Goal: Transaction & Acquisition: Purchase product/service

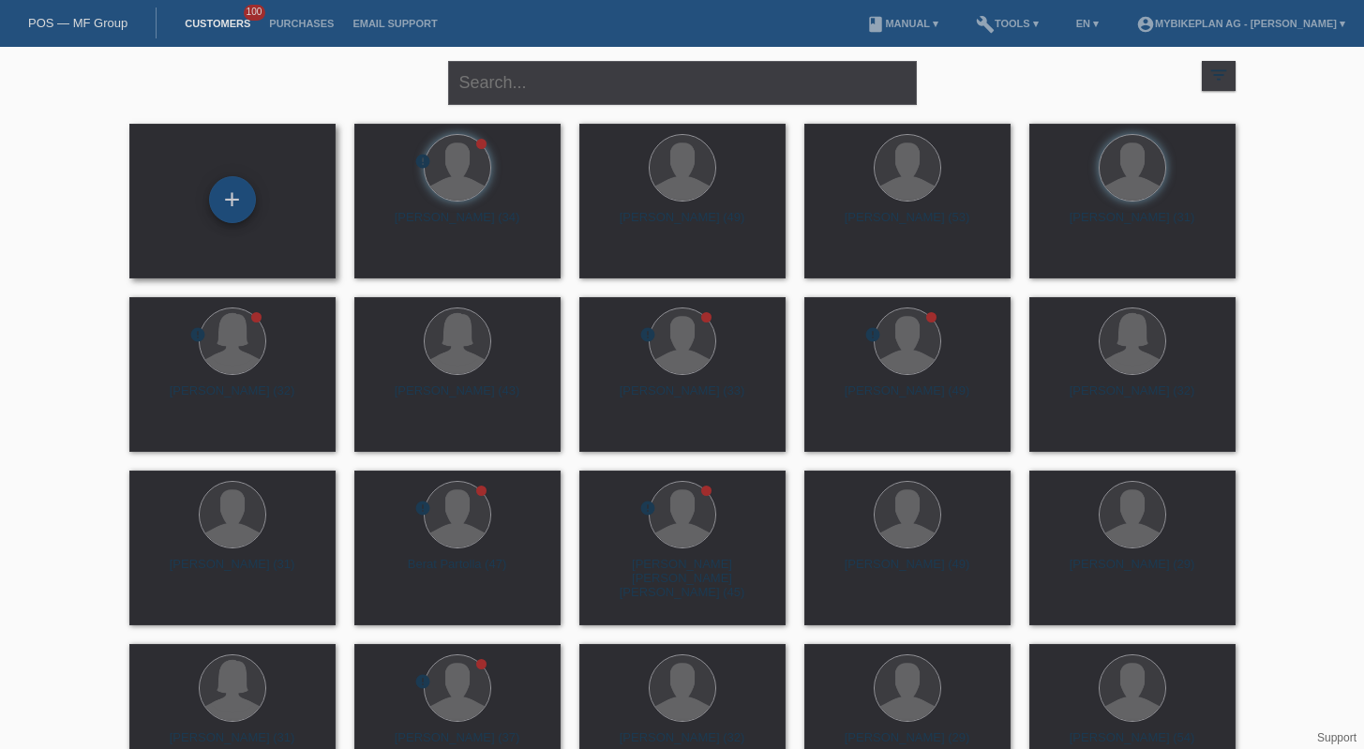
click at [246, 205] on div "+" at bounding box center [232, 199] width 47 height 47
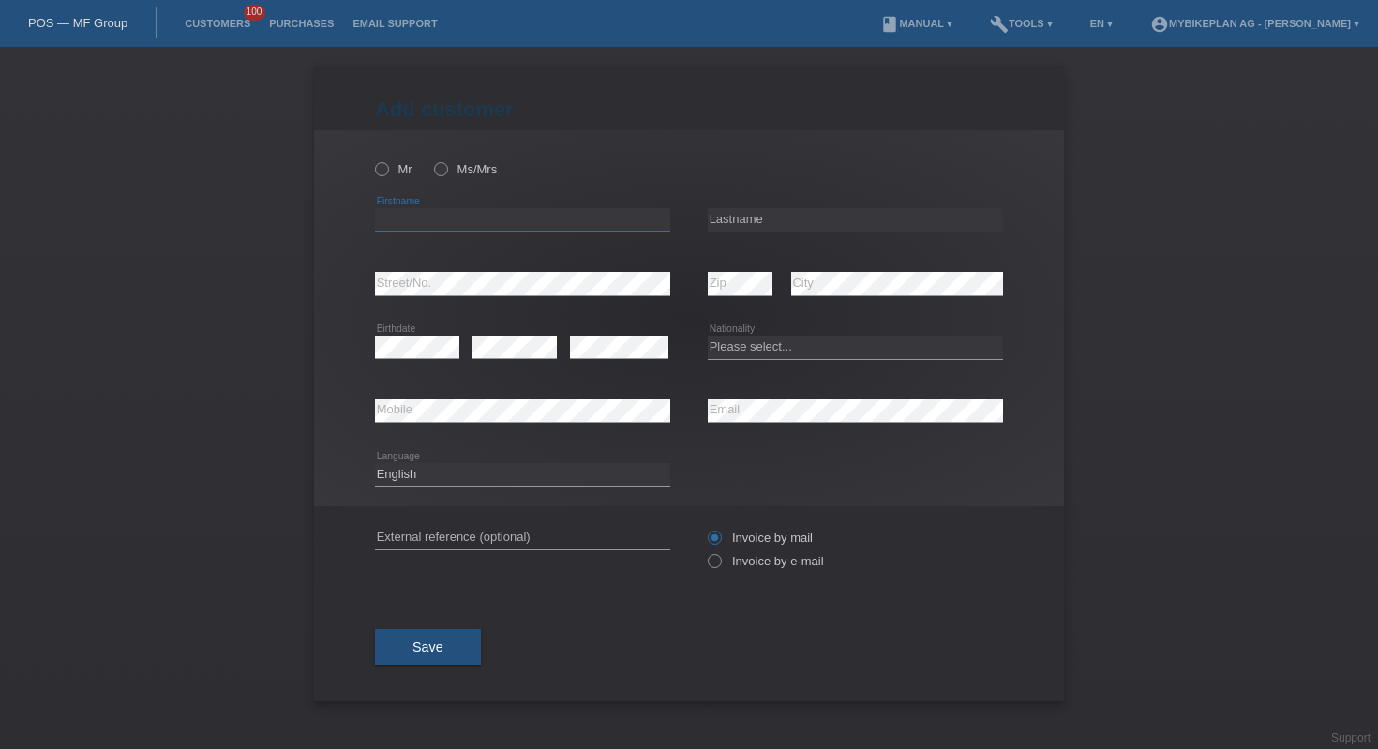
click at [448, 217] on input "text" at bounding box center [522, 219] width 295 height 23
type input "manuel"
click at [766, 210] on input "text" at bounding box center [855, 219] width 295 height 23
type input "boscardin"
click at [516, 271] on div "error Street/No." at bounding box center [522, 284] width 295 height 64
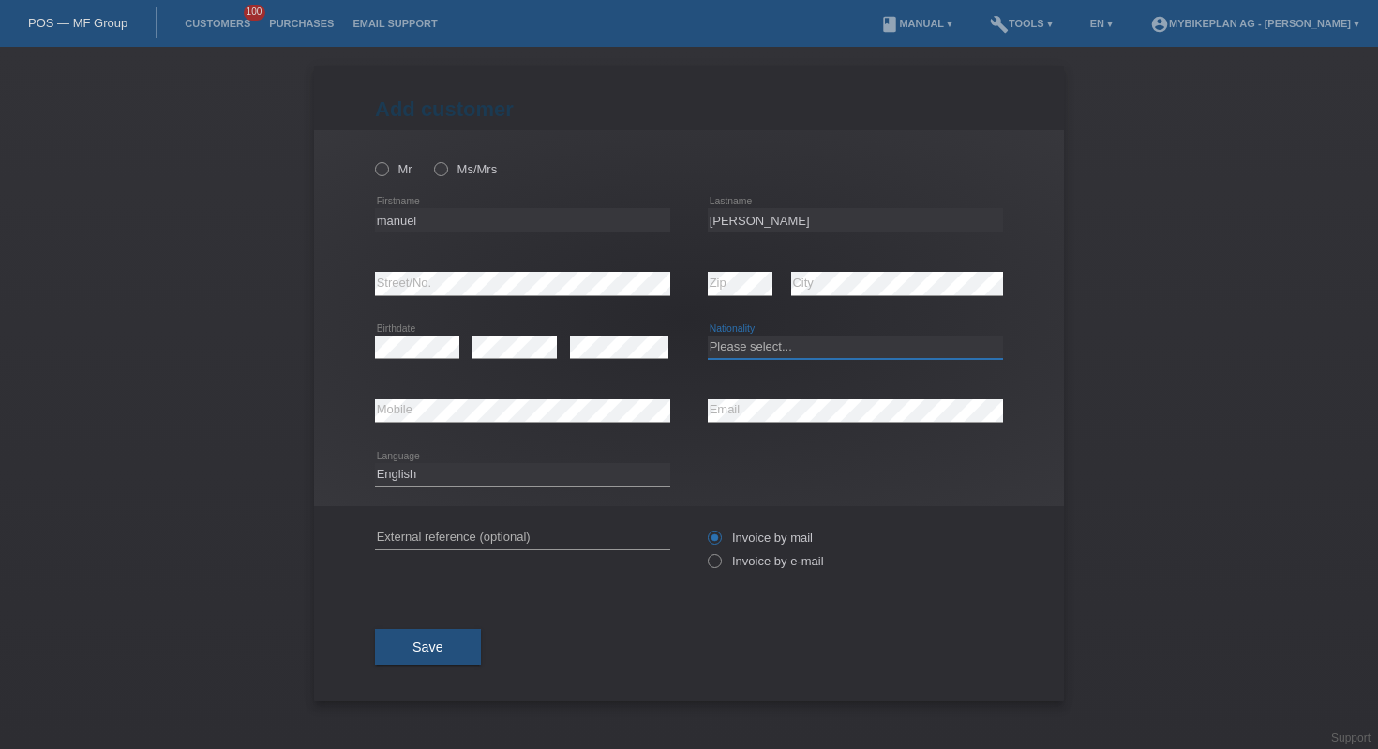
click at [773, 346] on select "Please select... Switzerland Austria Germany Liechtenstein ------------ Afghani…" at bounding box center [855, 347] width 295 height 22
select select "CH"
click at [478, 535] on input "text" at bounding box center [522, 537] width 295 height 23
paste input "45231910521"
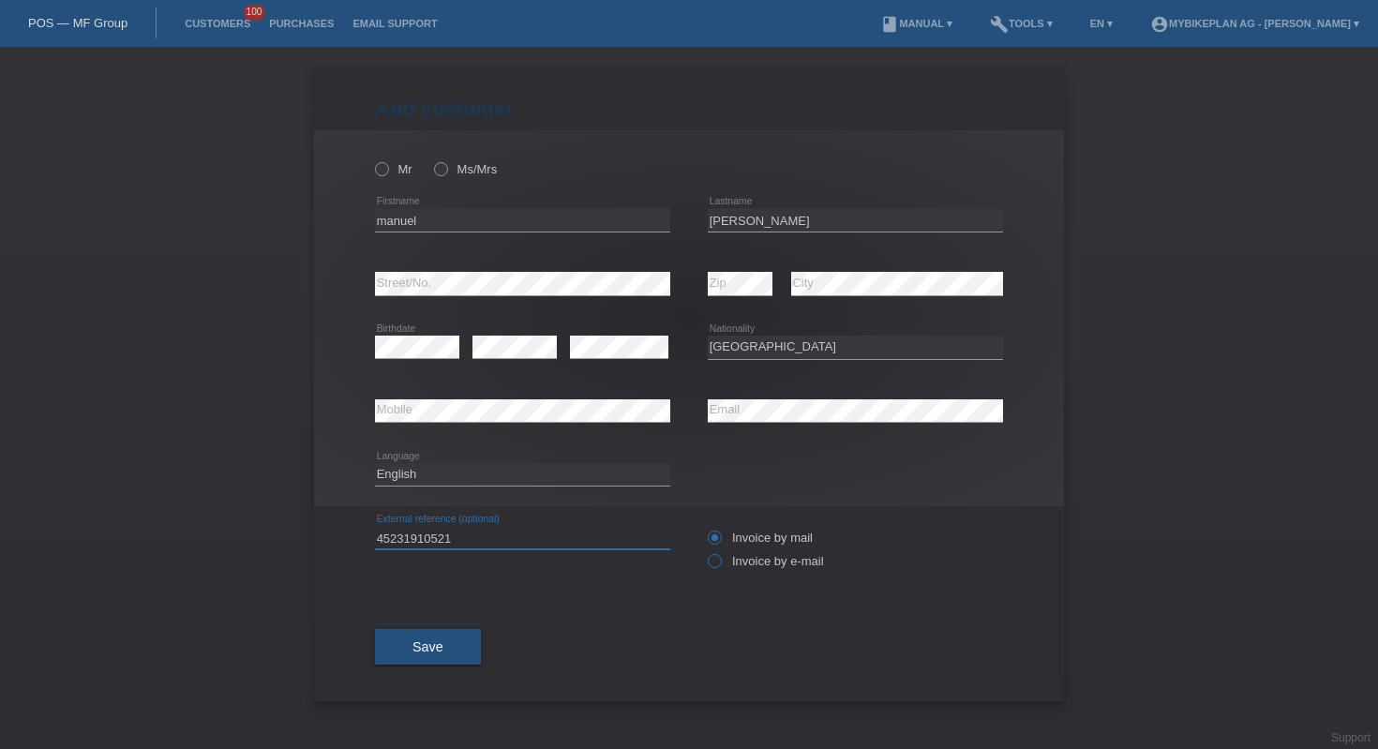
type input "45231910521"
click at [733, 567] on label "Invoice by e-mail" at bounding box center [766, 561] width 116 height 14
click at [720, 567] on input "Invoice by e-mail" at bounding box center [714, 565] width 12 height 23
radio input "true"
click at [559, 468] on select "Deutsch Français Italiano English" at bounding box center [522, 474] width 295 height 22
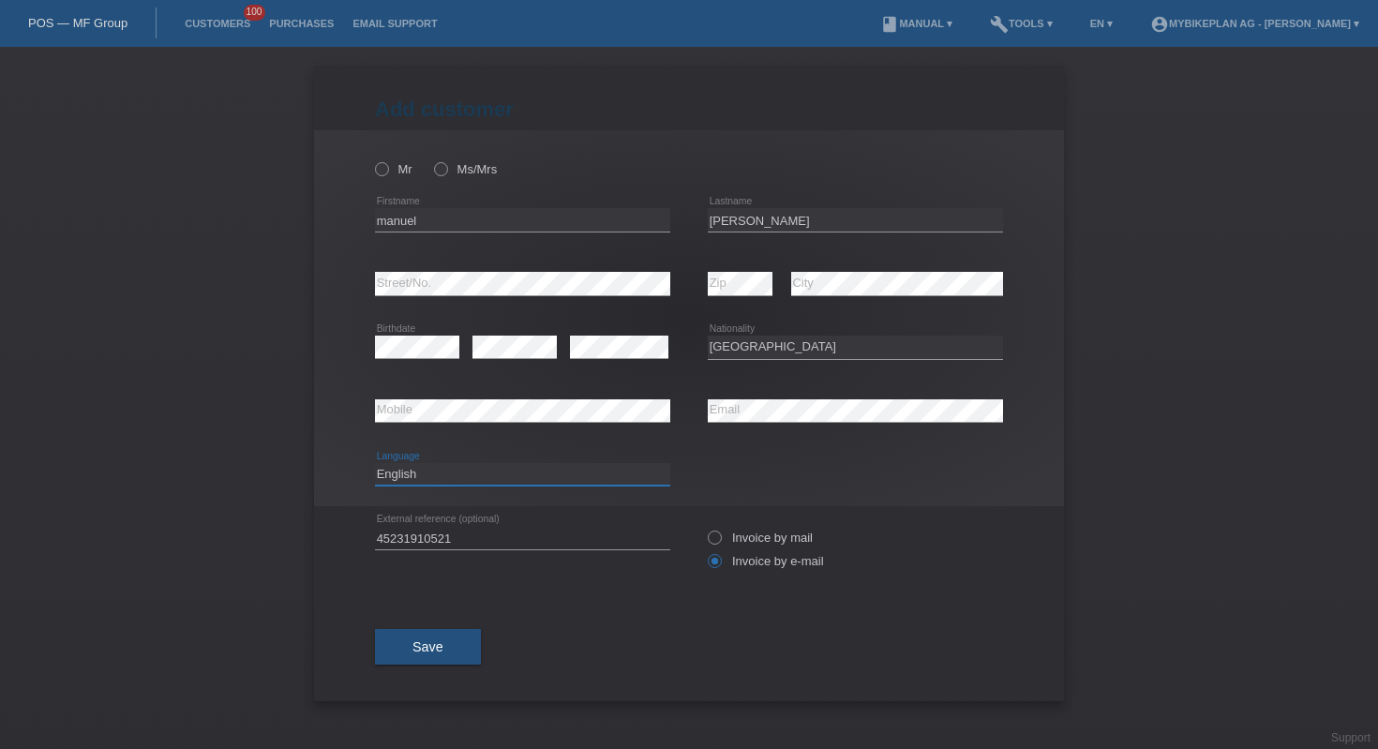
select select "fr"
click at [390, 166] on label "Mr" at bounding box center [393, 169] width 37 height 14
click at [387, 166] on input "Mr" at bounding box center [381, 168] width 12 height 12
radio input "true"
click at [418, 661] on button "Save" at bounding box center [428, 647] width 106 height 36
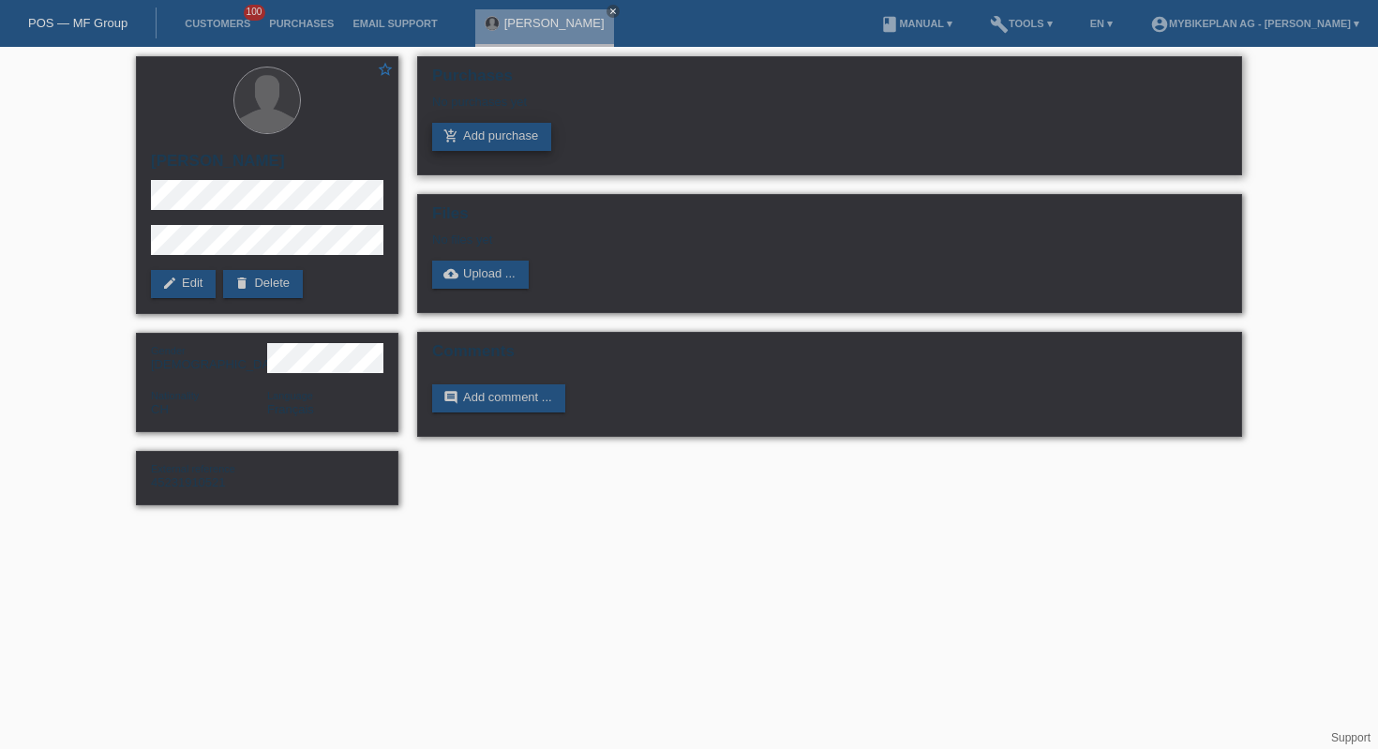
click at [481, 130] on link "add_shopping_cart Add purchase" at bounding box center [491, 137] width 119 height 28
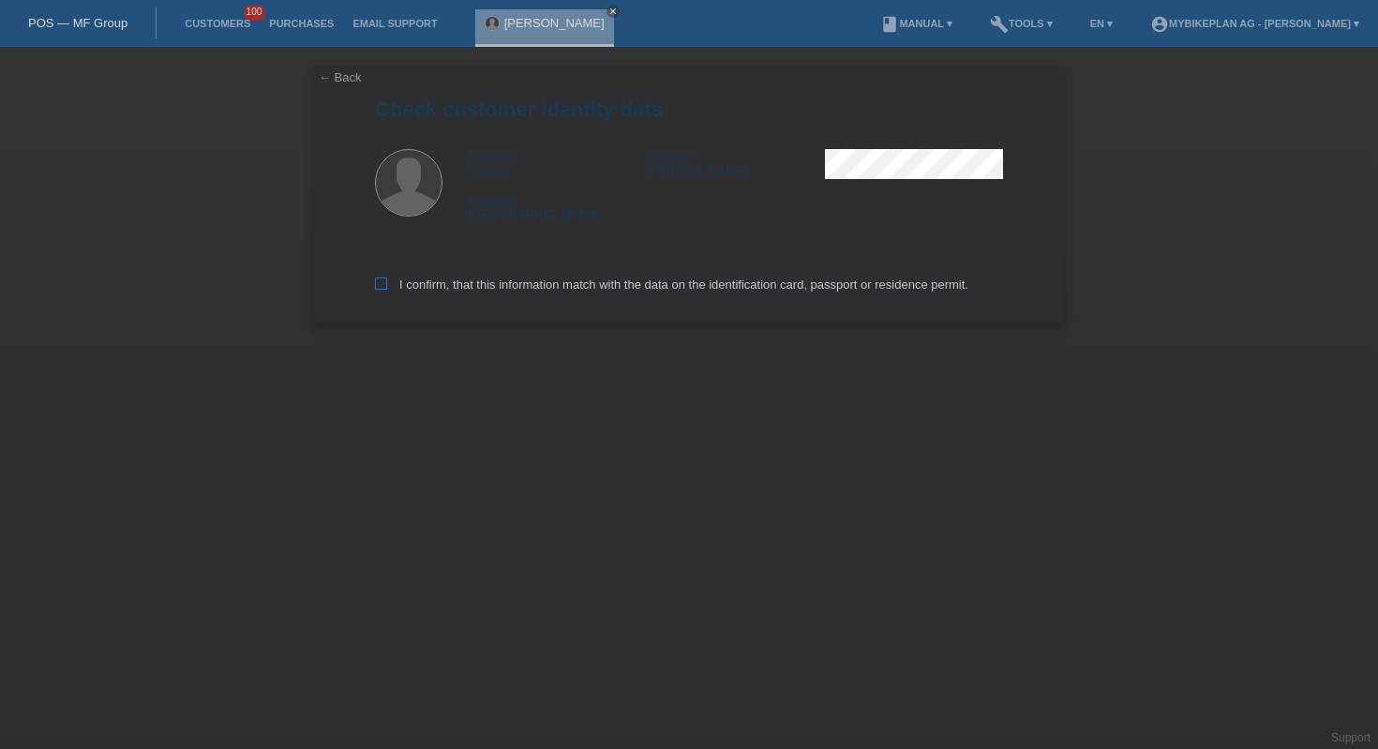
click at [493, 291] on label "I confirm, that this information match with the data on the identification card…" at bounding box center [671, 284] width 593 height 14
click at [387, 290] on input "I confirm, that this information match with the data on the identification card…" at bounding box center [381, 283] width 12 height 12
checkbox input "true"
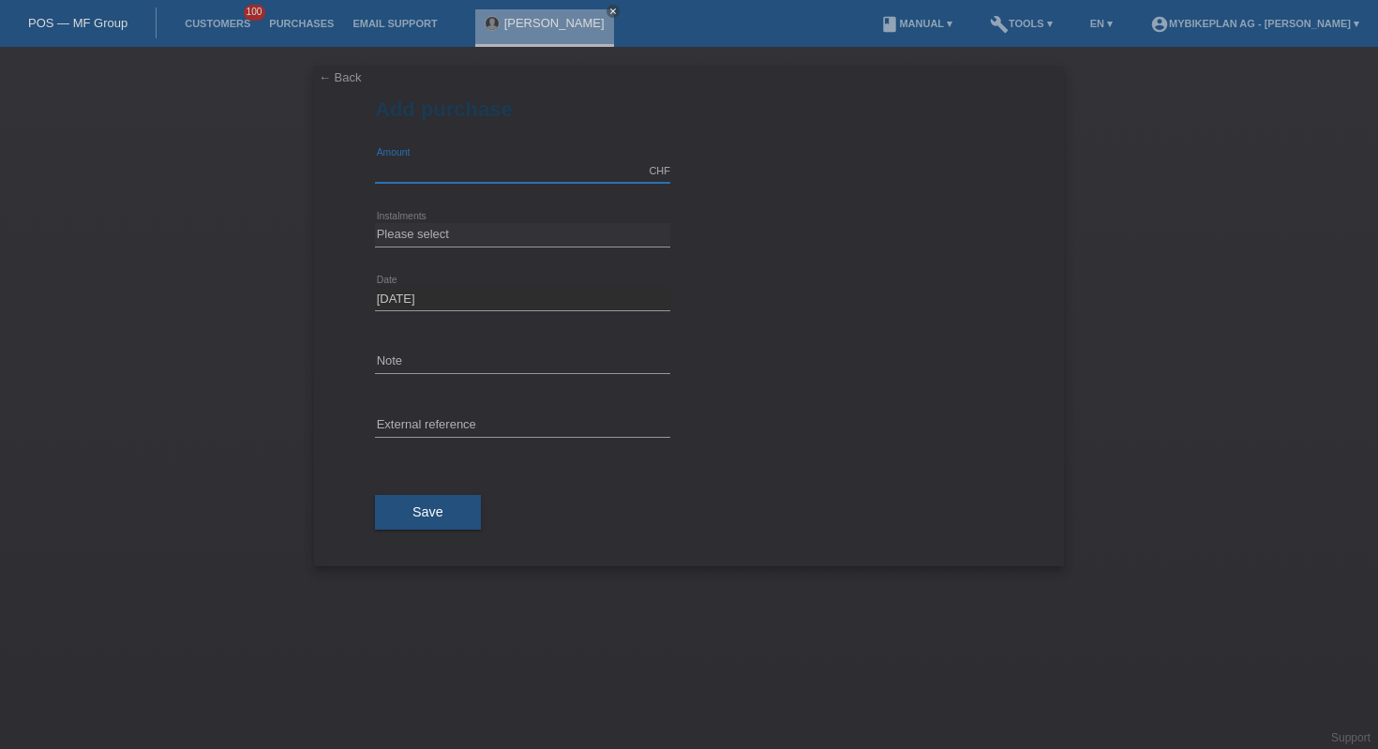
click at [443, 176] on input "text" at bounding box center [522, 170] width 295 height 23
type input "5999.00"
click at [528, 237] on select "Please select 6 instalments 12 instalments 18 instalments 24 instalments 36 ins…" at bounding box center [522, 234] width 295 height 22
select select "488"
click at [511, 412] on div "error External reference" at bounding box center [522, 427] width 295 height 64
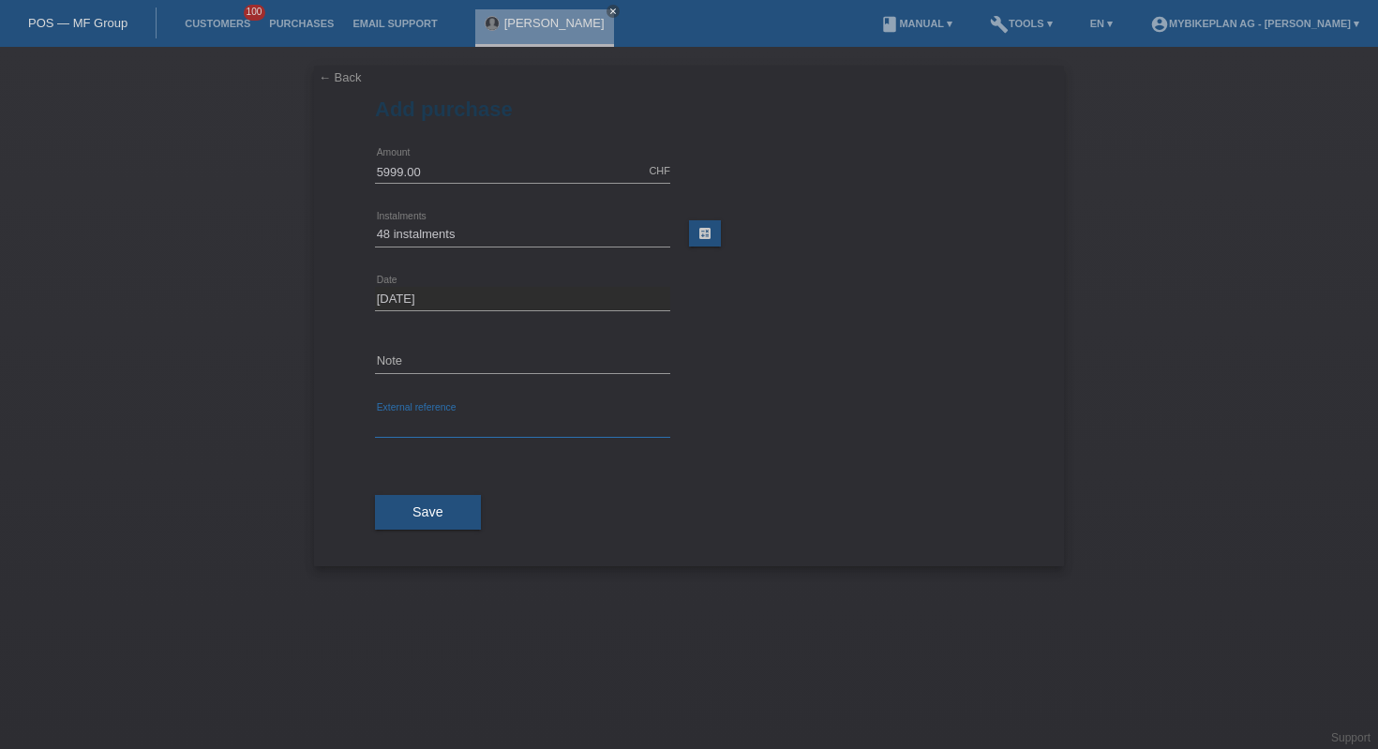
click at [511, 424] on input "text" at bounding box center [522, 425] width 295 height 23
paste input "45231910521"
type input "45231910521"
click at [424, 512] on span "Save" at bounding box center [427, 511] width 31 height 15
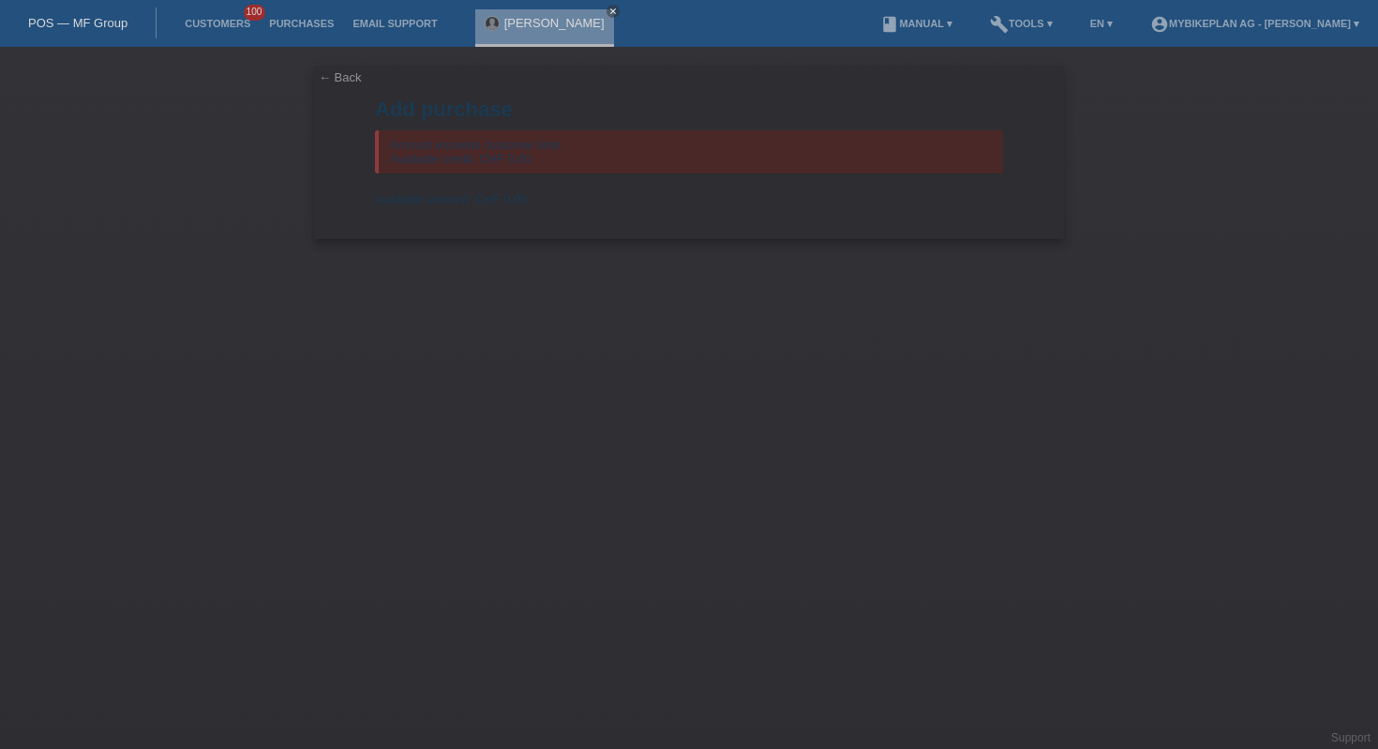
click at [78, 16] on link "POS — MF Group" at bounding box center [77, 23] width 99 height 14
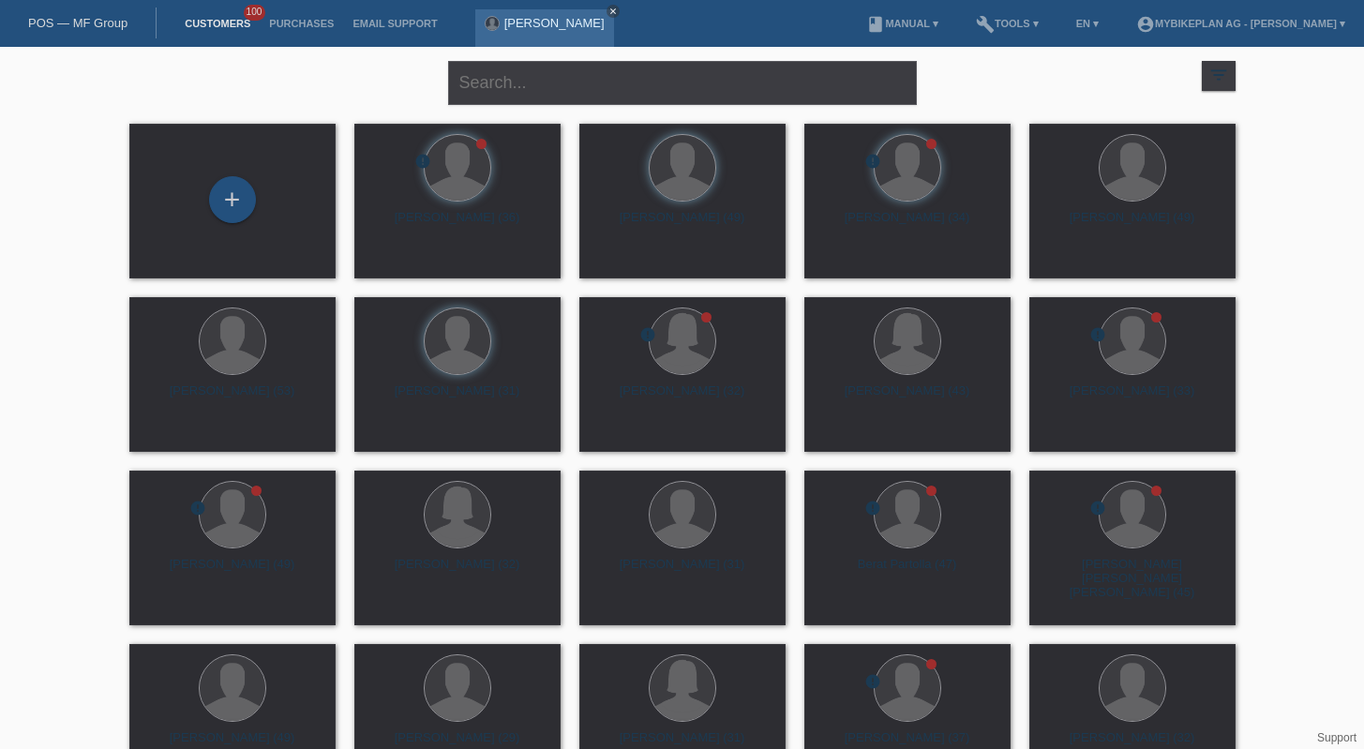
click at [611, 11] on icon "close" at bounding box center [612, 11] width 9 height 9
click at [233, 188] on div "+" at bounding box center [232, 199] width 47 height 47
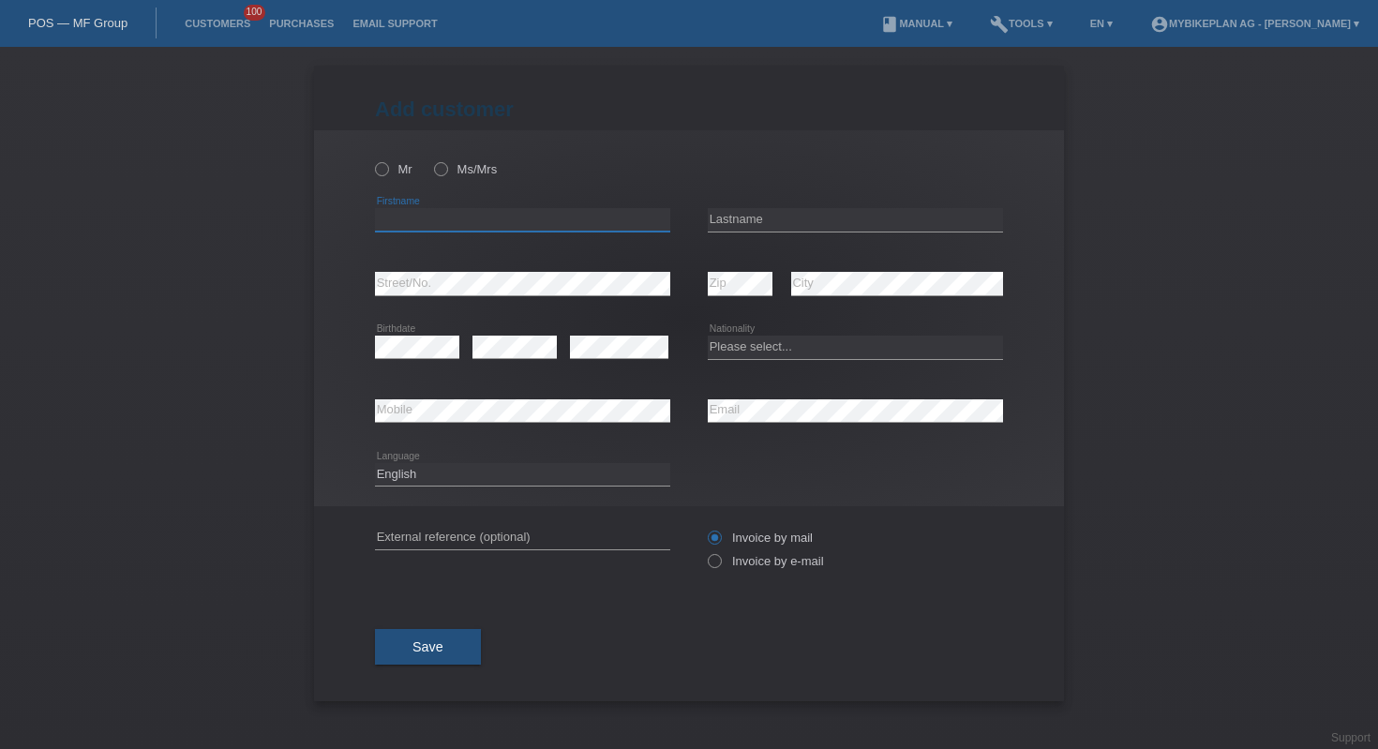
click at [424, 220] on input "text" at bounding box center [522, 219] width 295 height 23
type input "[PERSON_NAME]"
click at [768, 220] on input "text" at bounding box center [855, 219] width 295 height 23
type input "Bogli"
click at [747, 342] on select "Please select... Switzerland Austria Germany Liechtenstein ------------ Afghani…" at bounding box center [855, 347] width 295 height 22
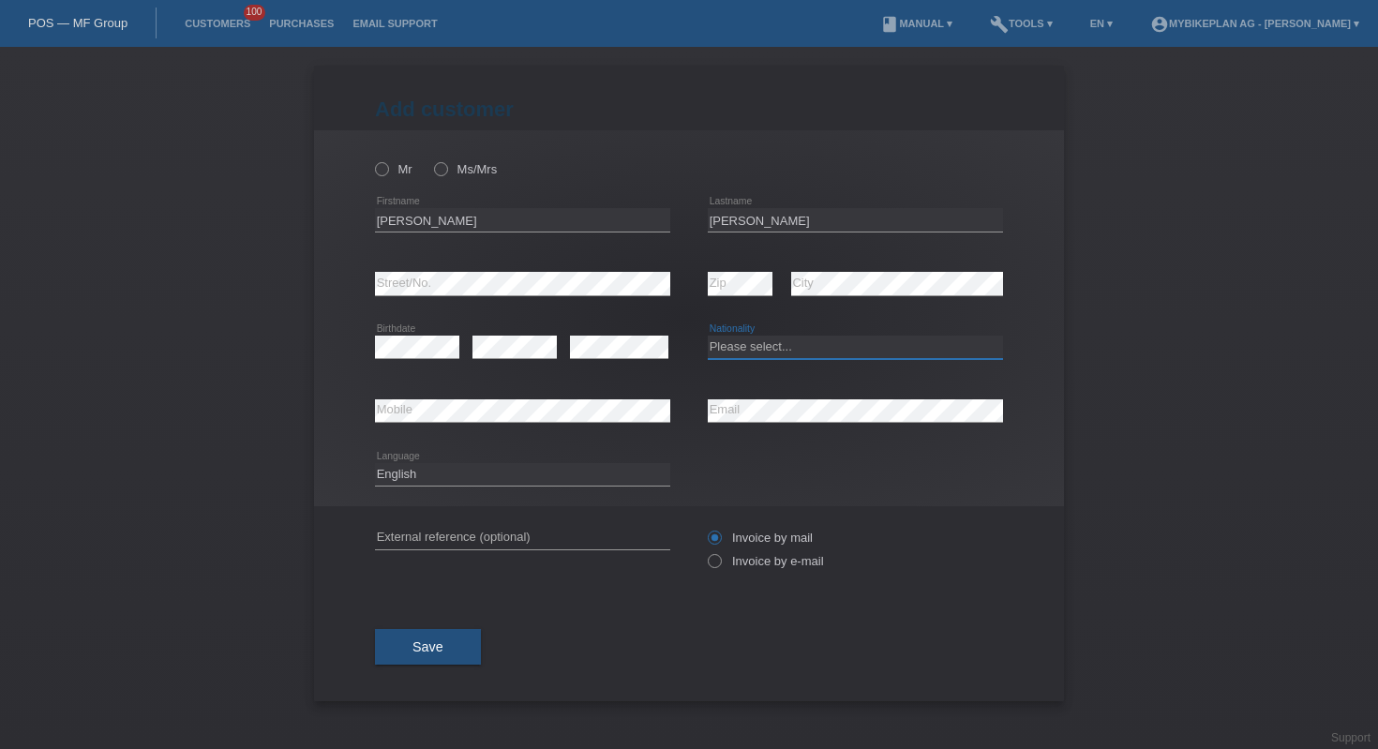
select select "CH"
click at [555, 524] on div "error External reference (optional)" at bounding box center [522, 538] width 295 height 64
click at [568, 548] on input "text" at bounding box center [522, 537] width 295 height 23
paste input "45204469772"
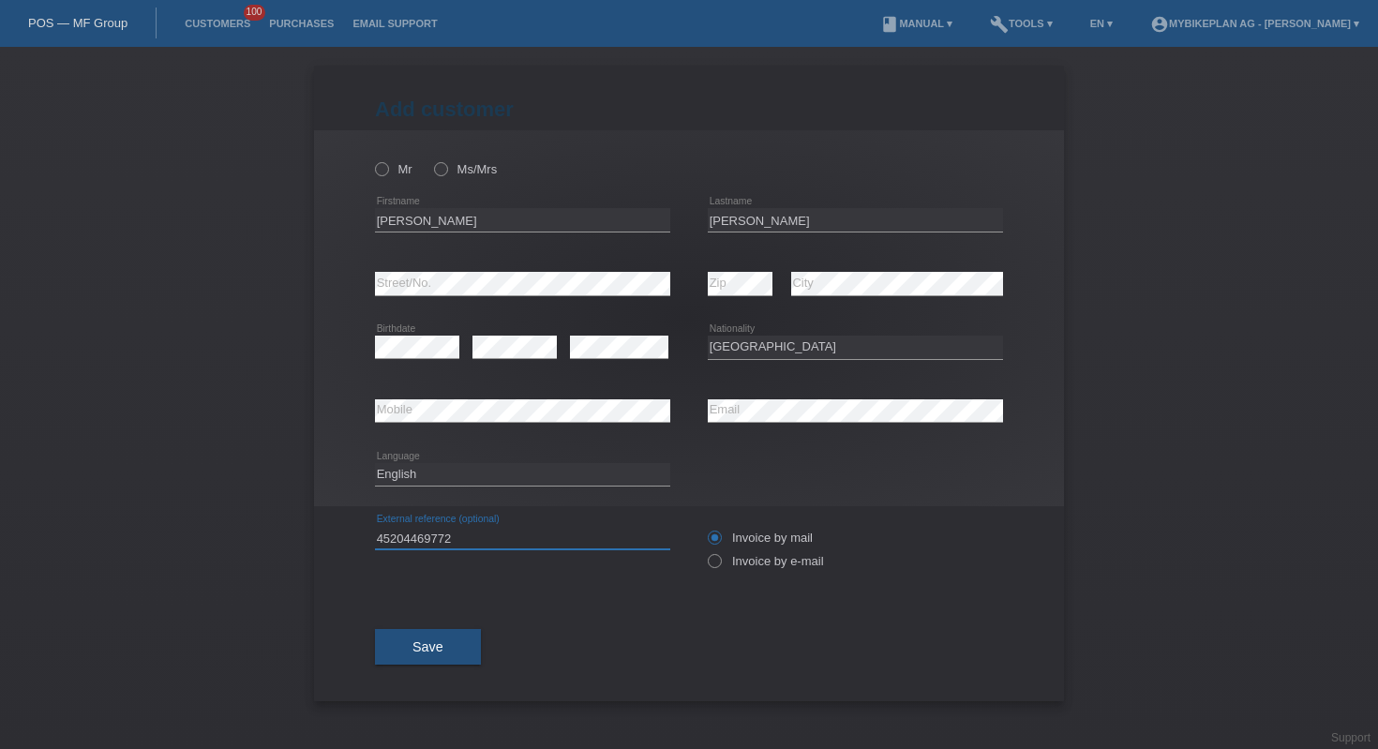
type input "45204469772"
click at [460, 479] on select "Deutsch Français Italiano English" at bounding box center [522, 474] width 295 height 22
select select "fr"
click at [725, 567] on label "Invoice by e-mail" at bounding box center [766, 561] width 116 height 14
click at [720, 567] on input "Invoice by e-mail" at bounding box center [714, 565] width 12 height 23
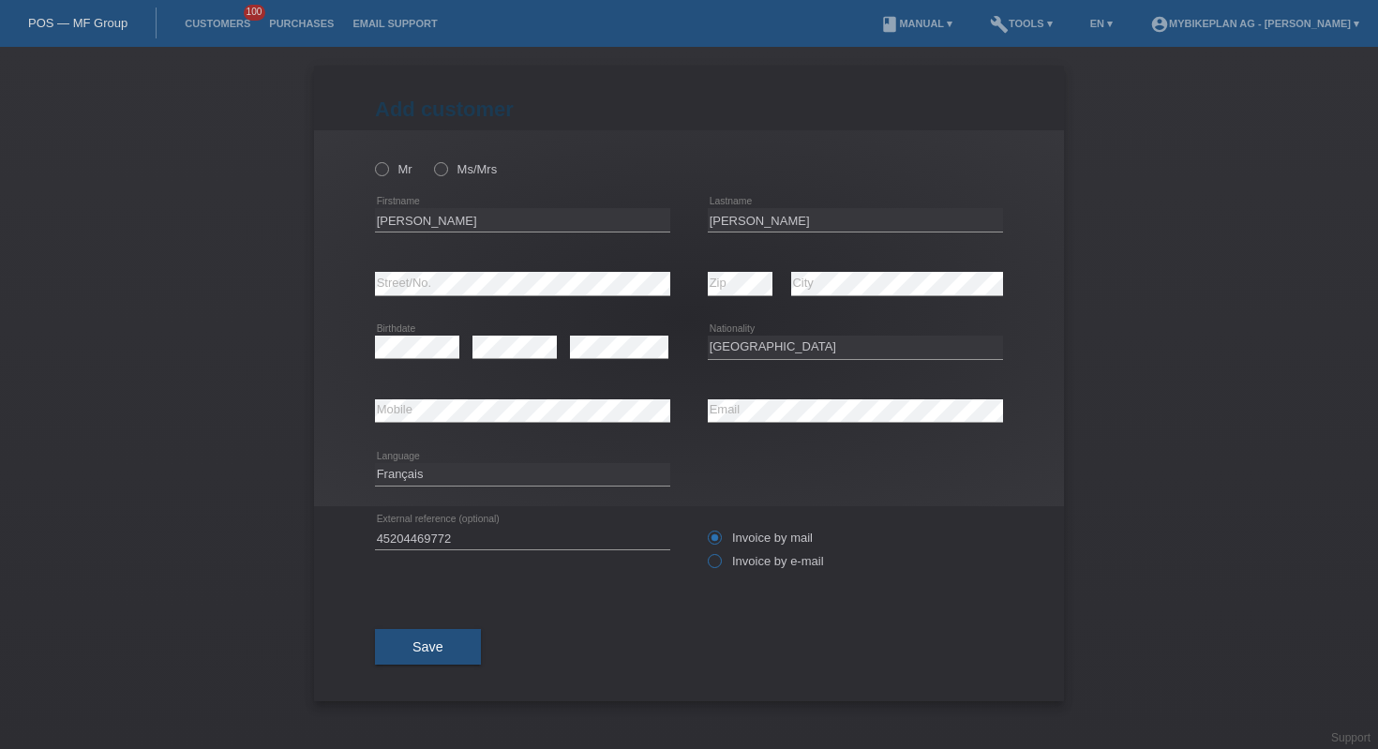
radio input "true"
click at [372, 159] on icon at bounding box center [372, 159] width 0 height 0
click at [381, 174] on input "Mr" at bounding box center [381, 168] width 12 height 12
radio input "true"
click at [440, 653] on span "Save" at bounding box center [427, 646] width 31 height 15
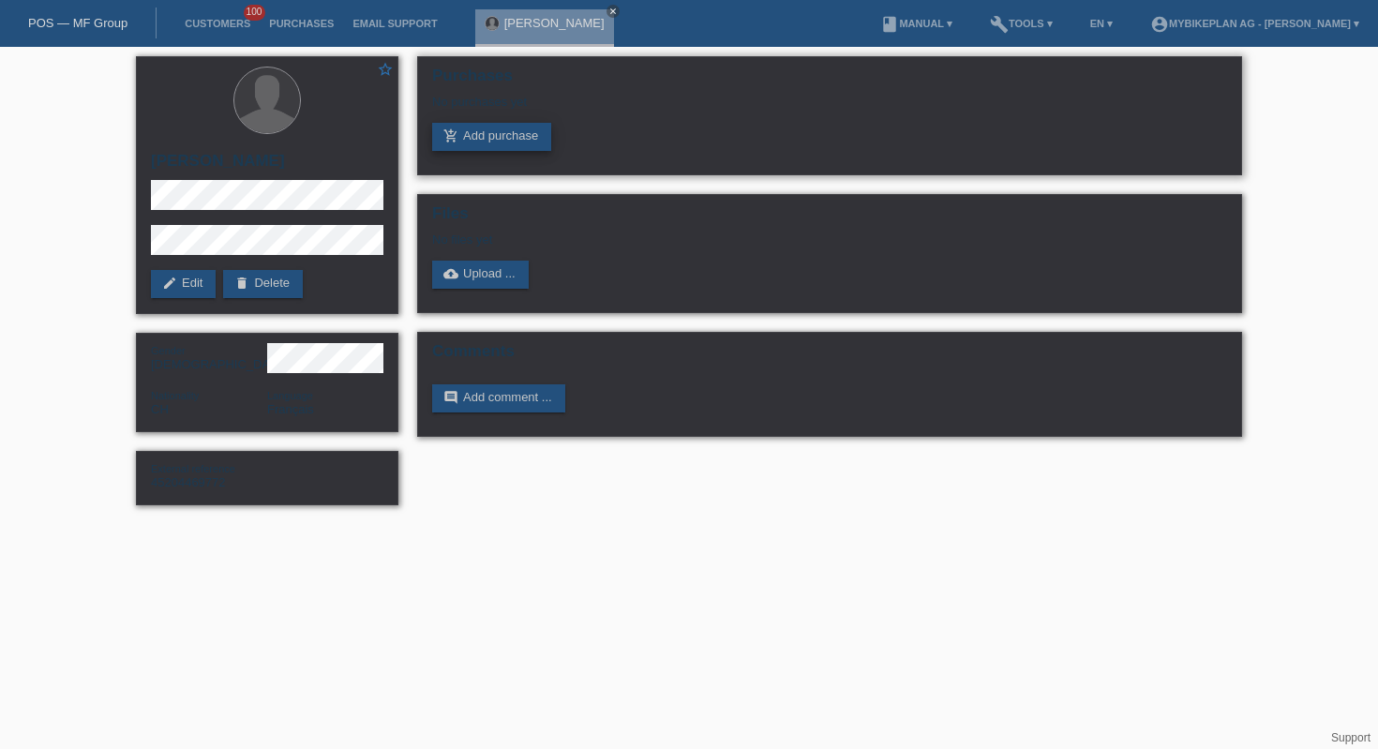
click at [539, 128] on link "add_shopping_cart Add purchase" at bounding box center [491, 137] width 119 height 28
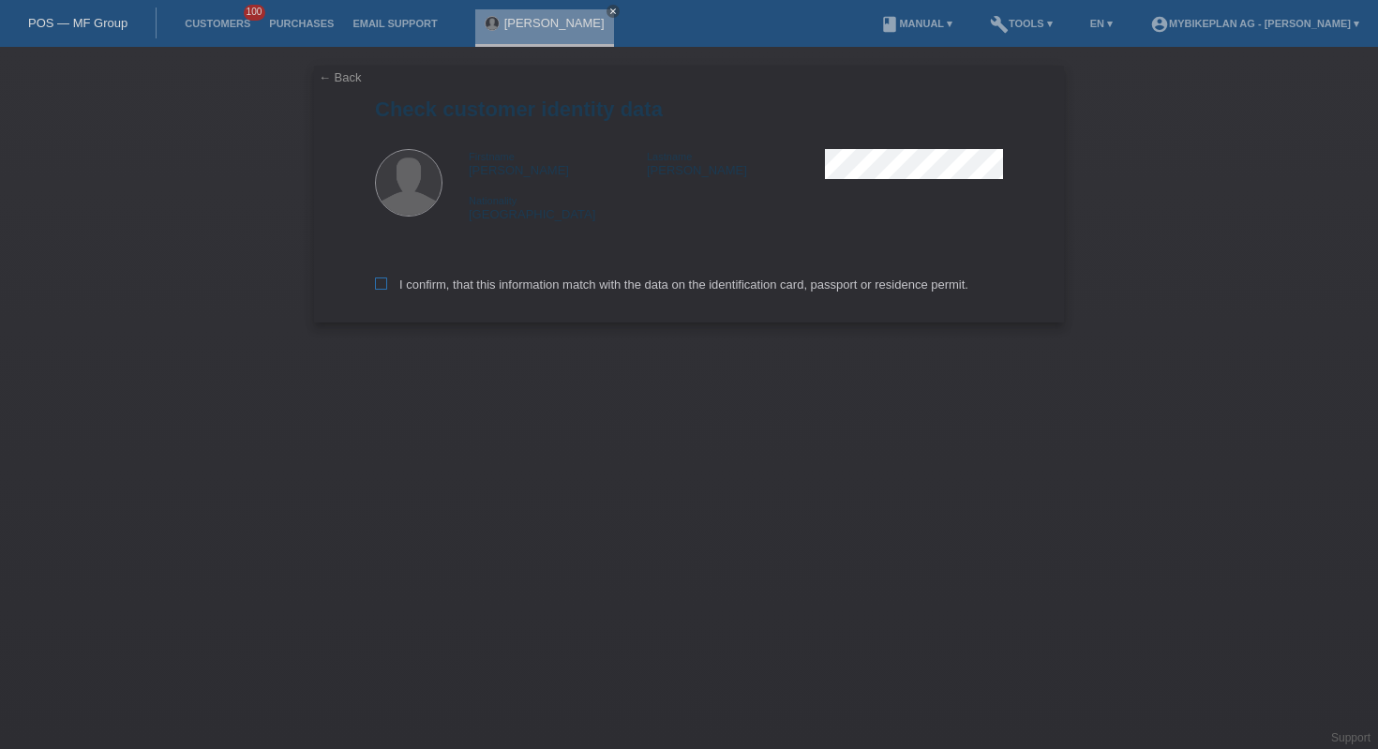
click at [506, 290] on label "I confirm, that this information match with the data on the identification card…" at bounding box center [671, 284] width 593 height 14
click at [387, 290] on input "I confirm, that this information match with the data on the identification card…" at bounding box center [381, 283] width 12 height 12
checkbox input "true"
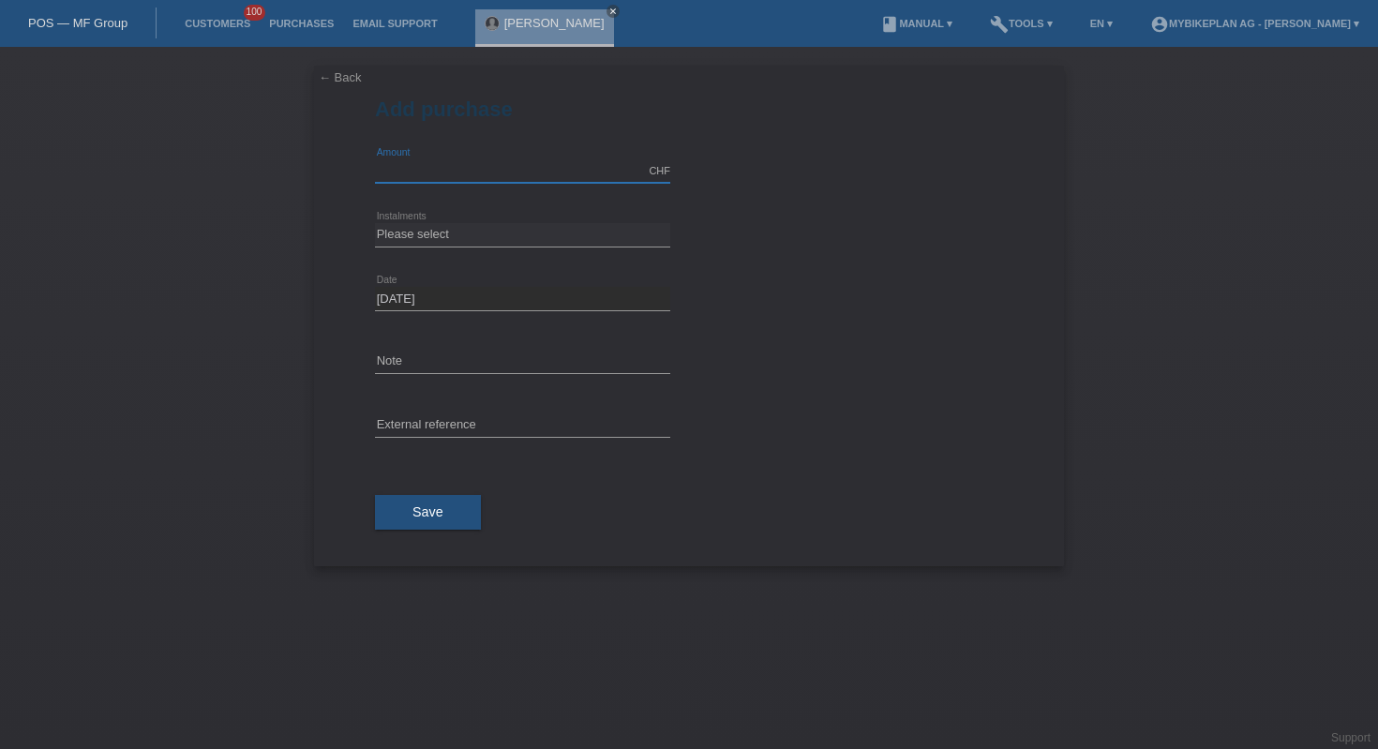
click at [441, 178] on input "text" at bounding box center [522, 170] width 295 height 23
type input "4490.00"
click at [522, 235] on select "Please select 6 instalments 12 instalments 18 instalments 24 instalments 36 ins…" at bounding box center [522, 234] width 295 height 22
select select "487"
click at [498, 422] on input "text" at bounding box center [522, 425] width 295 height 23
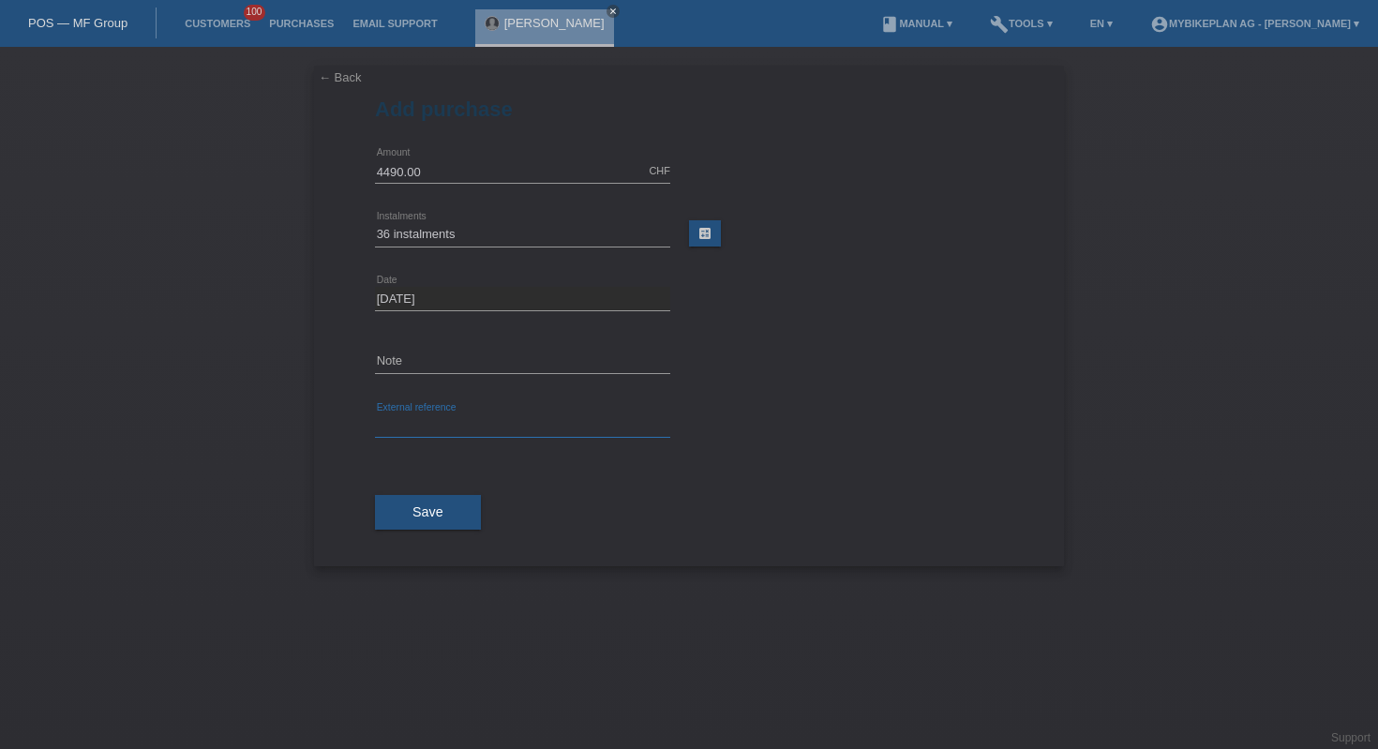
paste input "45204469772"
type input "45204469772"
click at [433, 516] on span "Save" at bounding box center [427, 511] width 31 height 15
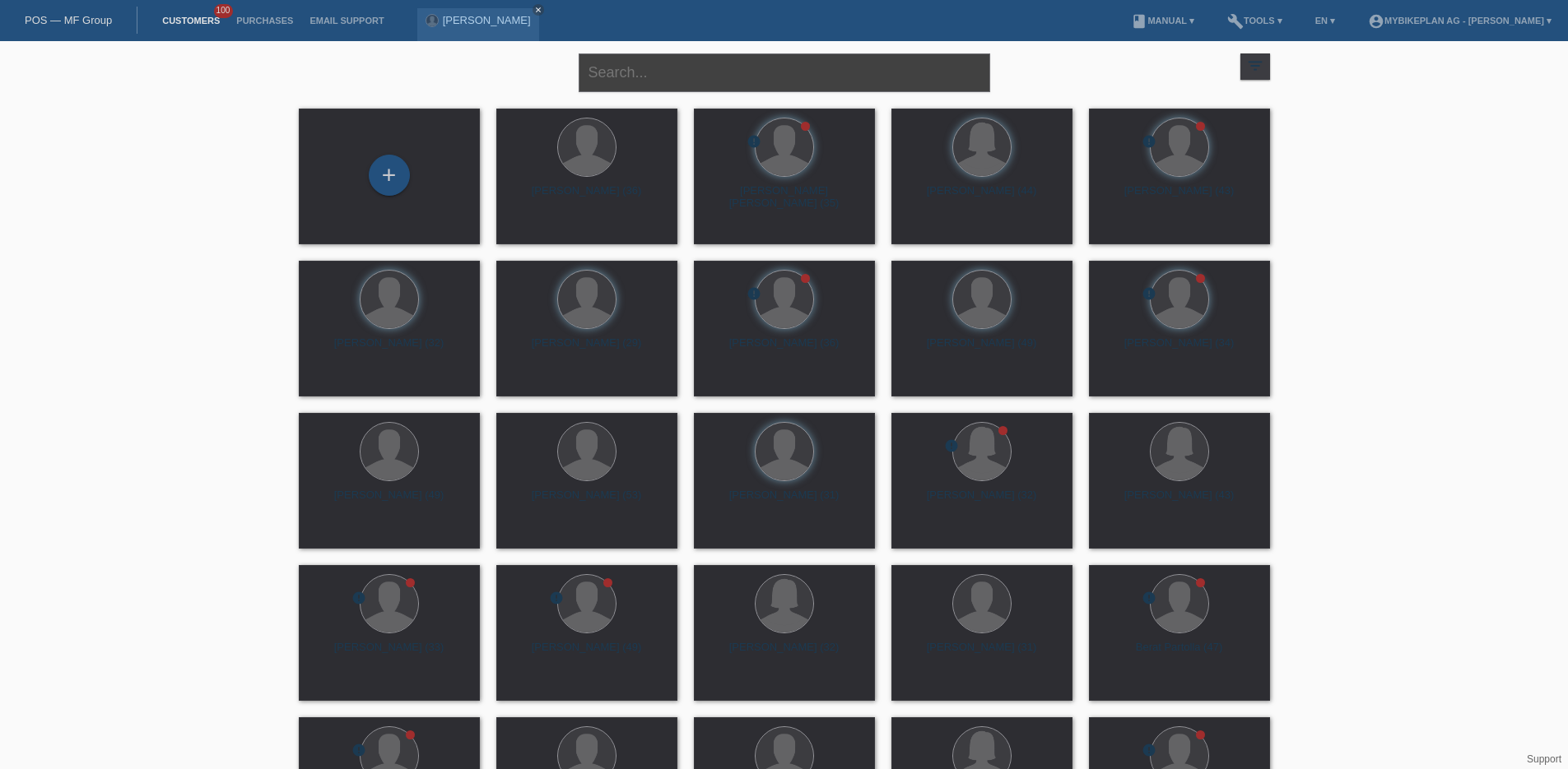
click at [653, 78] on input "text" at bounding box center [784, 73] width 412 height 39
paste input "[PERSON_NAME]"
type input "[PERSON_NAME]"
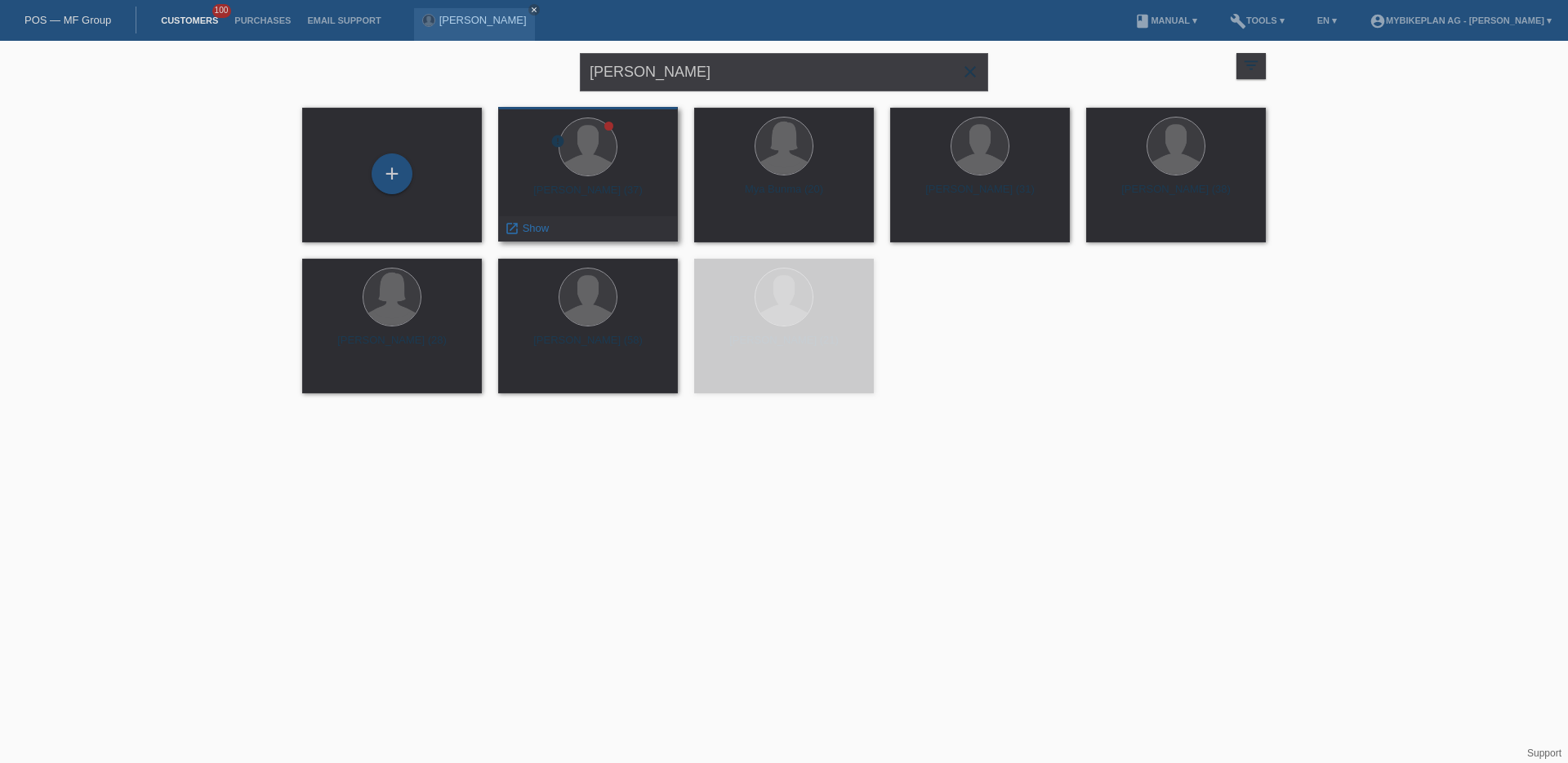
click at [588, 179] on div "error [PERSON_NAME] (37) launch Show" at bounding box center [588, 174] width 179 height 135
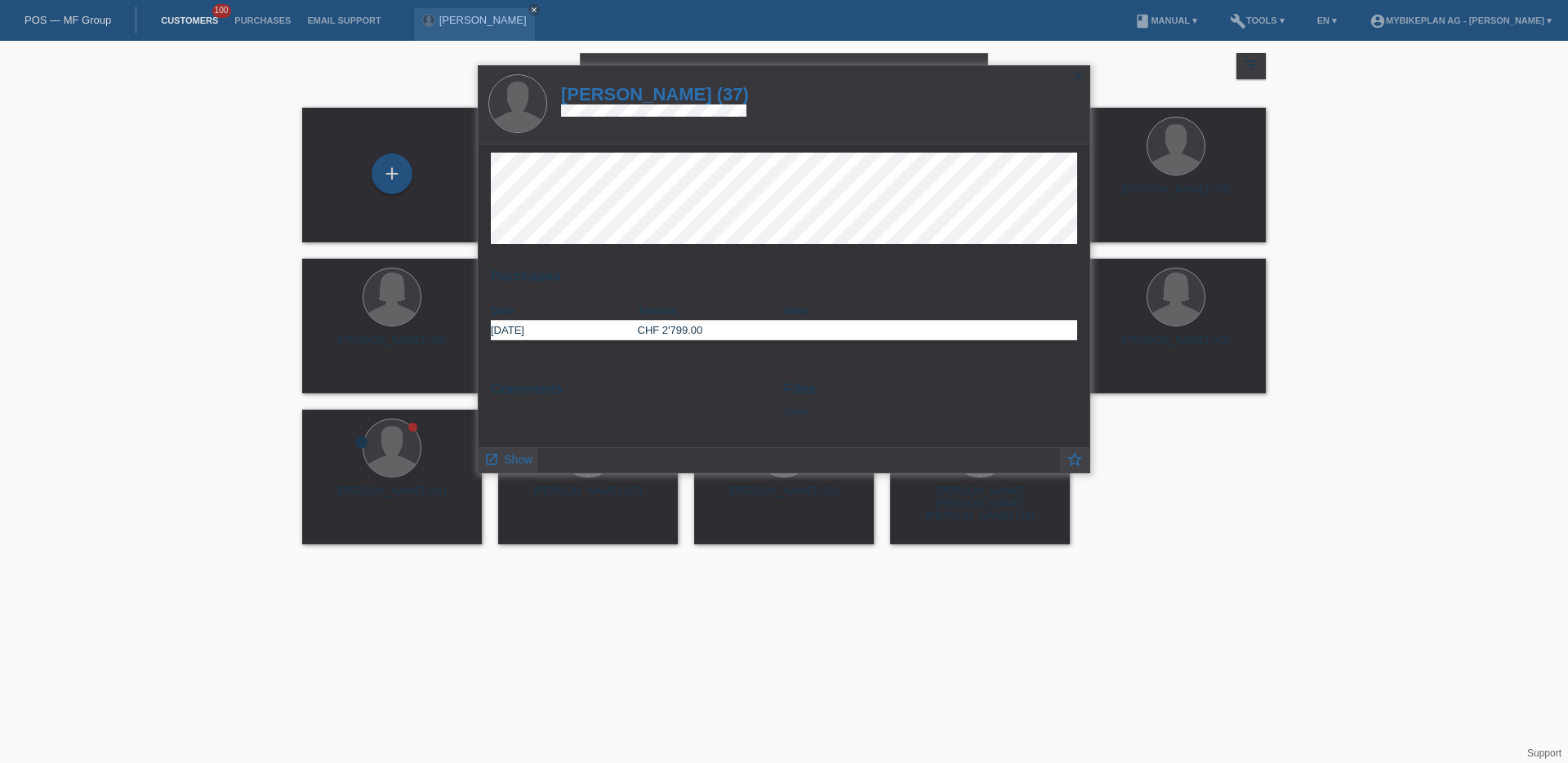
click at [536, 457] on div "launch Show" at bounding box center [508, 461] width 59 height 24
click at [504, 461] on span "Show" at bounding box center [517, 459] width 29 height 13
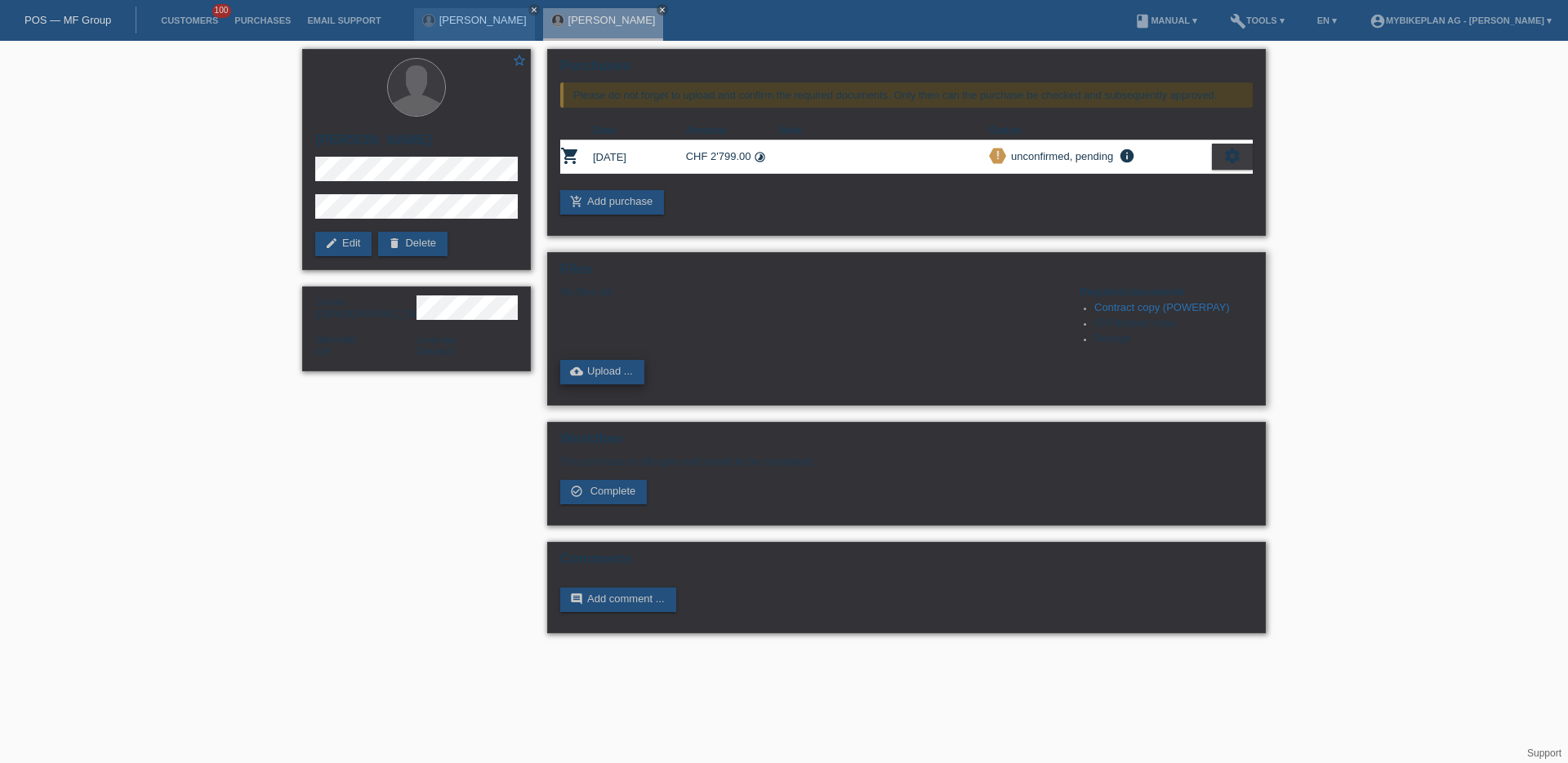
click at [625, 373] on link "cloud_upload Upload ..." at bounding box center [602, 372] width 84 height 24
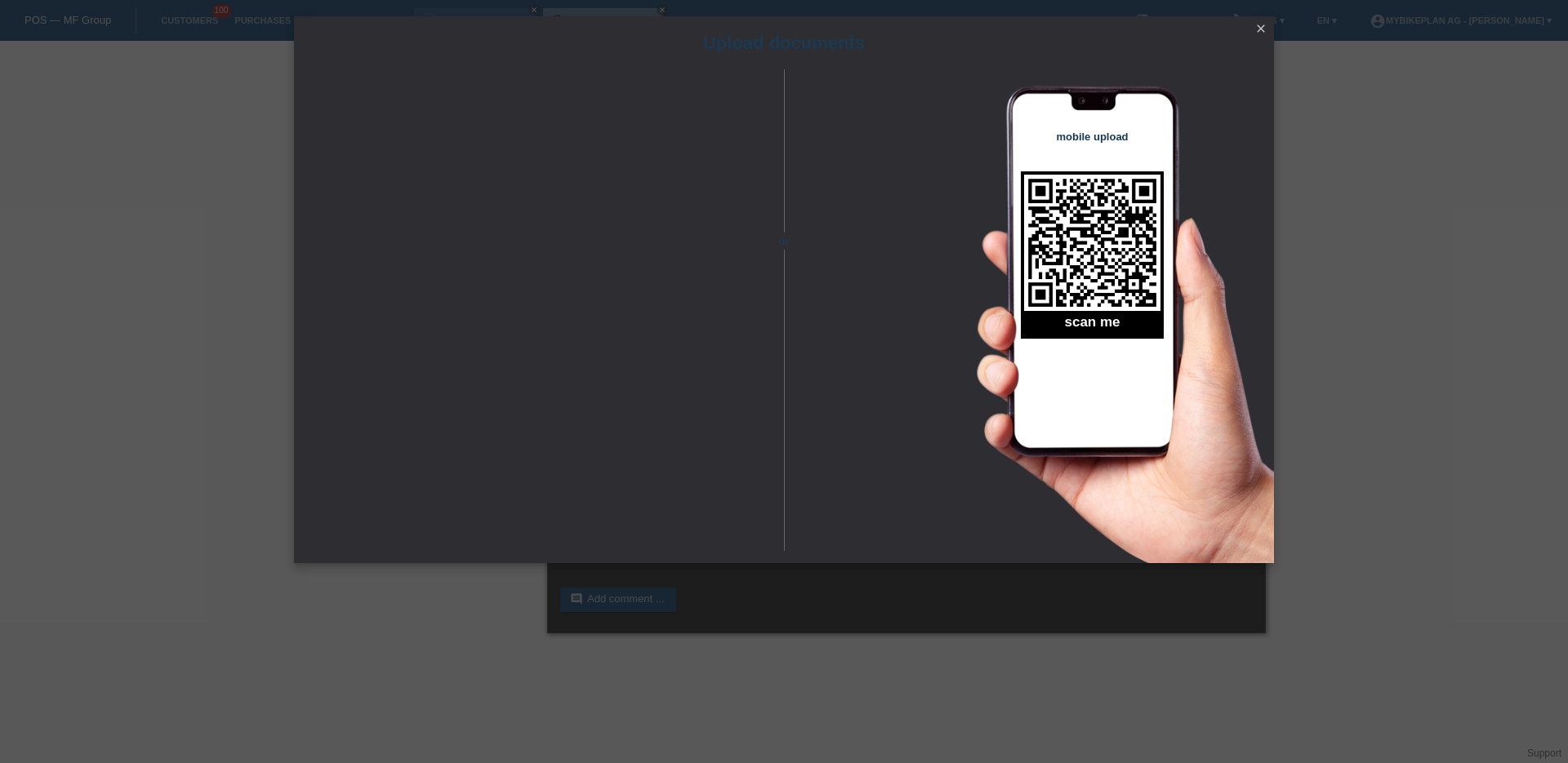
click at [1270, 24] on link "close" at bounding box center [1260, 30] width 21 height 19
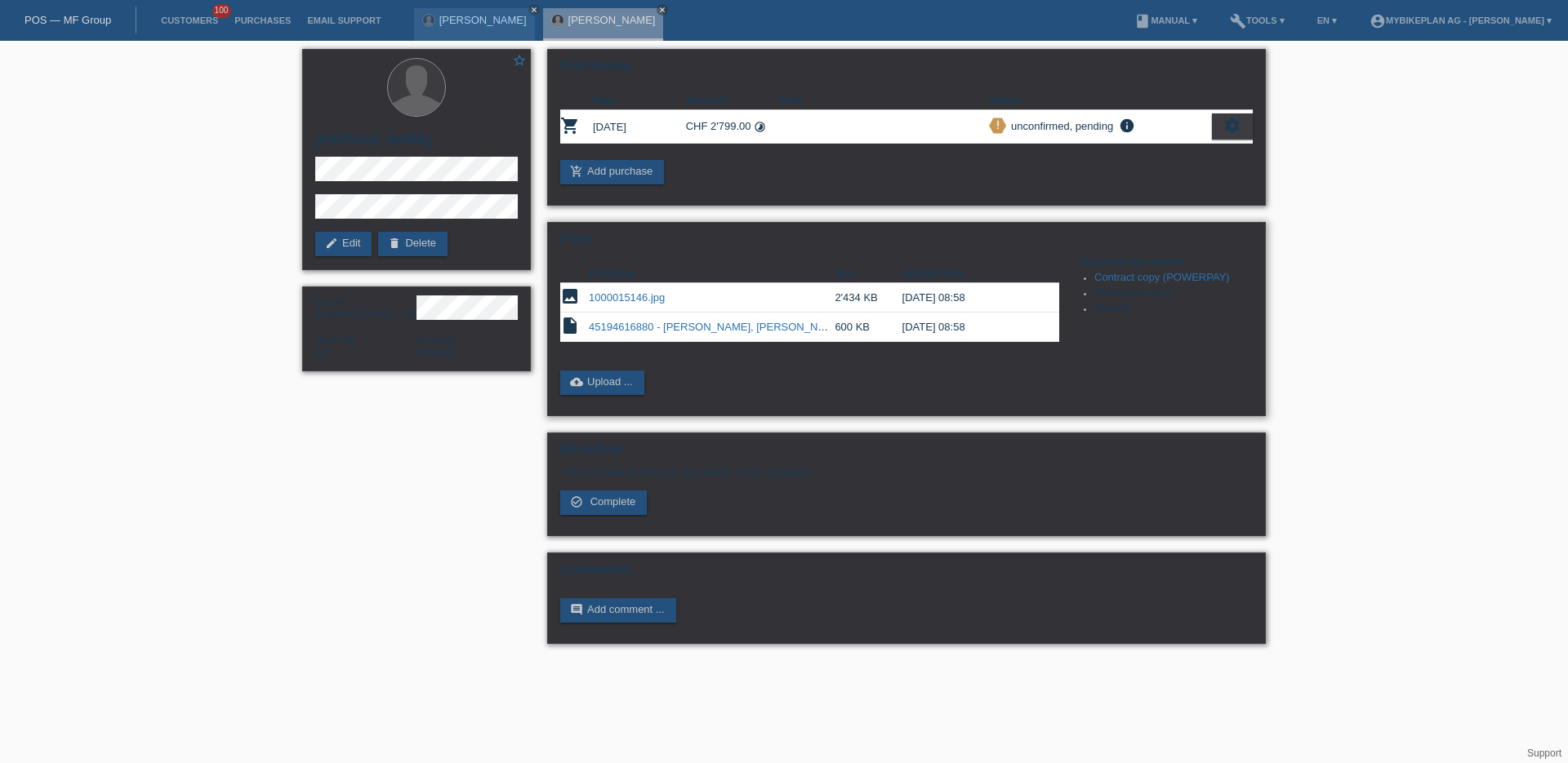
click at [686, 329] on link "45194616880 - [PERSON_NAME], [PERSON_NAME] 150 Ultra.pdf" at bounding box center [748, 327] width 319 height 12
click at [641, 292] on td "1000015146.jpg" at bounding box center [712, 298] width 246 height 30
click at [644, 300] on link "1000015146.jpg" at bounding box center [626, 298] width 76 height 12
click at [332, 234] on link "edit Edit" at bounding box center [343, 244] width 57 height 24
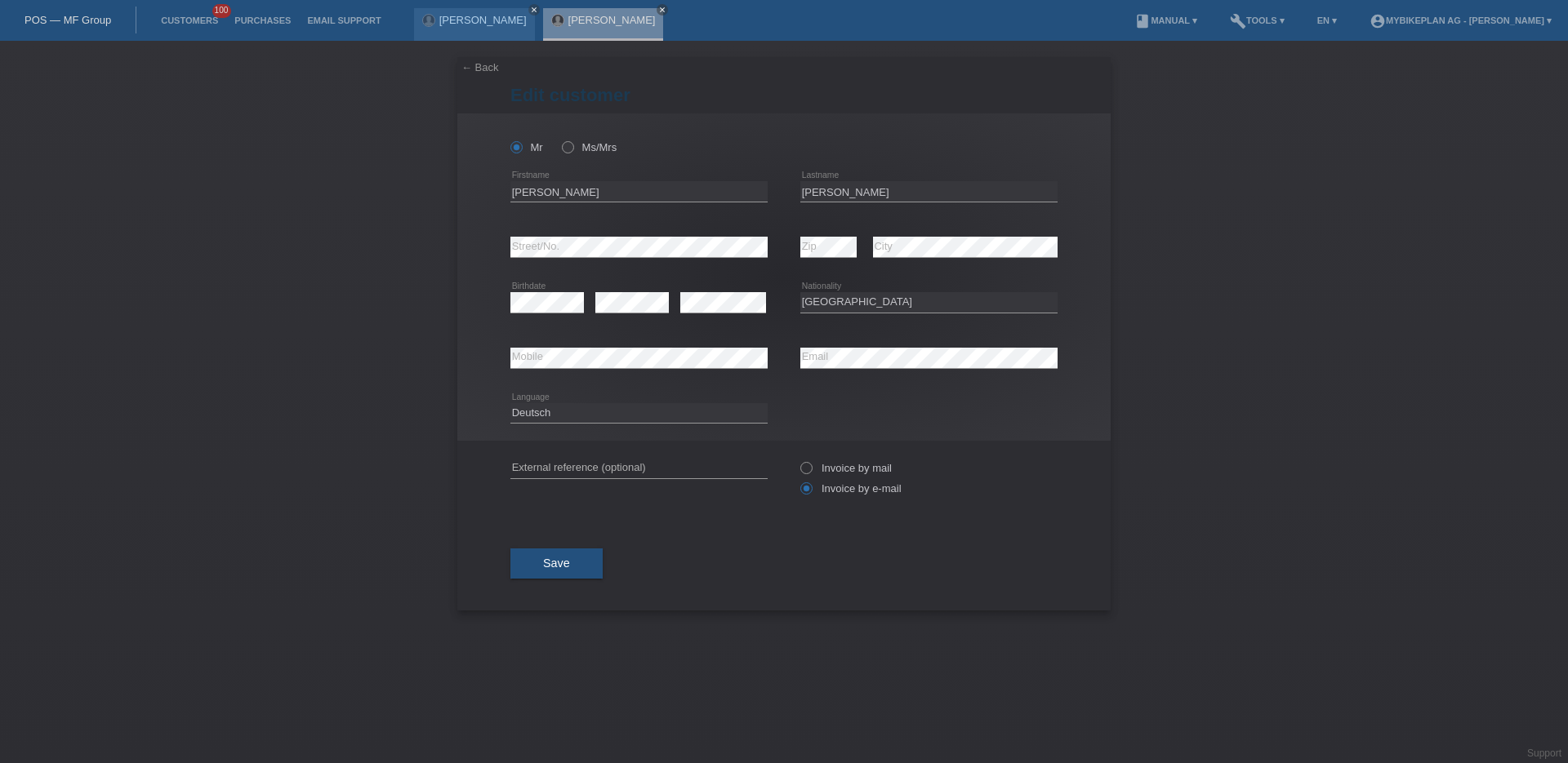
select select "CH"
click at [632, 191] on input "Lars" at bounding box center [639, 191] width 257 height 20
type input "Lars Manuel"
click at [538, 564] on button "Save" at bounding box center [557, 564] width 92 height 31
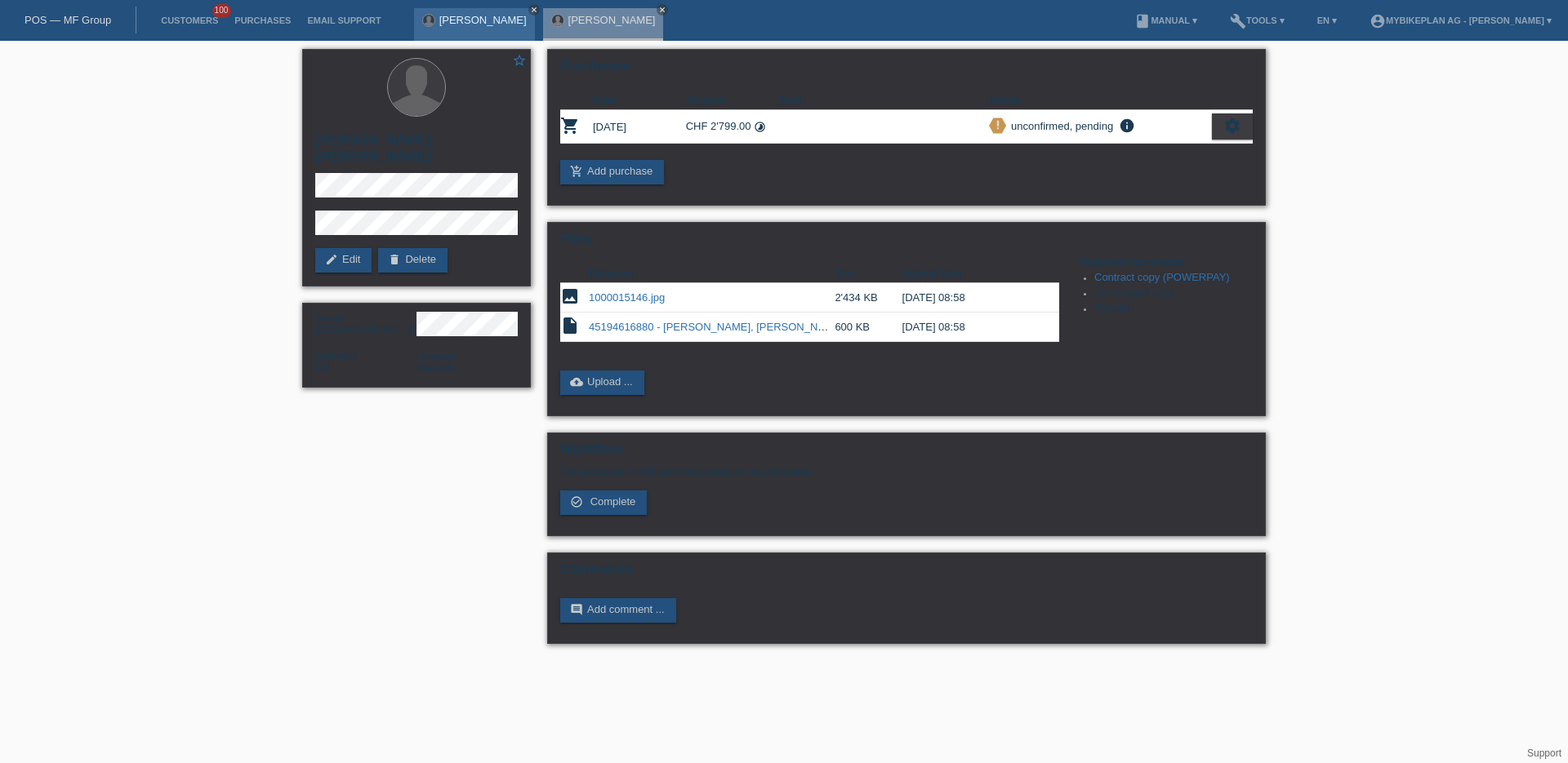
click at [530, 6] on icon "close" at bounding box center [533, 10] width 8 height 8
click at [530, 13] on icon "close" at bounding box center [533, 10] width 8 height 8
click at [65, 24] on link "POS — MF Group" at bounding box center [67, 20] width 86 height 12
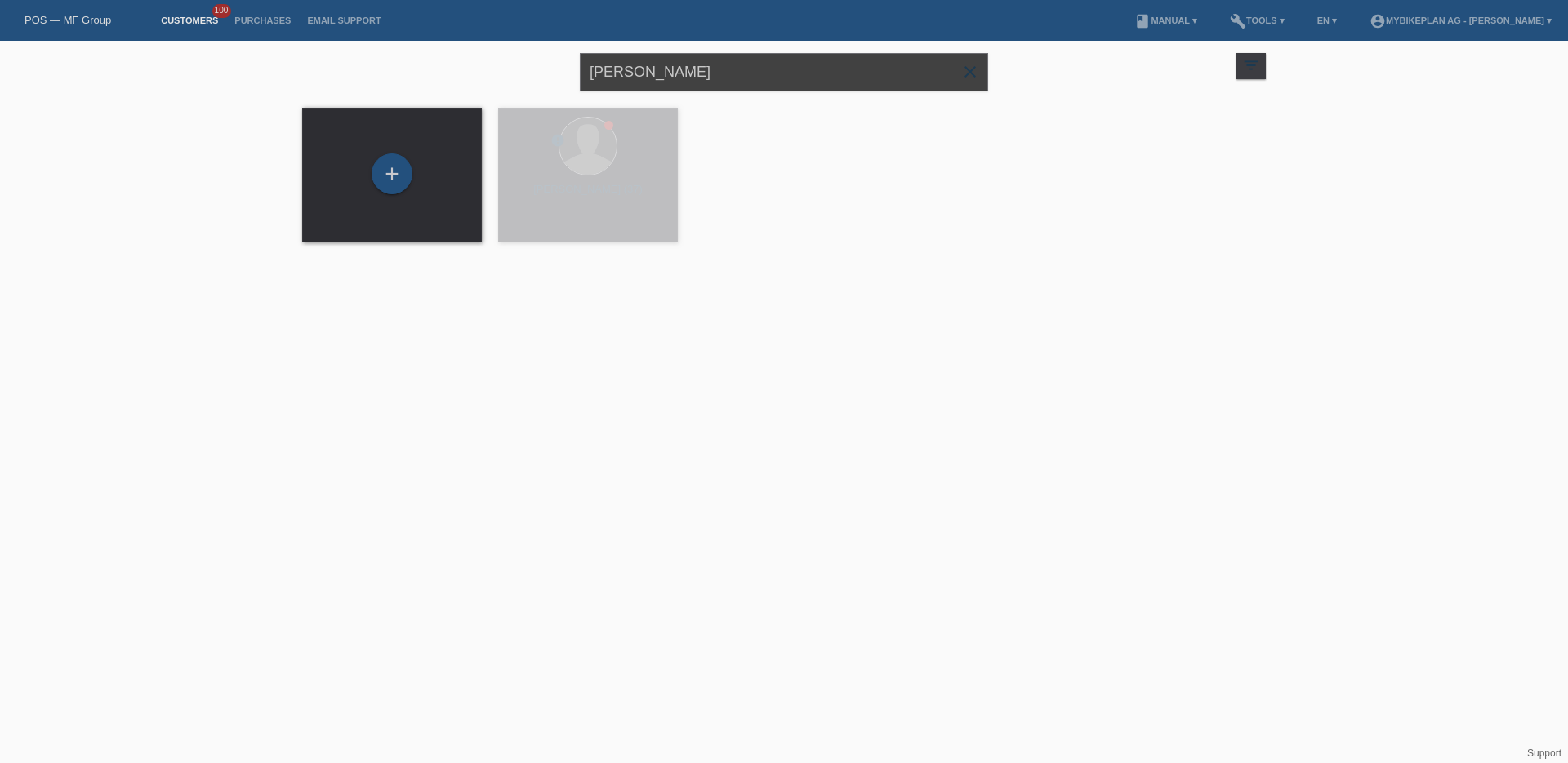
click at [669, 79] on input "[PERSON_NAME]" at bounding box center [783, 72] width 409 height 38
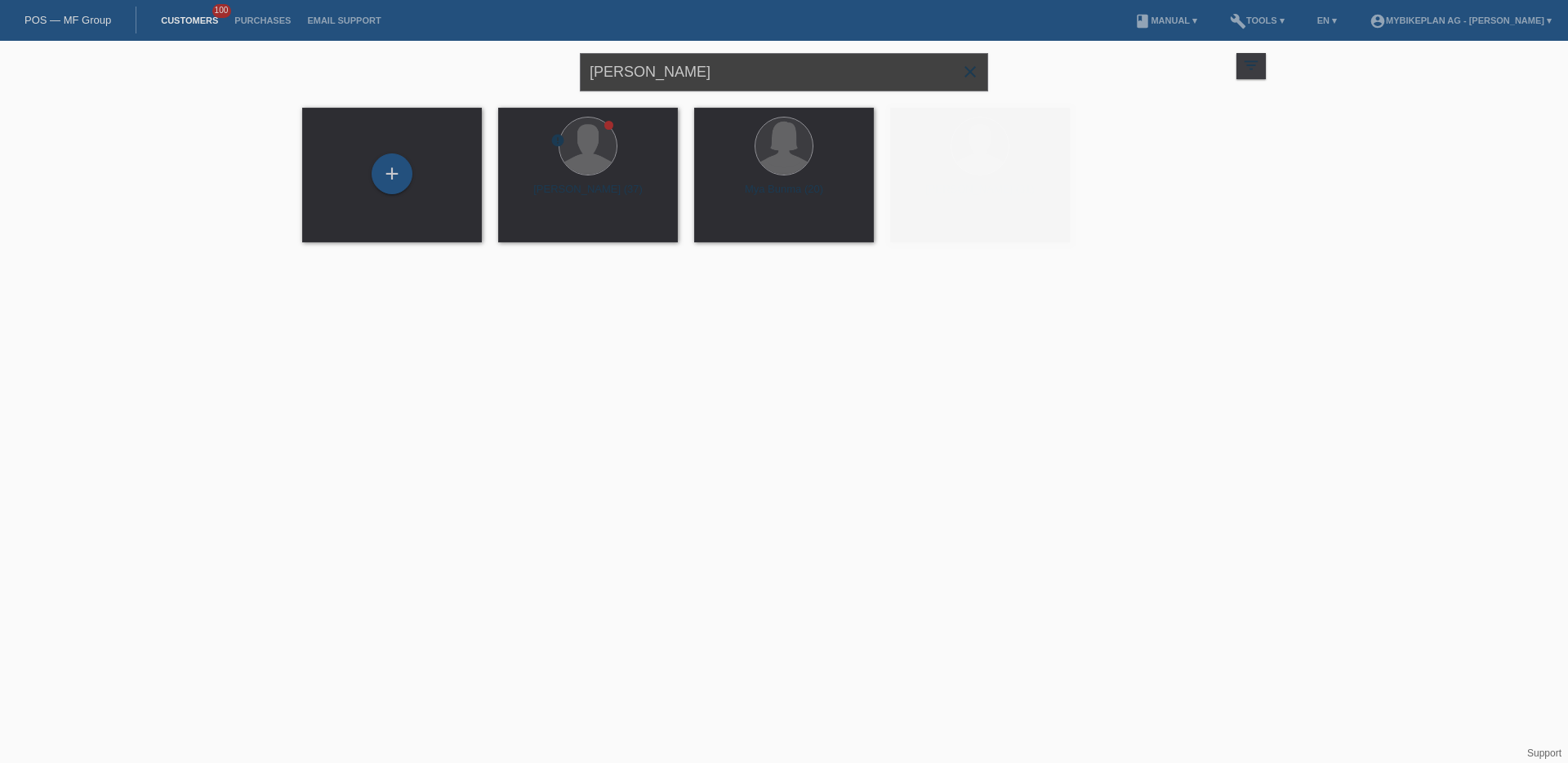
click at [669, 79] on input "[PERSON_NAME]" at bounding box center [783, 72] width 409 height 38
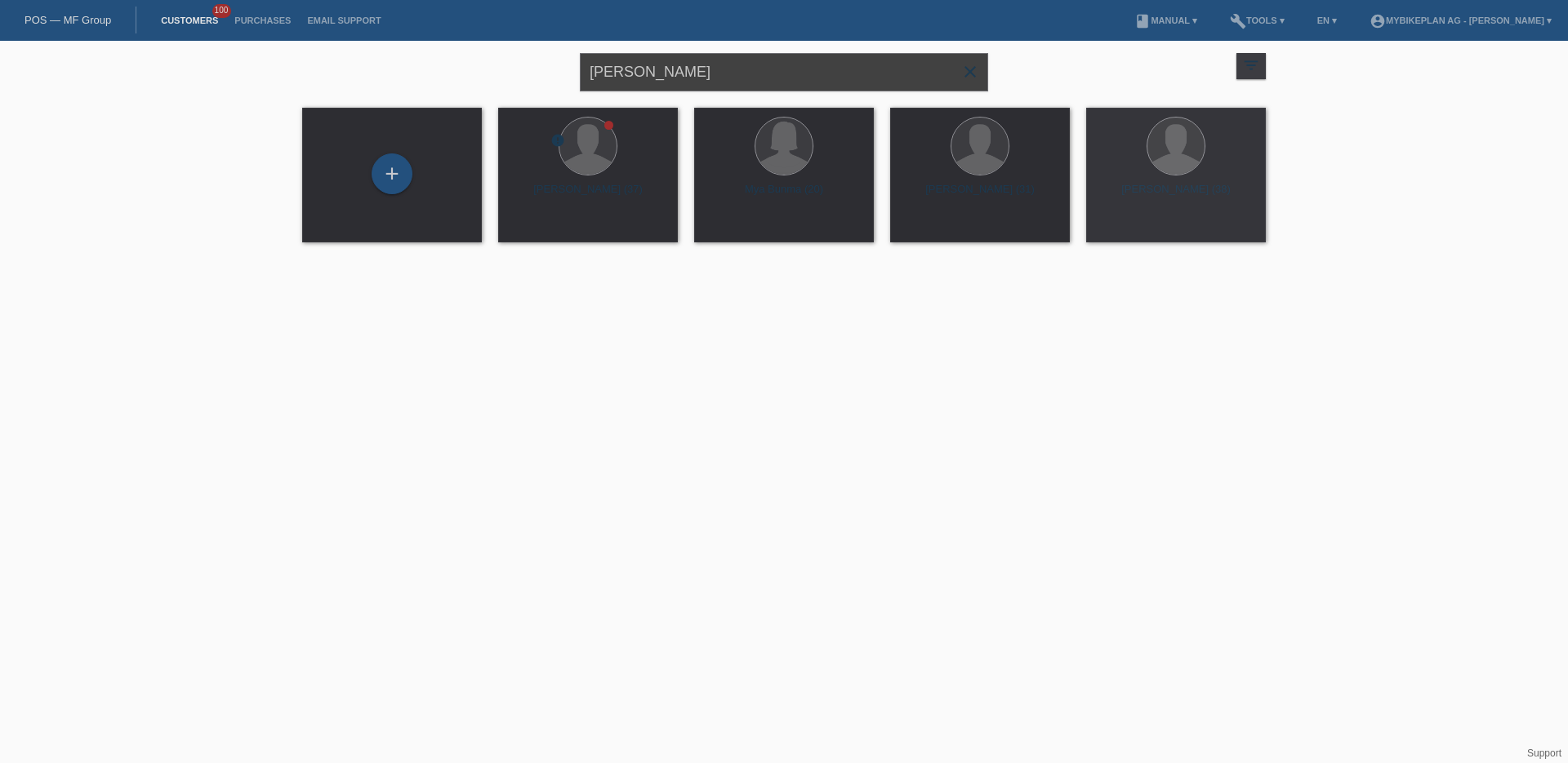
click at [669, 79] on input "[PERSON_NAME]" at bounding box center [783, 72] width 409 height 38
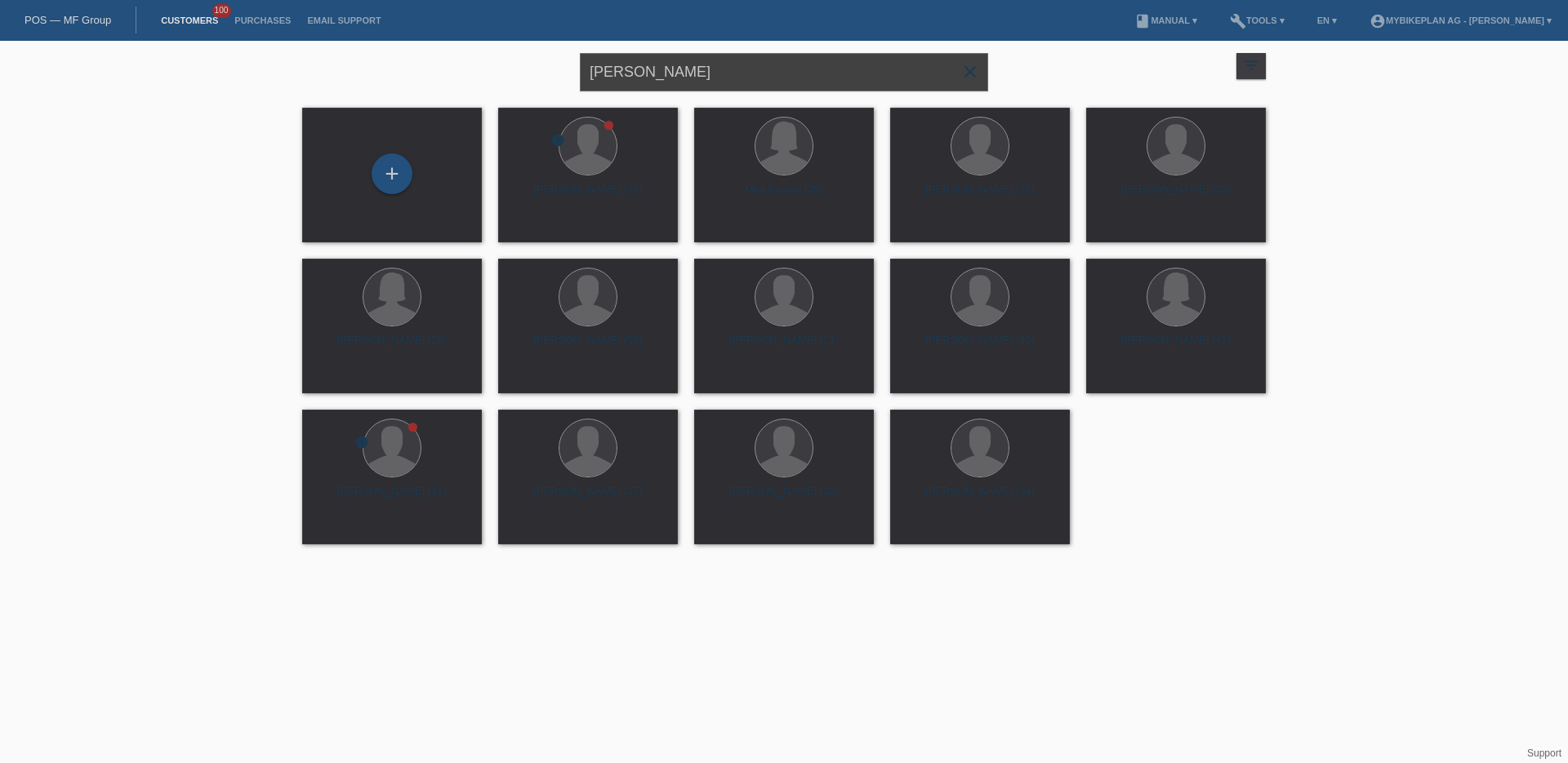
type input "simoes luis"
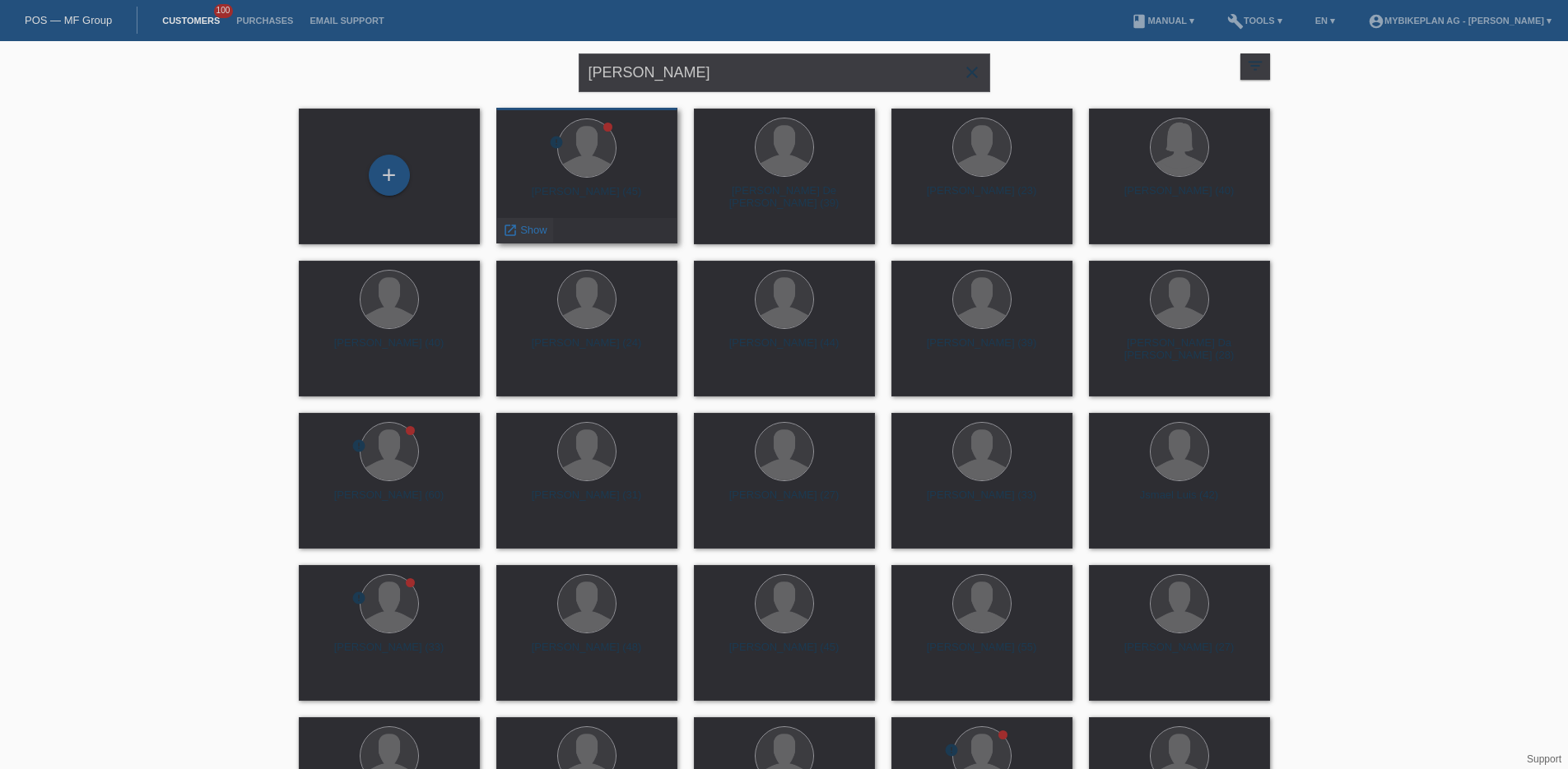
click at [521, 229] on span "Show" at bounding box center [533, 230] width 27 height 12
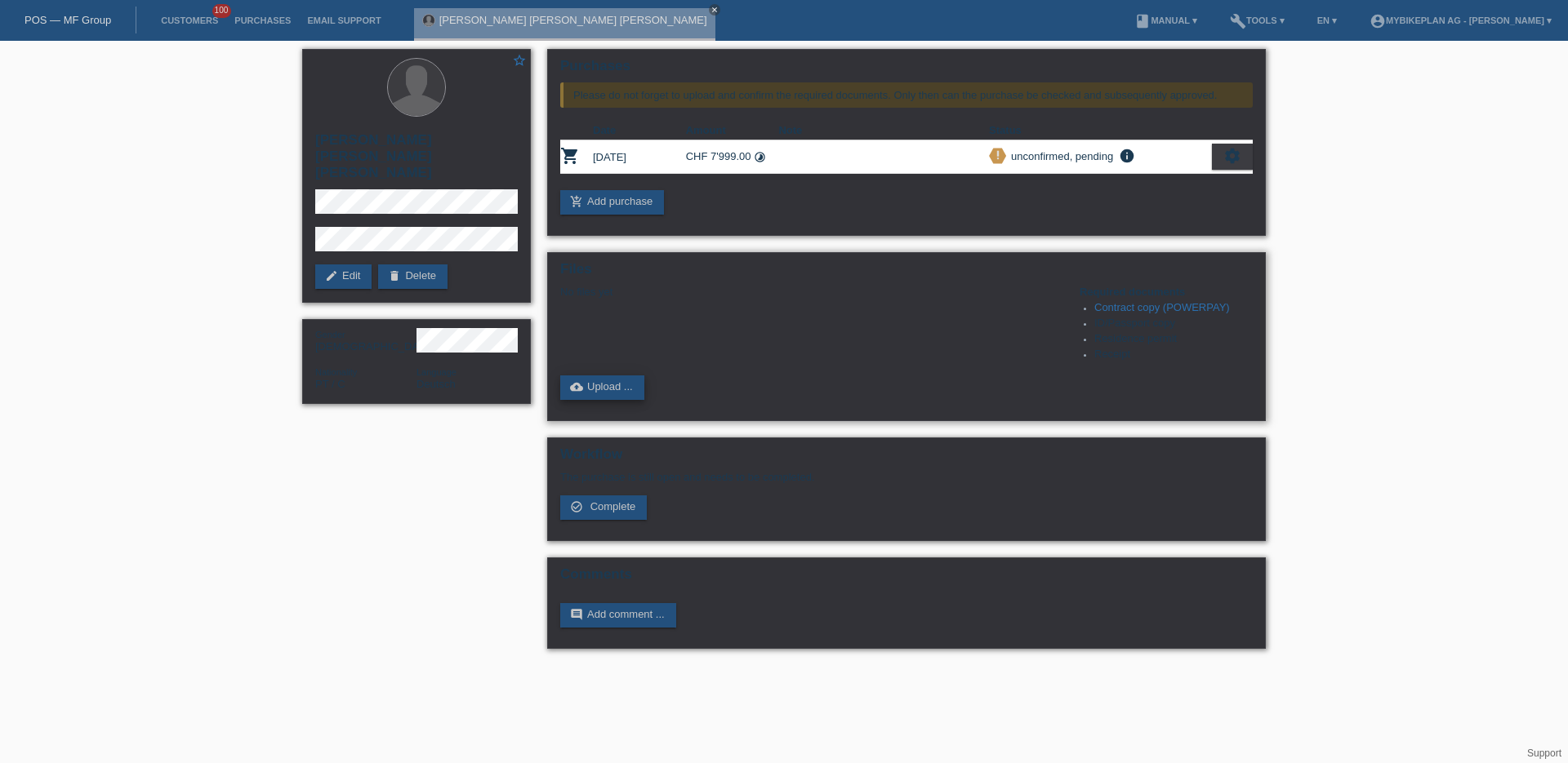
click at [589, 384] on link "cloud_upload Upload ..." at bounding box center [602, 388] width 84 height 24
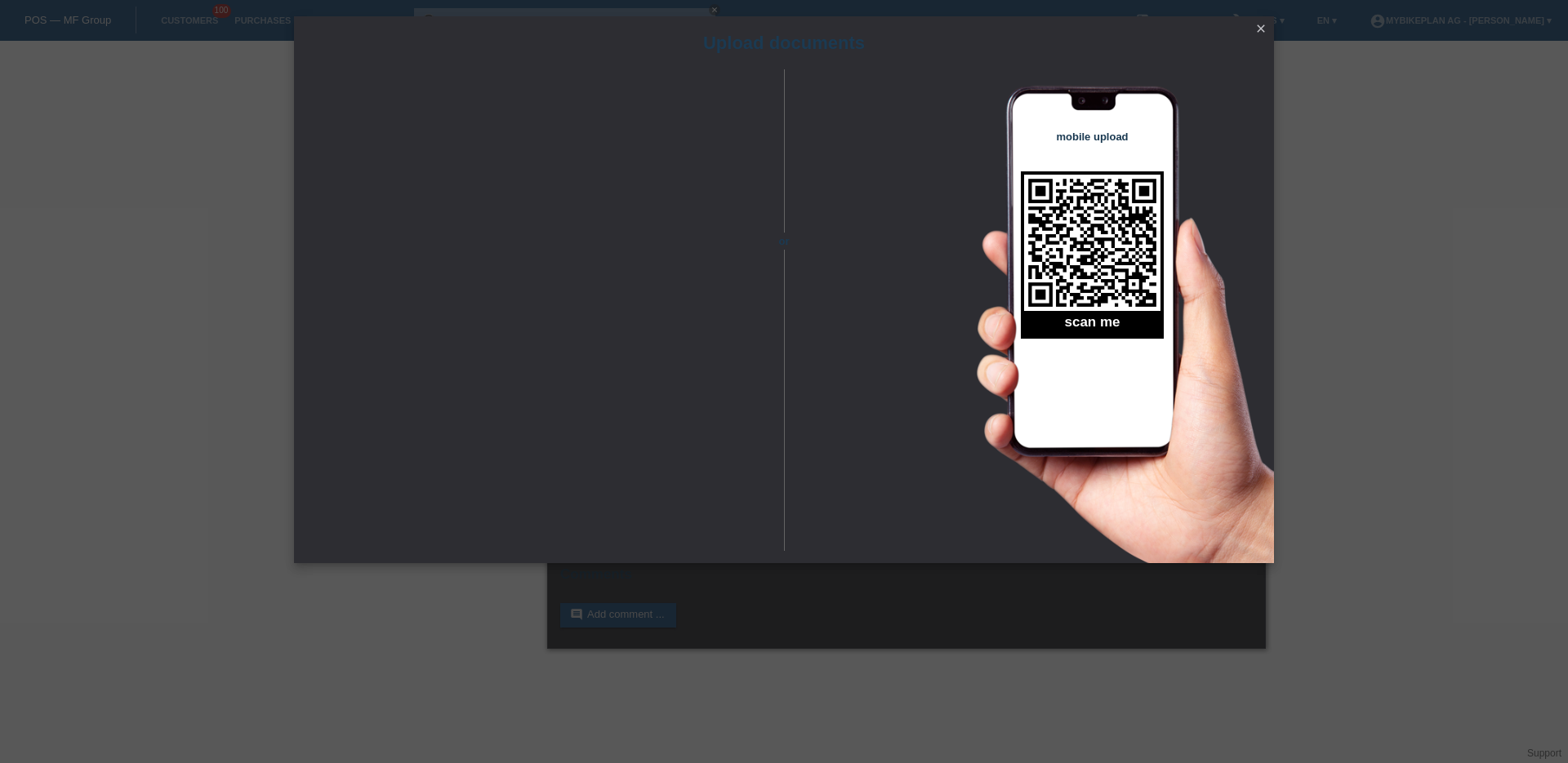
click at [1265, 26] on icon "close" at bounding box center [1260, 28] width 13 height 13
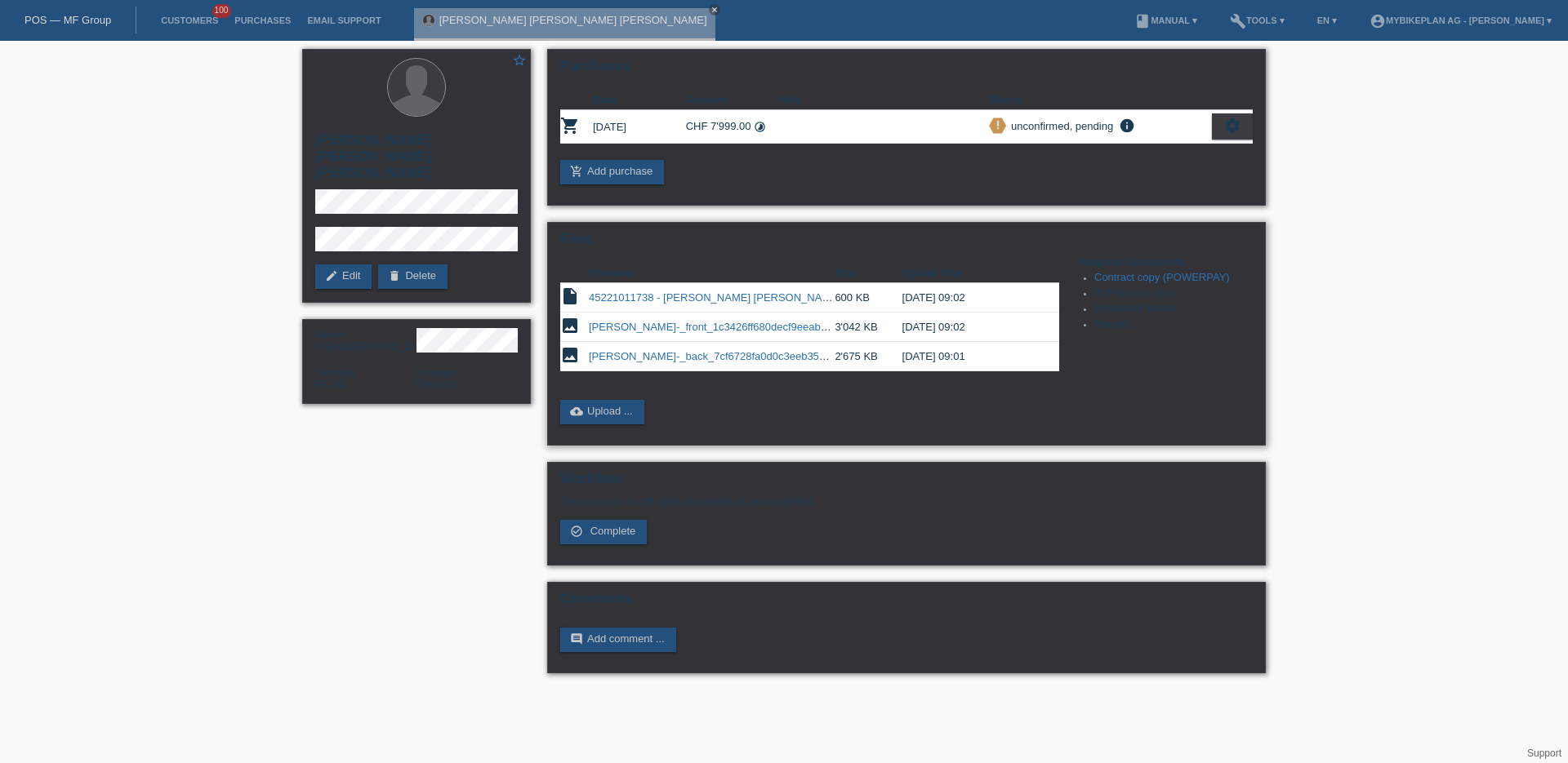
click at [741, 332] on link "[PERSON_NAME]-_front_1c3426ff680decf9eeab22969c352a7a.jpeg" at bounding box center [751, 327] width 325 height 12
click at [580, 6] on div "[PERSON_NAME] [PERSON_NAME] [PERSON_NAME] close" at bounding box center [568, 20] width 309 height 41
click at [84, 19] on link "POS — MF Group" at bounding box center [67, 20] width 86 height 12
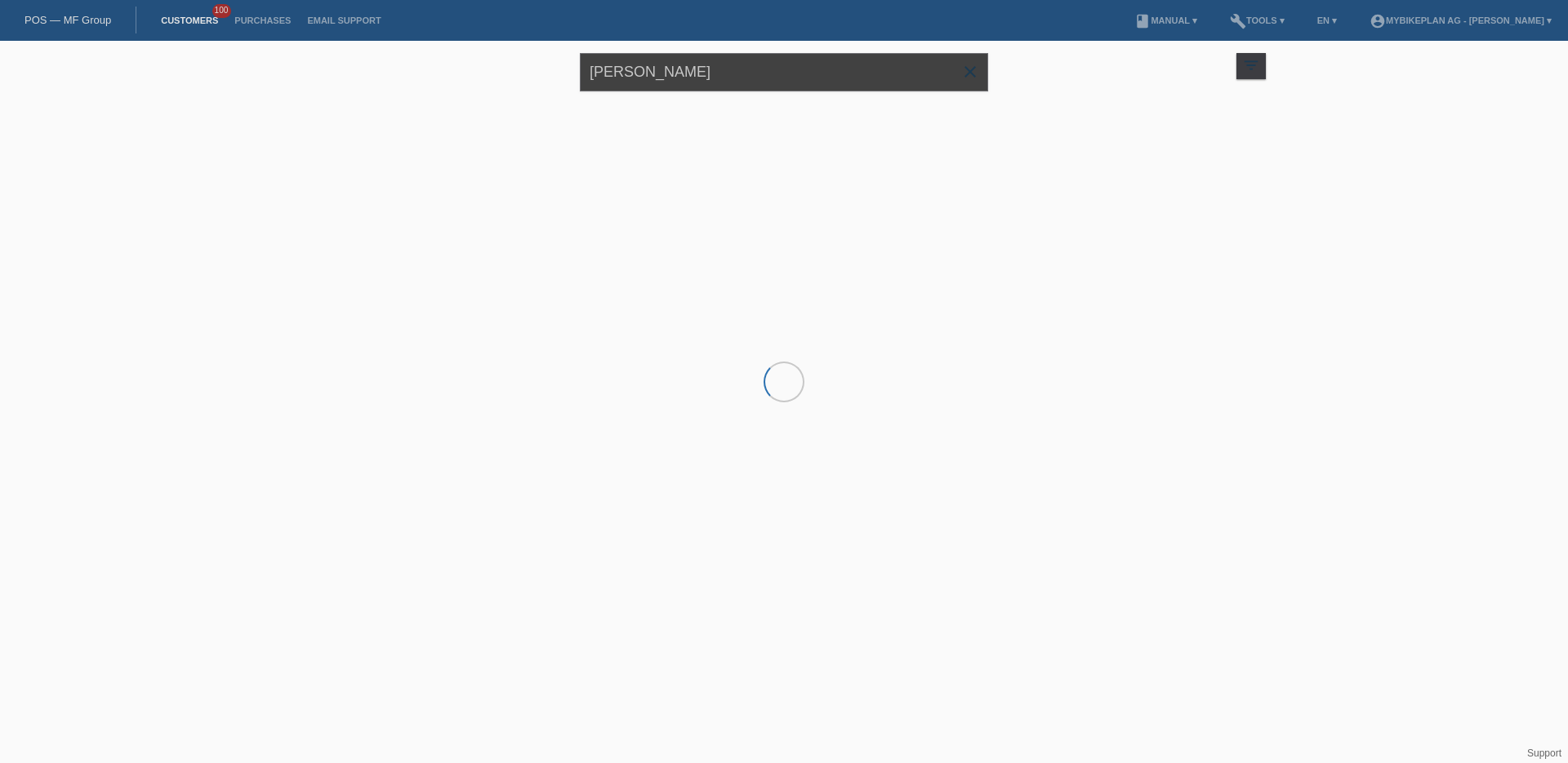
click at [657, 77] on input "simoes luis" at bounding box center [783, 72] width 409 height 38
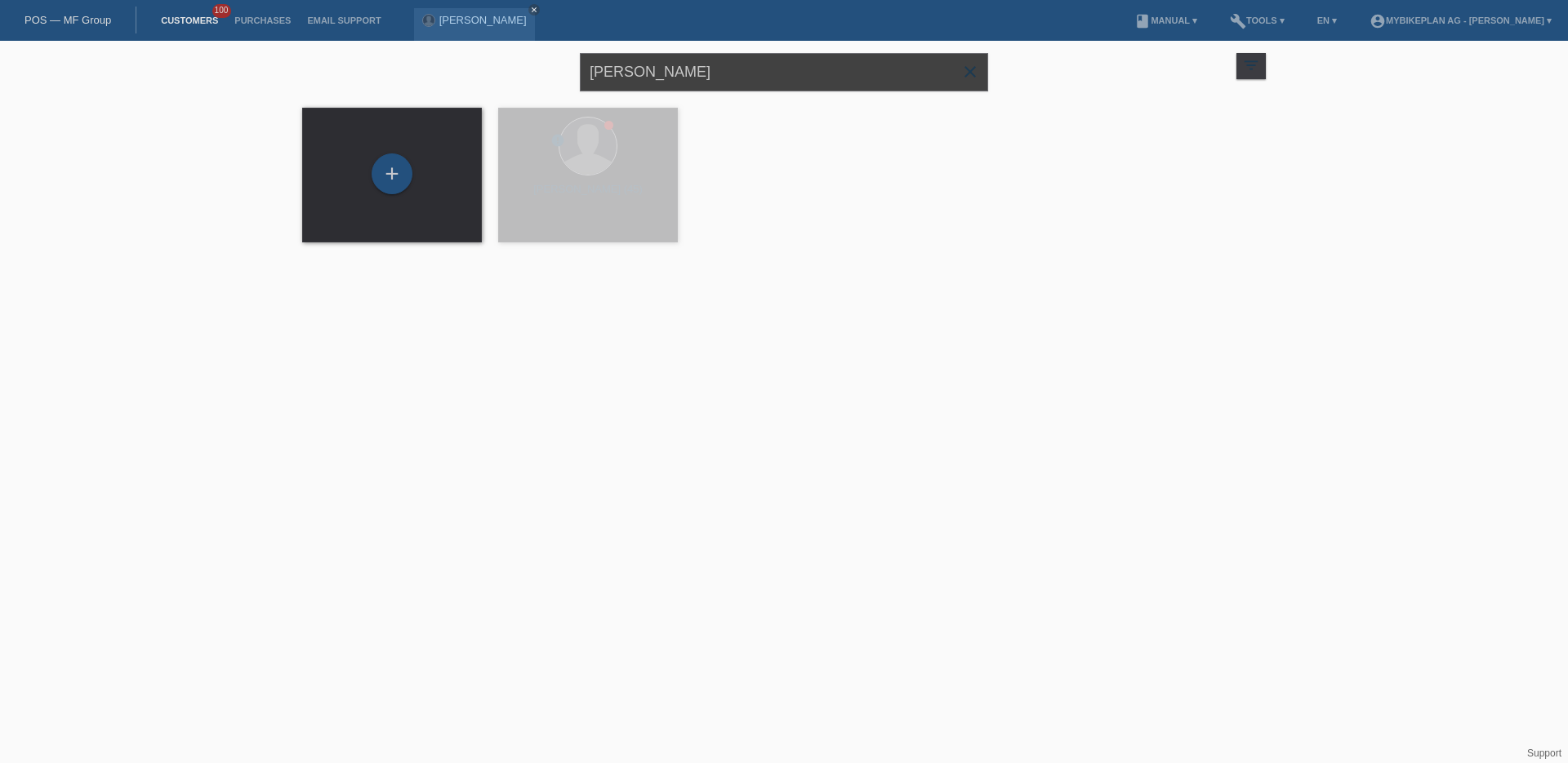
click at [657, 77] on input "simoes luis" at bounding box center [783, 72] width 409 height 38
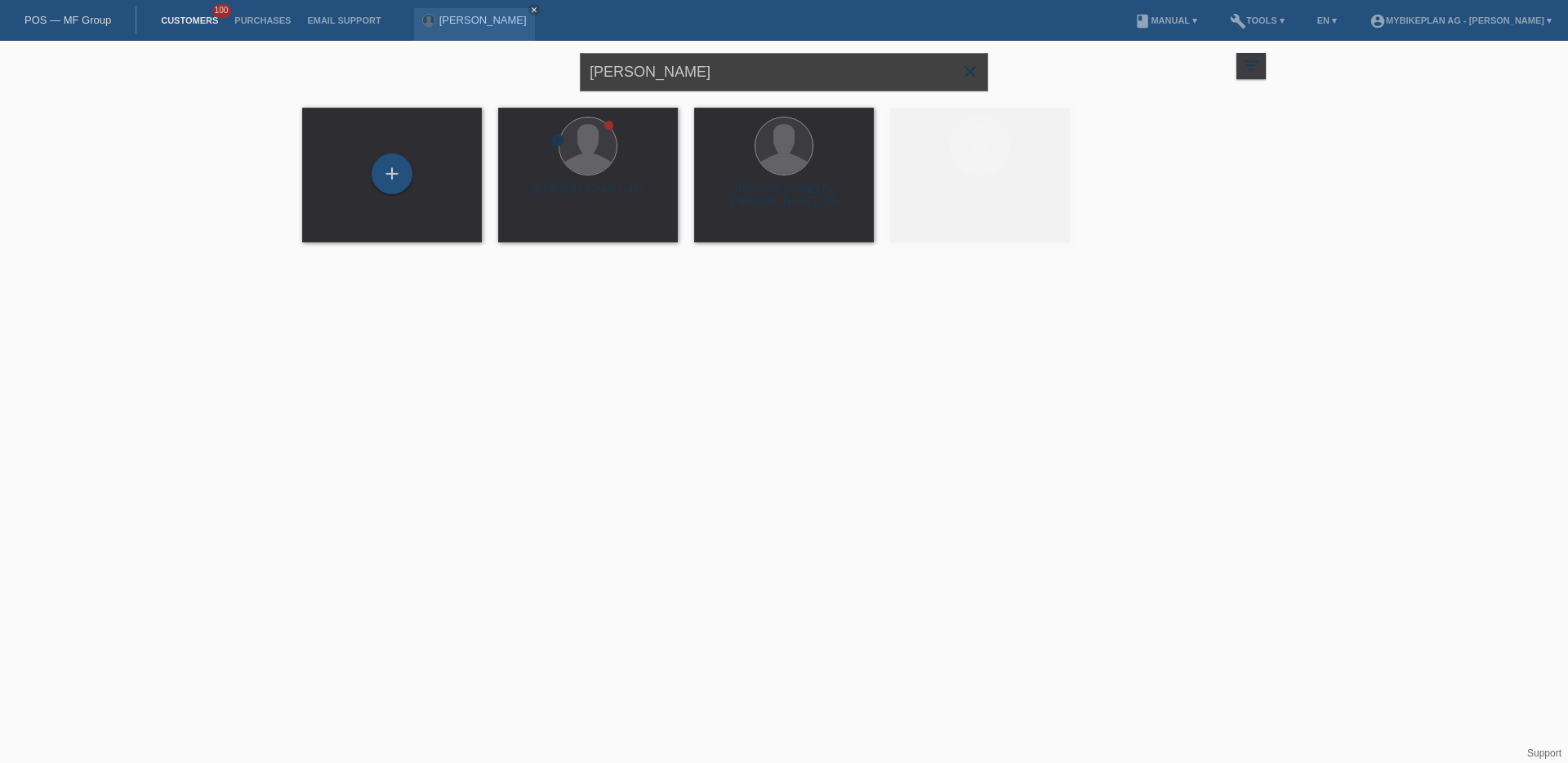
paste input "Dardan Januza"
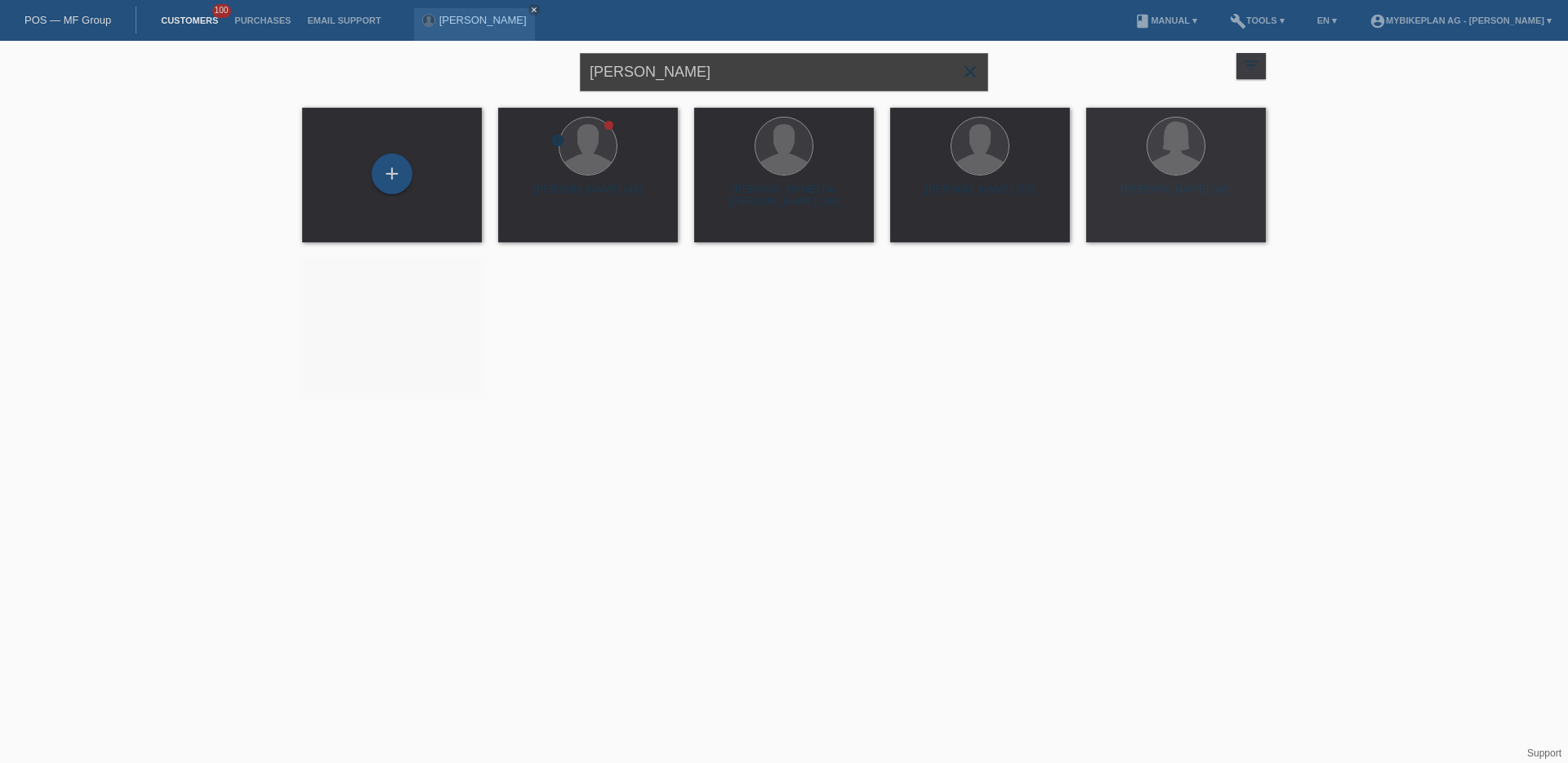
type input "Dardan Januza"
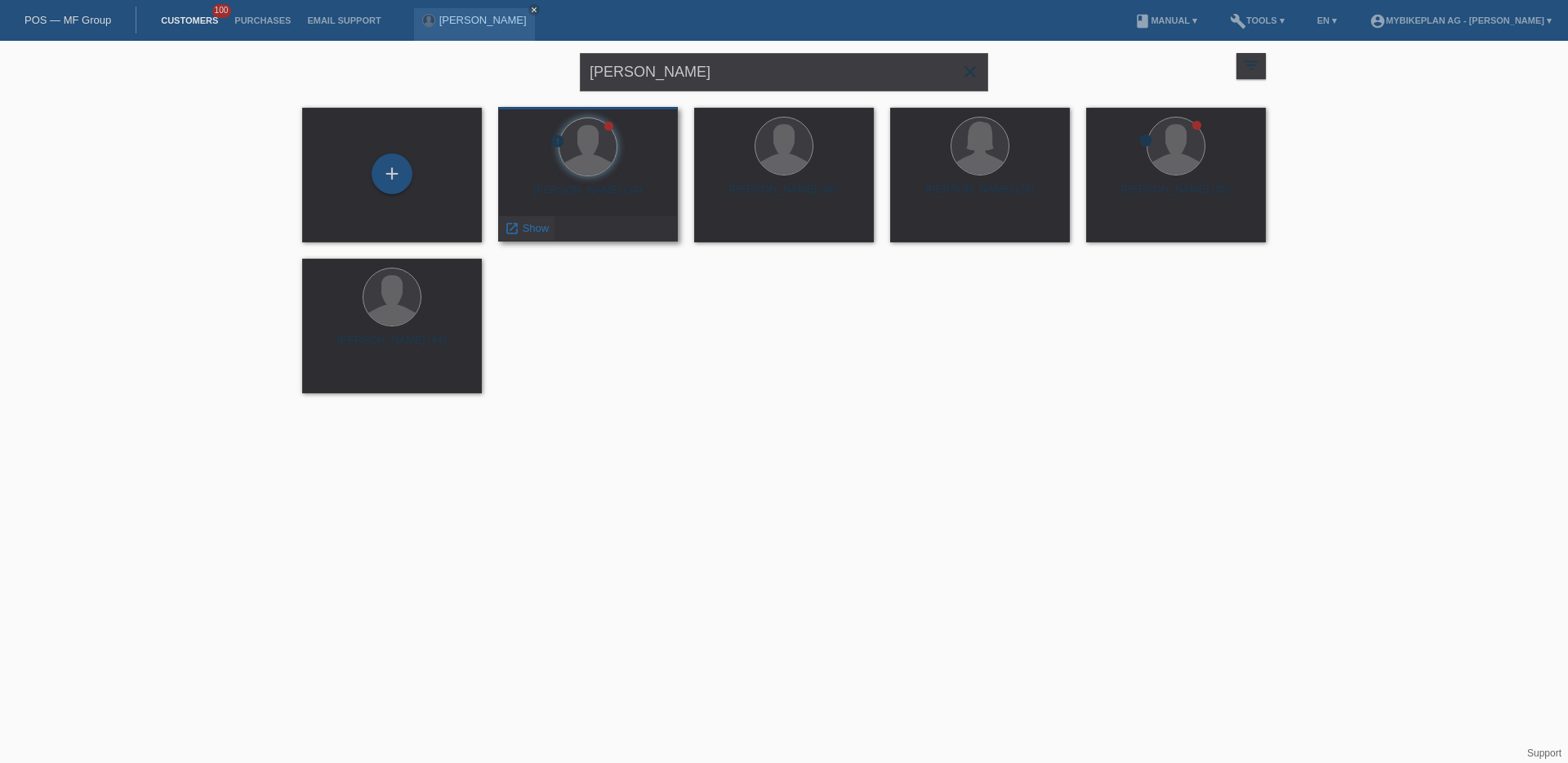
click at [524, 228] on span "Show" at bounding box center [536, 228] width 27 height 12
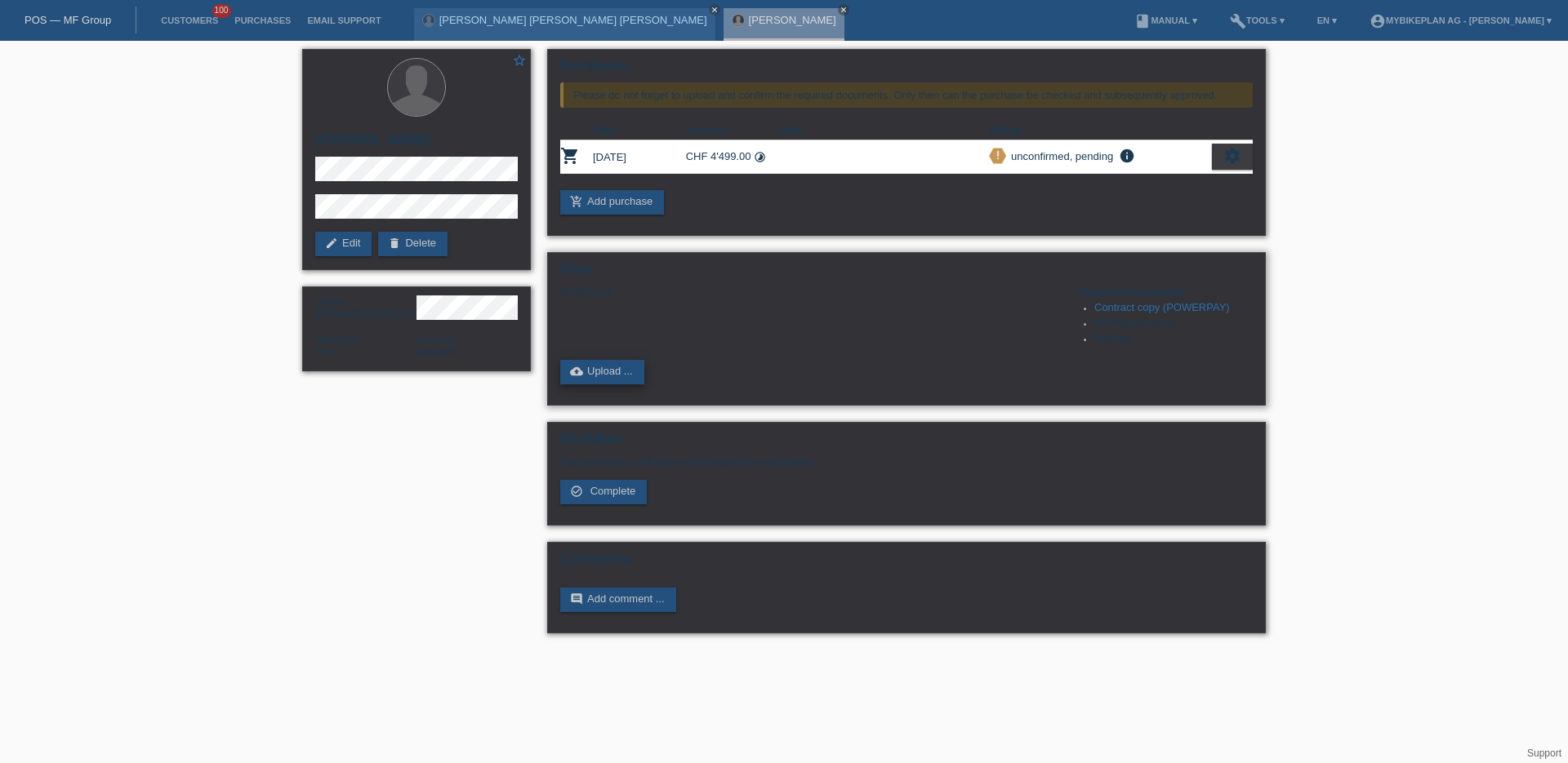
click at [596, 364] on link "cloud_upload Upload ..." at bounding box center [602, 372] width 84 height 24
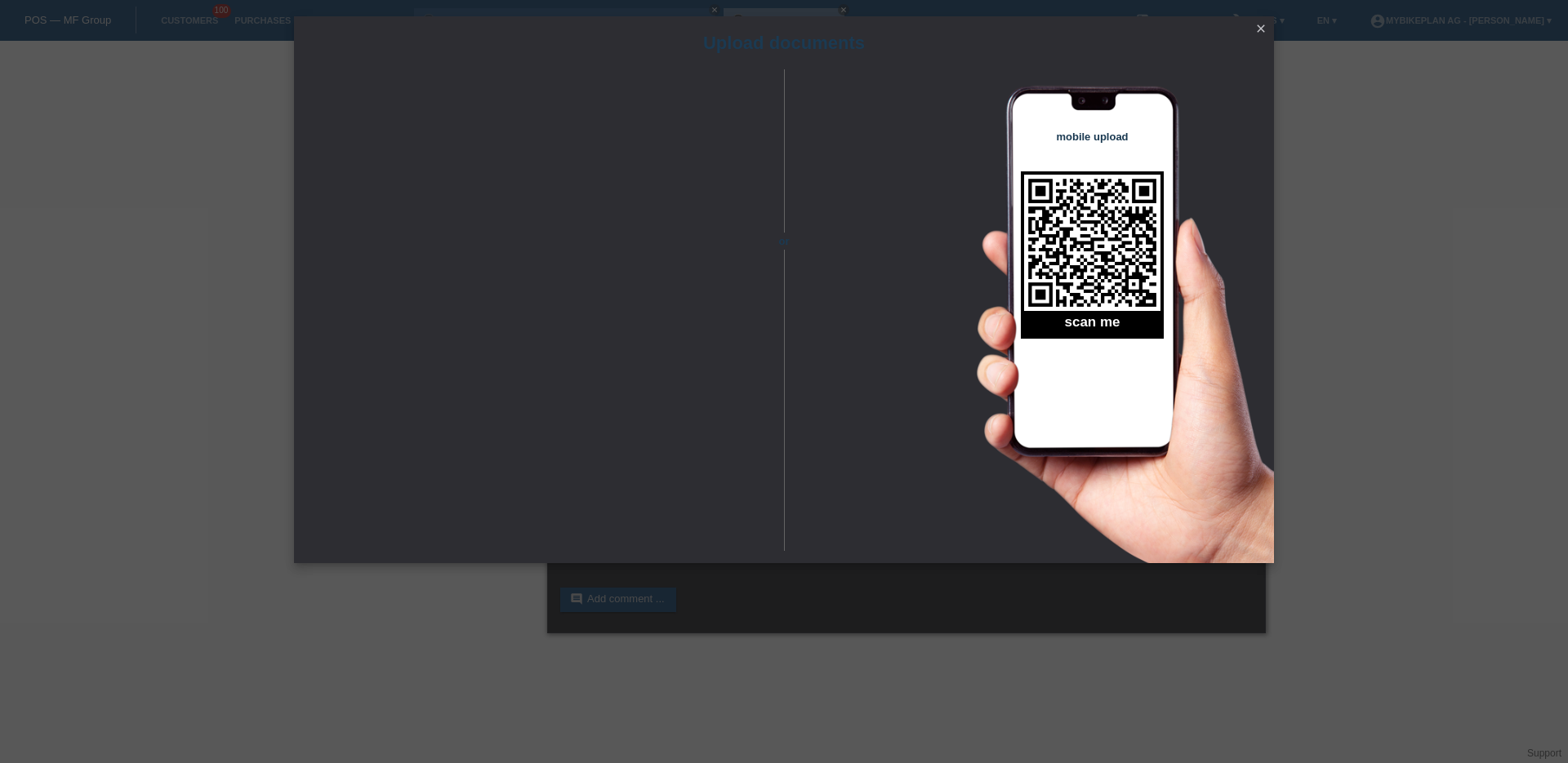
click at [1268, 25] on link "close" at bounding box center [1260, 30] width 21 height 19
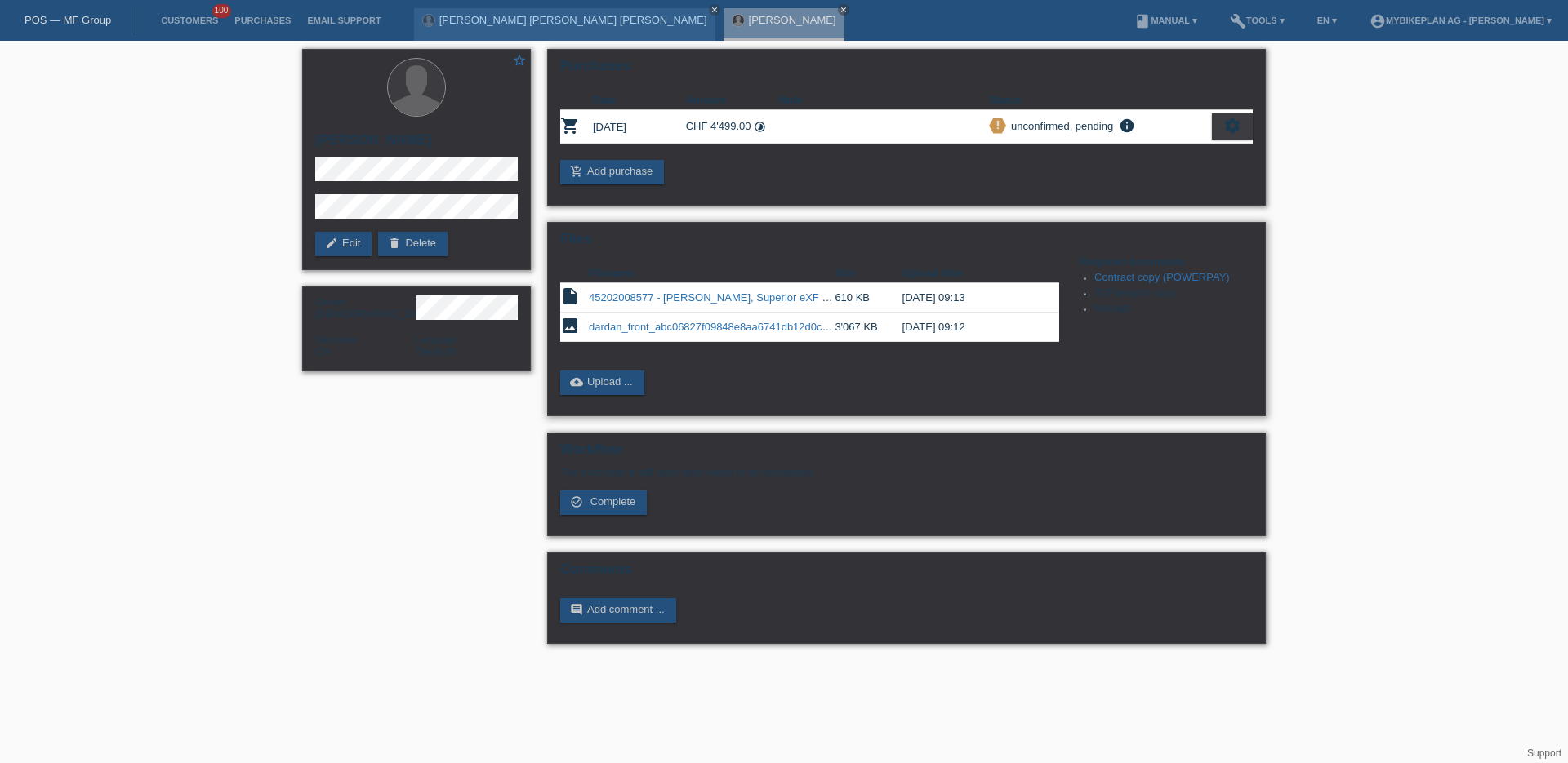
click at [643, 330] on link "dardan_front_abc06827f09848e8aa6741db12d0cc4d.jpeg" at bounding box center [726, 327] width 274 height 12
click at [60, 23] on link "POS — MF Group" at bounding box center [67, 20] width 86 height 12
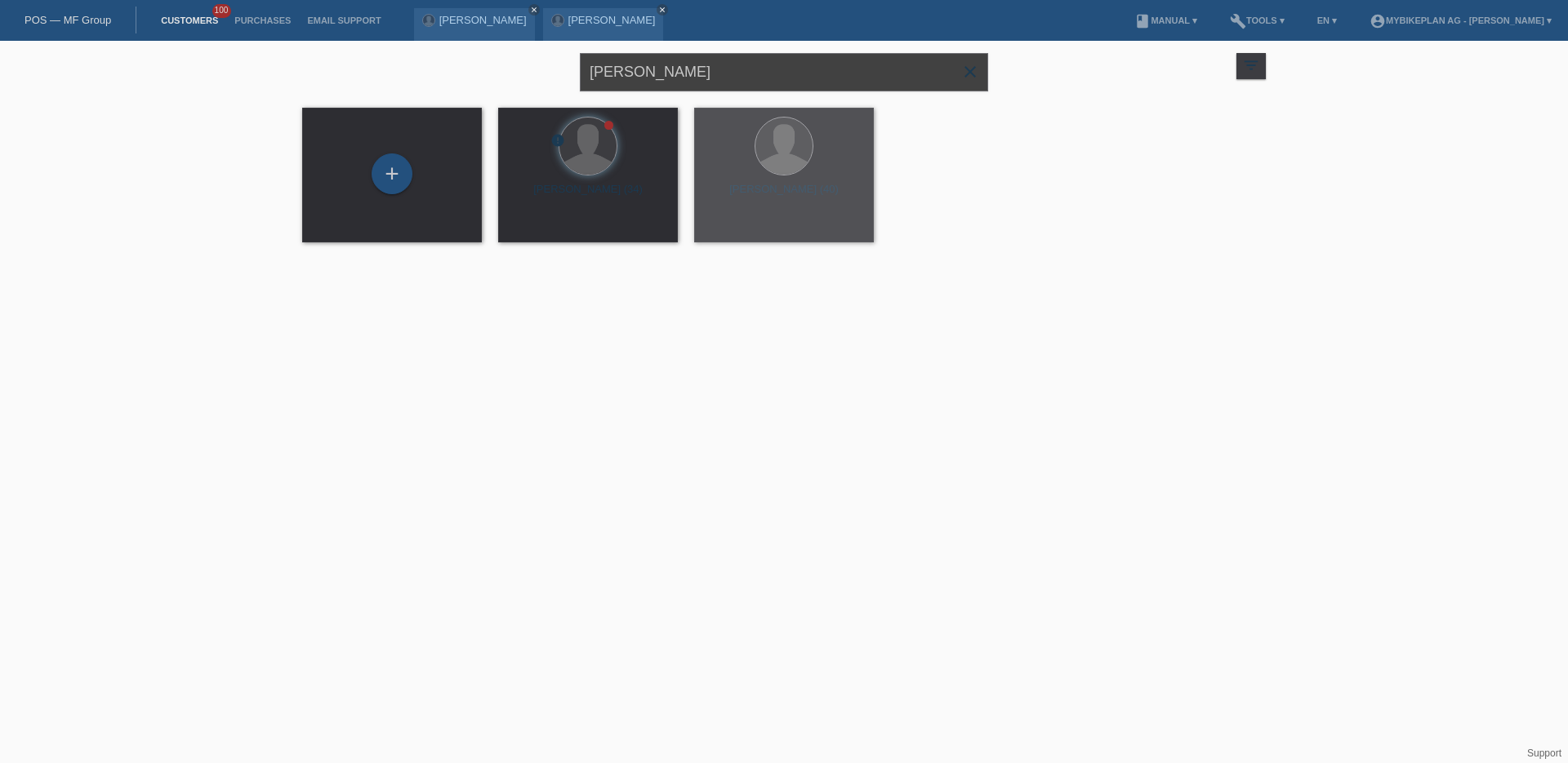
click at [711, 60] on input "[PERSON_NAME]" at bounding box center [783, 72] width 409 height 38
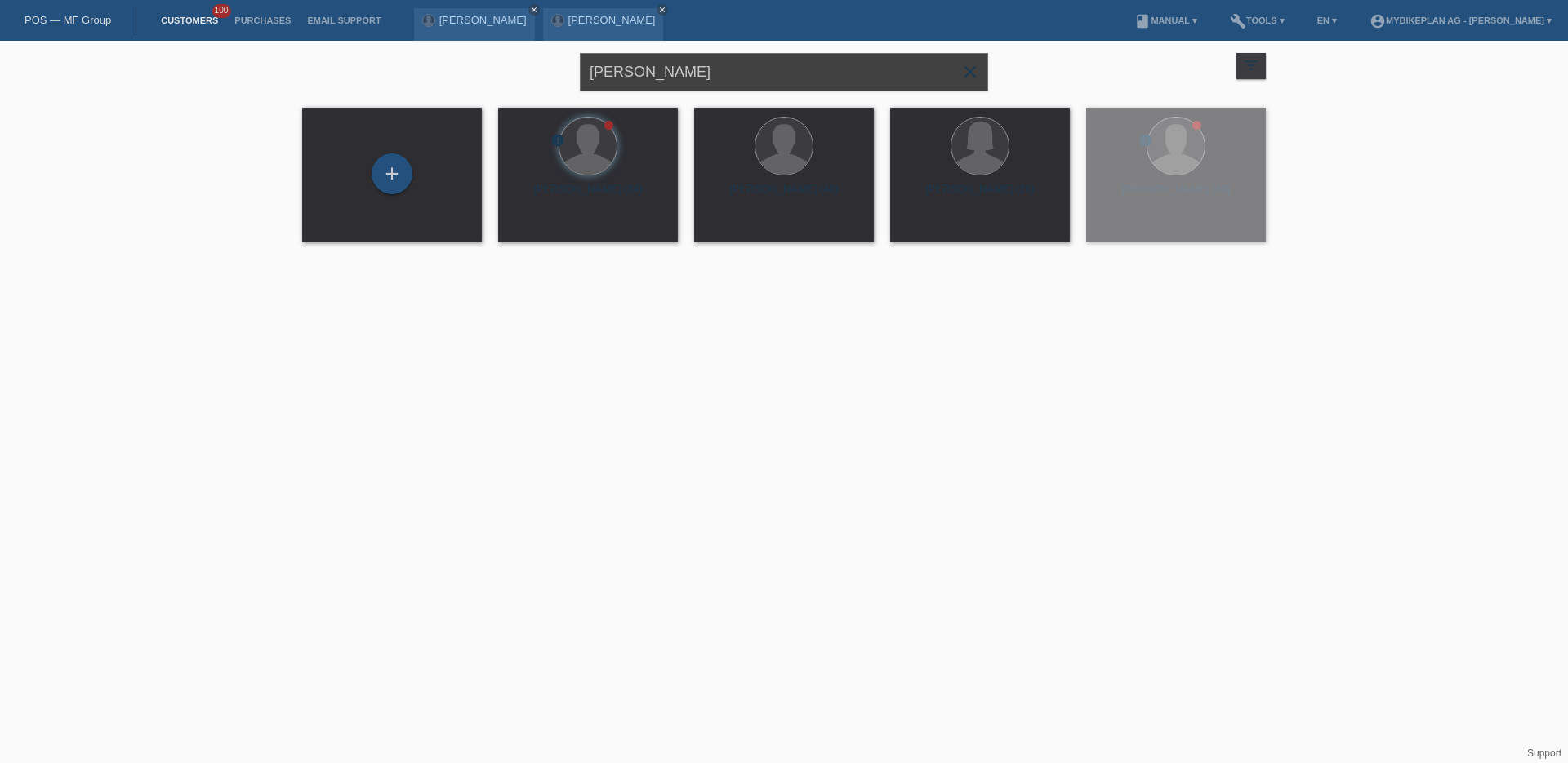
click at [711, 60] on input "[PERSON_NAME]" at bounding box center [783, 72] width 409 height 38
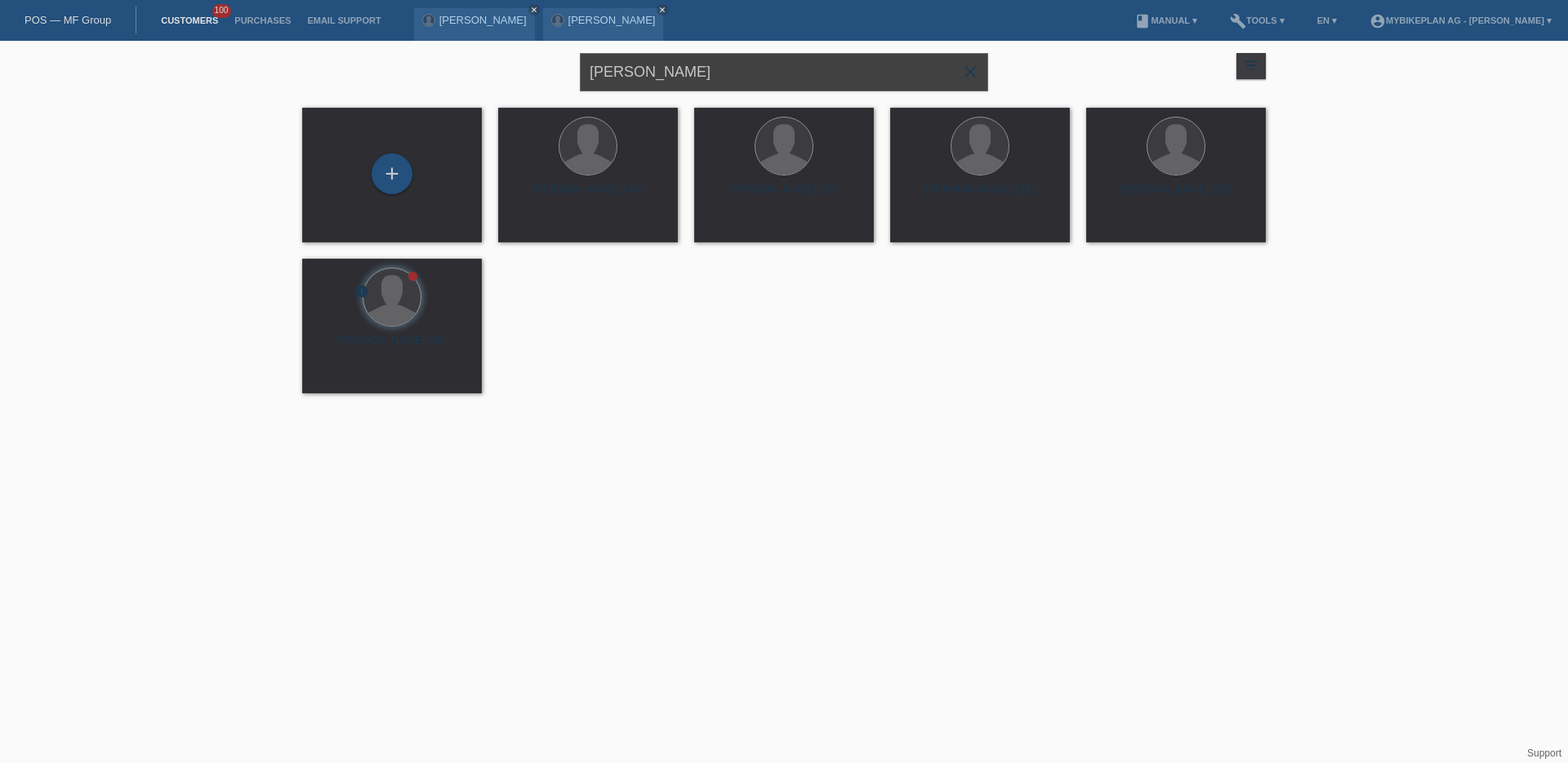
type input "[PERSON_NAME]"
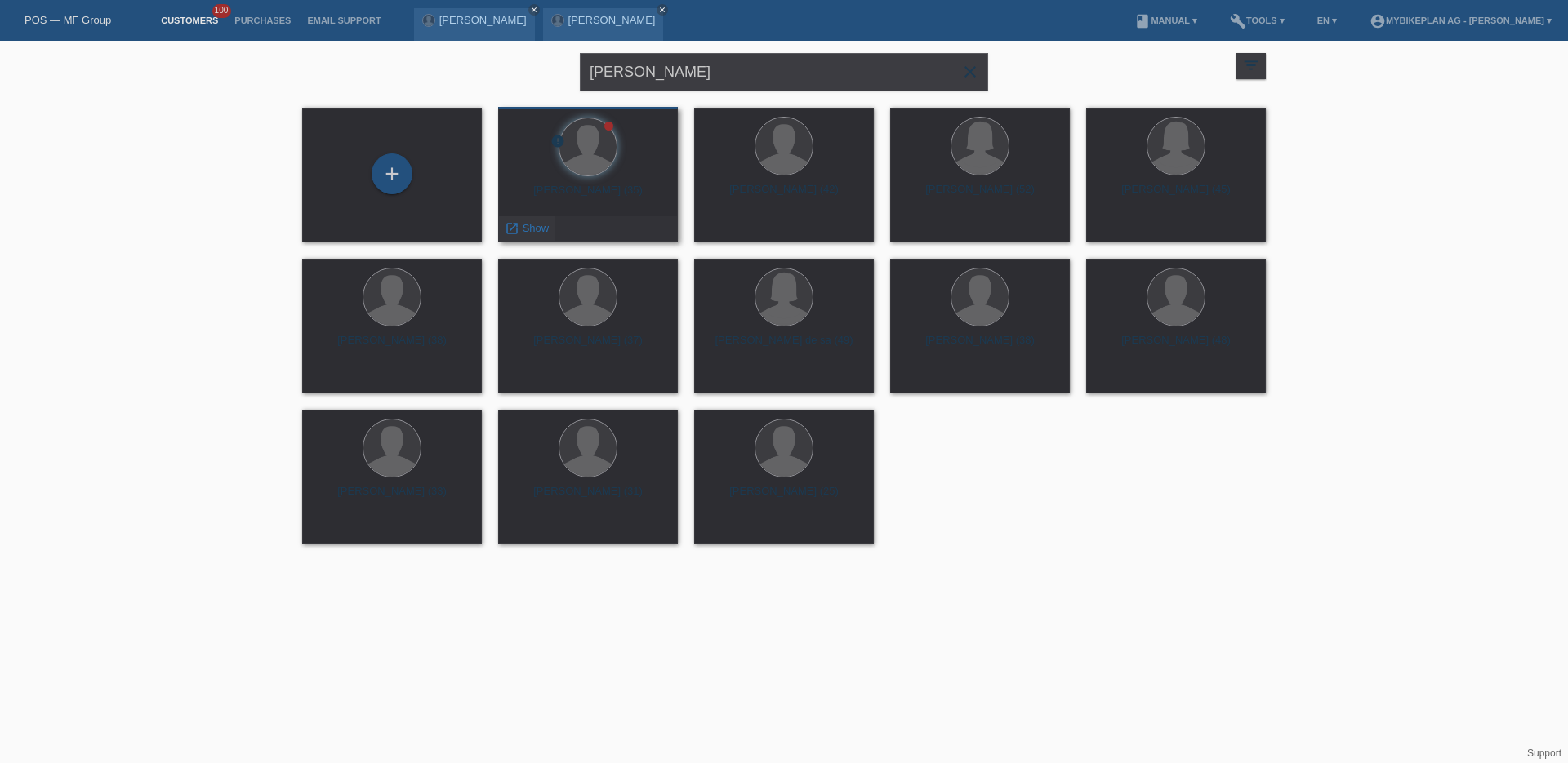
click at [533, 231] on span "Show" at bounding box center [536, 228] width 27 height 12
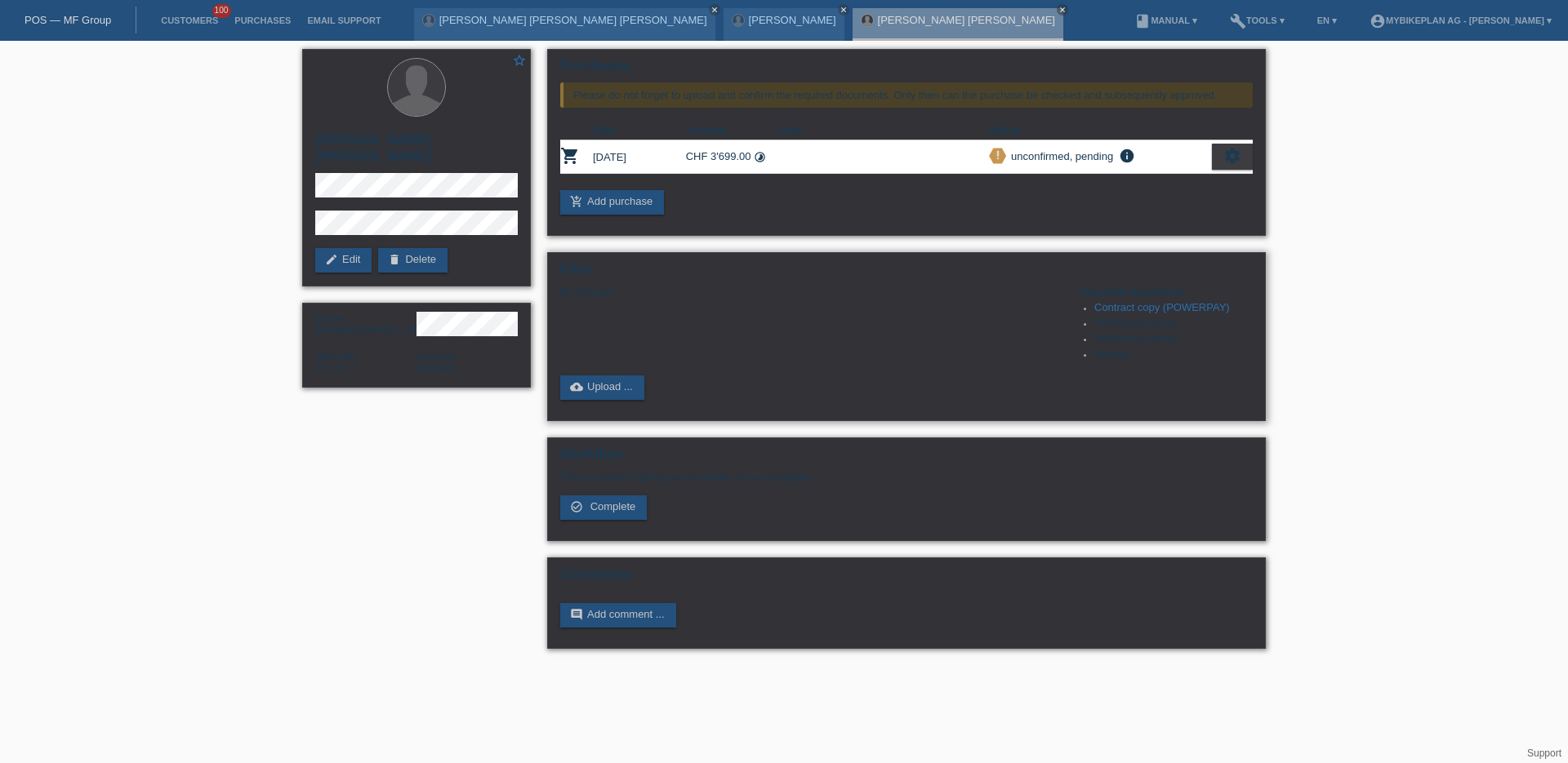
click at [614, 403] on div "Files No files yet Required documents Contract copy (POWERPAY) ID/Passport copy…" at bounding box center [906, 337] width 719 height 169
click at [618, 397] on link "cloud_upload Upload ..." at bounding box center [602, 388] width 84 height 24
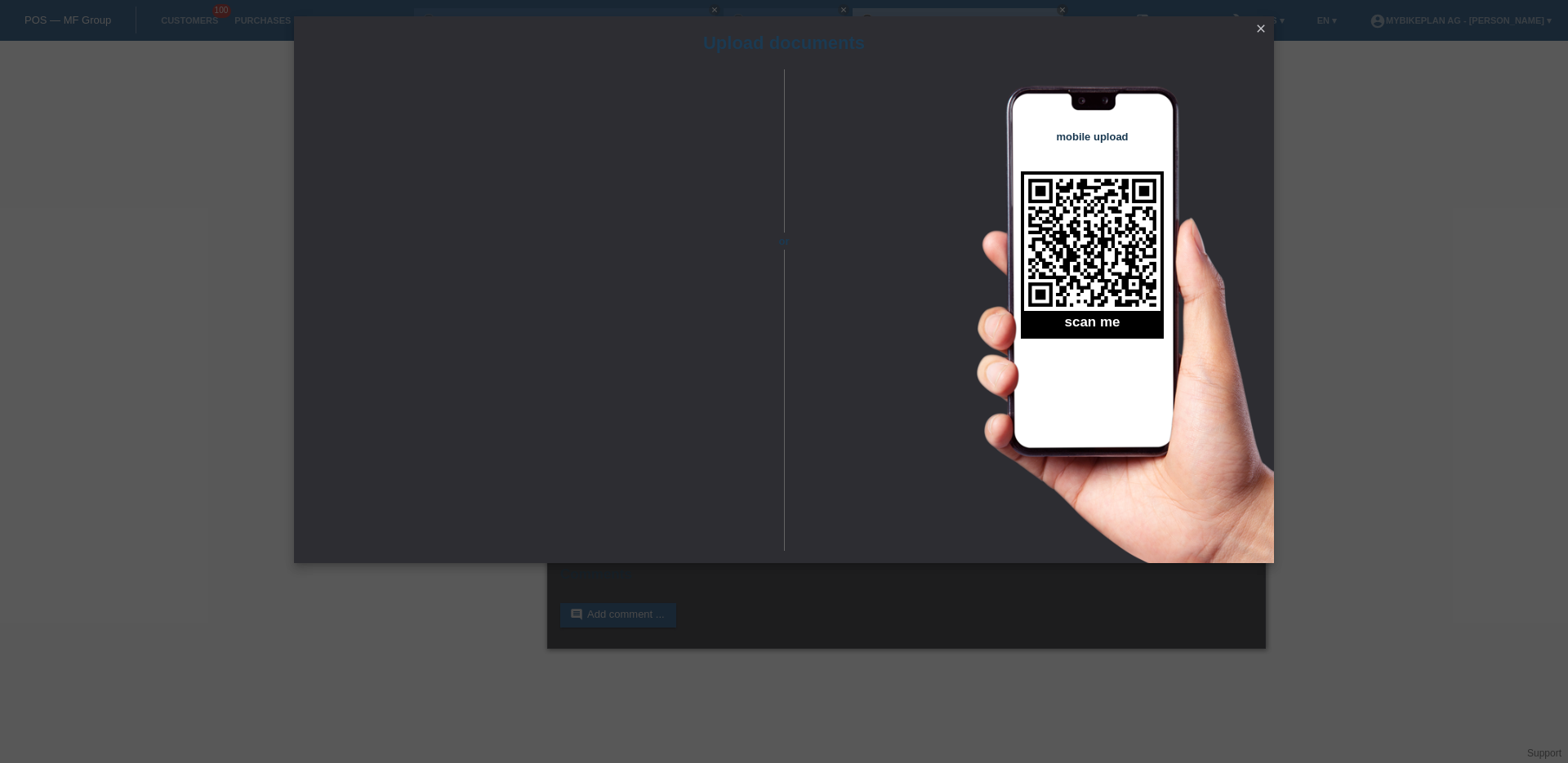
click at [1259, 24] on icon "close" at bounding box center [1260, 28] width 13 height 13
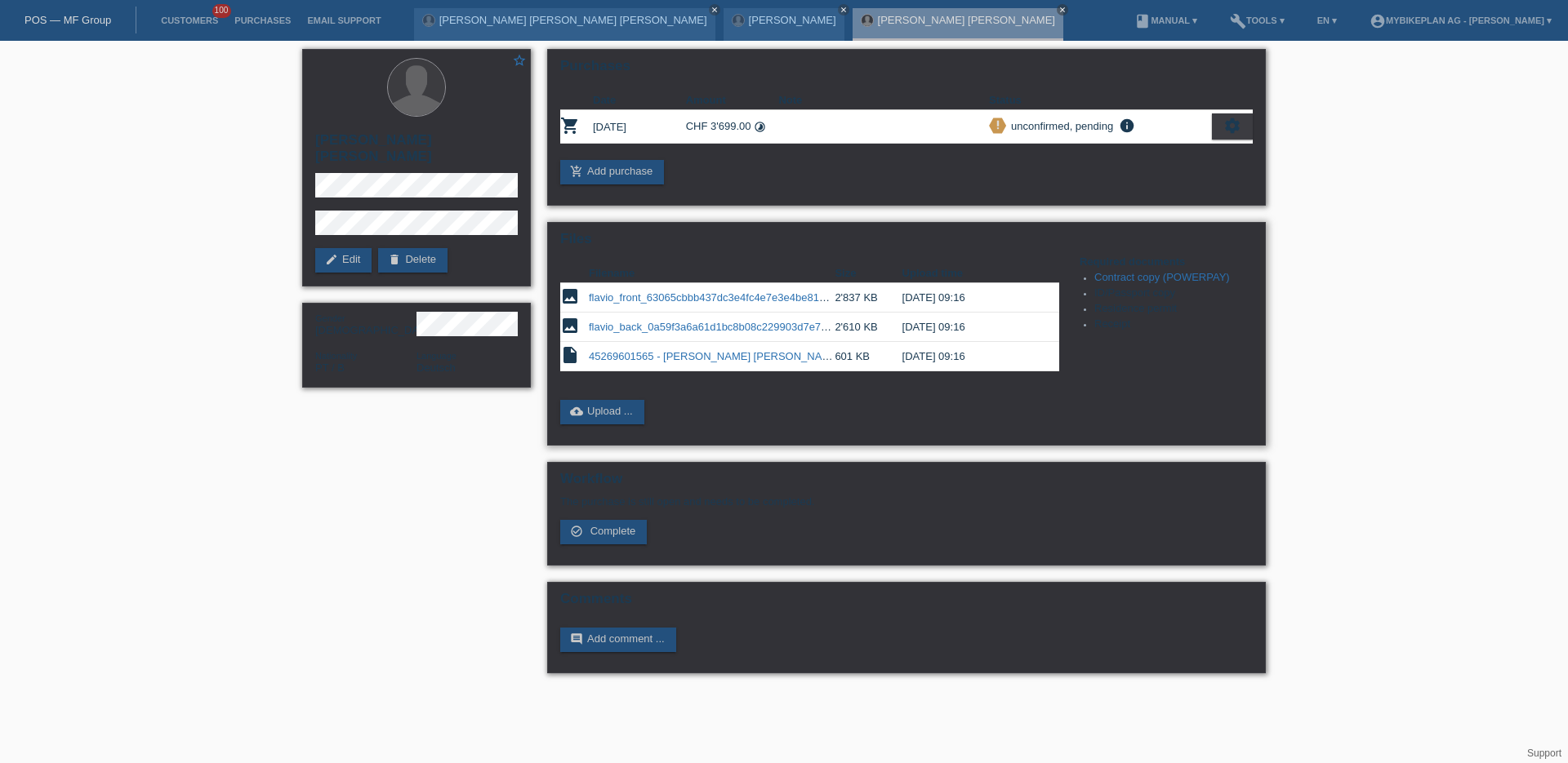
click at [715, 320] on td "flavio_back_0a59f3a6a61d1bc8b08c229903d7e753.jpeg" at bounding box center [712, 327] width 246 height 30
click at [713, 330] on link "flavio_back_0a59f3a6a61d1bc8b08c229903d7e753.jpeg" at bounding box center [722, 327] width 267 height 12
click at [634, 303] on link "flavio_front_63065cbbb437dc3e4fc4e7e3e4be81da.jpeg" at bounding box center [721, 298] width 266 height 12
click at [571, 2] on div "[PERSON_NAME] [PERSON_NAME] [PERSON_NAME] close [PERSON_NAME] close [PERSON_NAM…" at bounding box center [742, 20] width 658 height 41
click at [710, 6] on icon "close" at bounding box center [713, 10] width 8 height 8
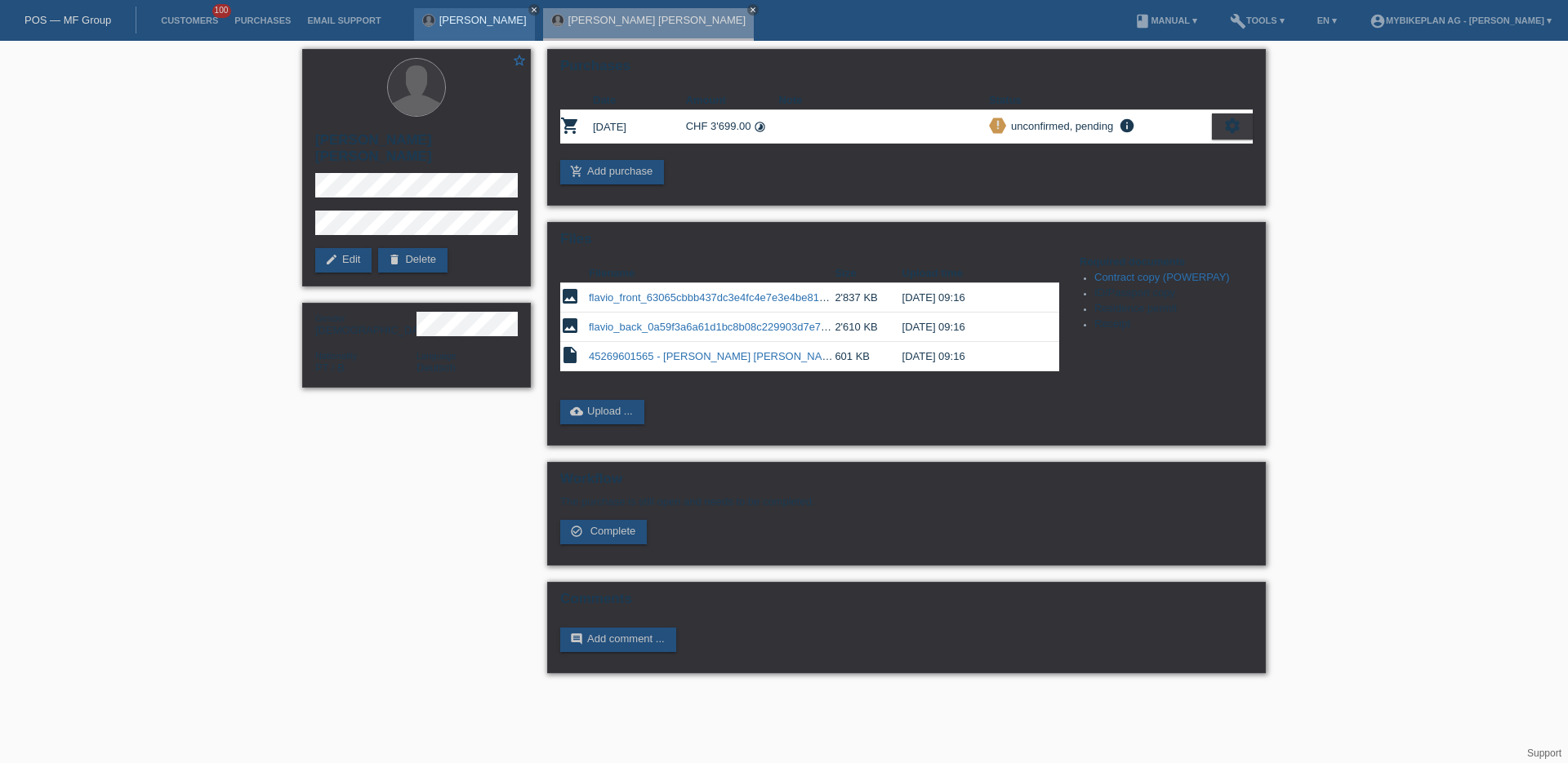
click at [530, 8] on icon "close" at bounding box center [533, 10] width 8 height 8
click at [619, 10] on icon "close" at bounding box center [623, 10] width 8 height 8
click at [42, 17] on link "POS — MF Group" at bounding box center [67, 20] width 86 height 12
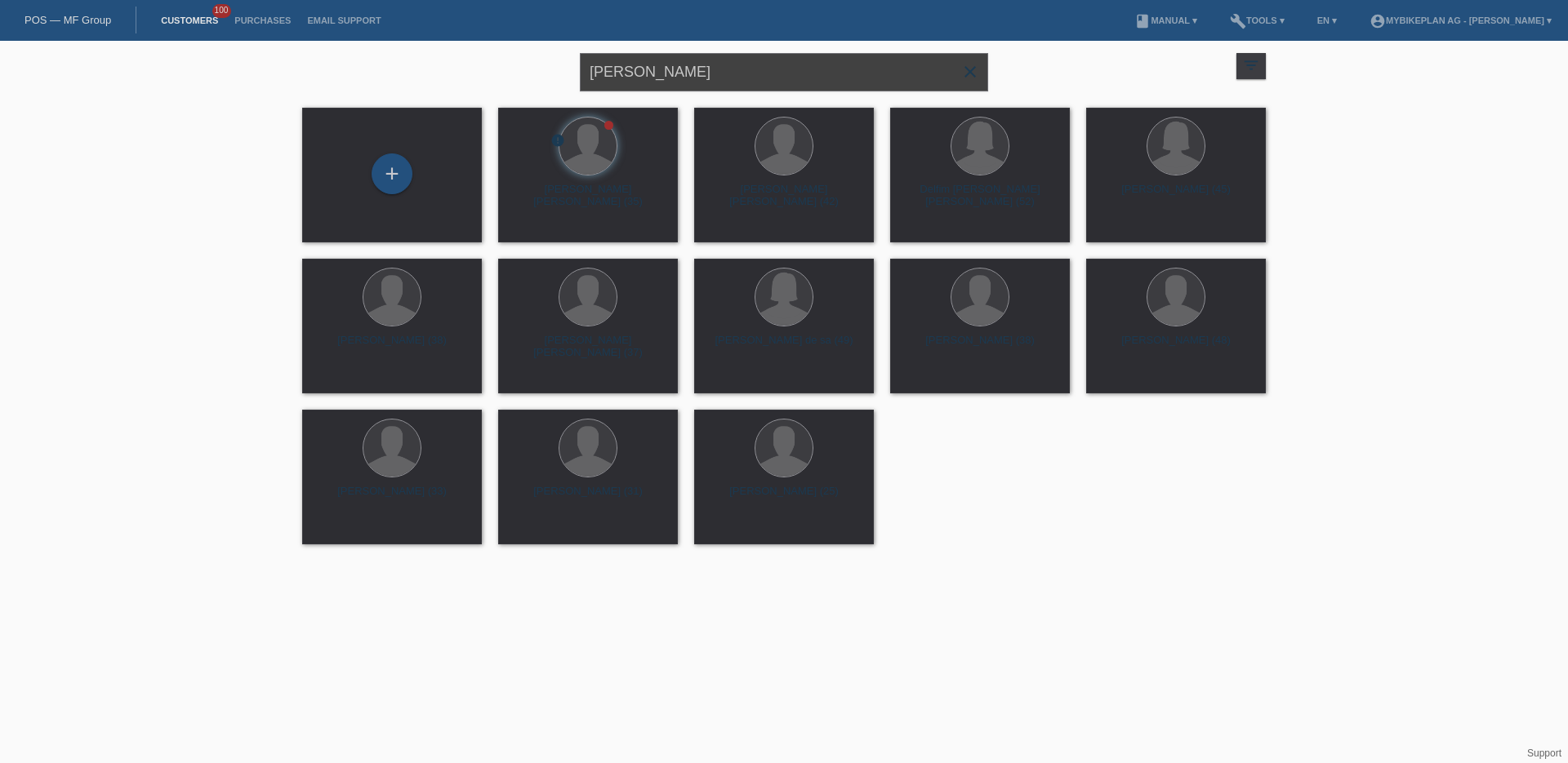
click at [693, 84] on input "[PERSON_NAME]" at bounding box center [783, 72] width 409 height 38
click at [693, 84] on input "flavio pinheiro" at bounding box center [783, 72] width 409 height 38
paste input "Marcel Völkner,"
type input "Marcel Völkner,"
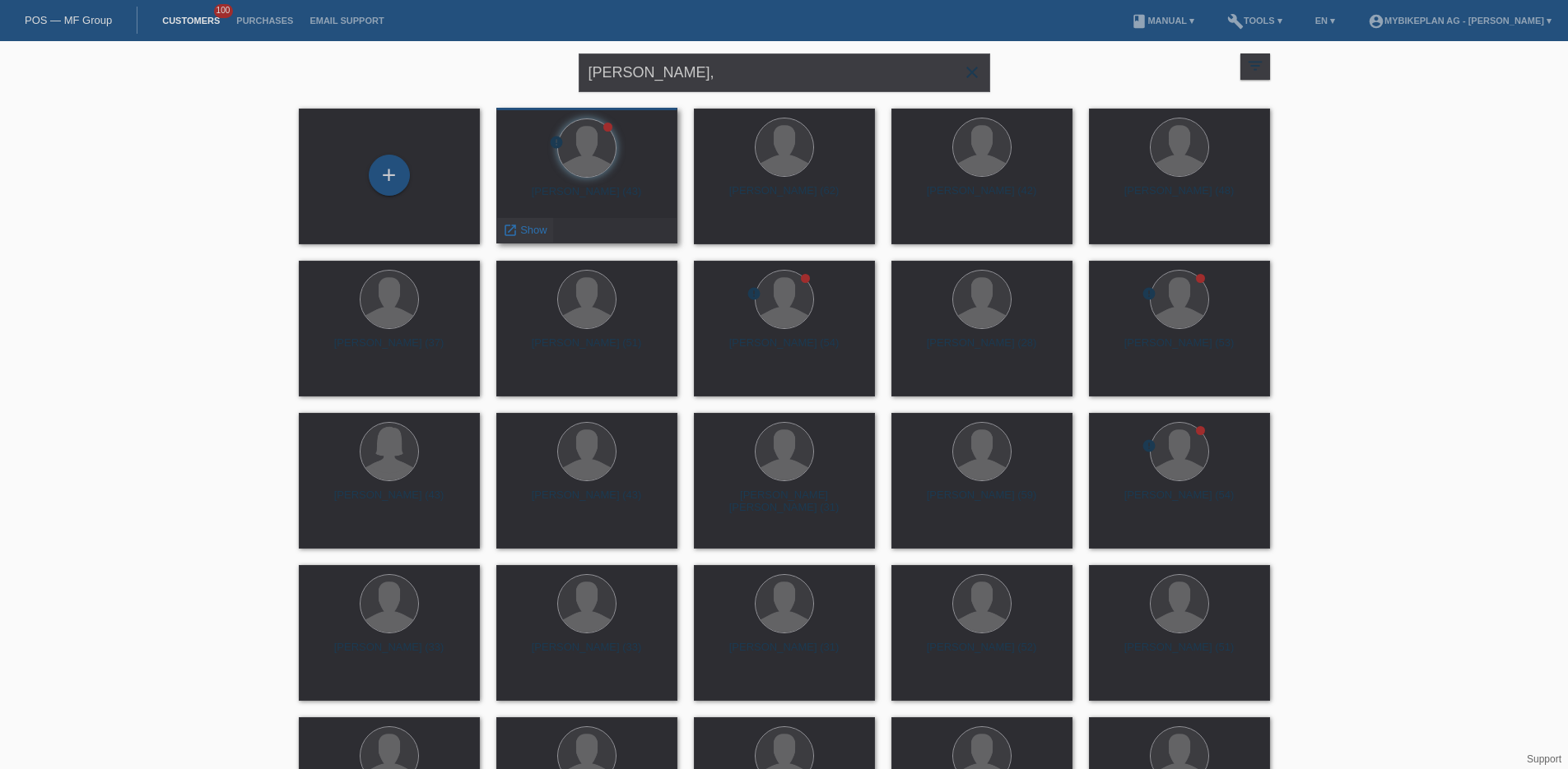
click at [525, 230] on span "Show" at bounding box center [533, 230] width 27 height 12
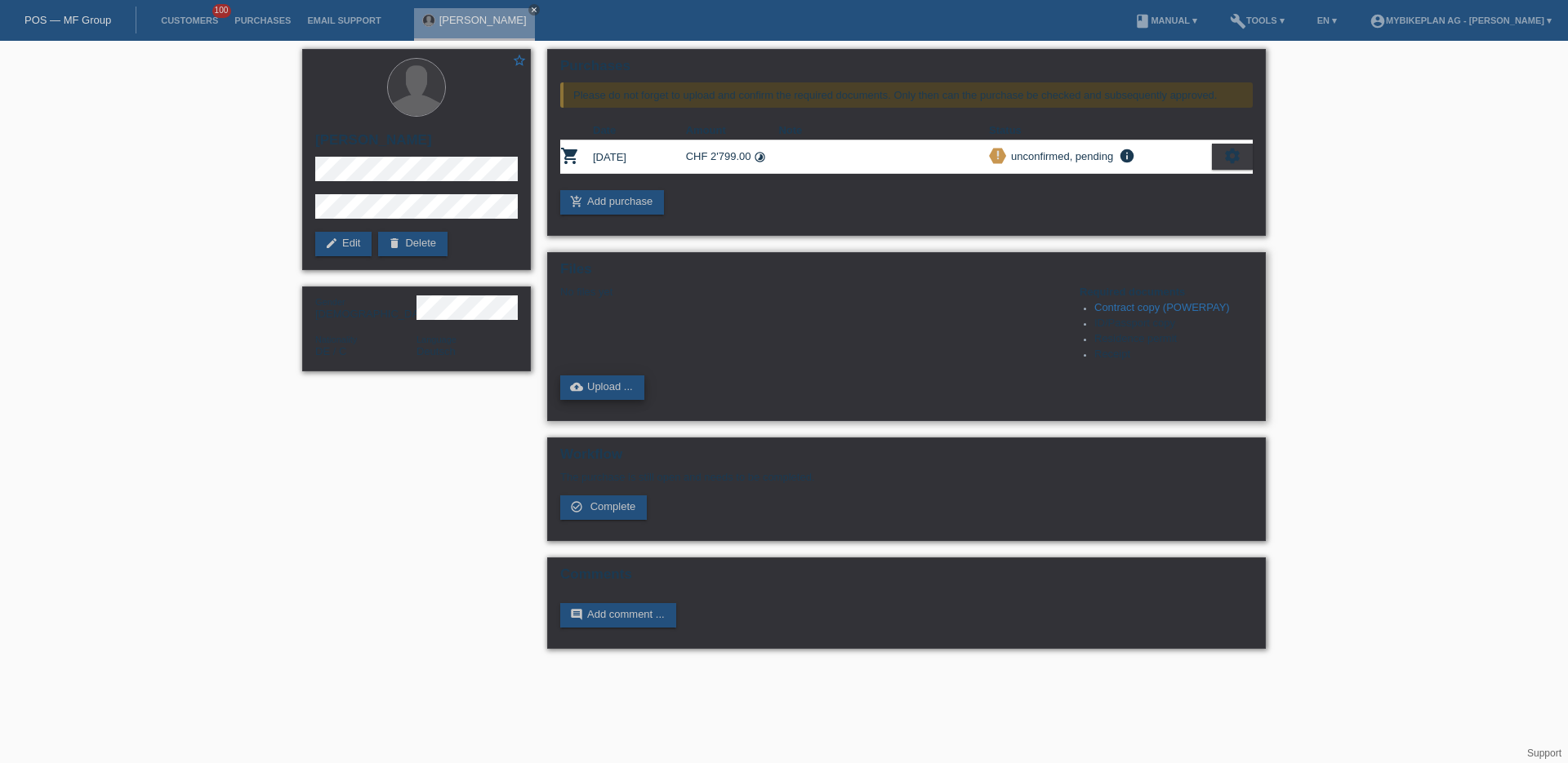
click at [611, 399] on link "cloud_upload Upload ..." at bounding box center [602, 388] width 84 height 24
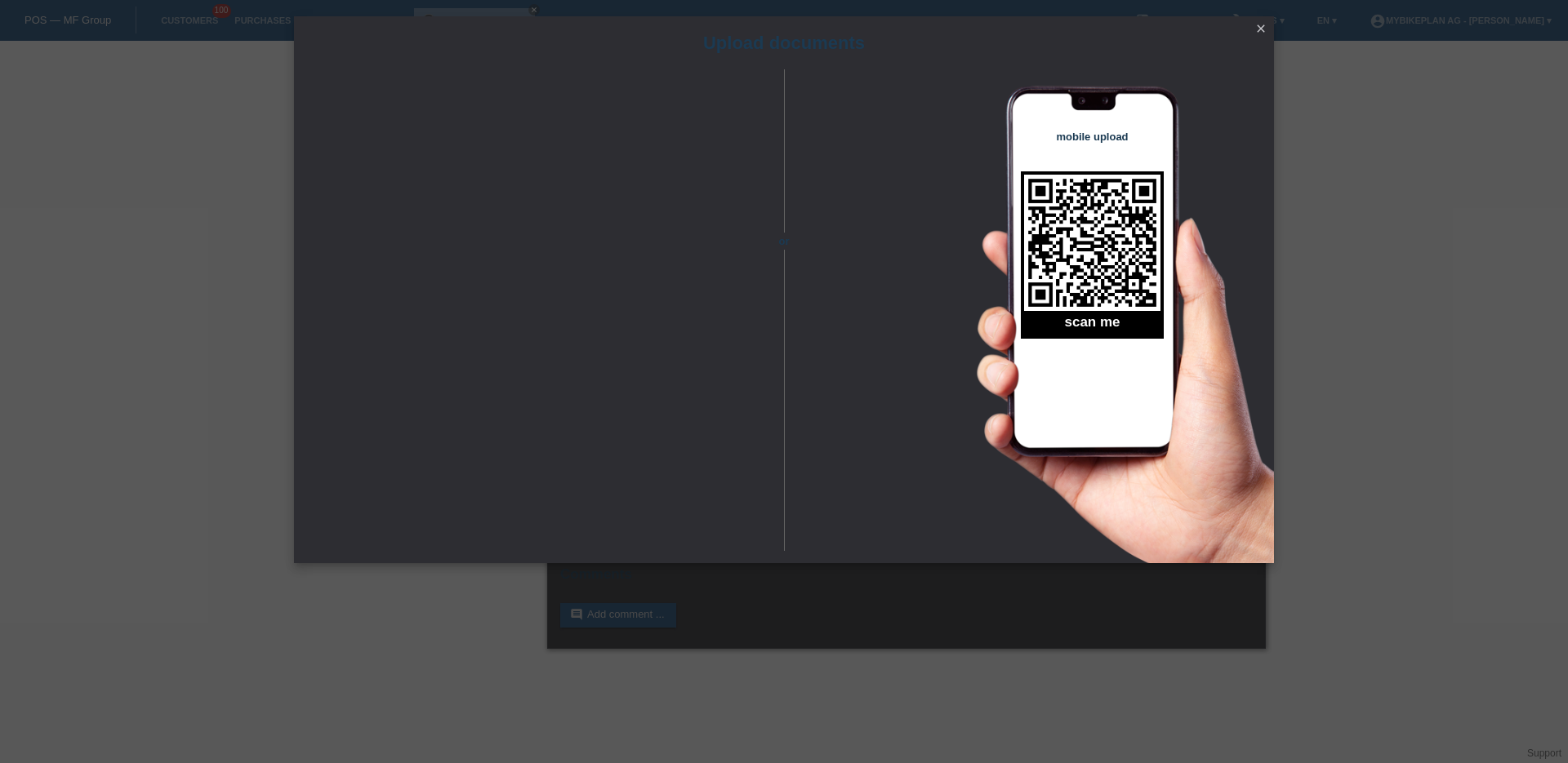
click at [1263, 30] on icon "close" at bounding box center [1260, 28] width 13 height 13
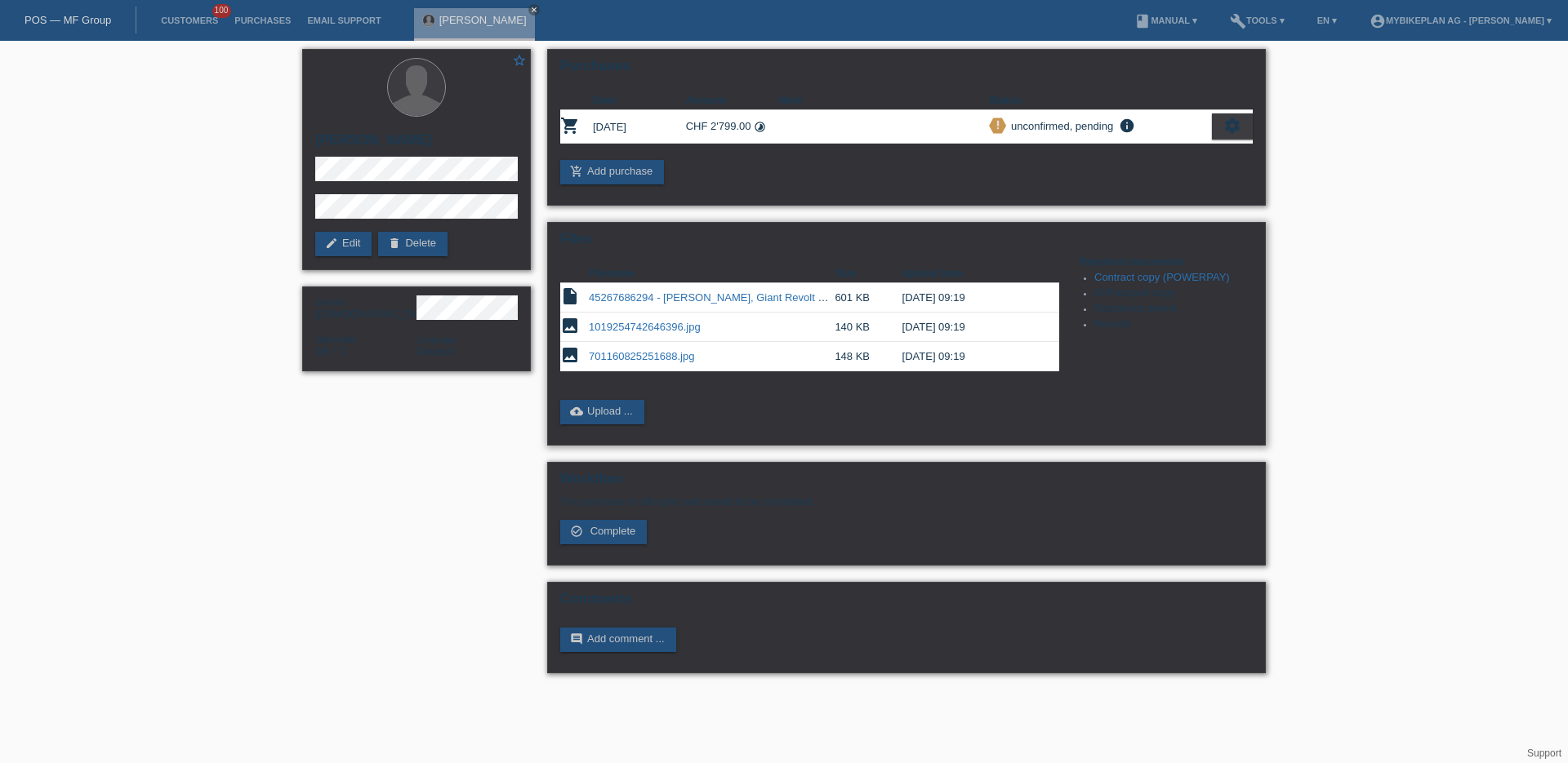
click at [643, 323] on link "1019254742646396.jpg" at bounding box center [645, 327] width 112 height 12
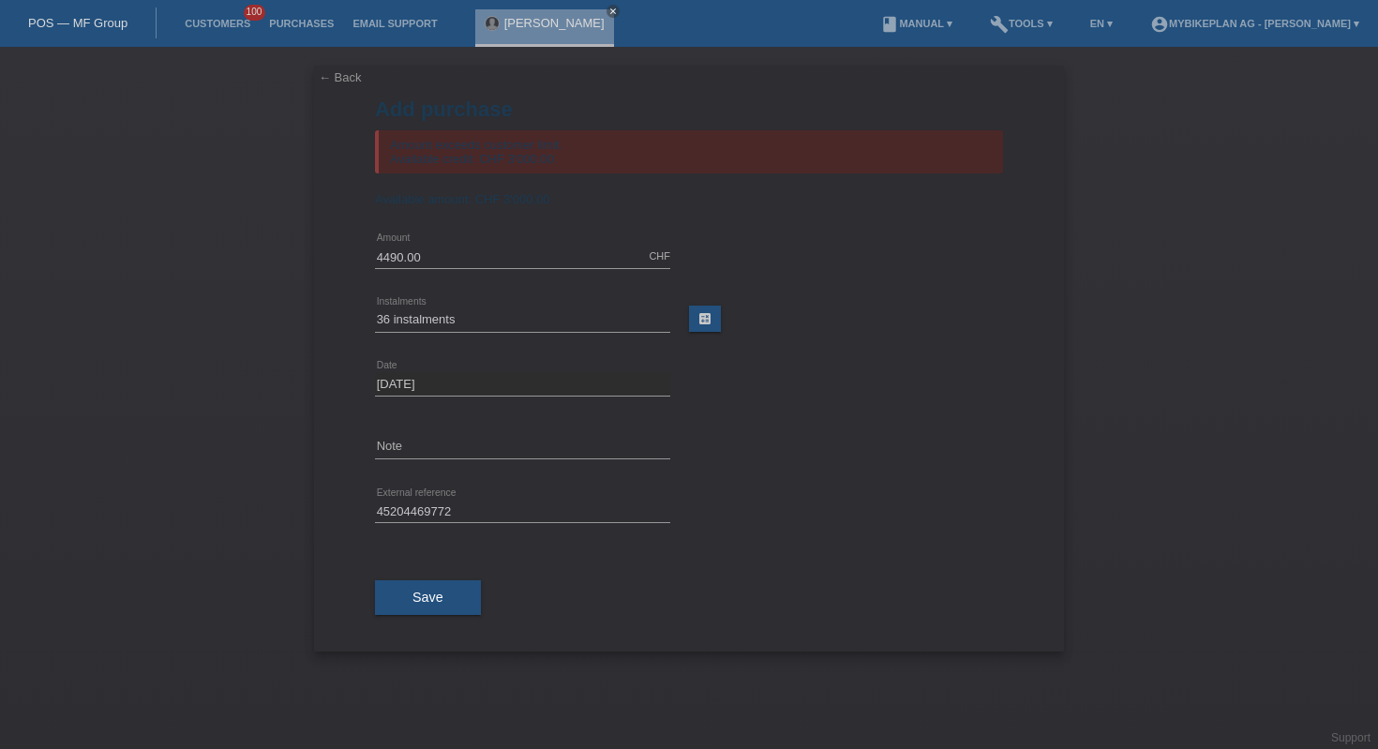
select select "487"
click at [79, 17] on link "POS — MF Group" at bounding box center [77, 23] width 99 height 14
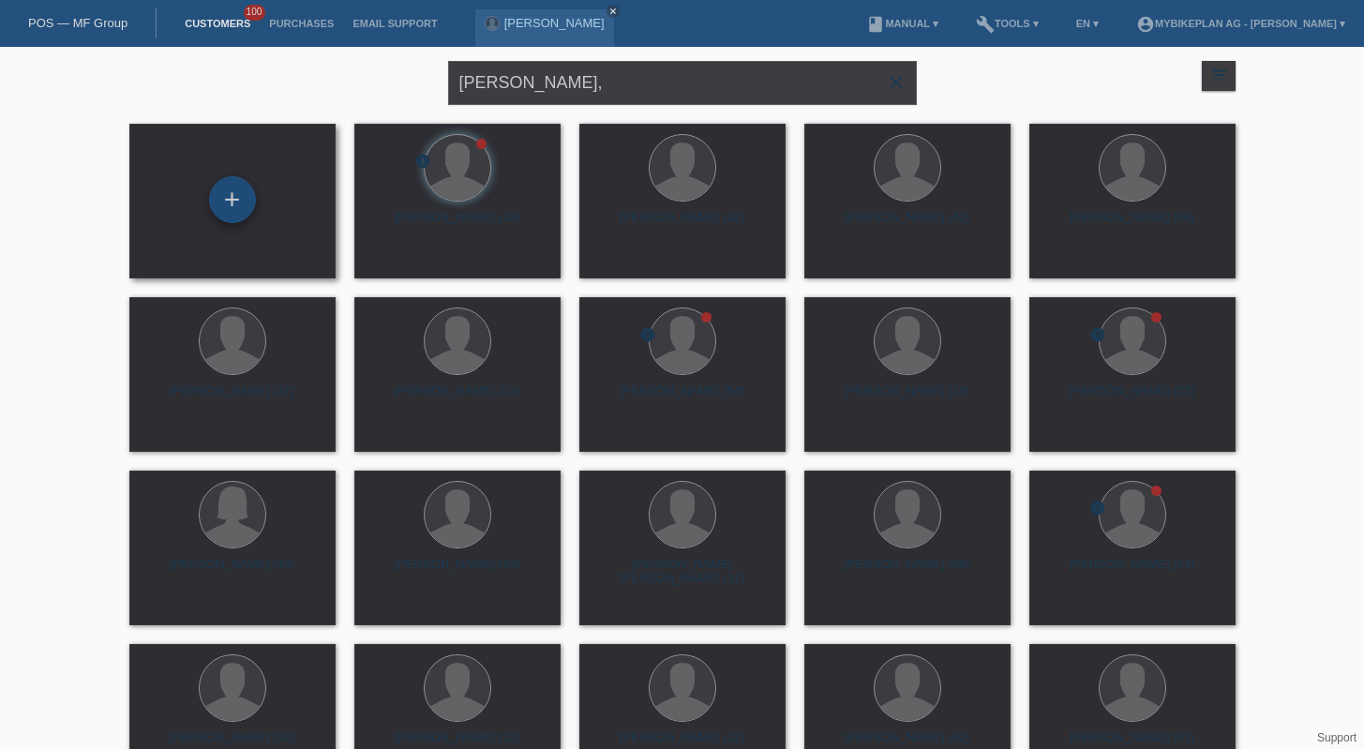
click at [232, 187] on div "+" at bounding box center [232, 199] width 47 height 47
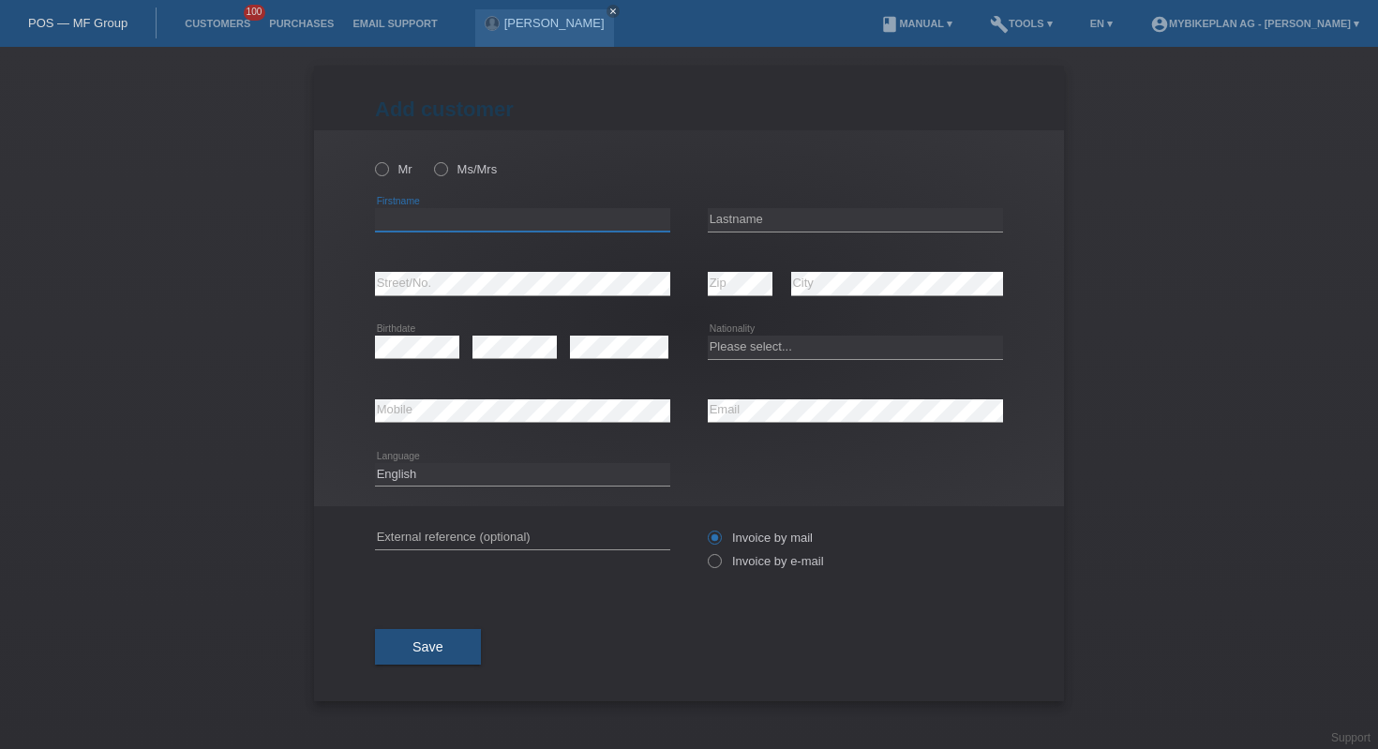
click at [449, 223] on input "text" at bounding box center [522, 219] width 295 height 23
paste input "[PERSON_NAME]"
type input "[PERSON_NAME]"
click at [818, 234] on div "error Lastname" at bounding box center [855, 220] width 295 height 64
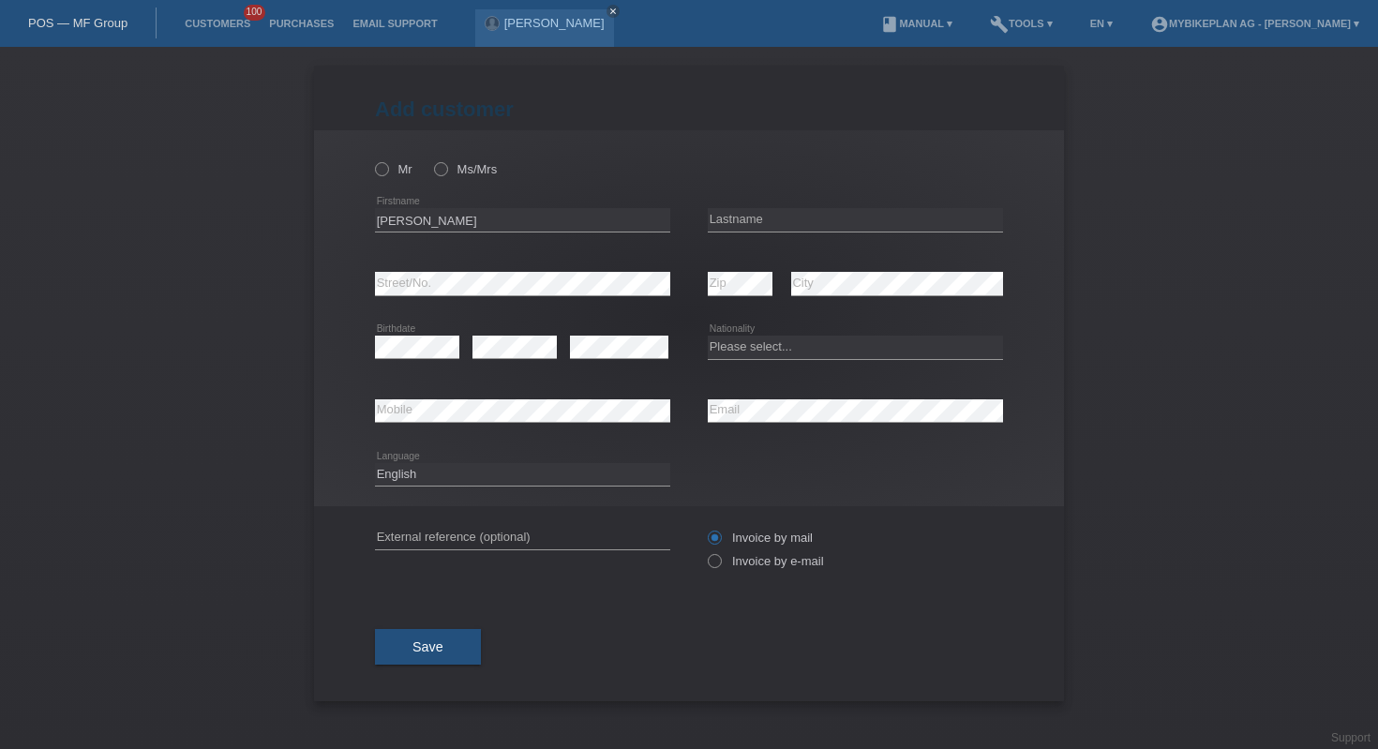
click at [818, 208] on div "error Lastname" at bounding box center [855, 220] width 295 height 64
click at [820, 214] on input "text" at bounding box center [855, 219] width 295 height 23
paste input "[PERSON_NAME]"
type input "[PERSON_NAME]"
click at [747, 356] on select "Please select... Switzerland Austria Germany Liechtenstein ------------ Afghani…" at bounding box center [855, 347] width 295 height 22
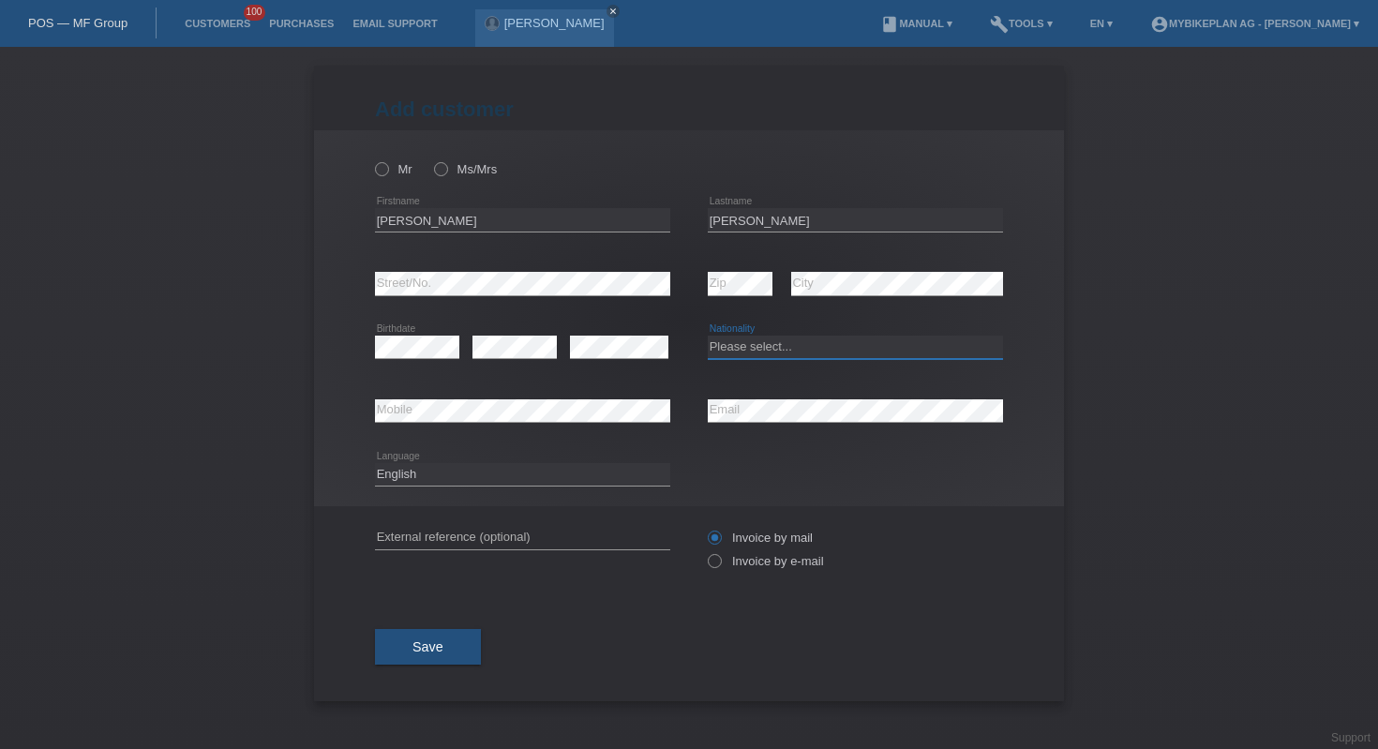
select select "CH"
click at [562, 532] on input "text" at bounding box center [522, 537] width 295 height 23
paste input "45186019121"
type input "45186019121"
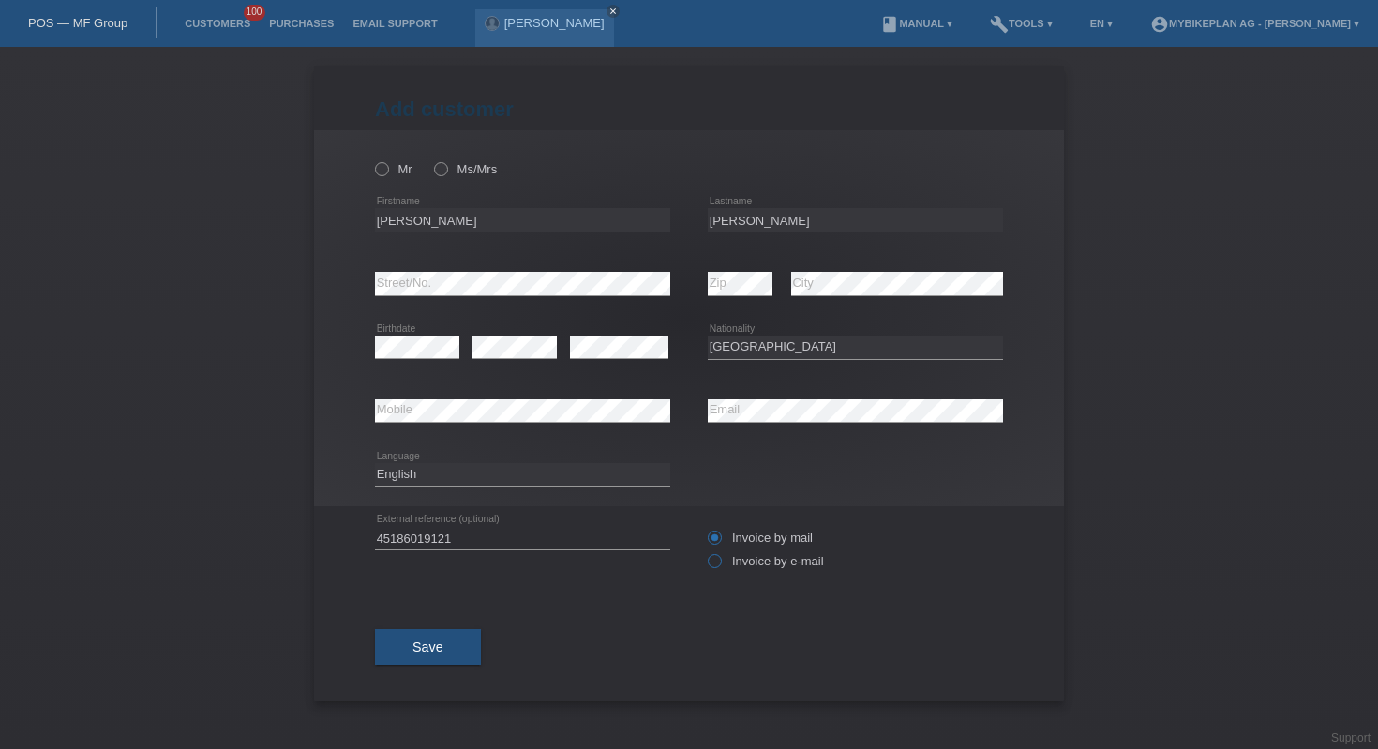
click at [705, 551] on icon at bounding box center [705, 551] width 0 height 0
click at [719, 566] on input "Invoice by e-mail" at bounding box center [714, 565] width 12 height 23
radio input "true"
click at [372, 159] on icon at bounding box center [372, 159] width 0 height 0
click at [379, 172] on input "Mr" at bounding box center [381, 168] width 12 height 12
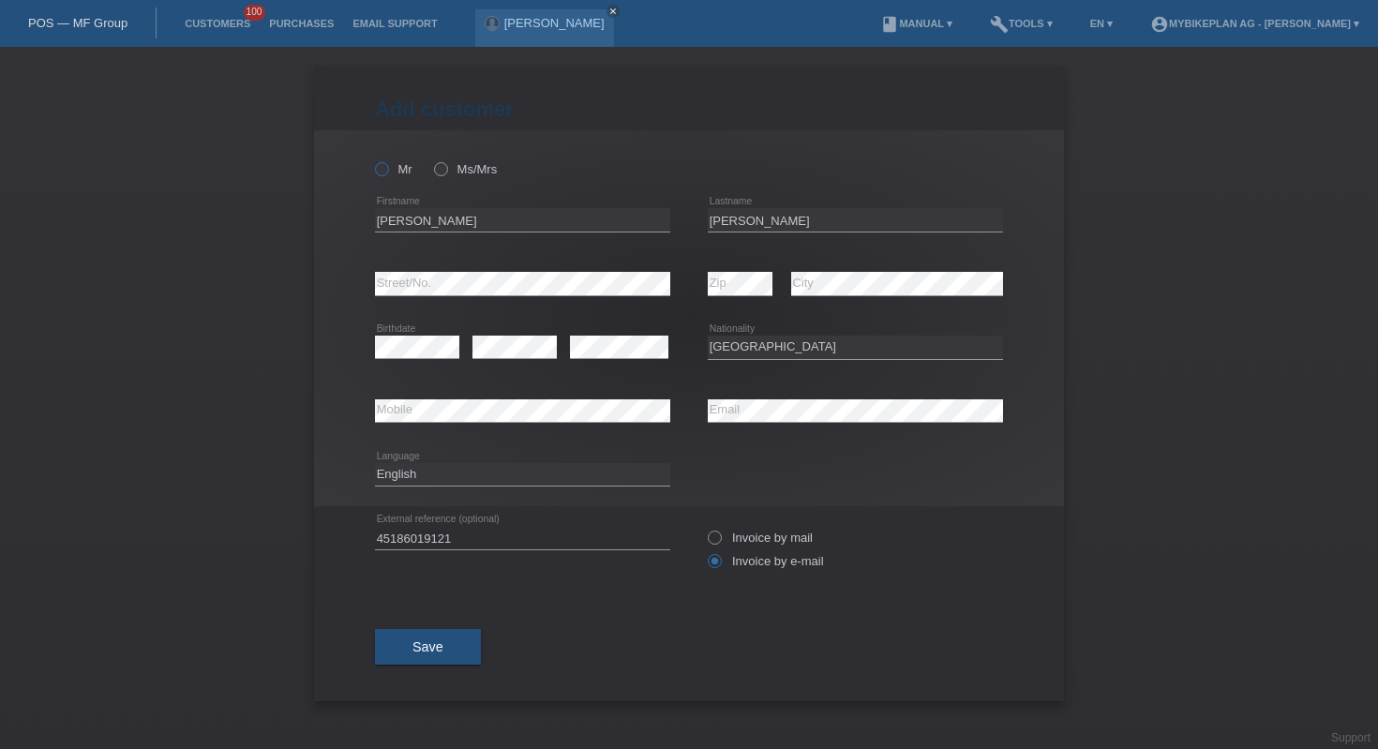
radio input "true"
click at [452, 652] on button "Save" at bounding box center [428, 647] width 106 height 36
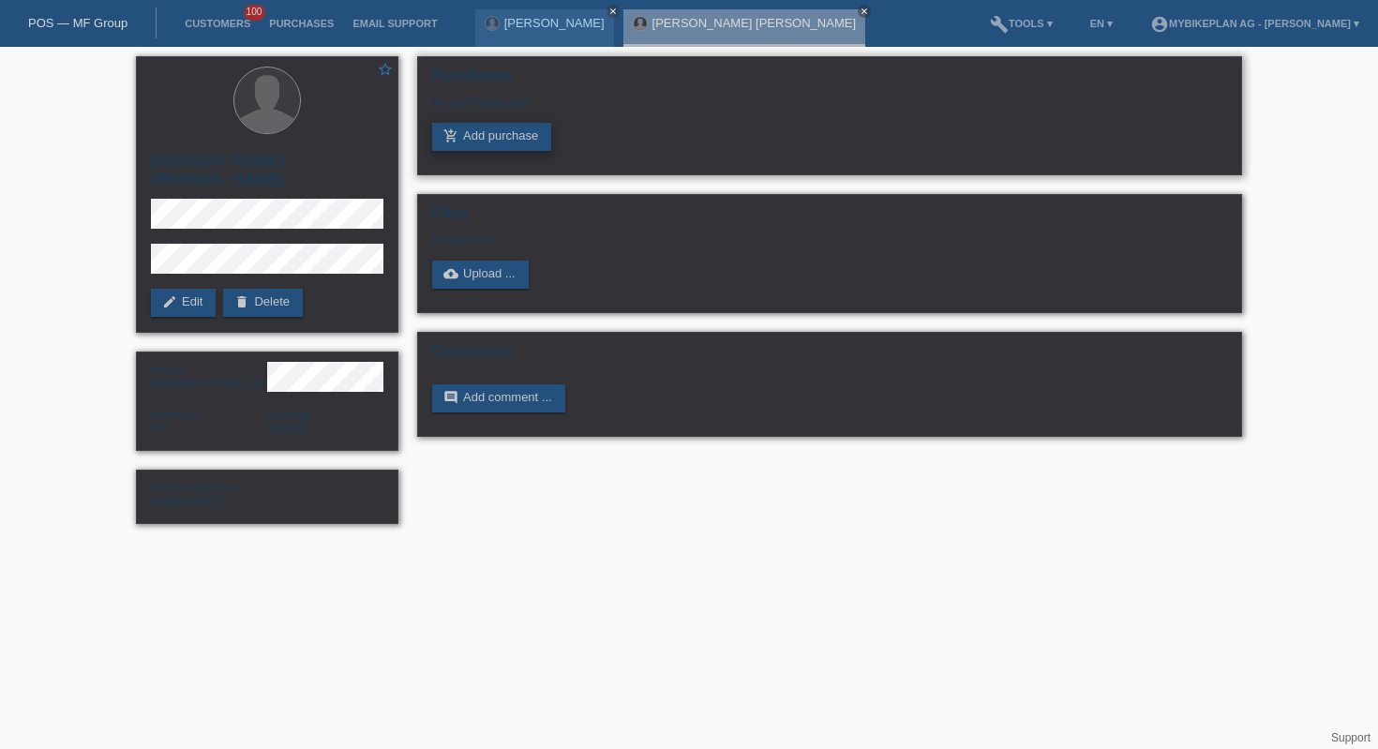
click at [480, 140] on link "add_shopping_cart Add purchase" at bounding box center [491, 137] width 119 height 28
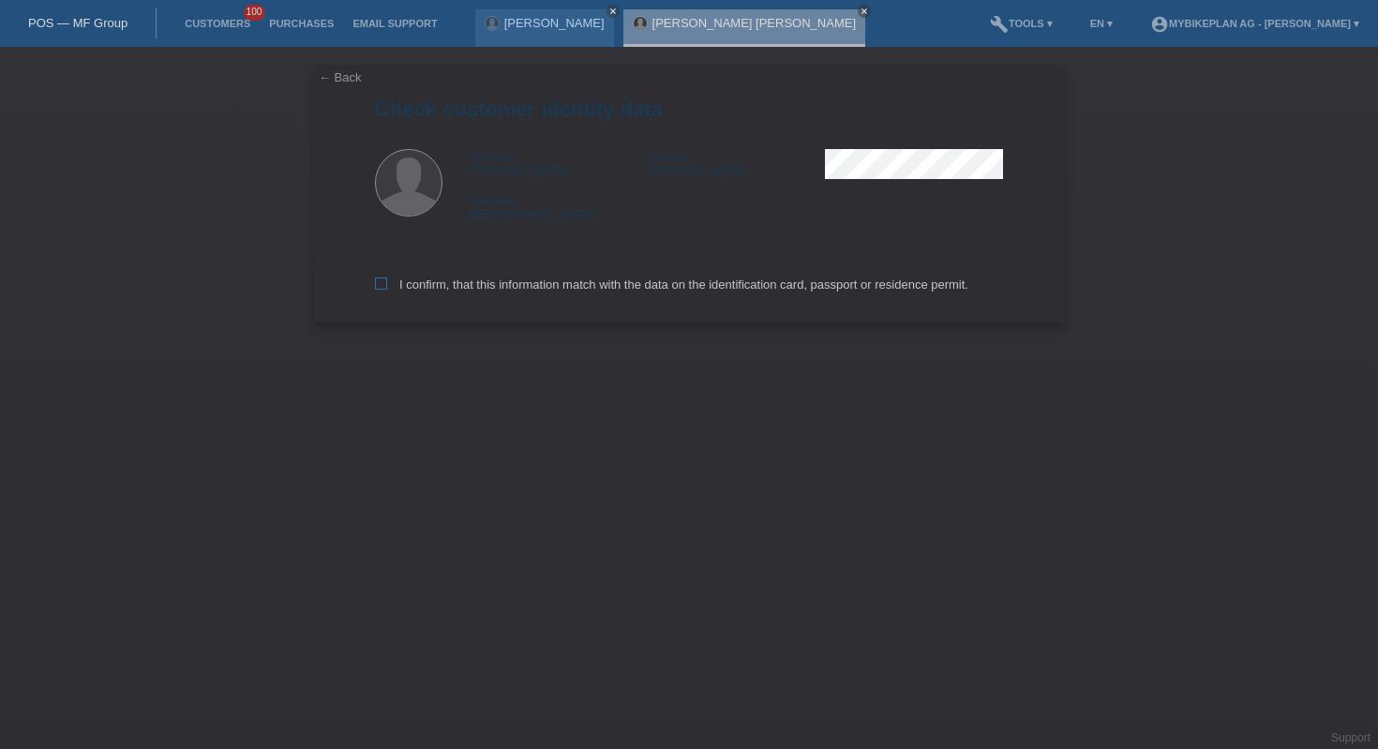
click at [472, 291] on label "I confirm, that this information match with the data on the identification card…" at bounding box center [671, 284] width 593 height 14
click at [387, 290] on input "I confirm, that this information match with the data on the identification card…" at bounding box center [381, 283] width 12 height 12
checkbox input "true"
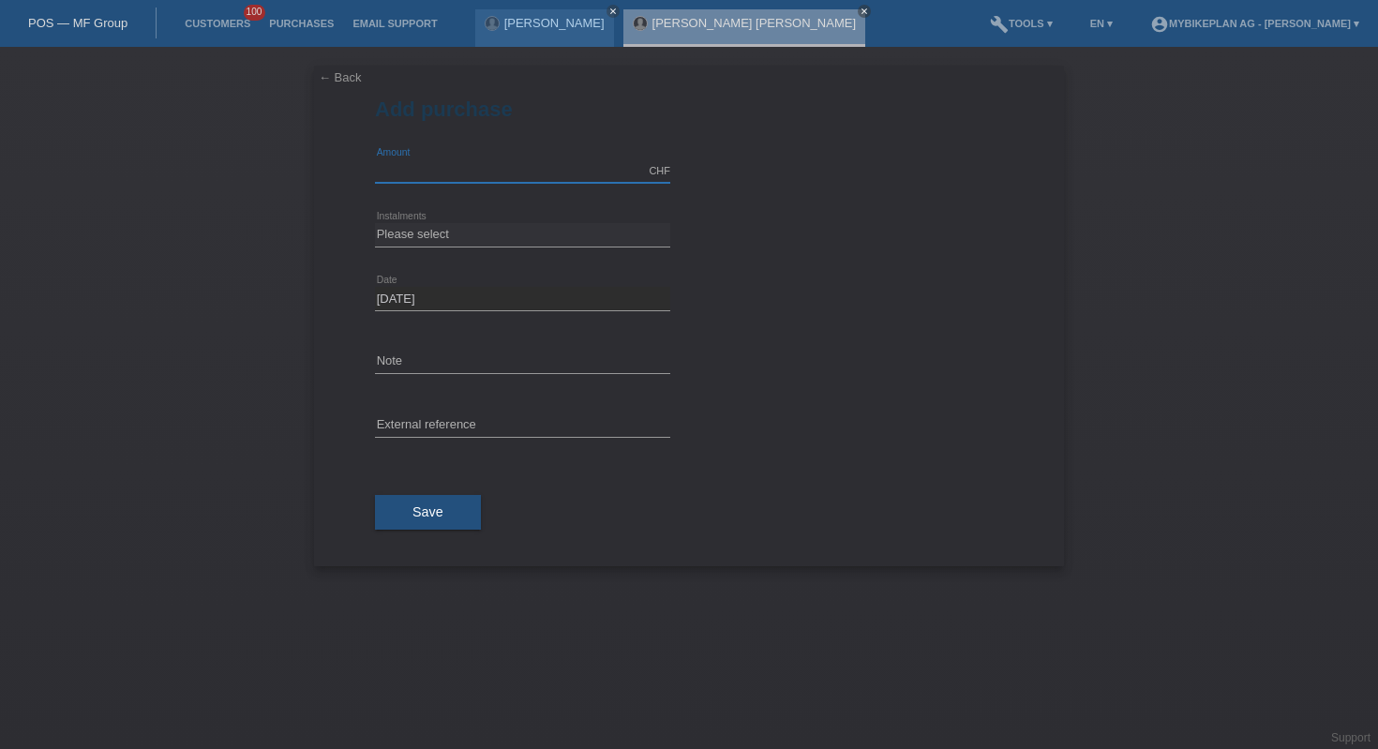
click at [464, 181] on input "text" at bounding box center [522, 170] width 295 height 23
type input "10000.00"
click at [499, 232] on select "Please select 6 instalments 12 instalments 18 instalments 24 instalments 36 ins…" at bounding box center [522, 234] width 295 height 22
select select "488"
click at [443, 510] on button "Save" at bounding box center [428, 513] width 106 height 36
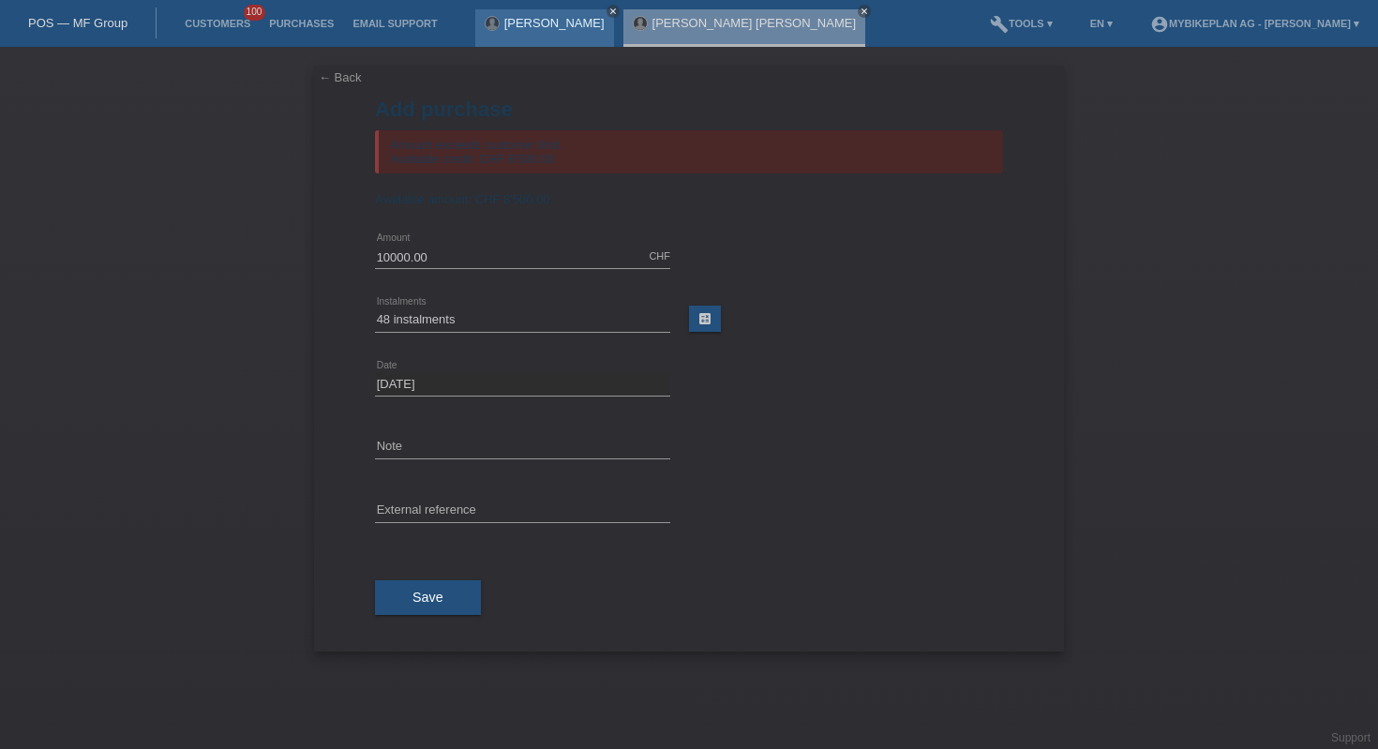
click at [606, 7] on link "close" at bounding box center [612, 11] width 13 height 13
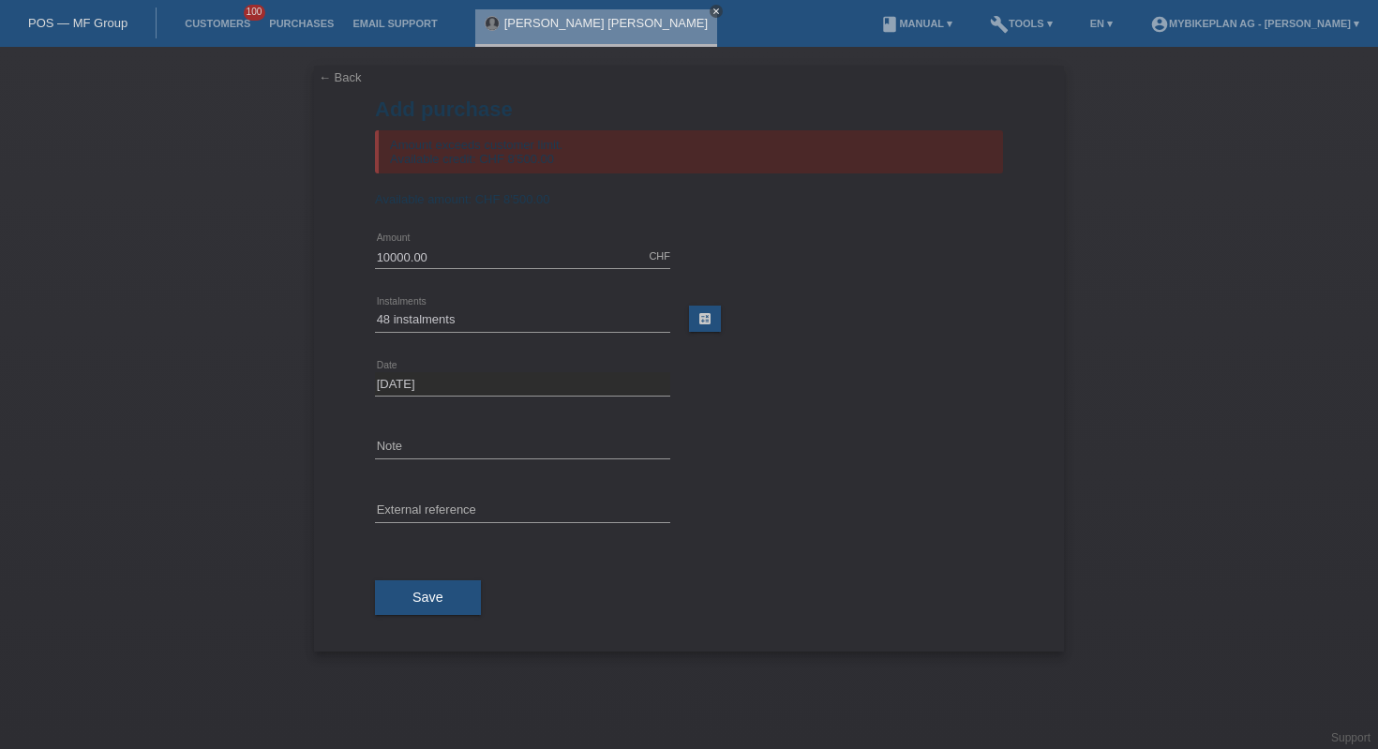
click at [711, 7] on icon "close" at bounding box center [715, 11] width 9 height 9
click at [66, 31] on div "POS — MF Group" at bounding box center [78, 22] width 157 height 31
click at [66, 24] on link "POS — MF Group" at bounding box center [77, 23] width 99 height 14
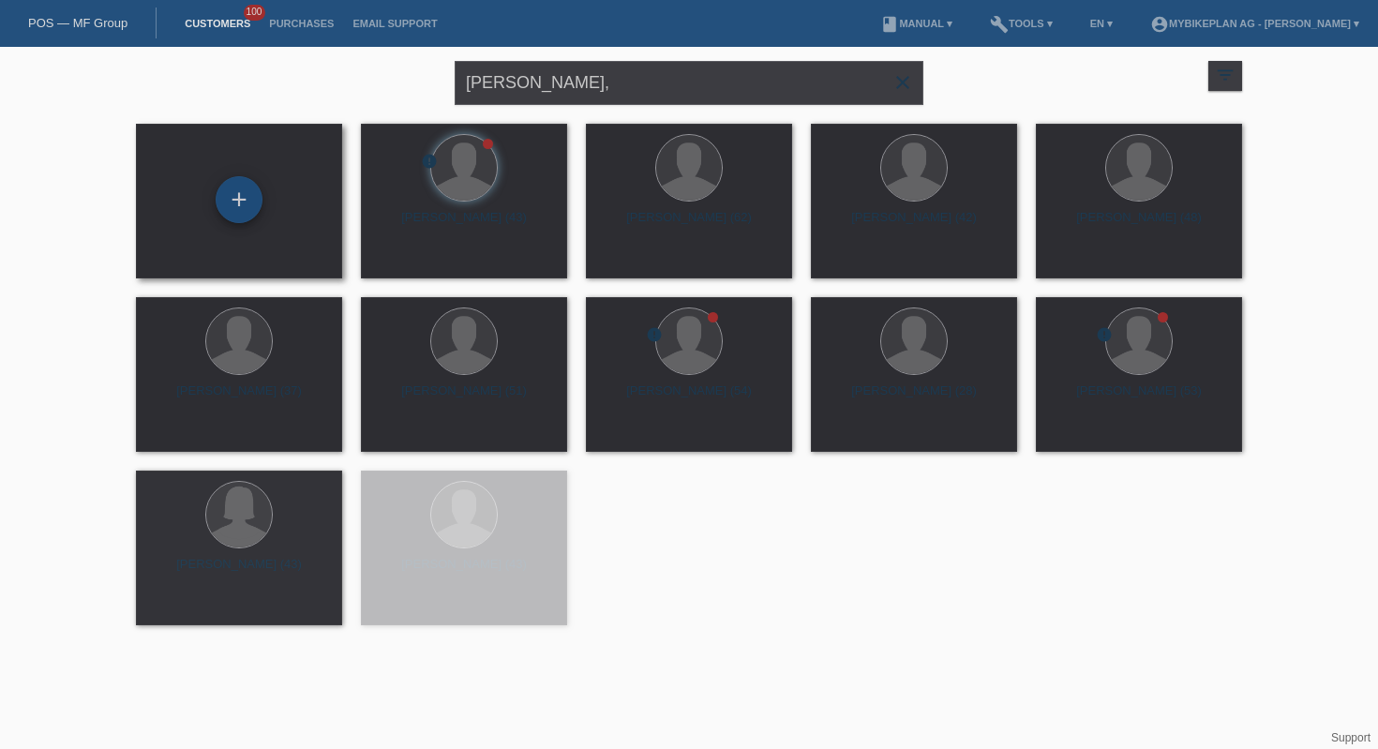
click at [244, 208] on div "+" at bounding box center [239, 199] width 47 height 47
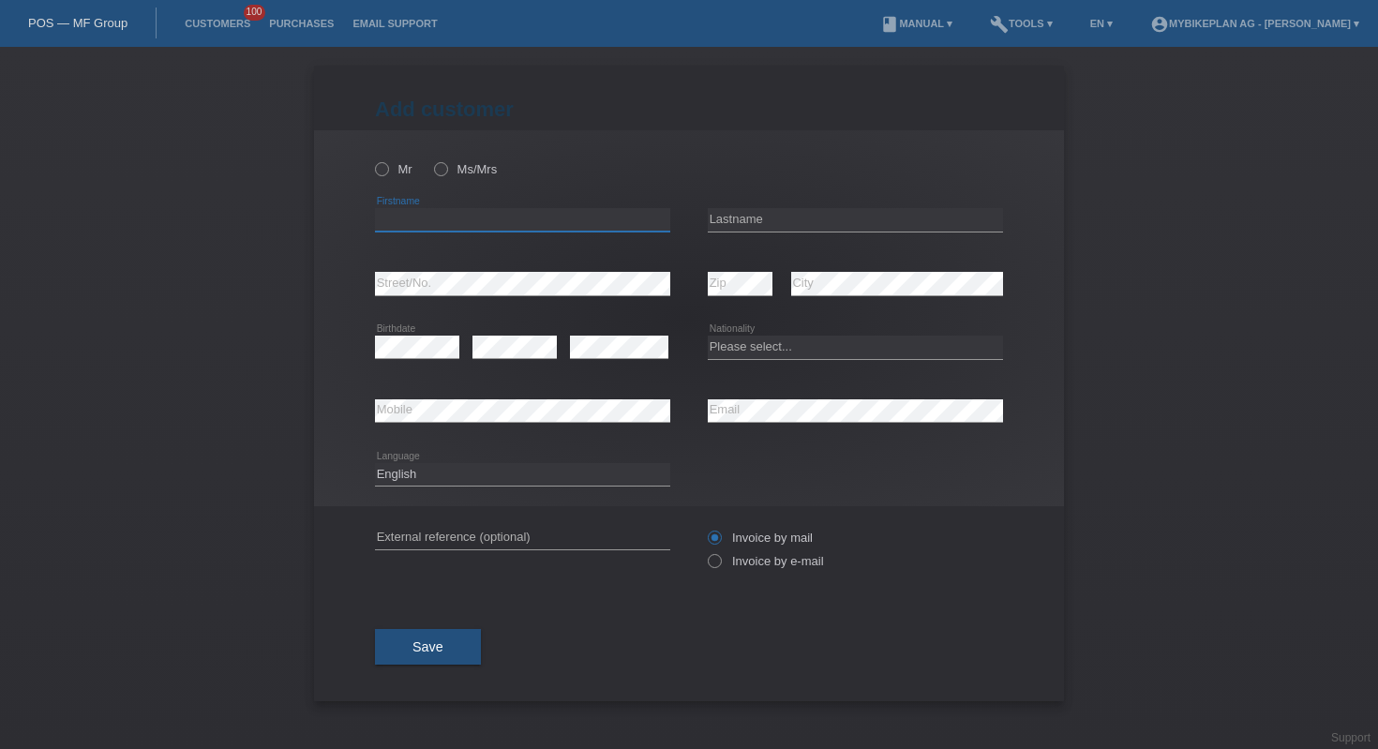
click at [609, 217] on input "text" at bounding box center [522, 219] width 295 height 23
paste input "[PERSON_NAME]"
type input "[PERSON_NAME]"
click at [724, 222] on input "text" at bounding box center [855, 219] width 295 height 23
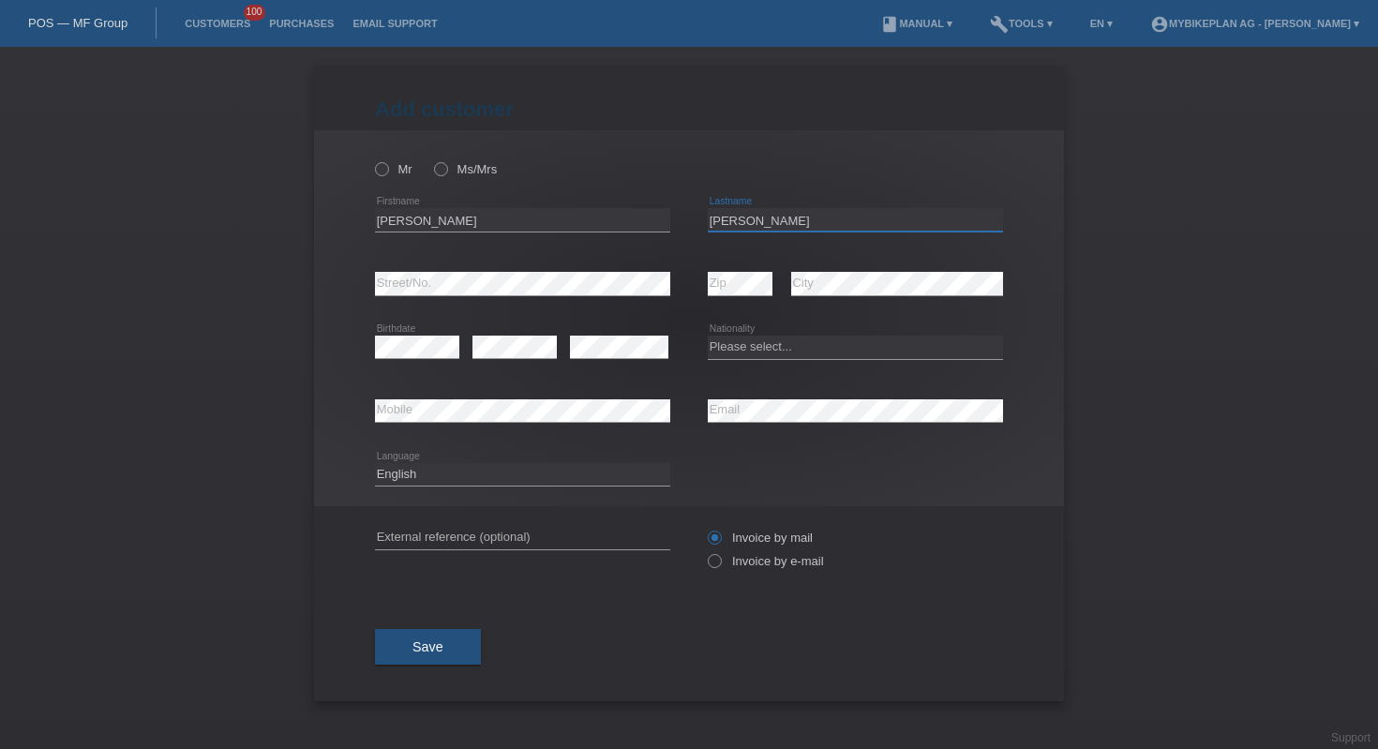
type input "[PERSON_NAME]"
click at [739, 341] on select "Please select... Switzerland Austria Germany Liechtenstein ------------ Afghani…" at bounding box center [855, 347] width 295 height 22
select select "CH"
click at [394, 171] on label "Mr" at bounding box center [393, 169] width 37 height 14
click at [387, 171] on input "Mr" at bounding box center [381, 168] width 12 height 12
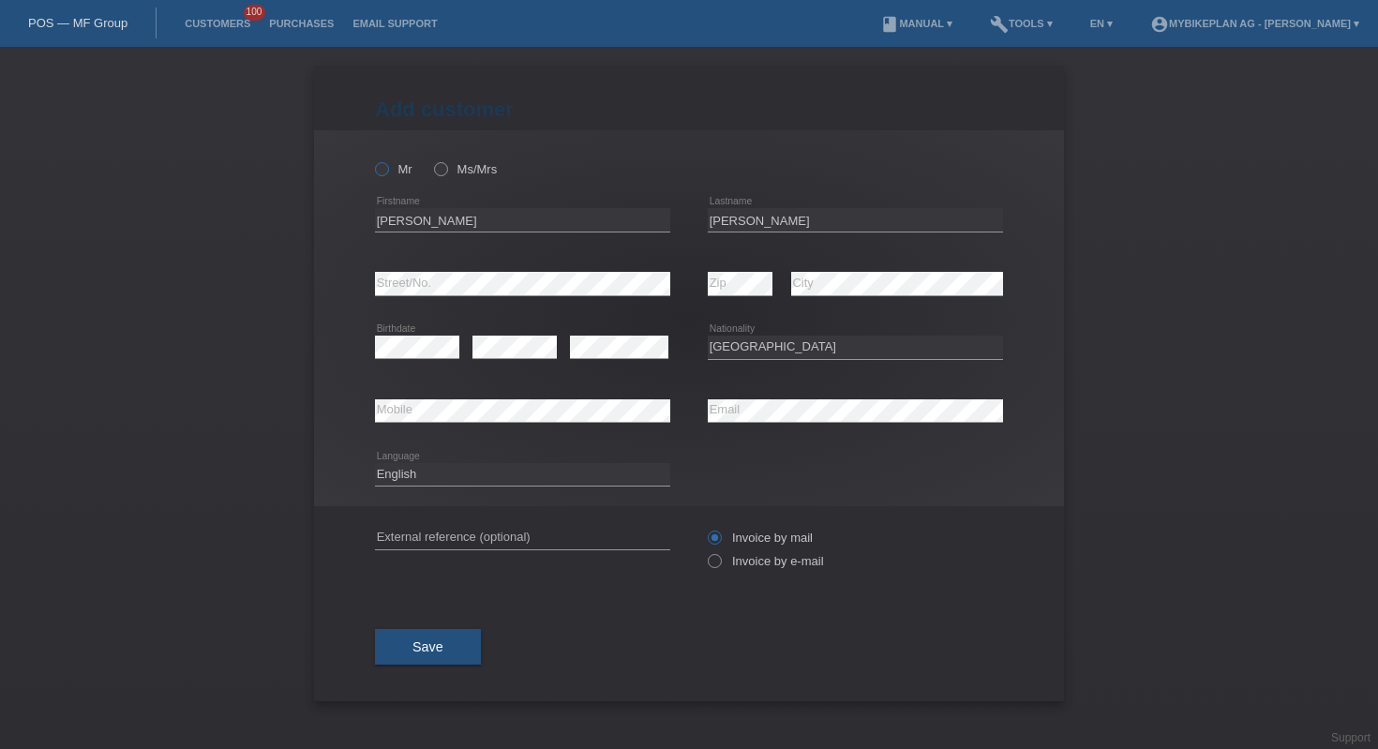
radio input "true"
click at [725, 564] on label "Invoice by e-mail" at bounding box center [766, 561] width 116 height 14
click at [720, 564] on input "Invoice by e-mail" at bounding box center [714, 565] width 12 height 23
radio input "true"
click at [427, 650] on span "Save" at bounding box center [427, 646] width 31 height 15
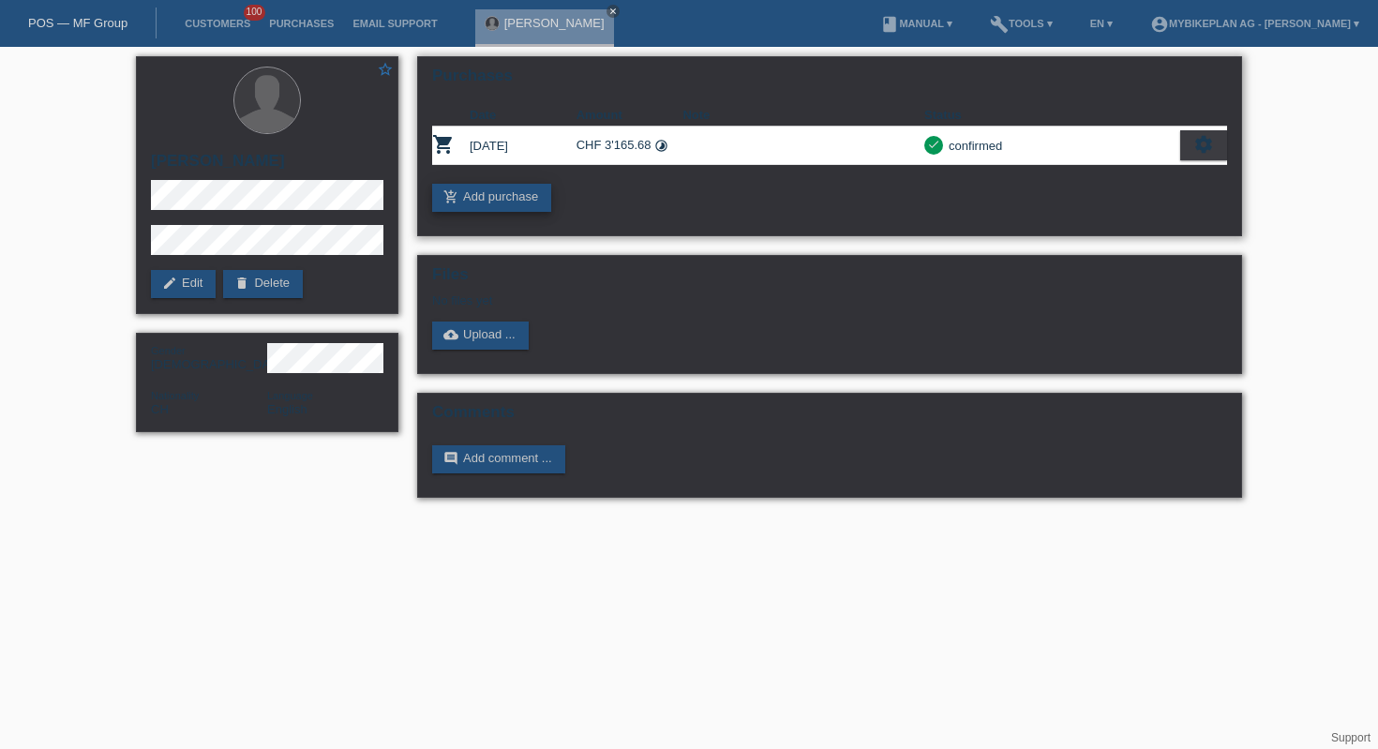
click at [513, 206] on link "add_shopping_cart Add purchase" at bounding box center [491, 198] width 119 height 28
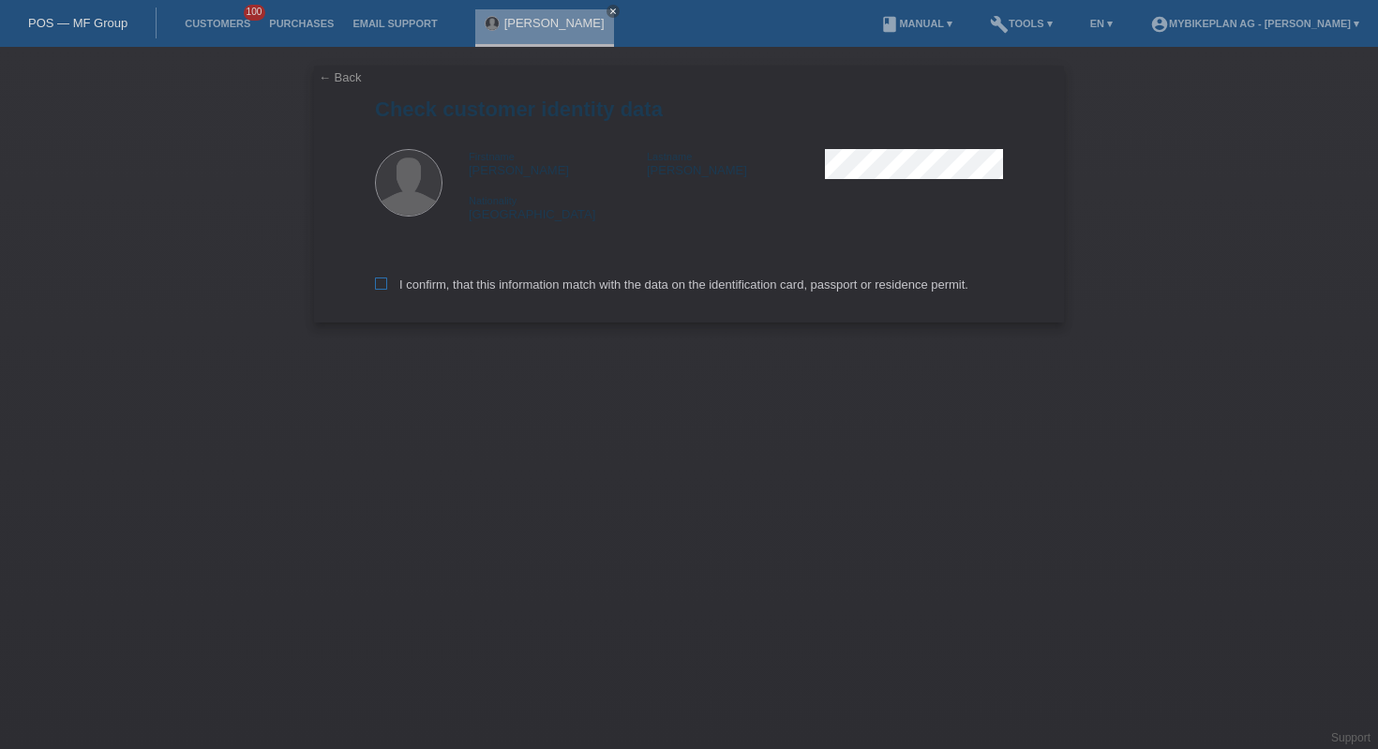
click at [513, 280] on label "I confirm, that this information match with the data on the identification card…" at bounding box center [671, 284] width 593 height 14
click at [387, 280] on input "I confirm, that this information match with the data on the identification card…" at bounding box center [381, 283] width 12 height 12
checkbox input "true"
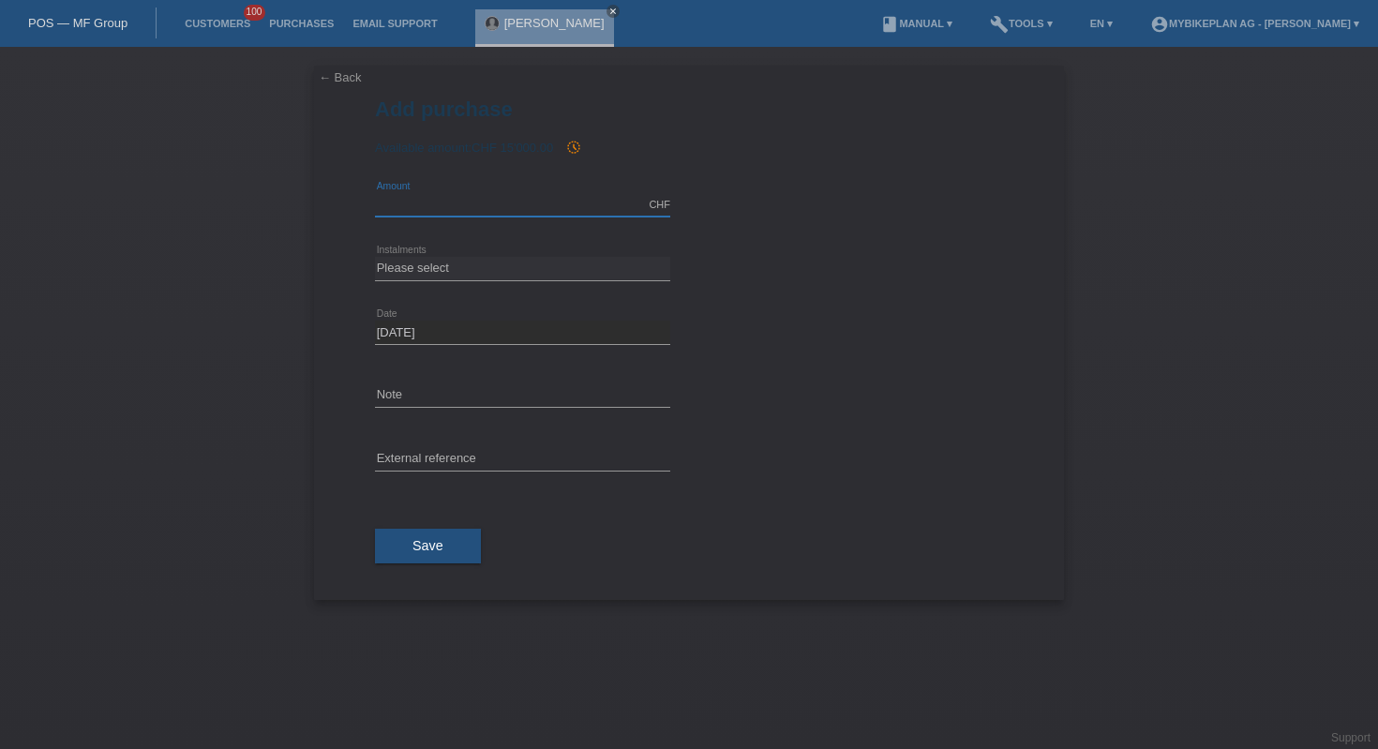
click at [514, 202] on input "text" at bounding box center [522, 204] width 295 height 23
click at [336, 79] on link "← Back" at bounding box center [340, 77] width 43 height 14
click at [343, 81] on link "← Back" at bounding box center [340, 77] width 43 height 14
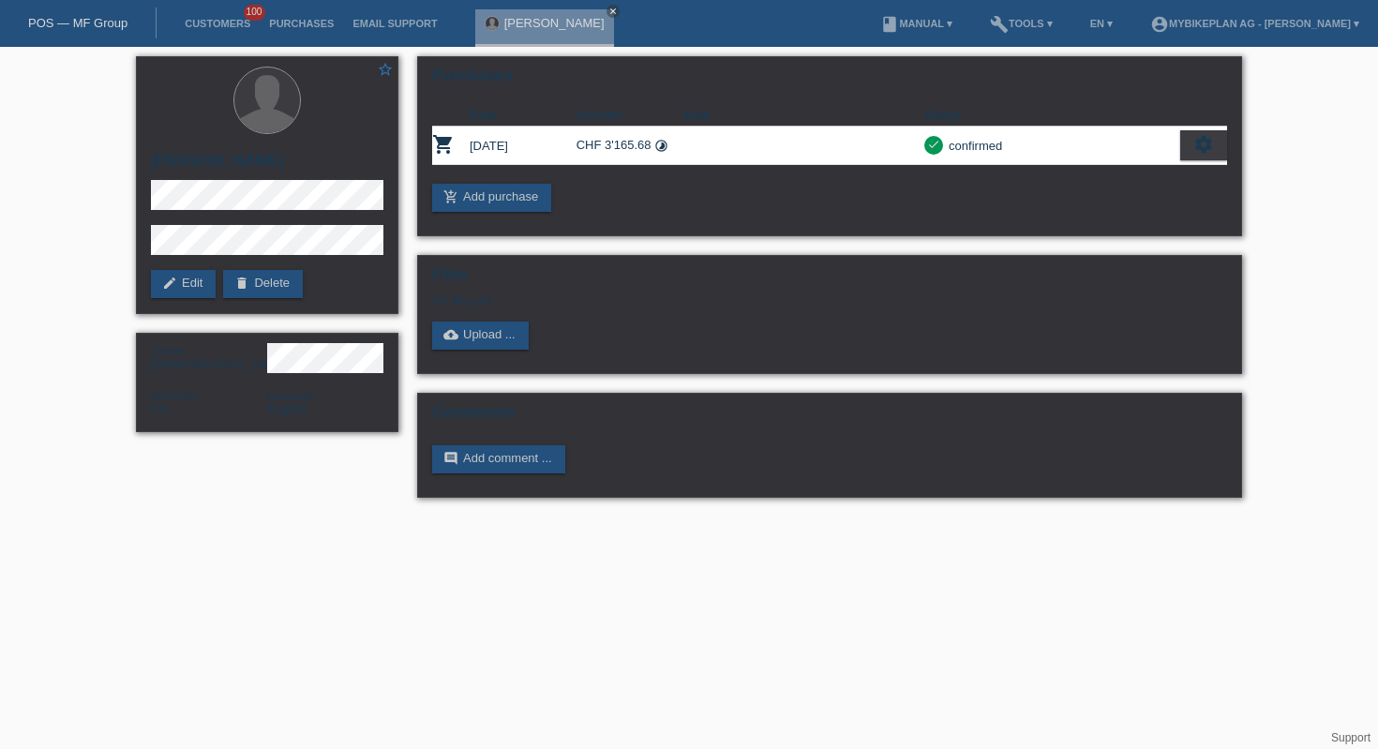
click at [118, 26] on link "POS — MF Group" at bounding box center [77, 23] width 99 height 14
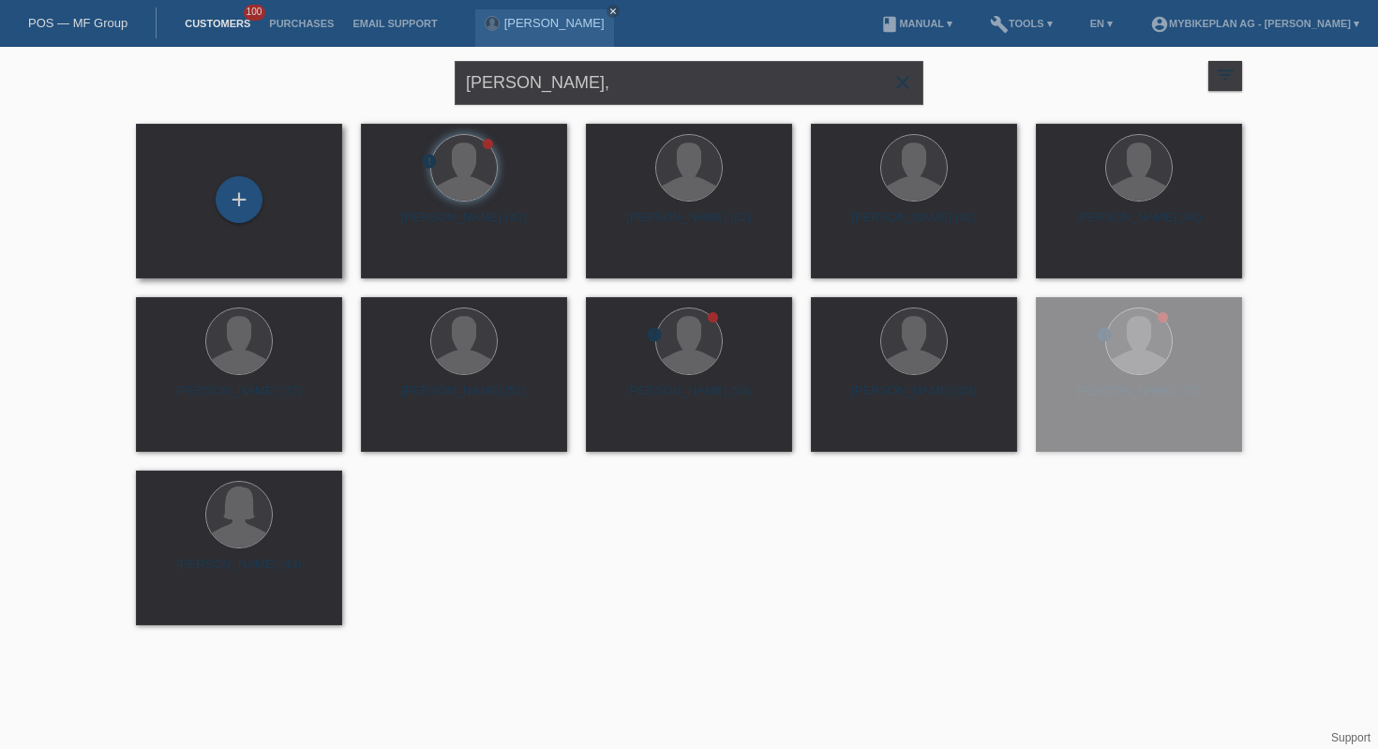
click at [212, 233] on div "+" at bounding box center [239, 201] width 206 height 155
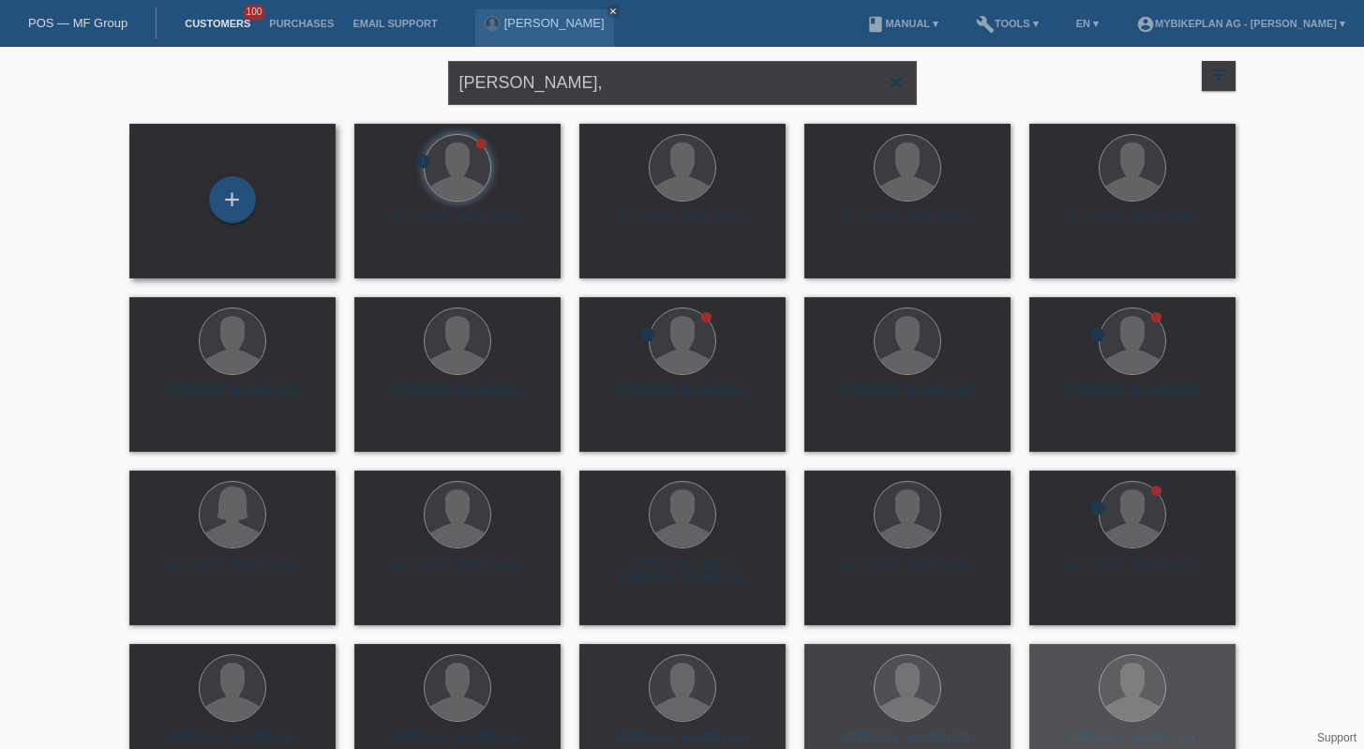
click at [226, 229] on div "+" at bounding box center [232, 201] width 206 height 155
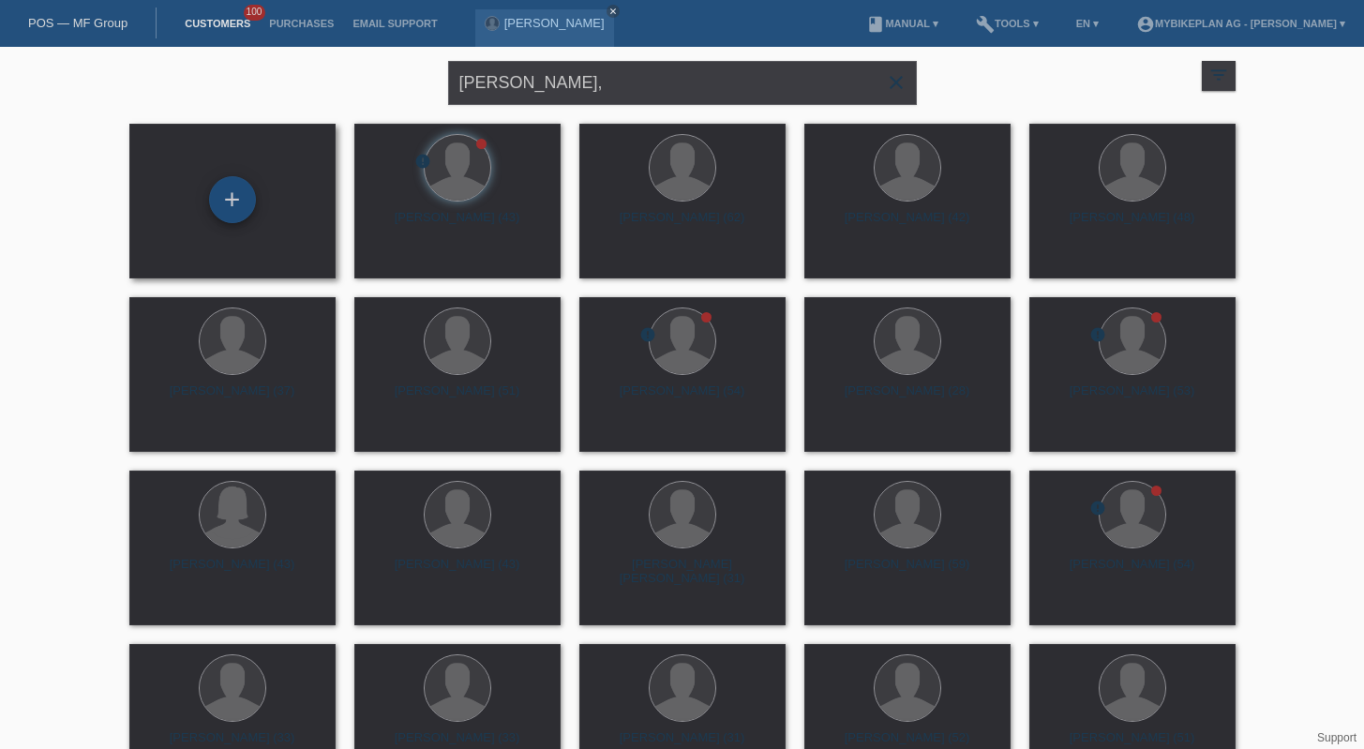
click at [231, 203] on div "+" at bounding box center [232, 199] width 47 height 47
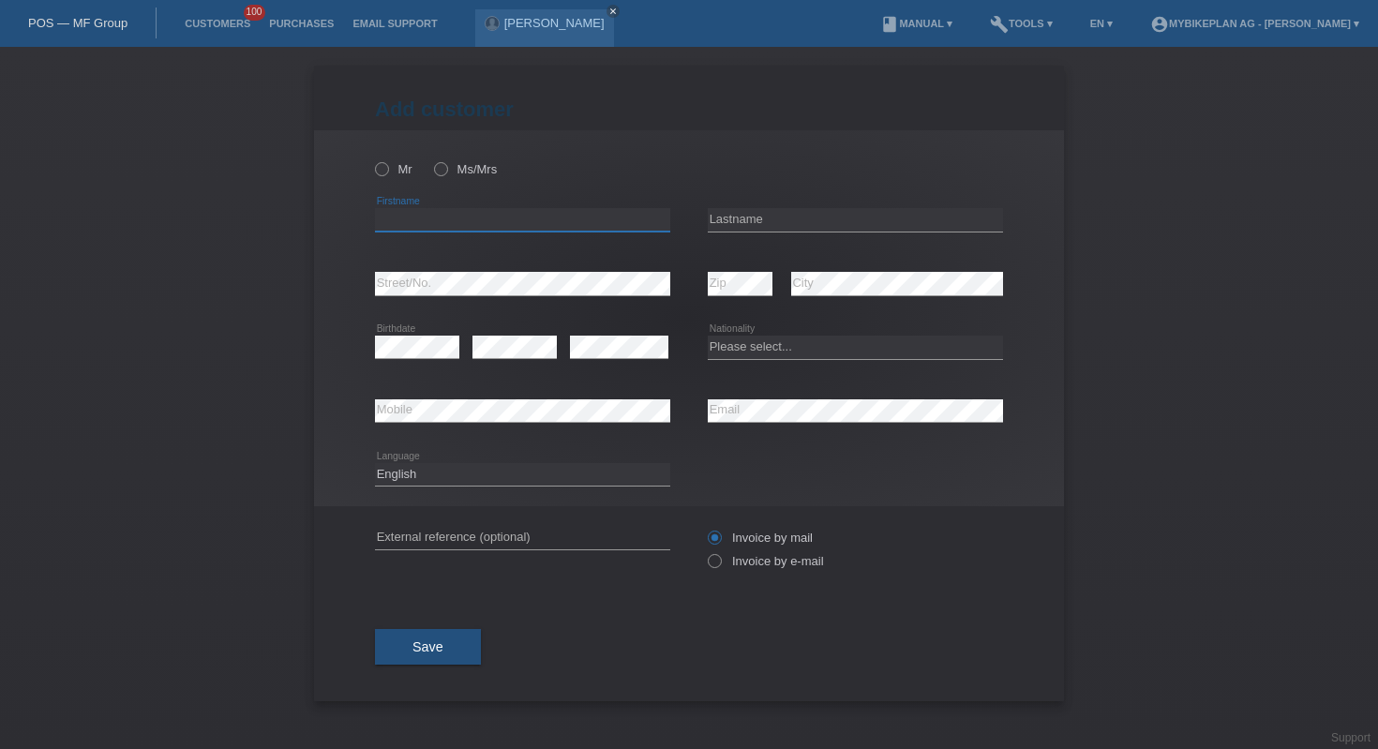
click at [494, 226] on input "text" at bounding box center [522, 219] width 295 height 23
paste input "[PERSON_NAME]"
type input "[PERSON_NAME]"
click at [728, 227] on input "text" at bounding box center [855, 219] width 295 height 23
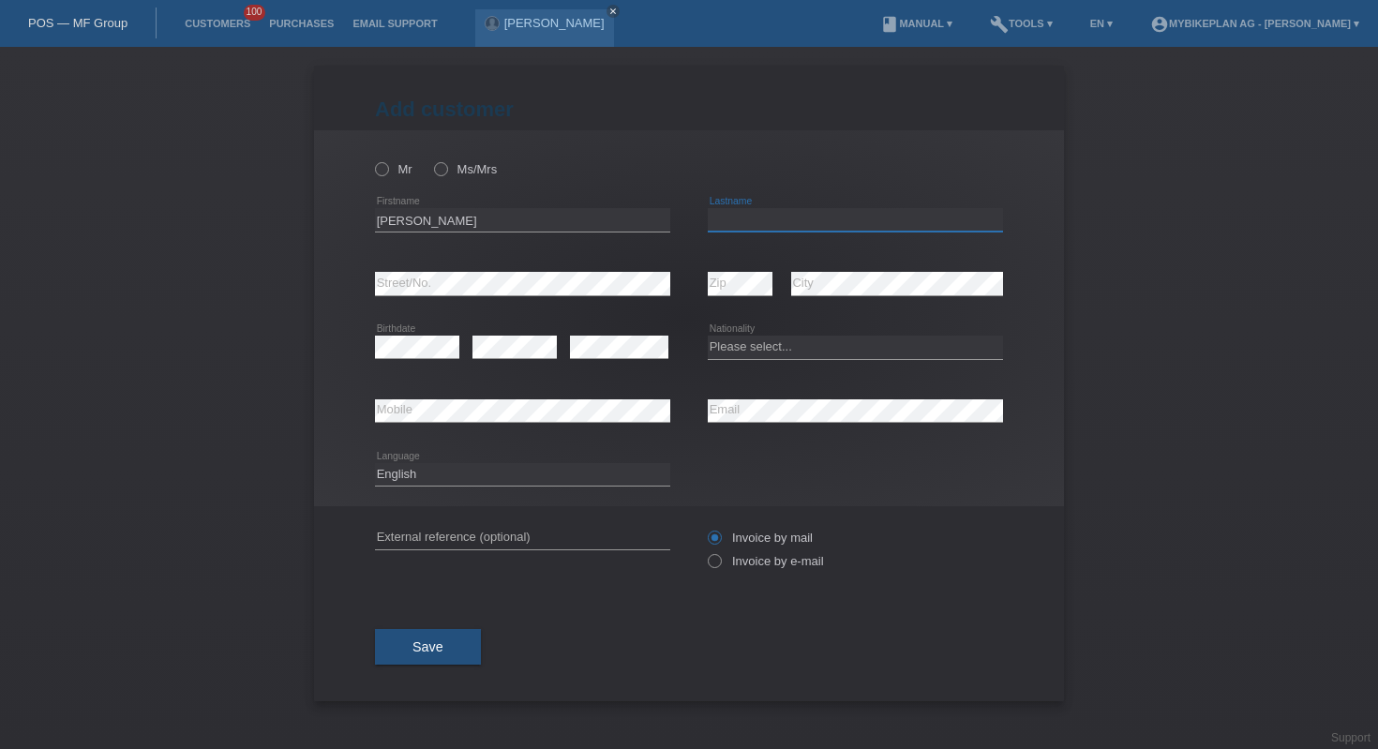
paste input "[PERSON_NAME]"
click at [771, 220] on input "[PERSON_NAME]" at bounding box center [855, 219] width 295 height 23
type input "Deda"
click at [746, 350] on select "Please select... Switzerland Austria Germany Liechtenstein ------------ Afghani…" at bounding box center [855, 347] width 295 height 22
select select "CH"
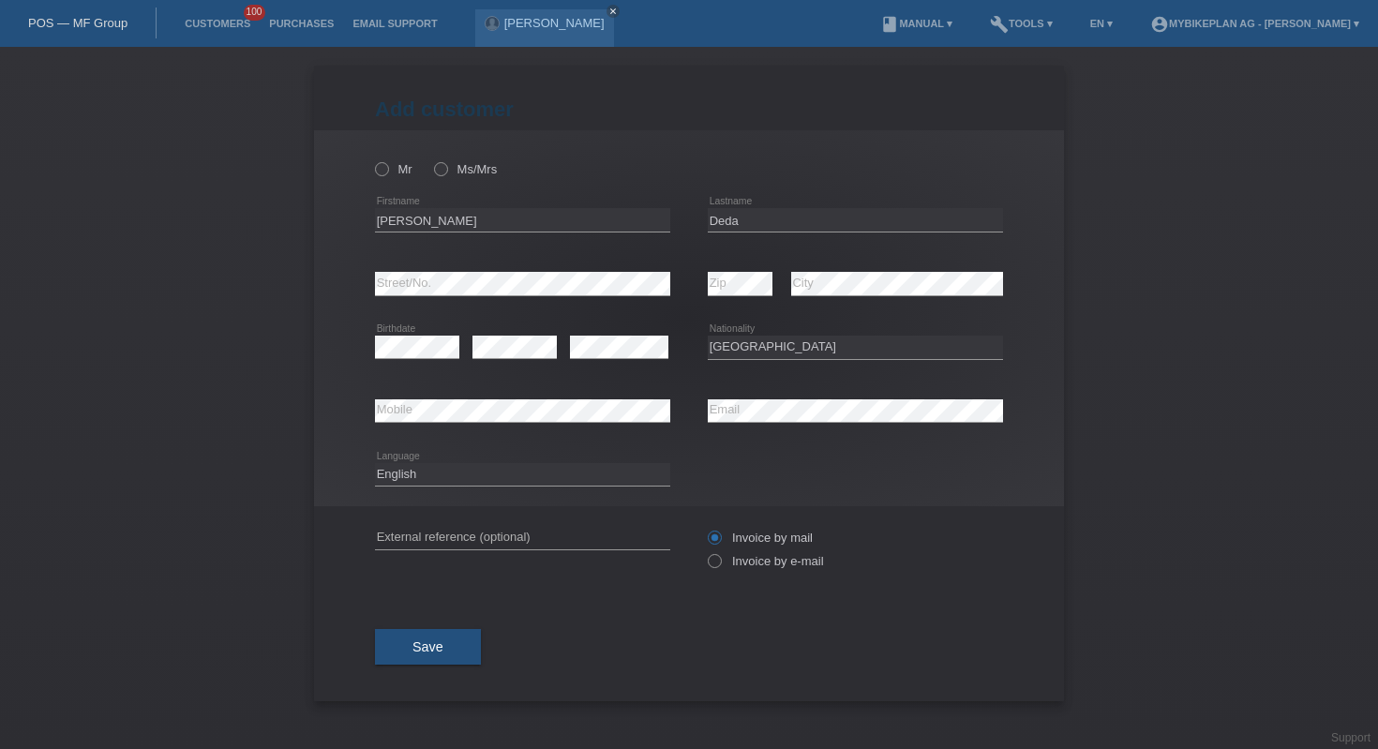
click at [605, 423] on icon at bounding box center [522, 422] width 295 height 1
click at [567, 535] on input "text" at bounding box center [522, 537] width 295 height 23
click at [949, 568] on div "Invoice by e-mail" at bounding box center [855, 561] width 295 height 14
click at [372, 159] on icon at bounding box center [372, 159] width 0 height 0
click at [382, 169] on input "Mr" at bounding box center [381, 168] width 12 height 12
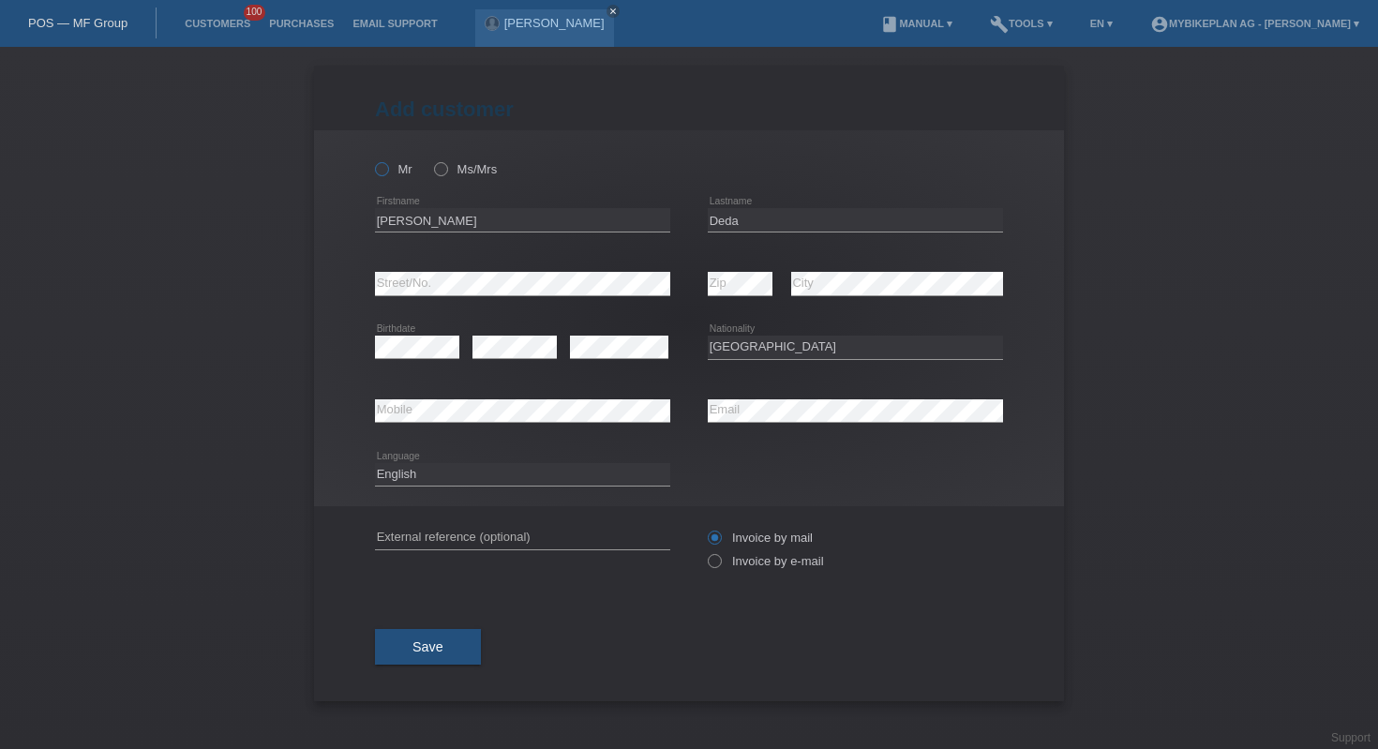
radio input "true"
click at [560, 543] on input "text" at bounding box center [522, 537] width 295 height 23
click at [584, 649] on div "Save" at bounding box center [689, 646] width 628 height 109
click at [730, 573] on div "Invoice by mail Invoice by e-mail" at bounding box center [855, 549] width 295 height 47
click at [740, 566] on label "Invoice by e-mail" at bounding box center [766, 561] width 116 height 14
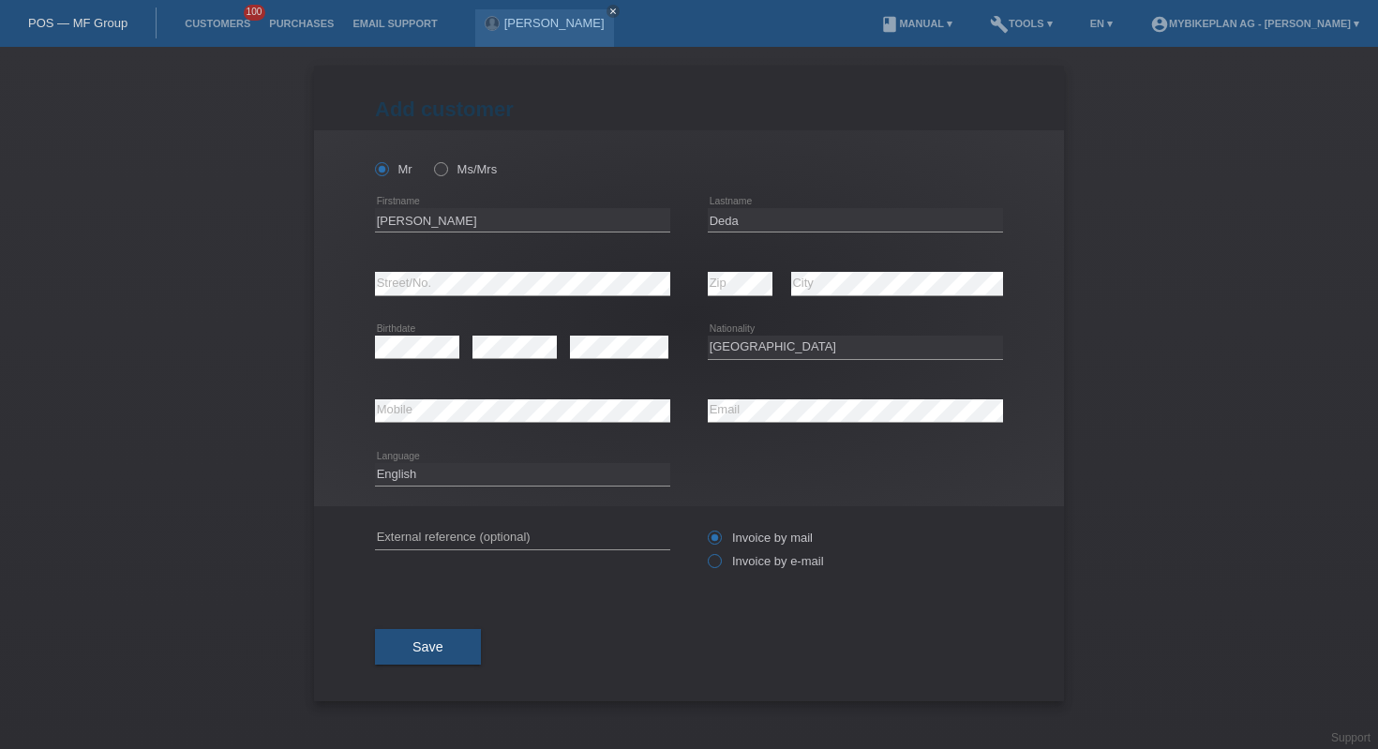
click at [720, 566] on input "Invoice by e-mail" at bounding box center [714, 565] width 12 height 23
radio input "true"
click at [411, 663] on button "Save" at bounding box center [428, 647] width 106 height 36
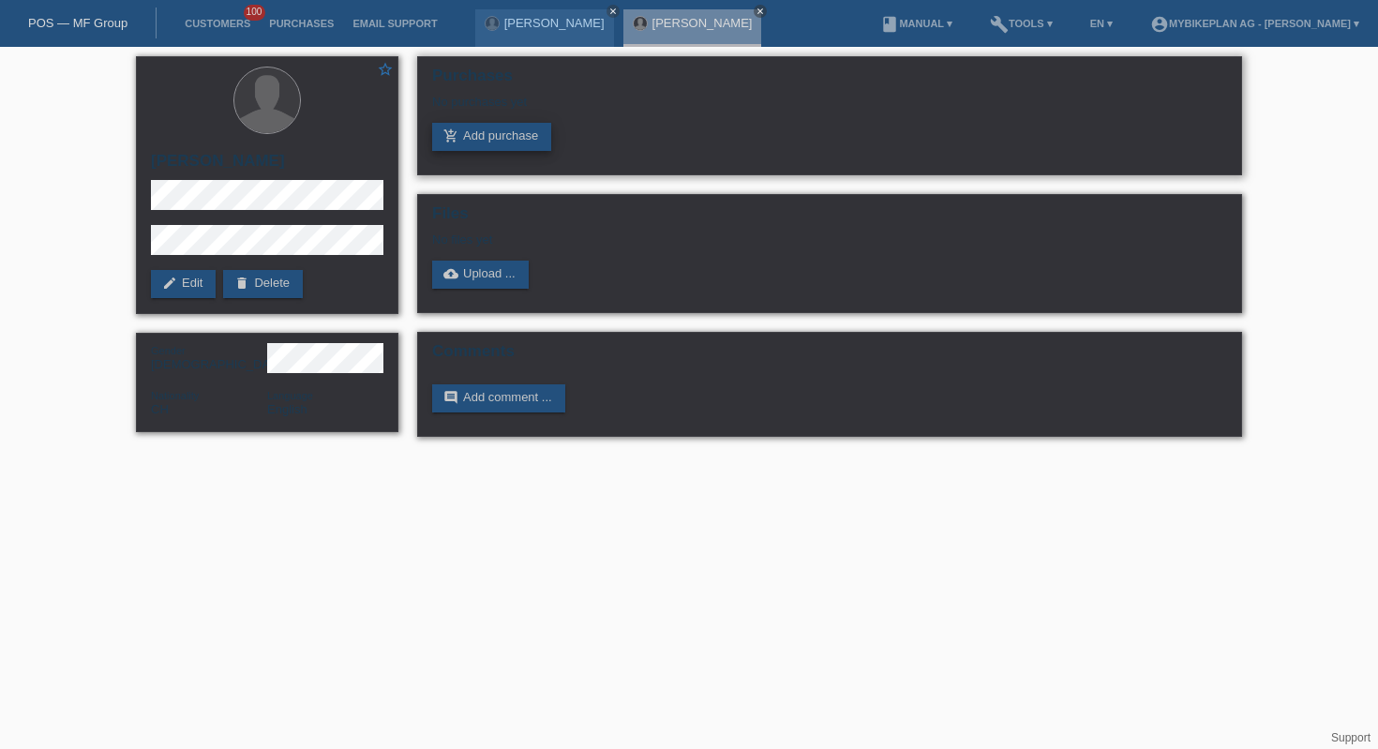
click at [478, 144] on link "add_shopping_cart Add purchase" at bounding box center [491, 137] width 119 height 28
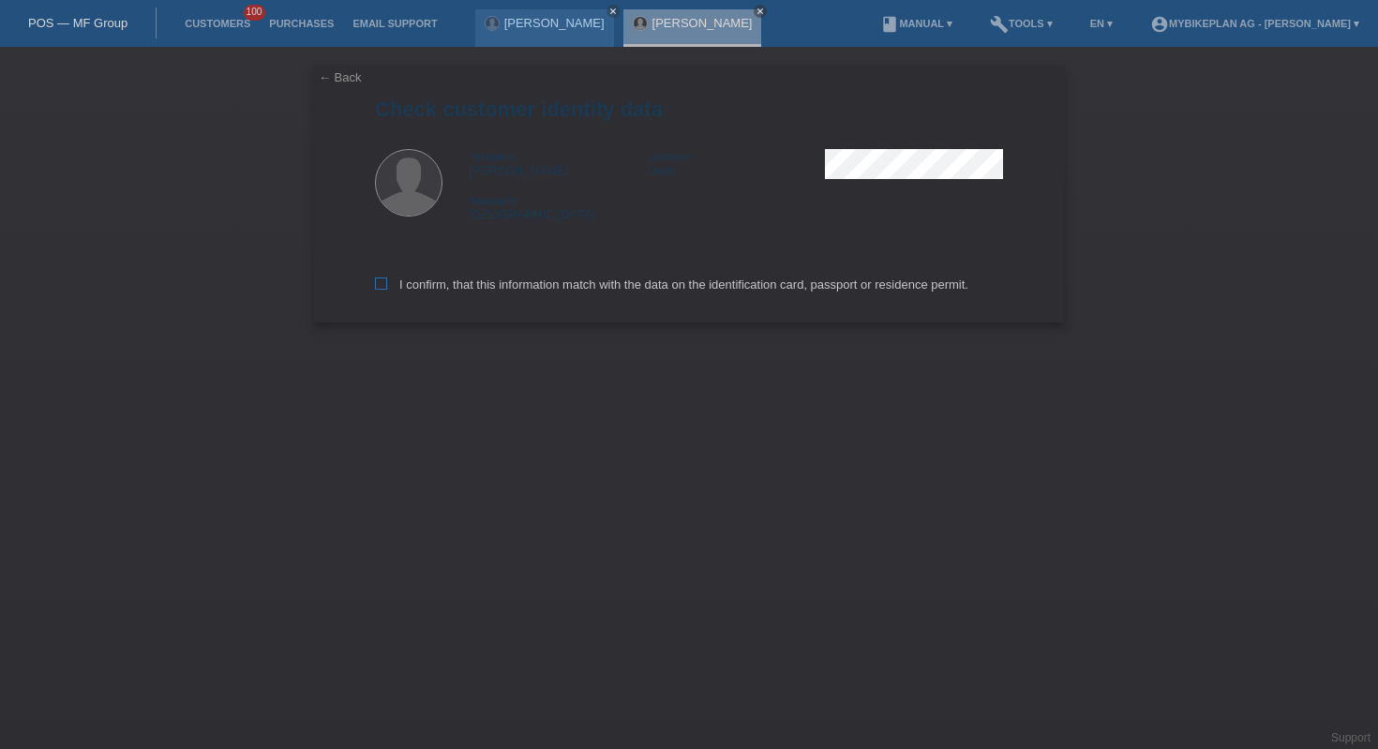
click at [450, 285] on label "I confirm, that this information match with the data on the identification card…" at bounding box center [671, 284] width 593 height 14
click at [387, 285] on input "I confirm, that this information match with the data on the identification card…" at bounding box center [381, 283] width 12 height 12
checkbox input "true"
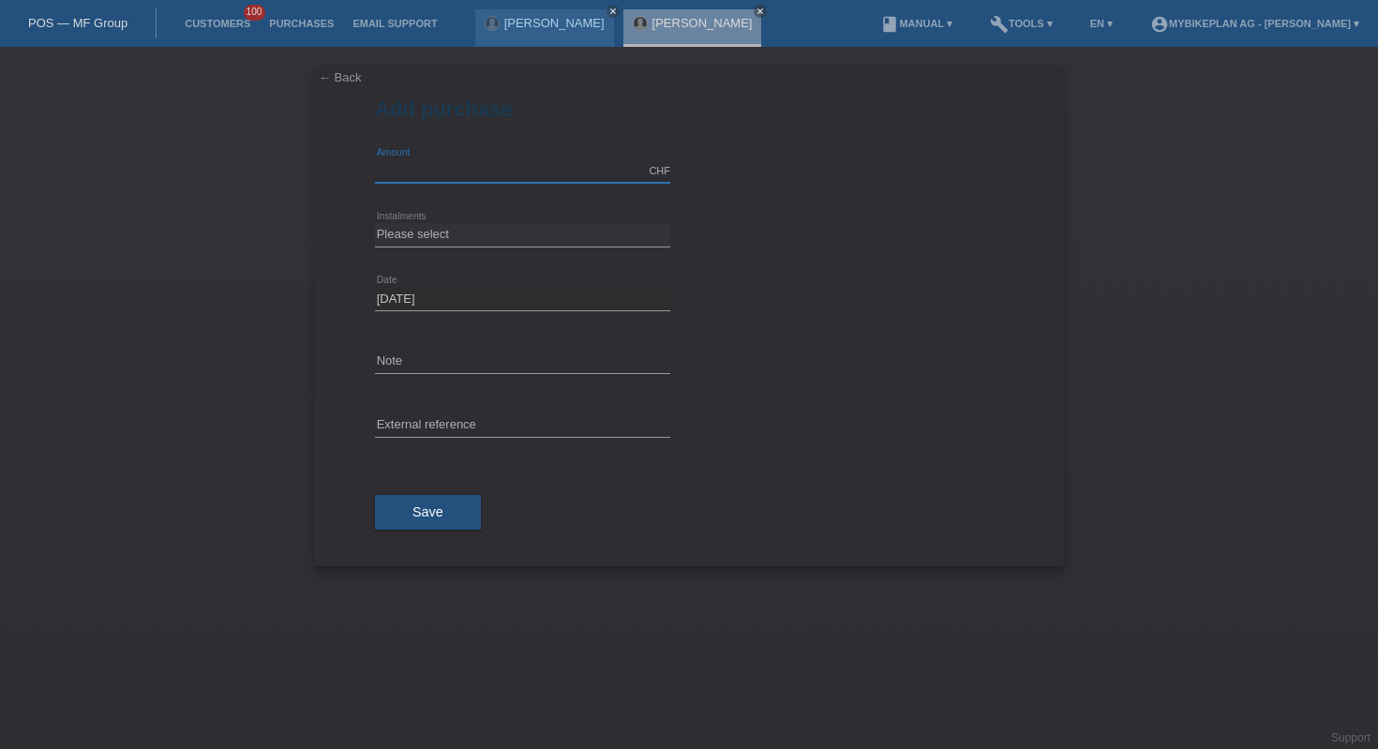
click at [444, 160] on input "text" at bounding box center [522, 170] width 295 height 23
type input "10000.00"
click at [484, 234] on select "Please select 6 instalments 12 instalments 18 instalments 24 instalments 36 ins…" at bounding box center [522, 234] width 295 height 22
select select "488"
click at [420, 500] on button "Save" at bounding box center [428, 513] width 106 height 36
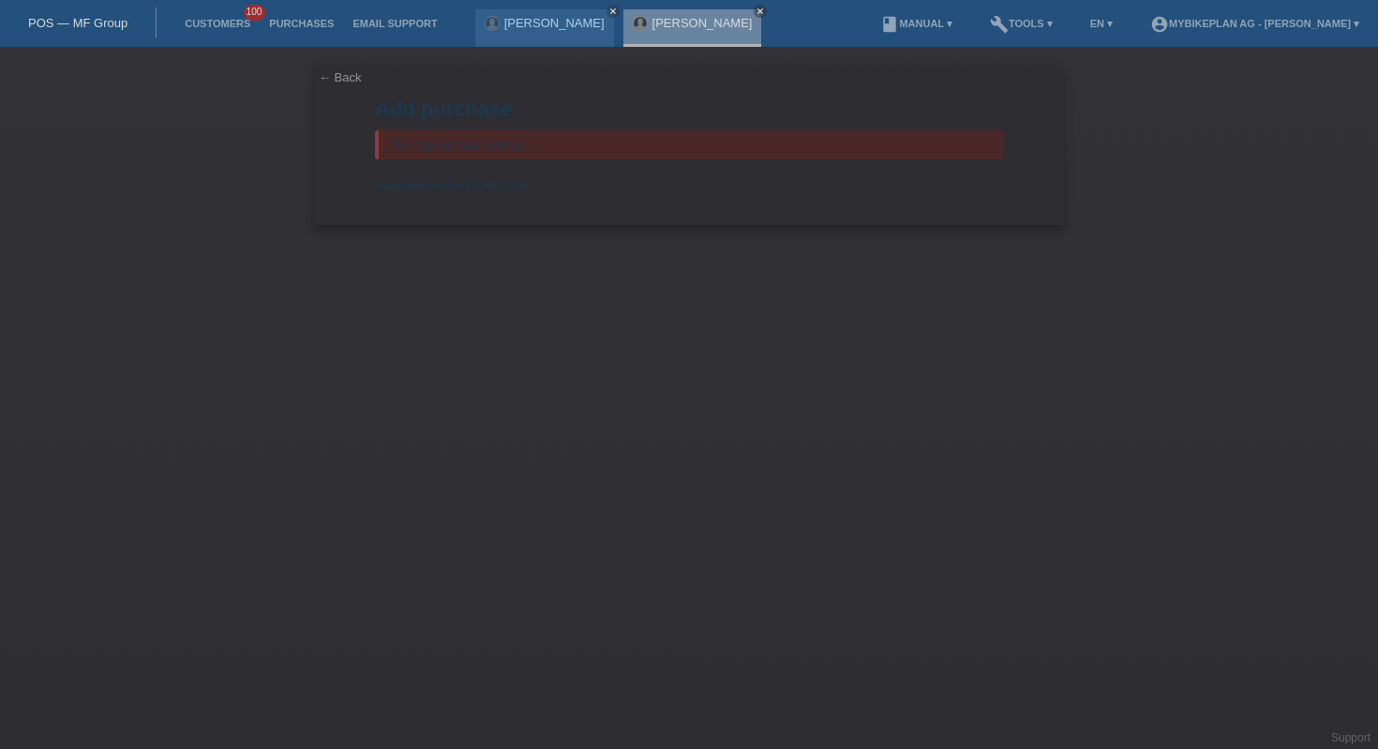
click at [93, 22] on link "POS — MF Group" at bounding box center [77, 23] width 99 height 14
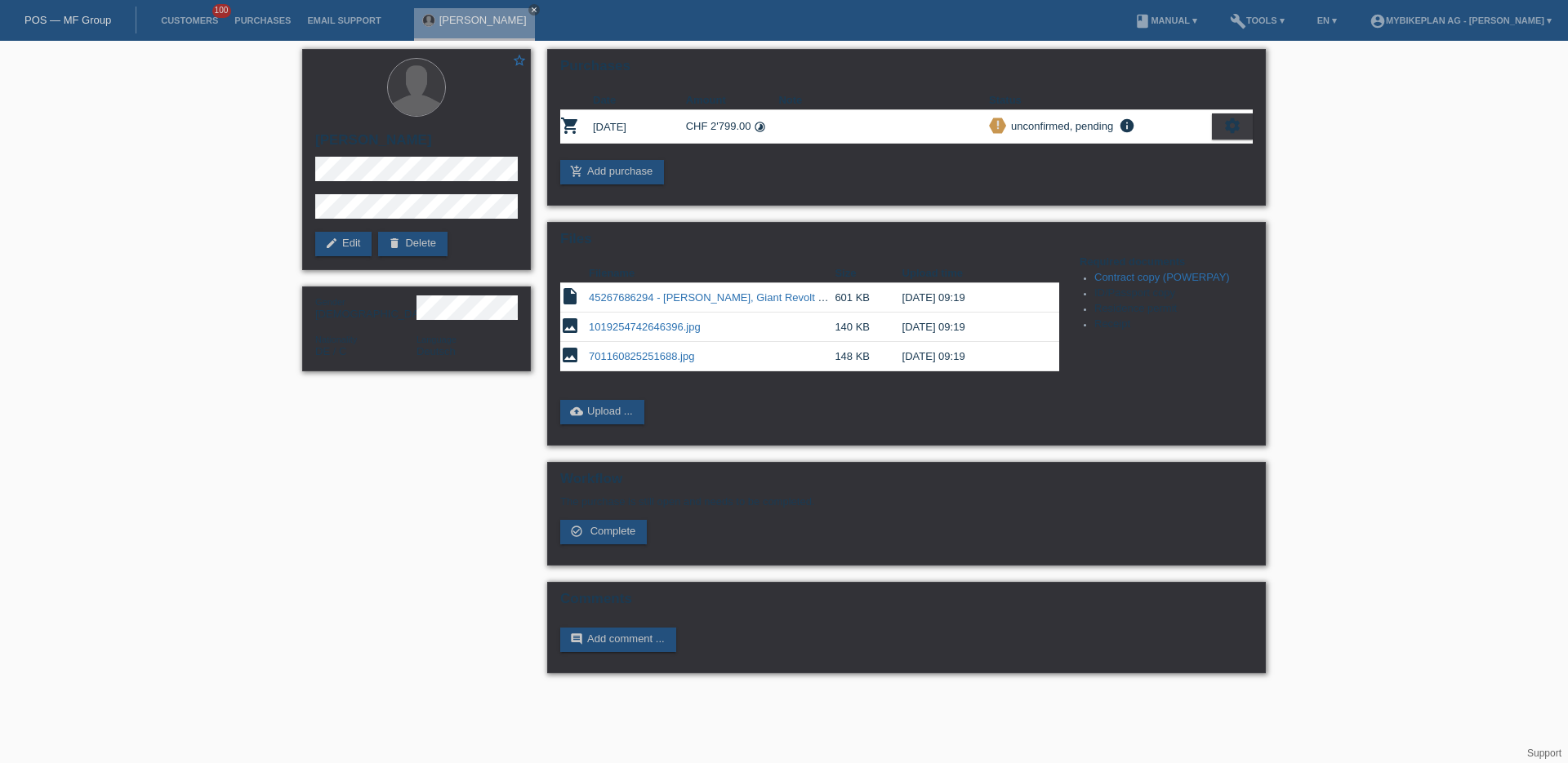
click at [524, 13] on div "Marcel Völkner close" at bounding box center [478, 20] width 129 height 41
click at [530, 6] on icon "close" at bounding box center [533, 10] width 8 height 8
click at [78, 32] on div "POS — MF Group" at bounding box center [68, 19] width 137 height 27
click at [78, 25] on link "POS — MF Group" at bounding box center [67, 20] width 86 height 12
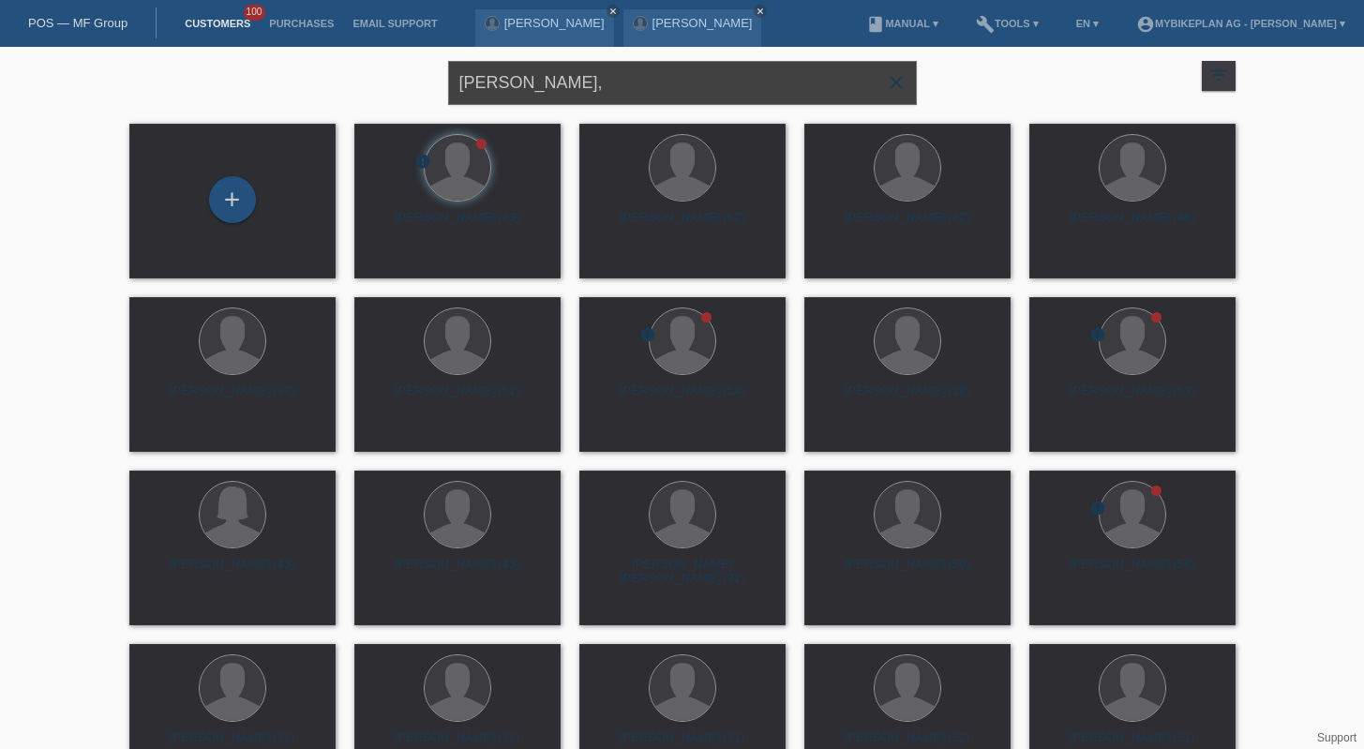
click at [772, 99] on input "[PERSON_NAME]," at bounding box center [682, 83] width 469 height 44
paste input "[PERSON_NAME]"
type input "[PERSON_NAME]"
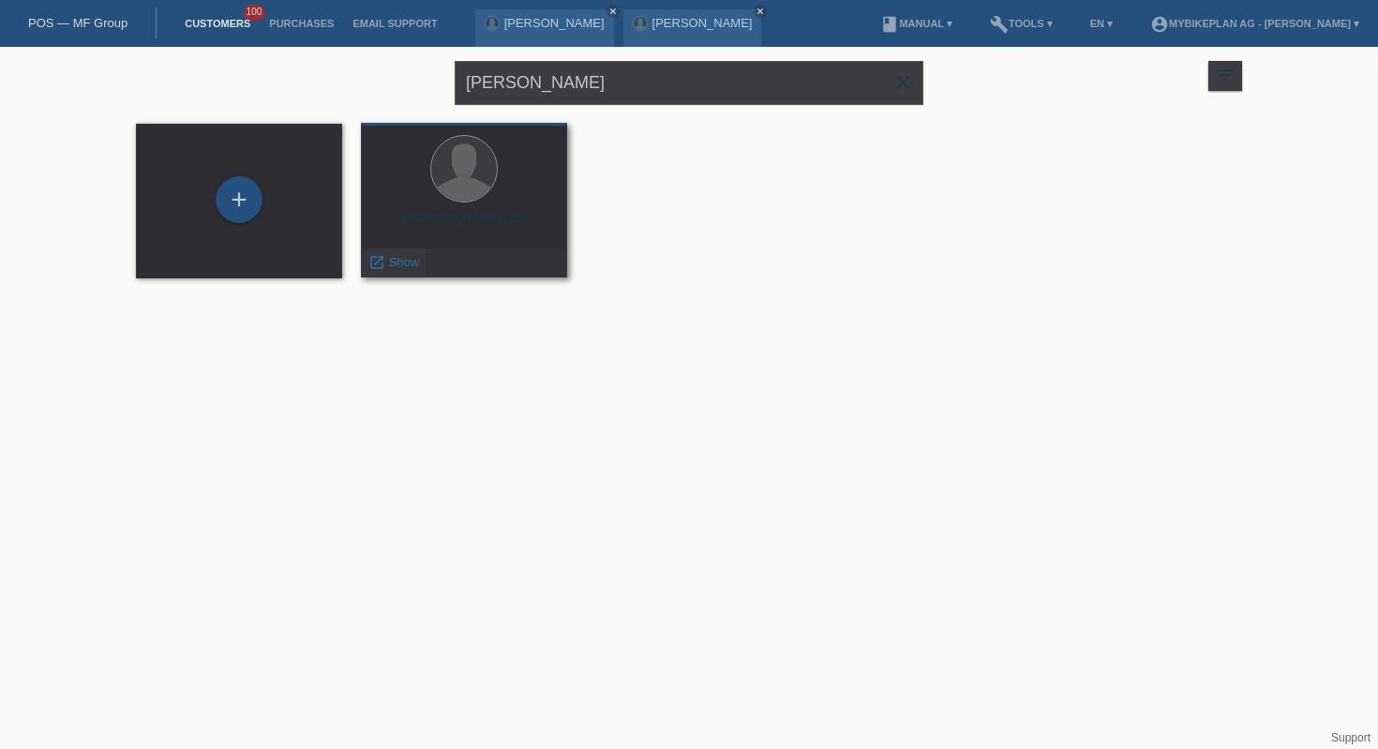
click at [393, 249] on div "launch Show" at bounding box center [394, 262] width 64 height 28
click at [402, 266] on span "Show" at bounding box center [404, 262] width 31 height 14
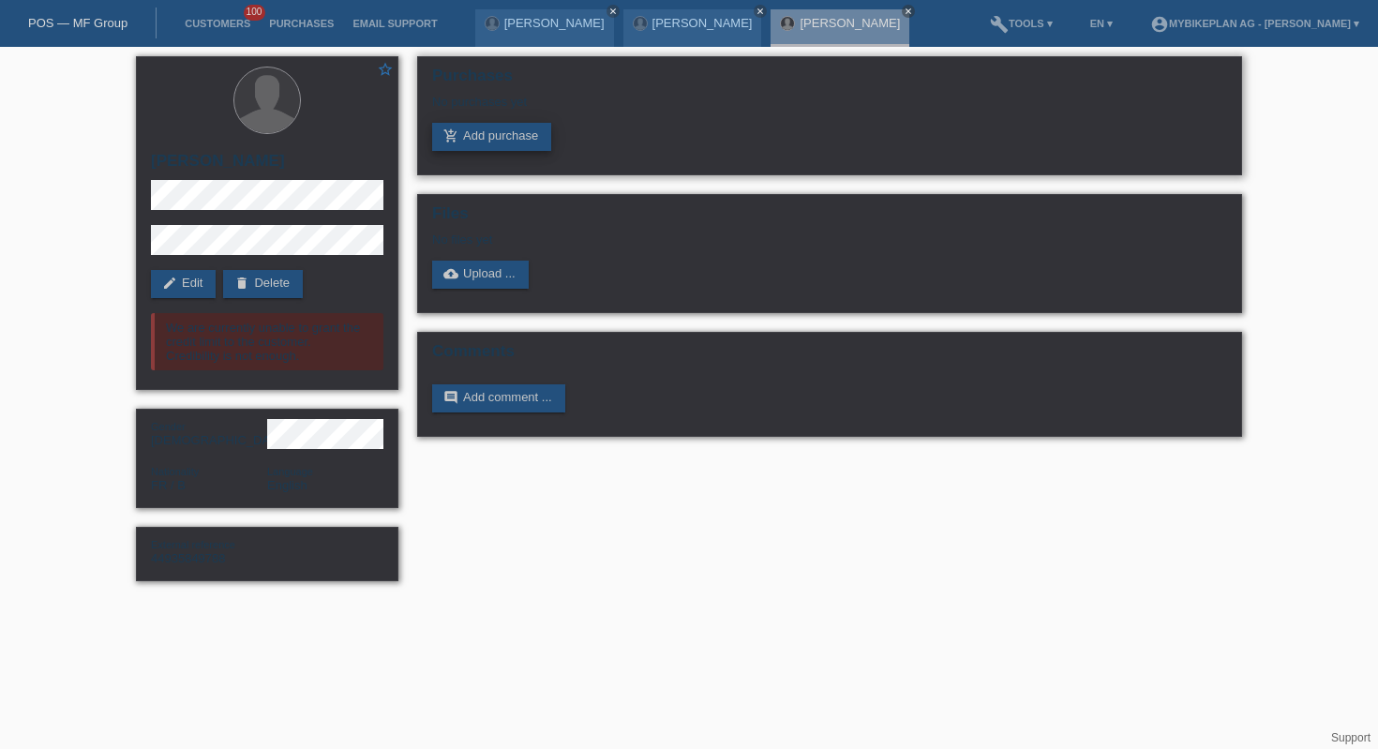
click at [493, 138] on link "add_shopping_cart Add purchase" at bounding box center [491, 137] width 119 height 28
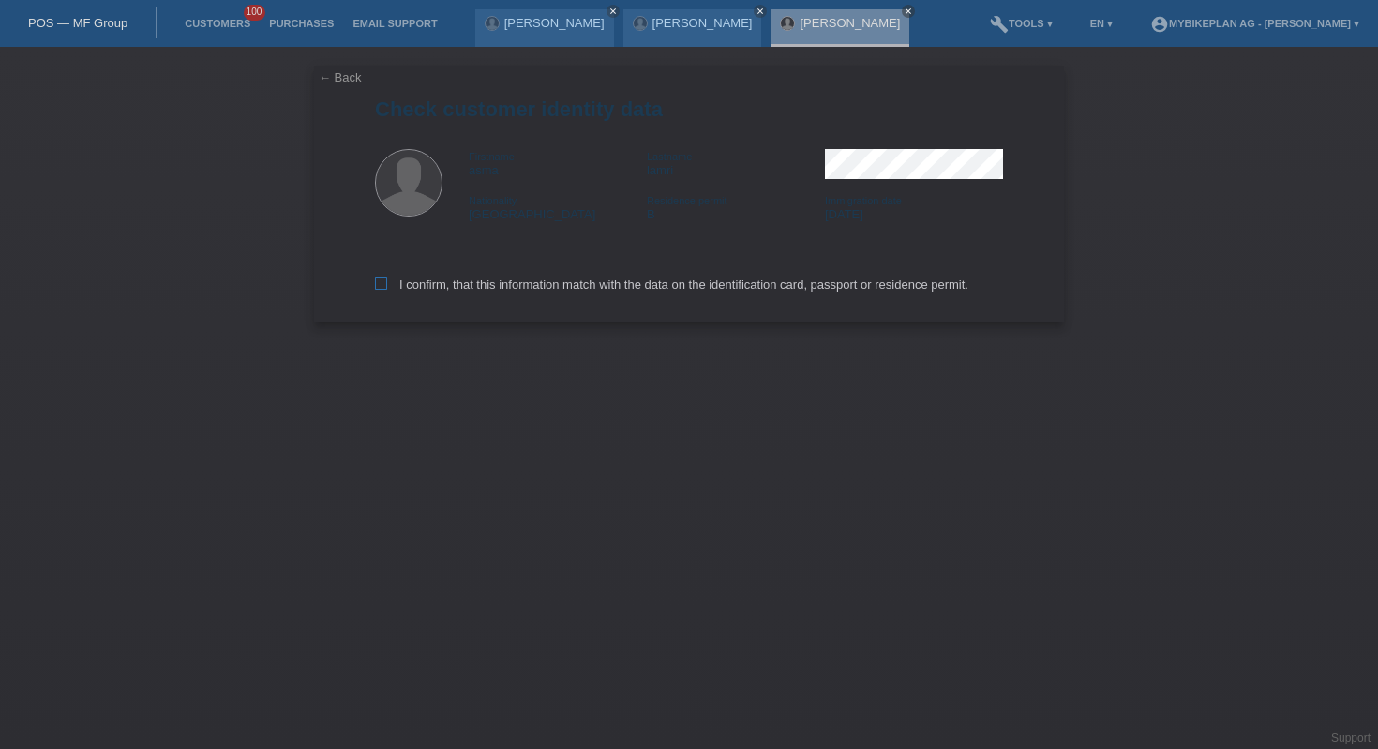
click at [479, 290] on label "I confirm, that this information match with the data on the identification card…" at bounding box center [671, 284] width 593 height 14
click at [387, 290] on input "I confirm, that this information match with the data on the identification card…" at bounding box center [381, 283] width 12 height 12
checkbox input "true"
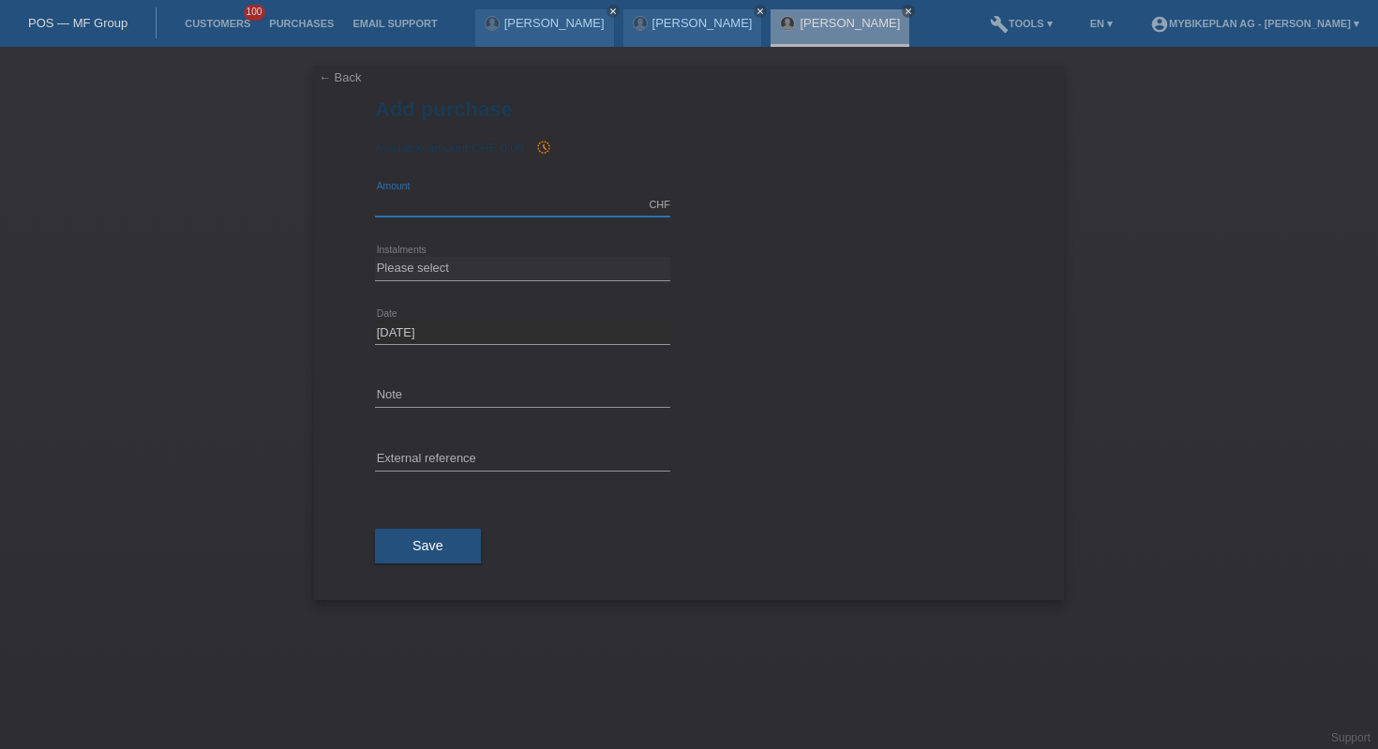
click at [506, 205] on input "text" at bounding box center [522, 204] width 295 height 23
type input "10000.00"
click at [517, 266] on select "Please select 6 instalments 12 instalments 18 instalments 24 instalments 36 ins…" at bounding box center [522, 268] width 295 height 22
select select "488"
click at [439, 539] on span "Save" at bounding box center [427, 545] width 31 height 15
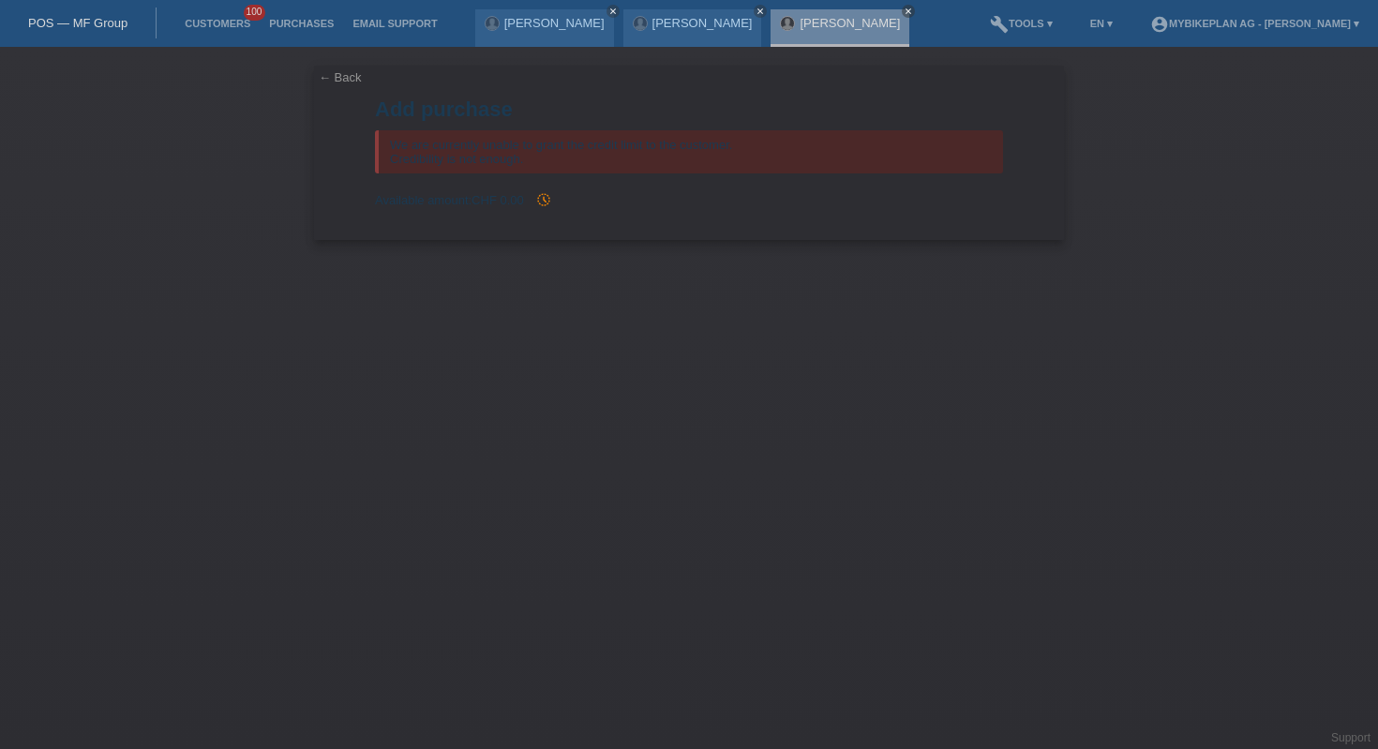
click at [351, 91] on div "← Back Add purchase We are currently unable to grant the credit limit to the cu…" at bounding box center [689, 153] width 750 height 174
click at [344, 82] on link "← Back" at bounding box center [340, 77] width 43 height 14
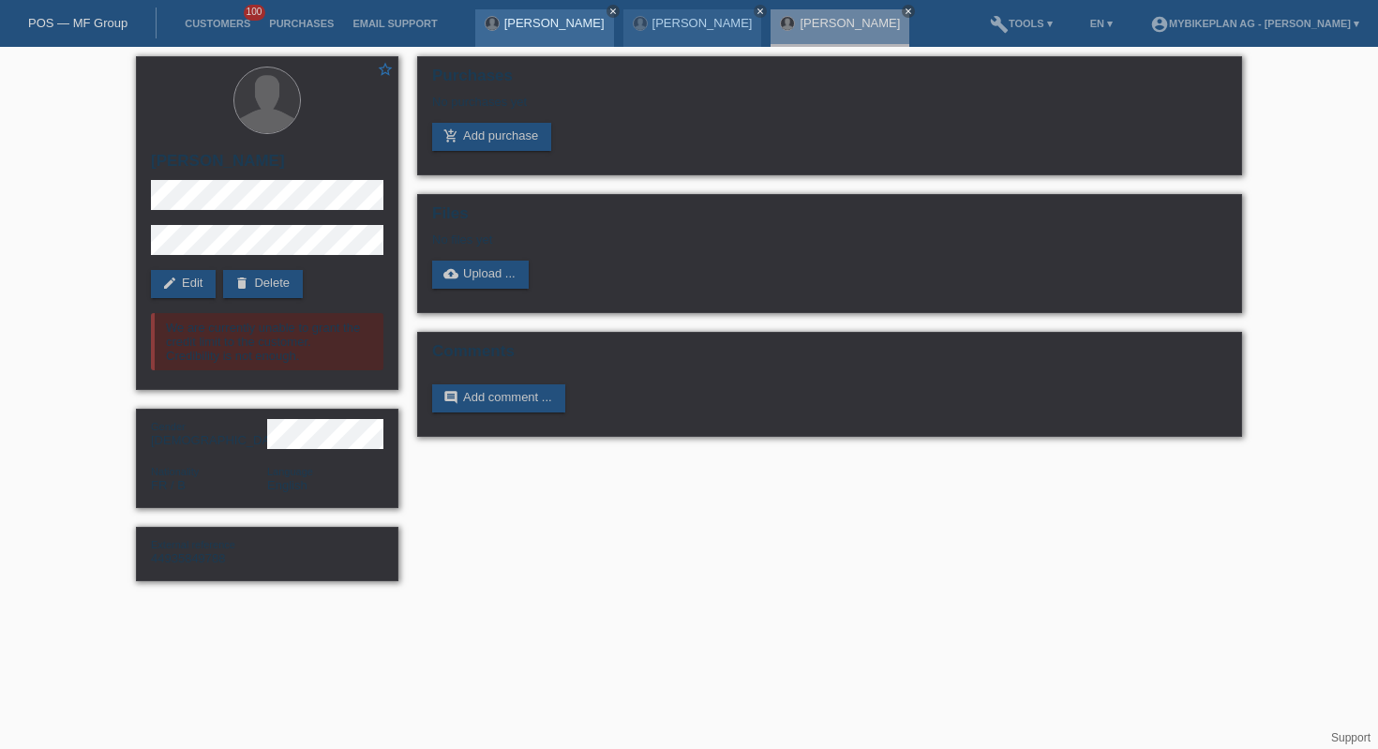
click at [608, 10] on icon "close" at bounding box center [612, 11] width 9 height 9
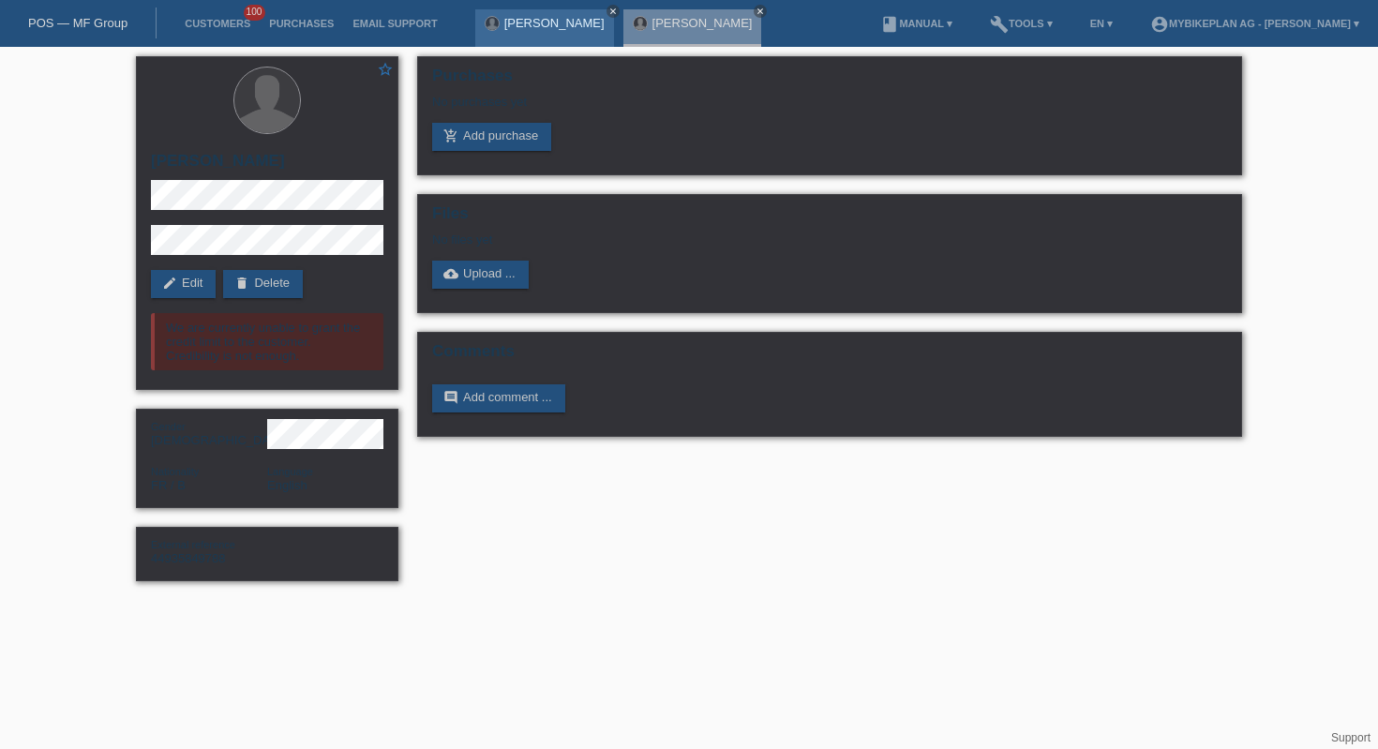
click at [608, 8] on icon "close" at bounding box center [612, 11] width 9 height 9
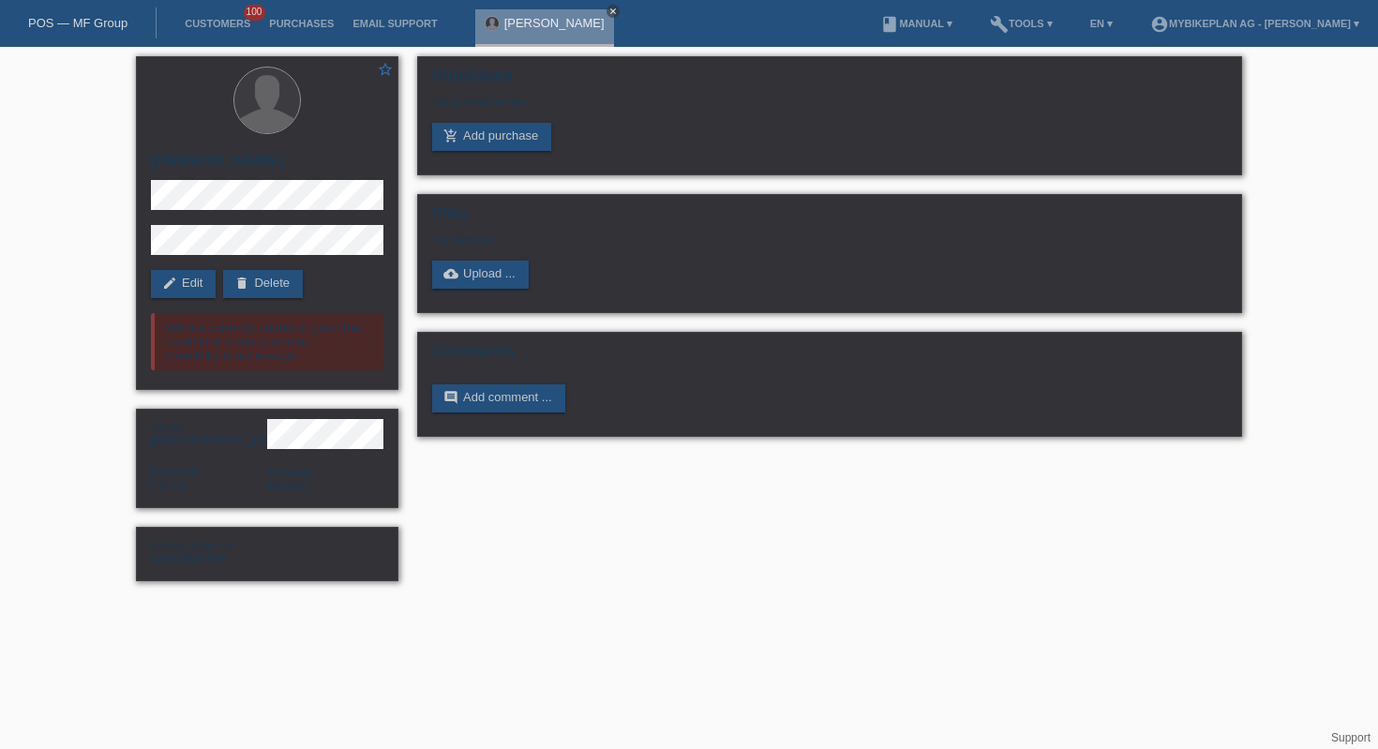
click at [608, 7] on icon "close" at bounding box center [612, 11] width 9 height 9
click at [86, 17] on link "POS — MF Group" at bounding box center [77, 23] width 99 height 14
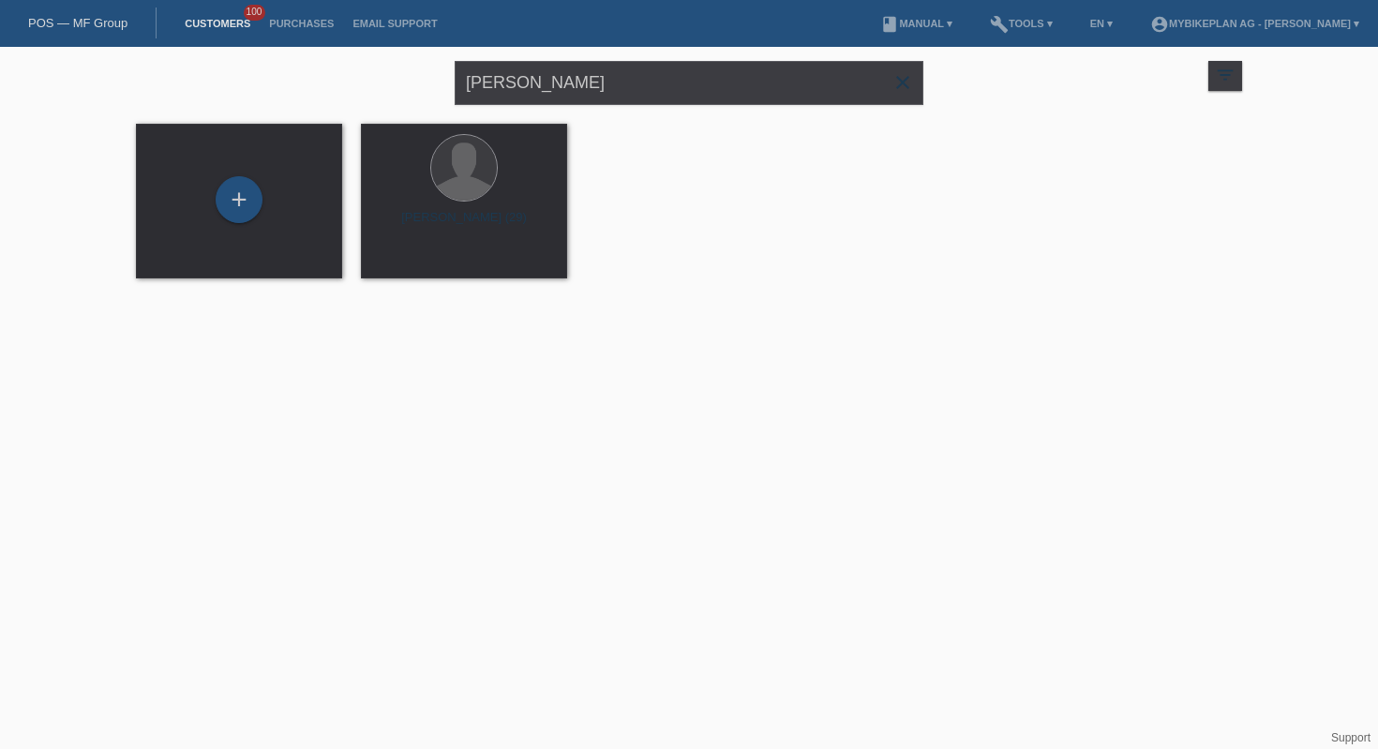
click at [907, 85] on icon "close" at bounding box center [902, 82] width 22 height 22
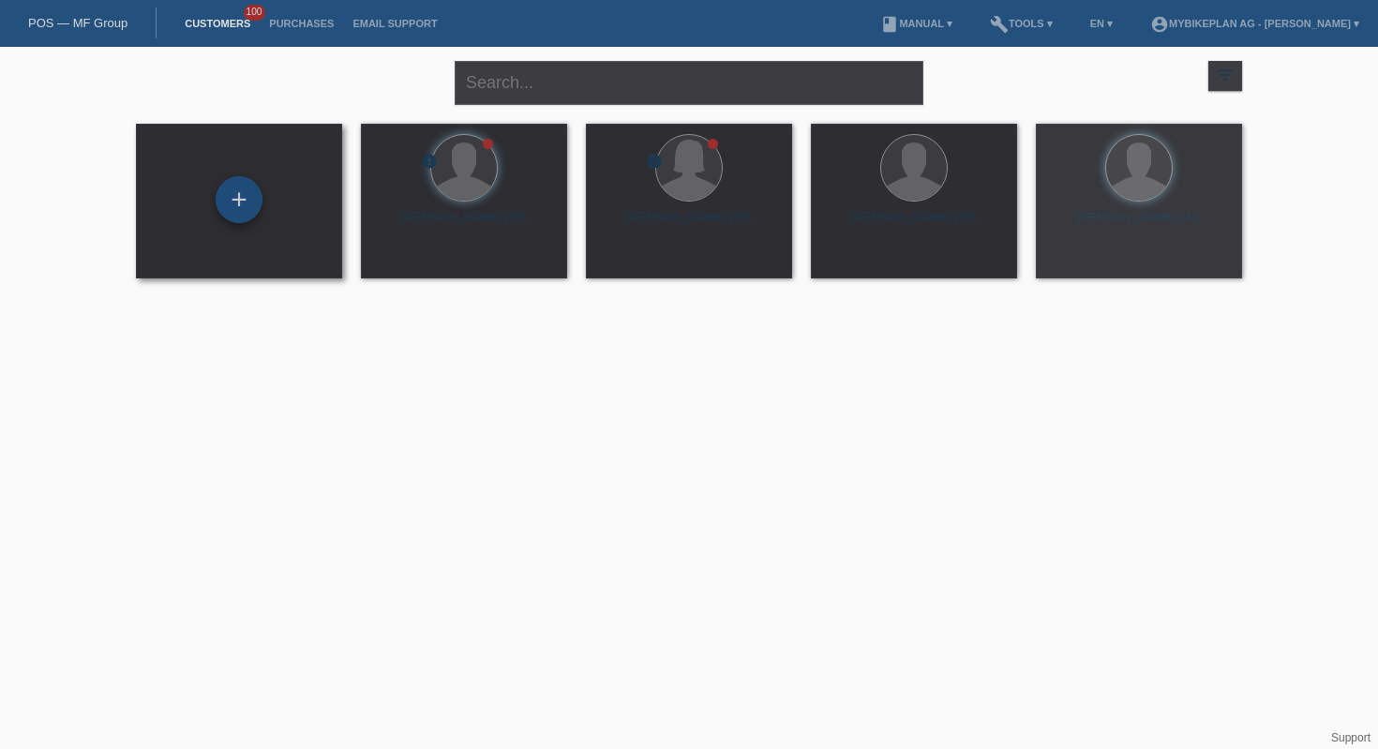
click at [230, 186] on div "+" at bounding box center [239, 200] width 45 height 32
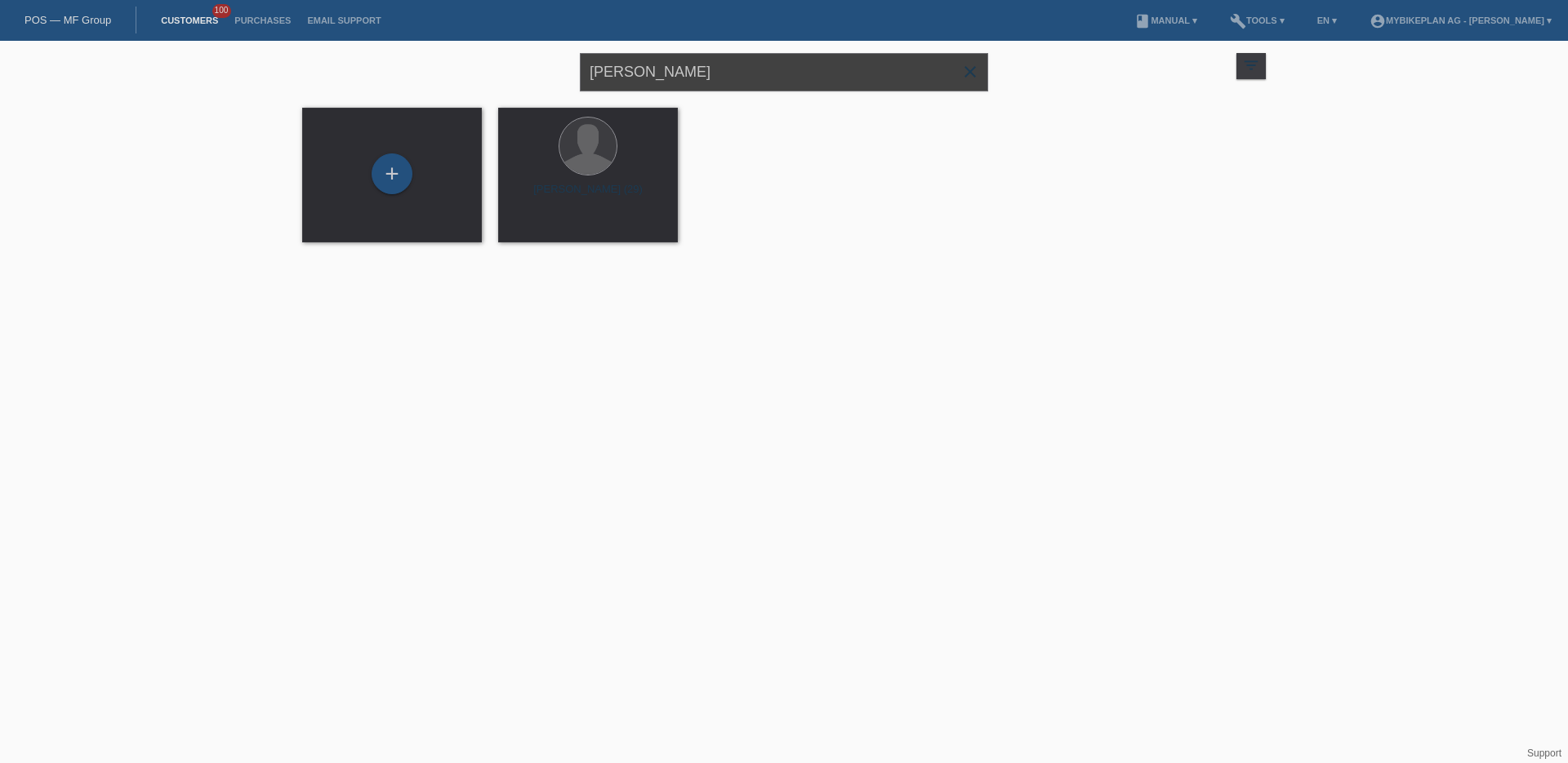
click at [672, 64] on input "[PERSON_NAME]" at bounding box center [783, 72] width 409 height 38
paste input "[PERSON_NAME]"
type input "[PERSON_NAME]"
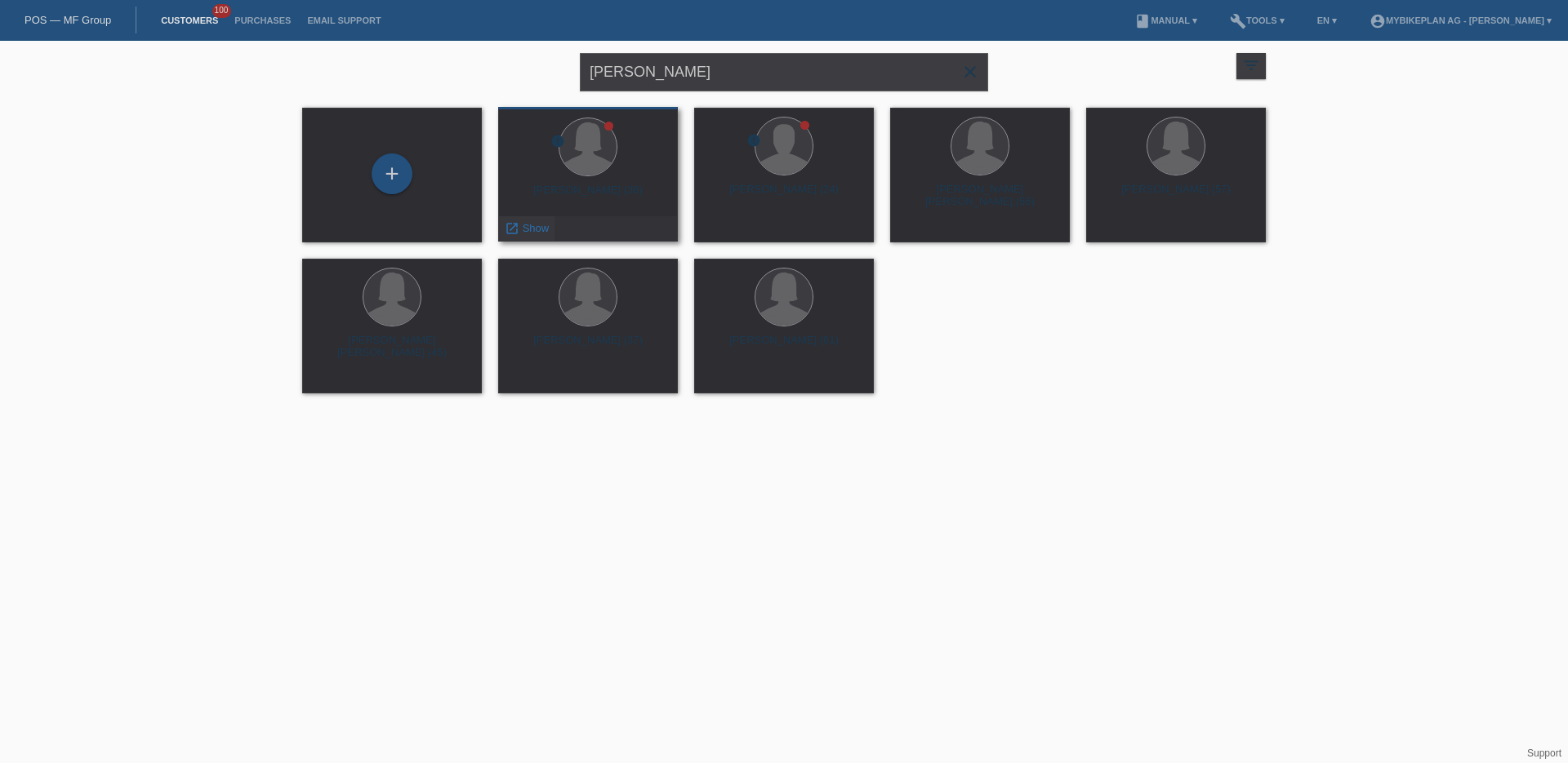
click at [544, 224] on span "Show" at bounding box center [536, 228] width 27 height 12
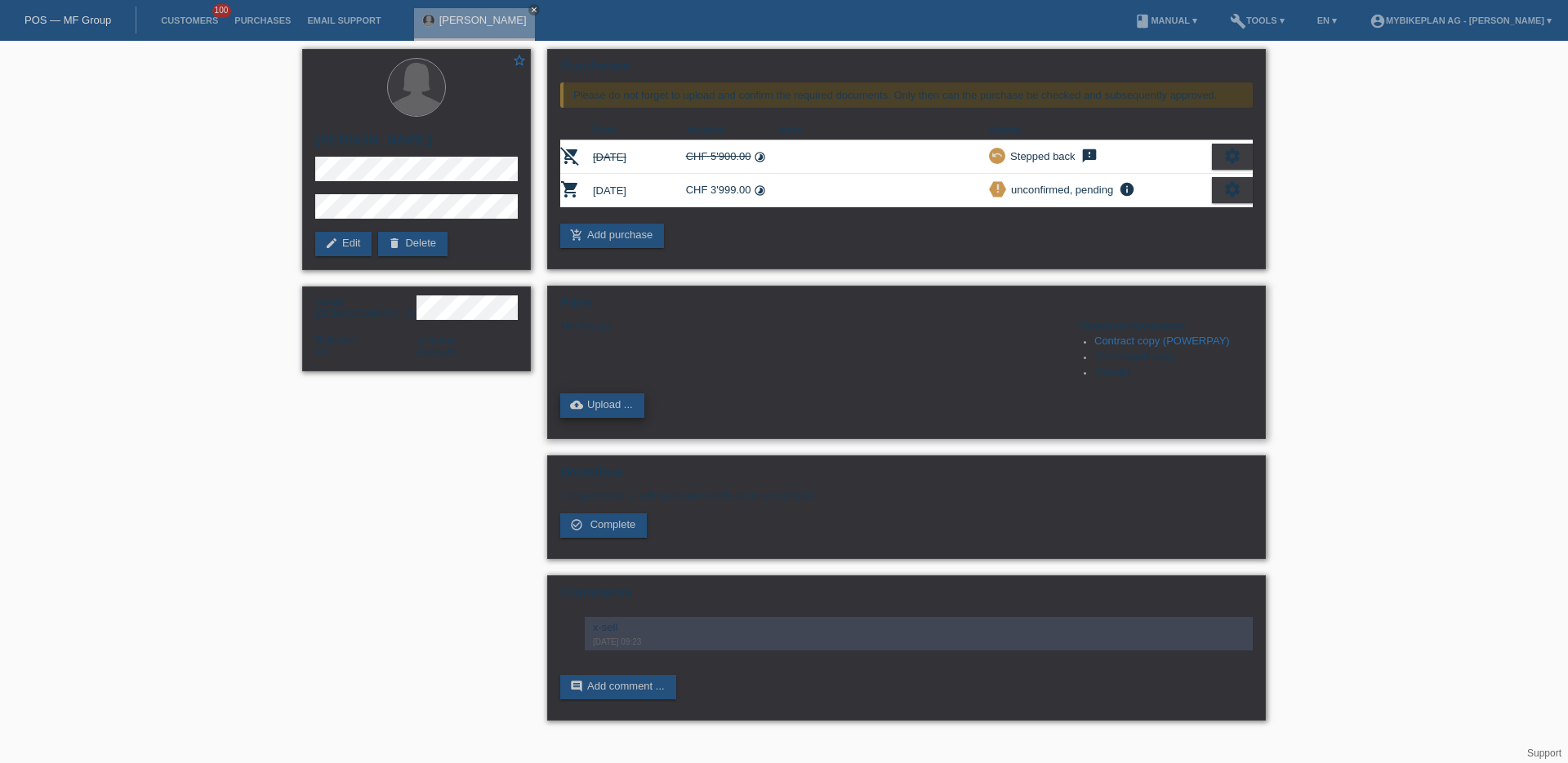
click at [635, 414] on link "cloud_upload Upload ..." at bounding box center [602, 406] width 84 height 24
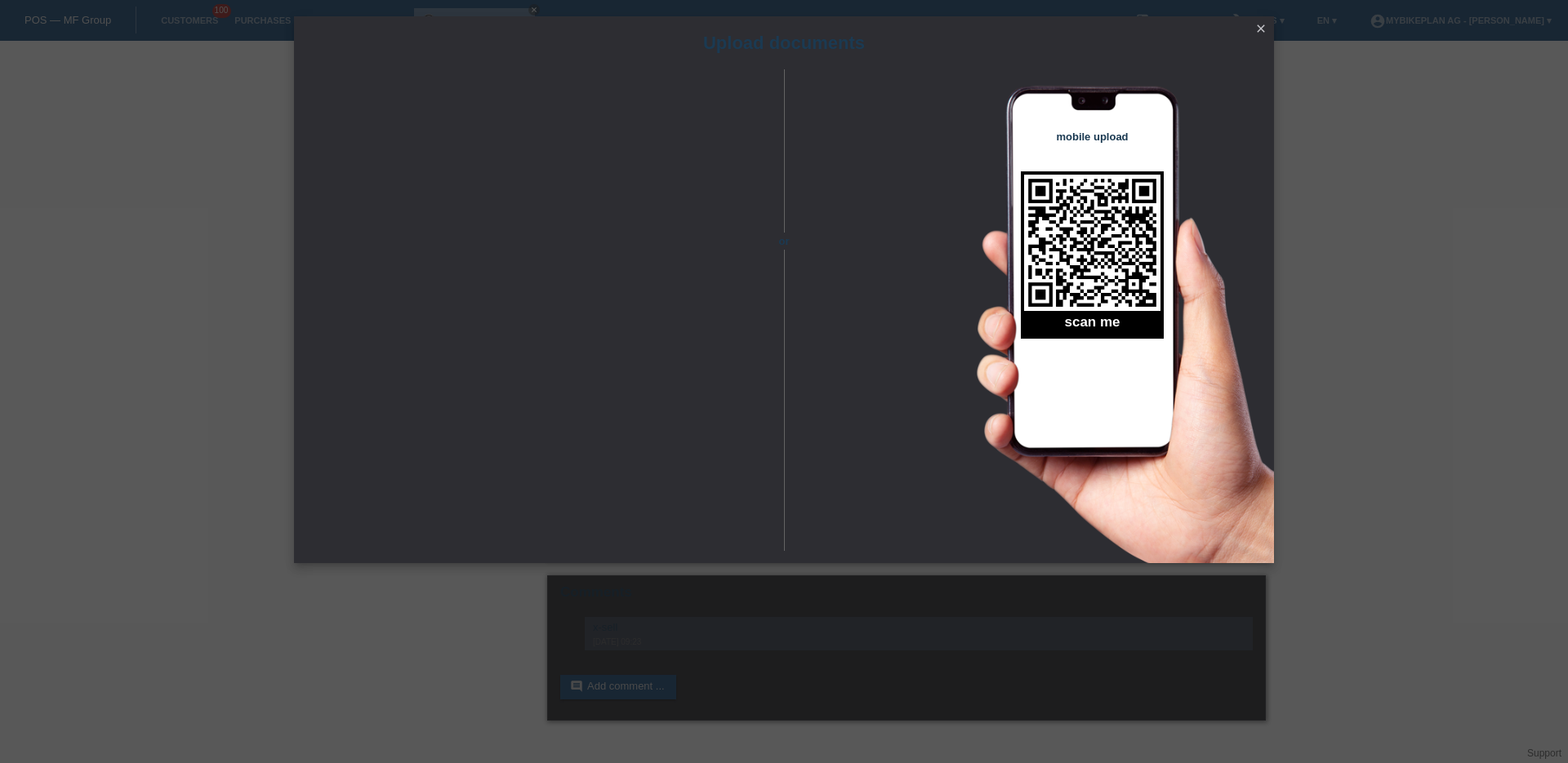
click at [1256, 28] on icon "close" at bounding box center [1260, 28] width 13 height 13
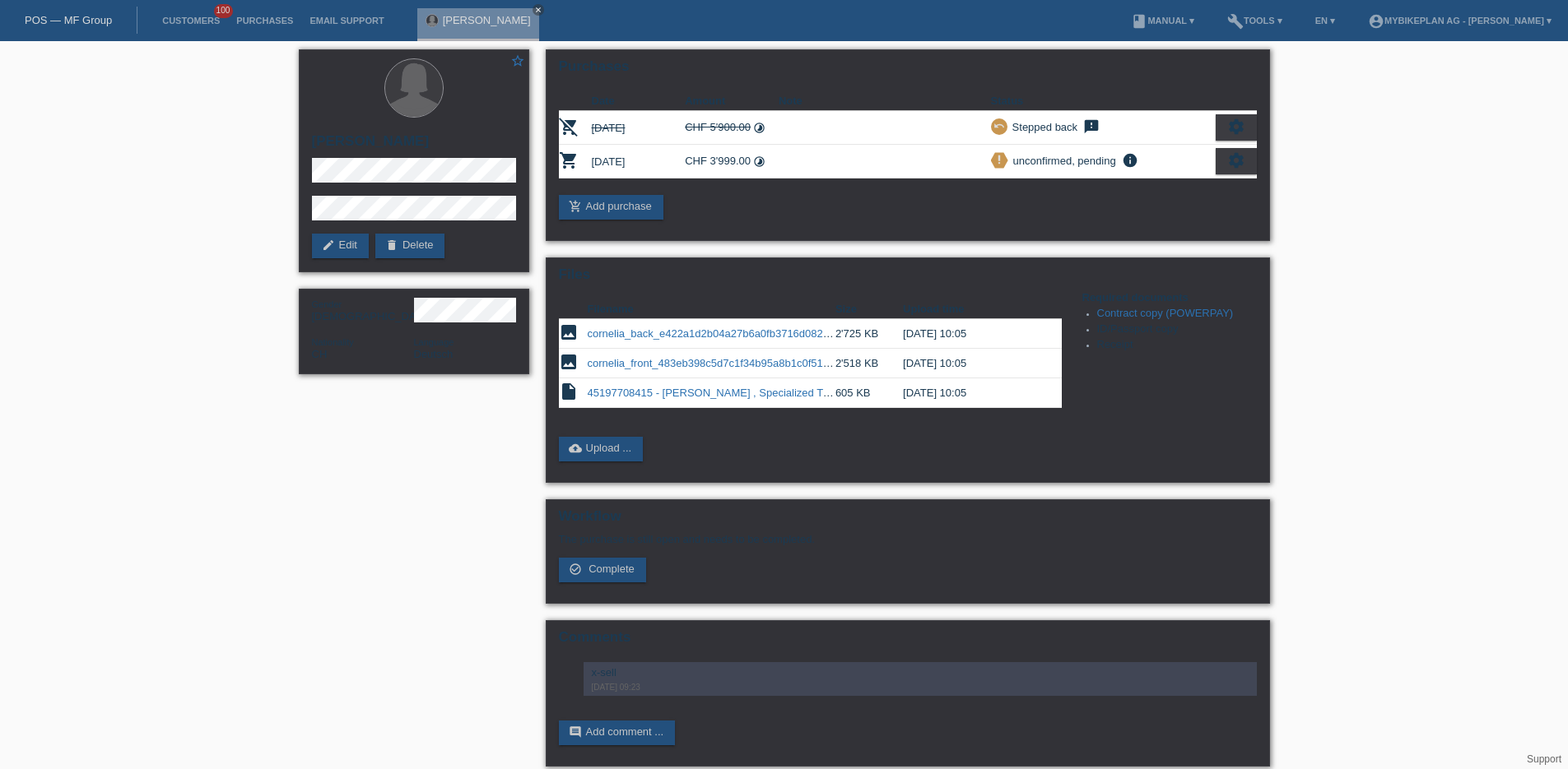
click at [67, 14] on link "POS — MF Group" at bounding box center [68, 20] width 87 height 12
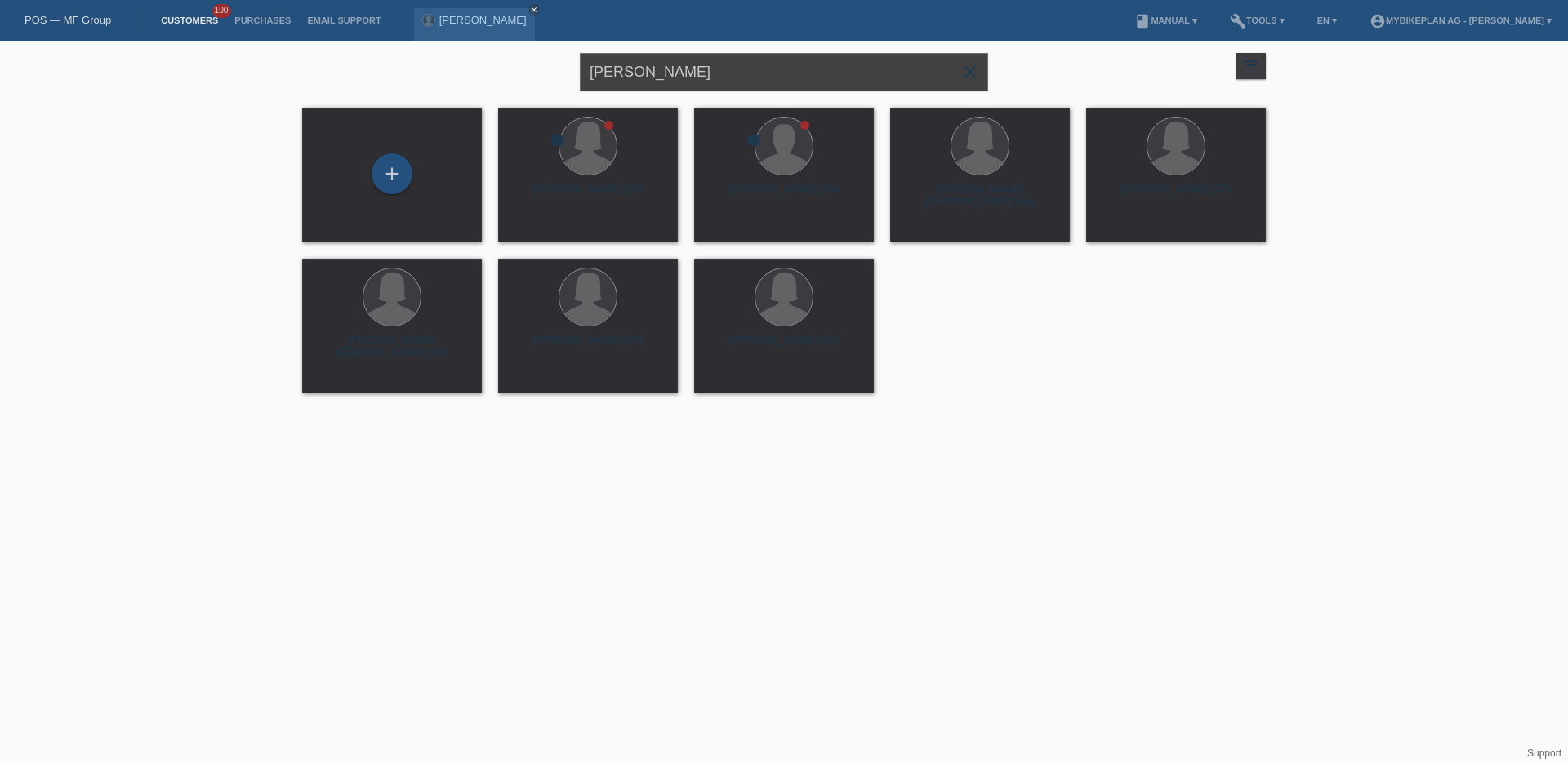
click at [740, 76] on input "[PERSON_NAME]" at bounding box center [783, 72] width 409 height 38
paste input "hristoph Stein"
type input "Christoph Steiner"
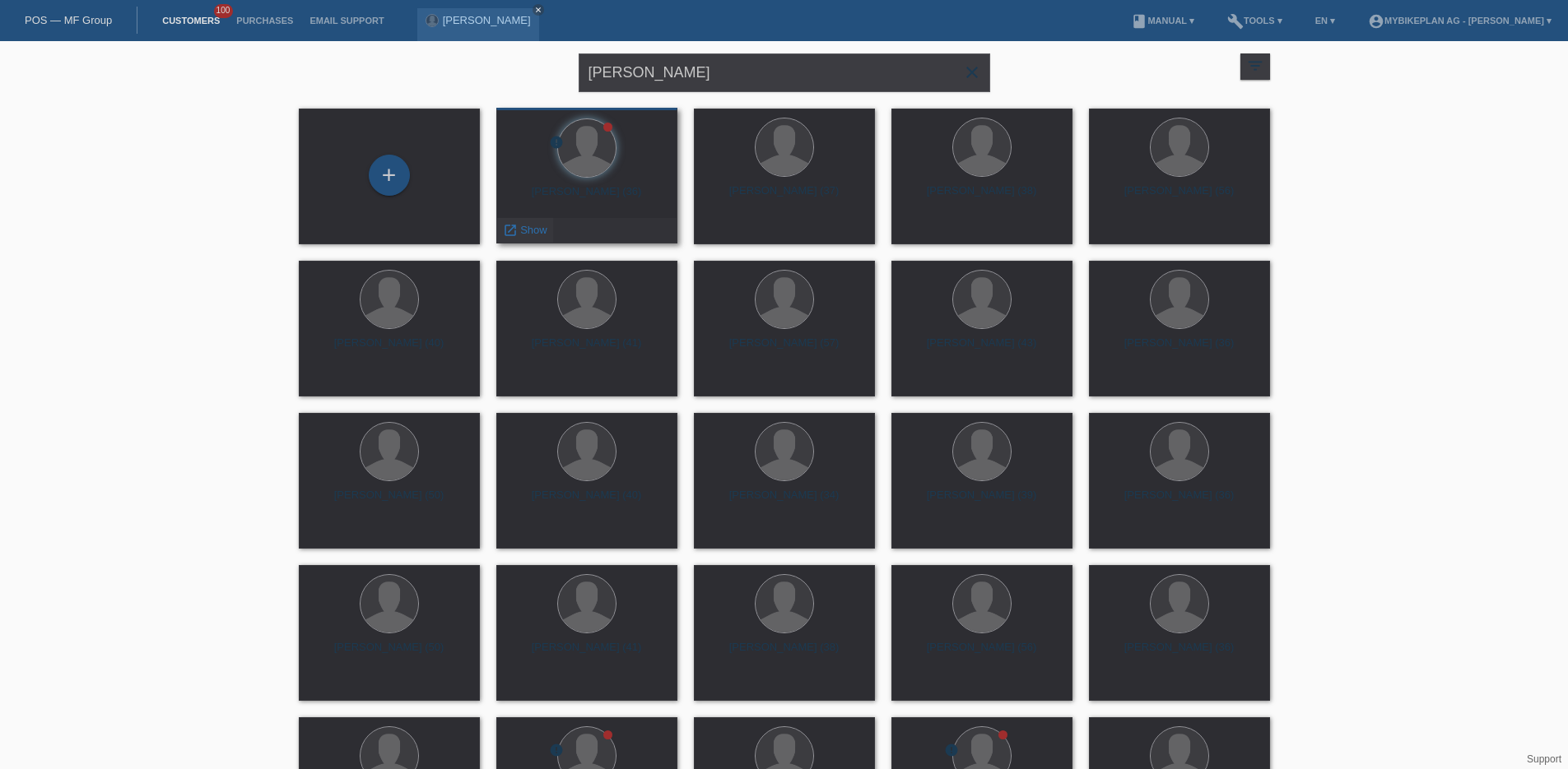
click at [522, 230] on span "Show" at bounding box center [533, 230] width 27 height 12
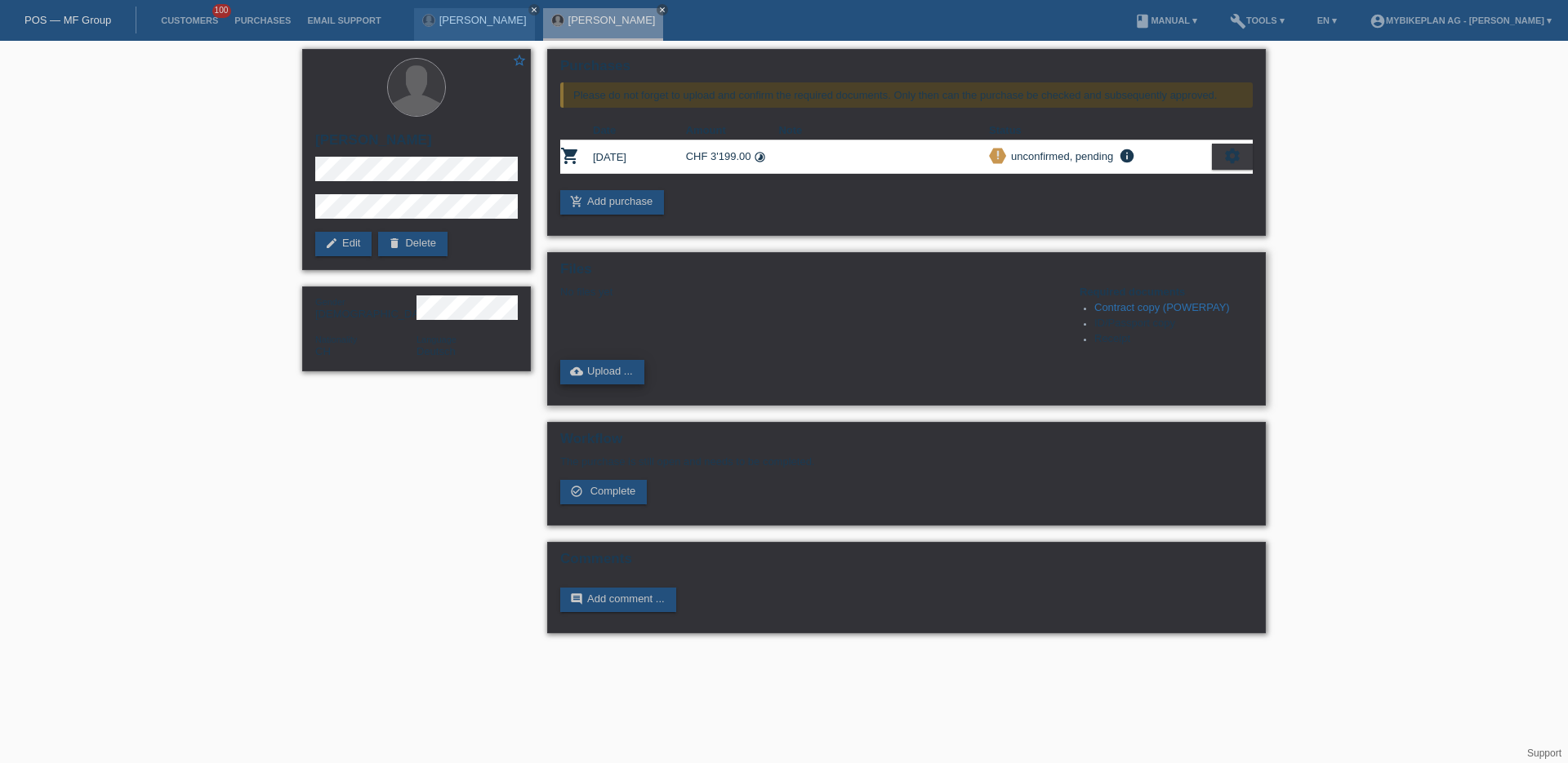
click at [592, 374] on link "cloud_upload Upload ..." at bounding box center [602, 372] width 84 height 24
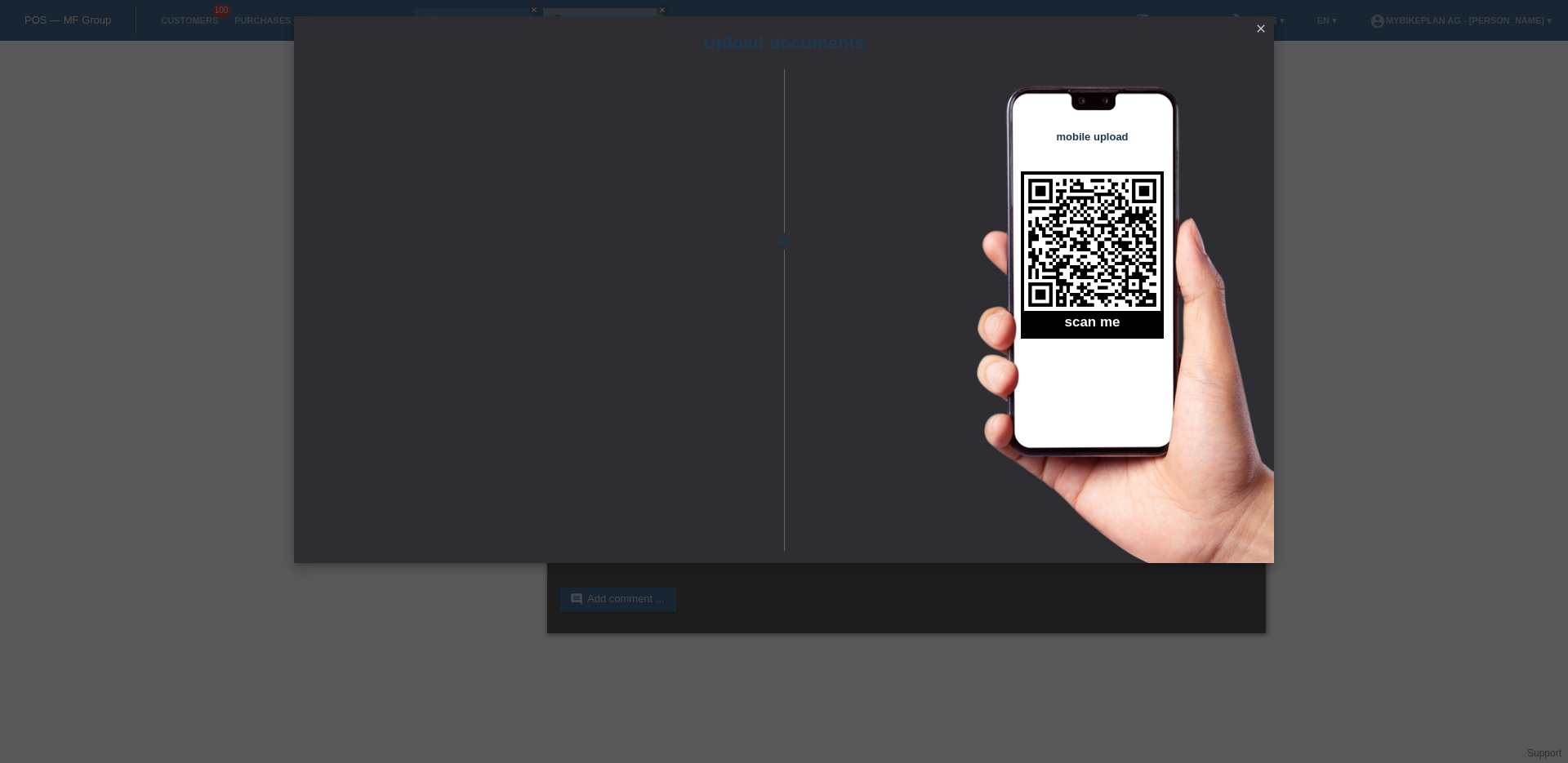
click at [1256, 29] on icon "close" at bounding box center [1260, 28] width 13 height 13
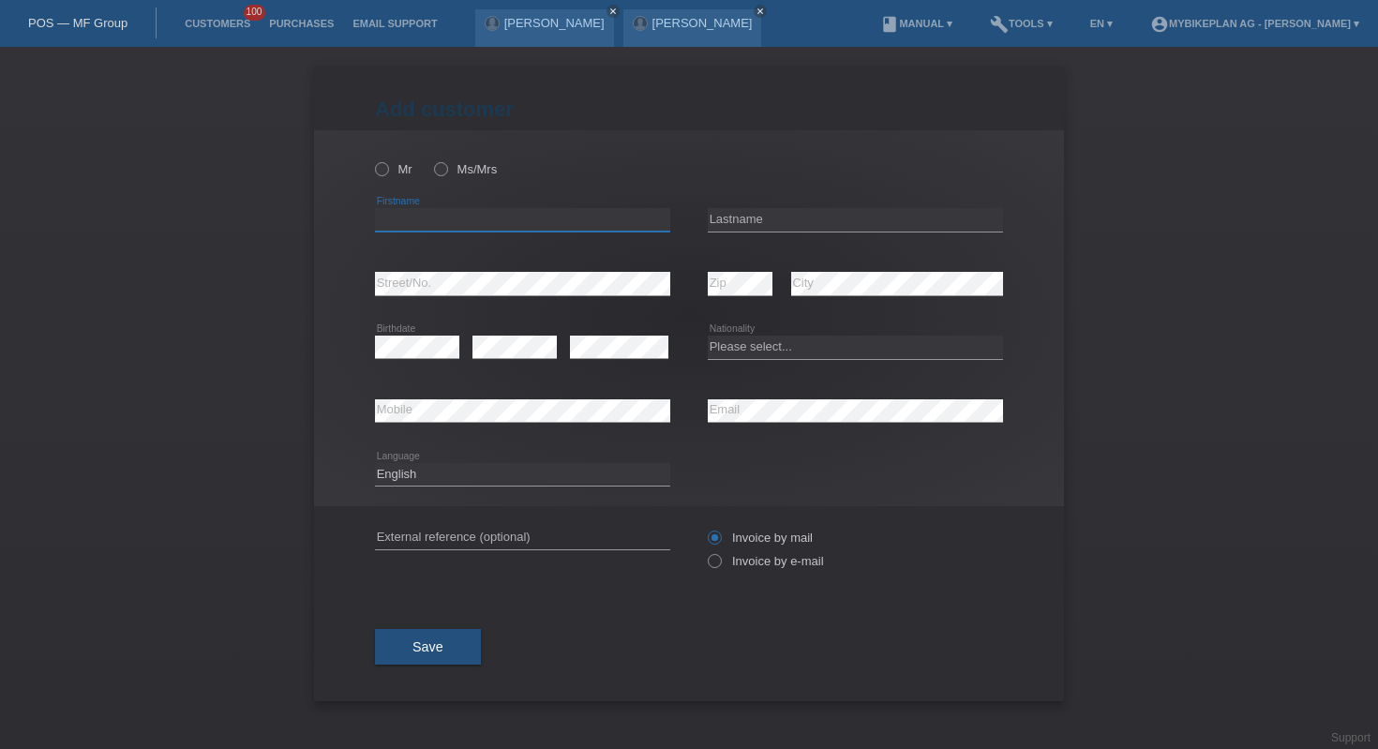
click at [499, 219] on input "text" at bounding box center [522, 219] width 295 height 23
paste input "Samuel"
type input "Samuel"
click at [886, 214] on input "text" at bounding box center [855, 219] width 295 height 23
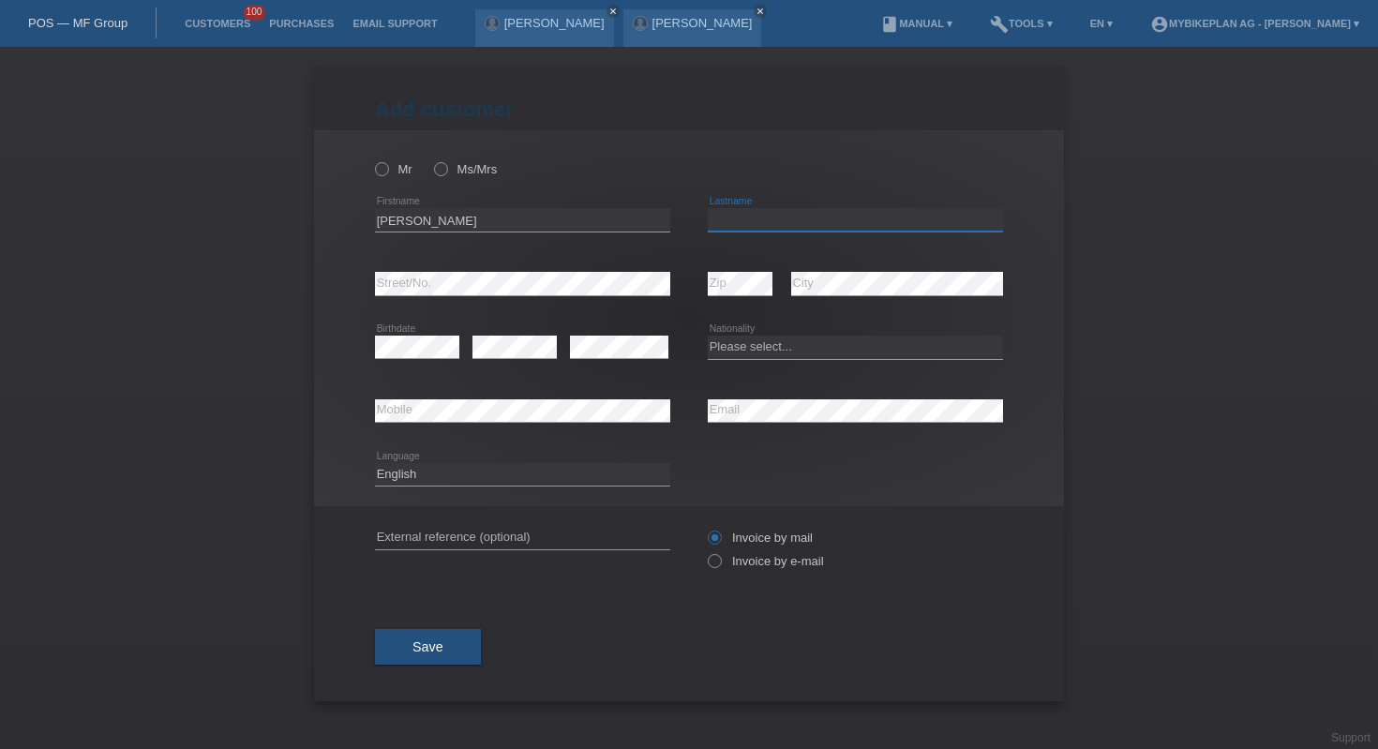
click at [886, 214] on input "text" at bounding box center [855, 219] width 295 height 23
paste input "[PERSON_NAME]"
type input "[PERSON_NAME]"
click at [760, 353] on select "Please select... Switzerland Austria Germany Liechtenstein ------------ Afghani…" at bounding box center [855, 347] width 295 height 22
click at [803, 340] on select "Please select... Switzerland Austria Germany Liechtenstein ------------ Afghani…" at bounding box center [855, 347] width 295 height 22
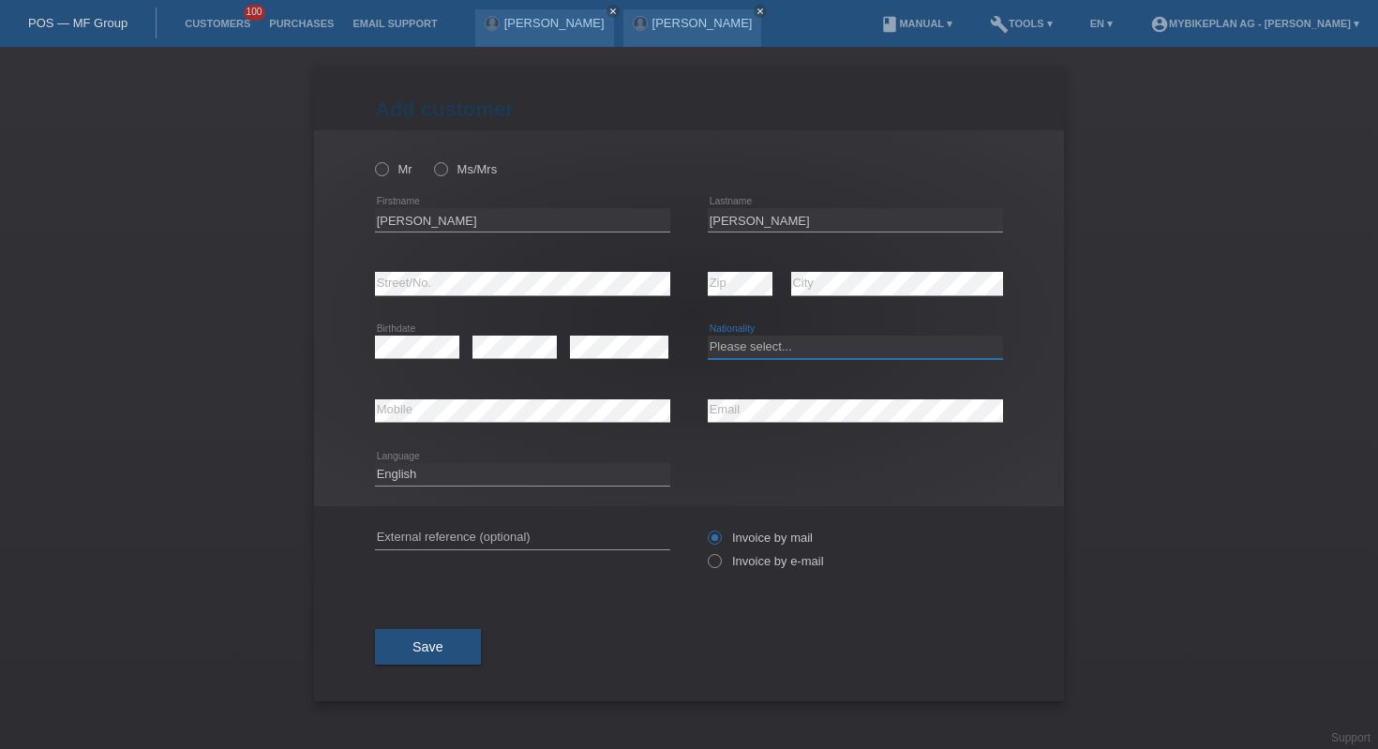
select select "CH"
click at [389, 163] on label "Mr" at bounding box center [393, 169] width 37 height 14
click at [387, 163] on input "Mr" at bounding box center [381, 168] width 12 height 12
radio input "true"
click at [577, 535] on input "text" at bounding box center [522, 537] width 295 height 23
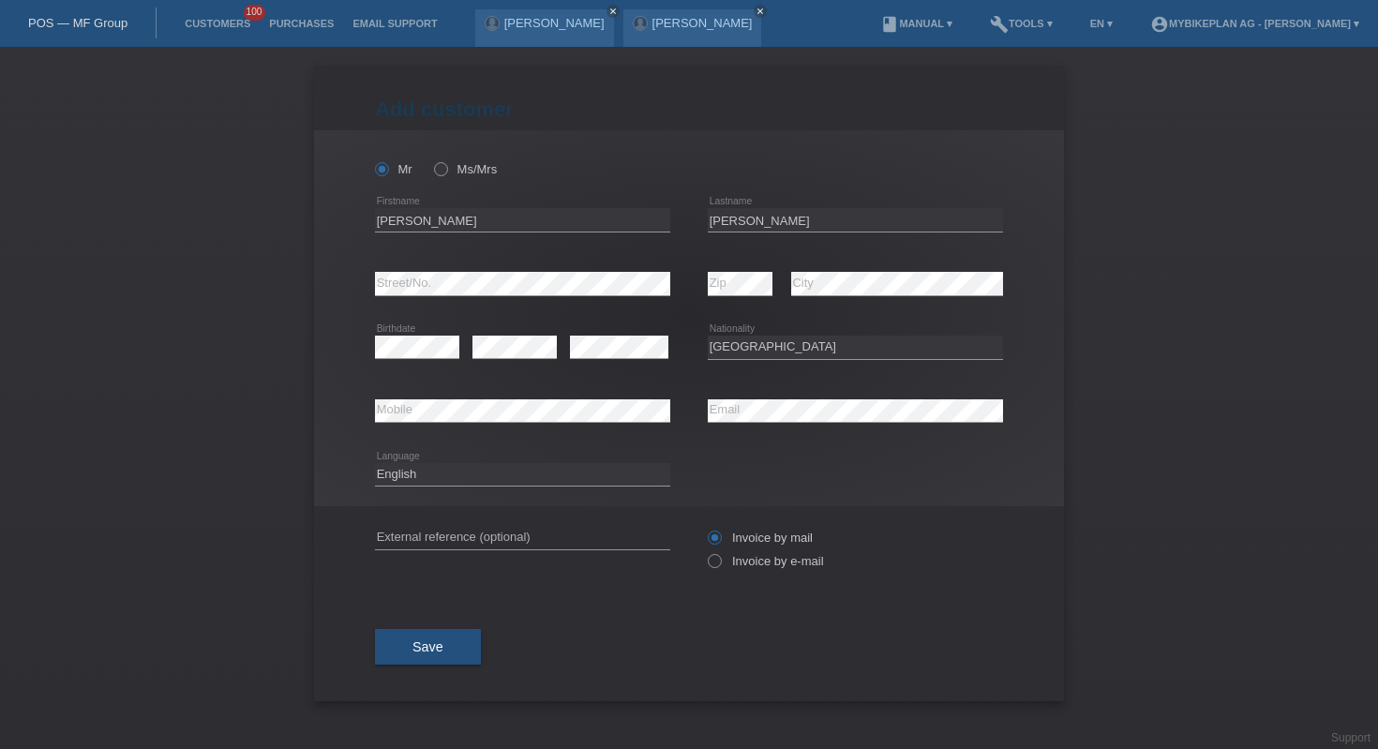
click at [665, 467] on select "Deutsch Français Italiano English" at bounding box center [522, 474] width 295 height 22
select select "de"
click at [723, 562] on label "Invoice by e-mail" at bounding box center [766, 561] width 116 height 14
click at [720, 562] on input "Invoice by e-mail" at bounding box center [714, 565] width 12 height 23
radio input "true"
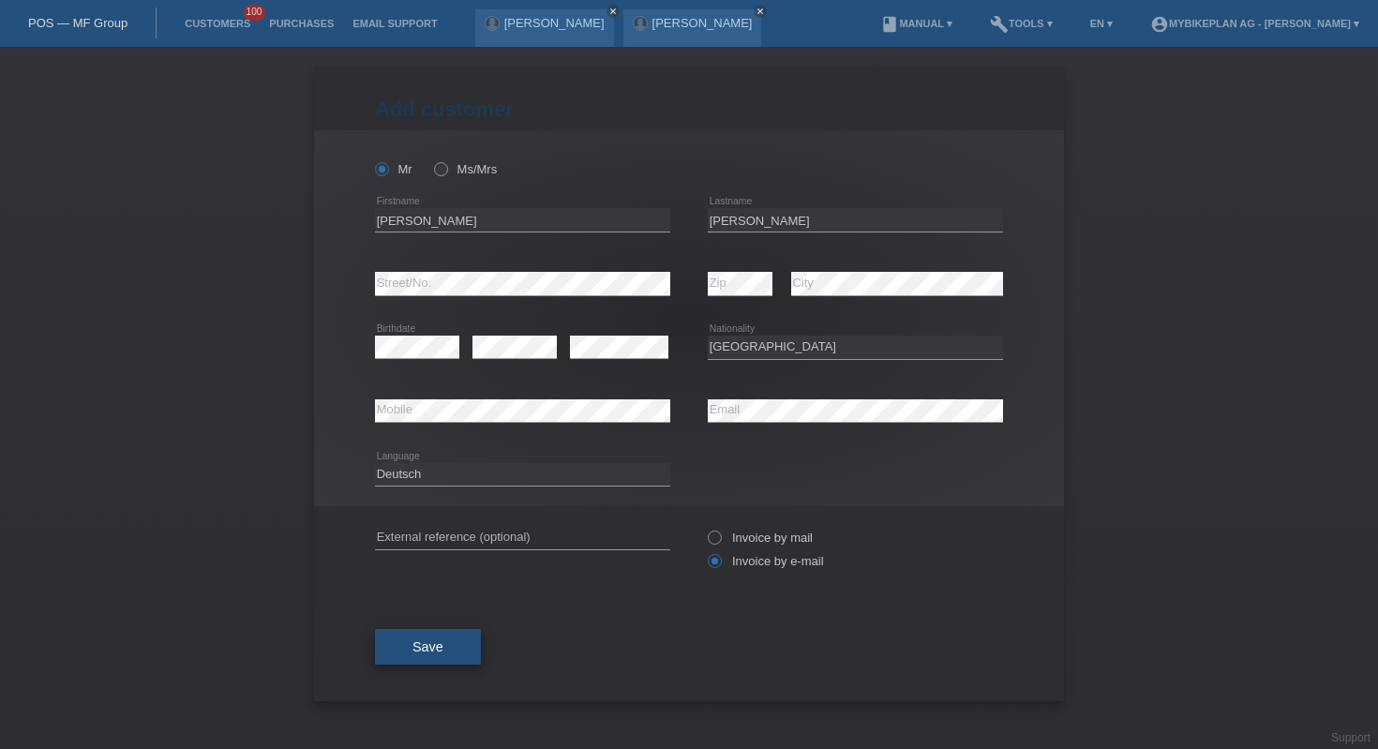
click at [430, 643] on span "Save" at bounding box center [427, 646] width 31 height 15
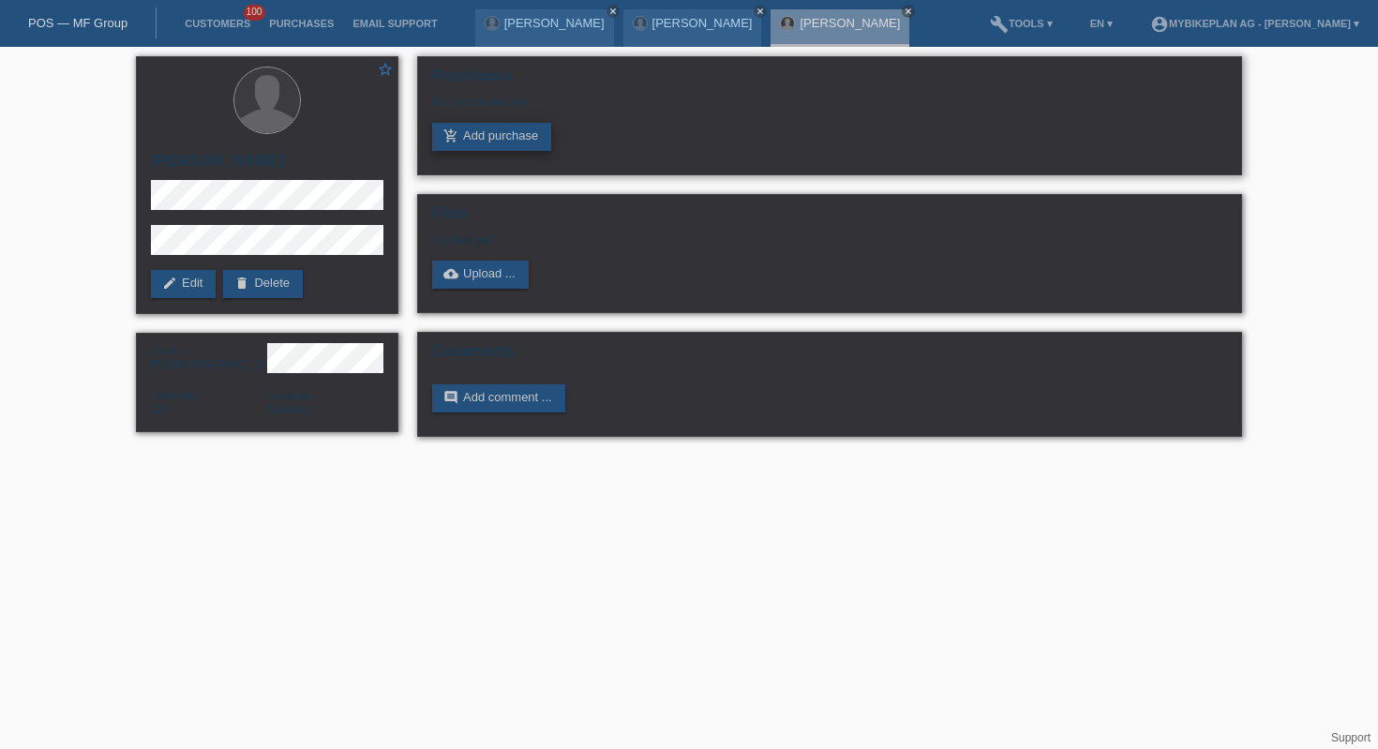
click at [484, 132] on link "add_shopping_cart Add purchase" at bounding box center [491, 137] width 119 height 28
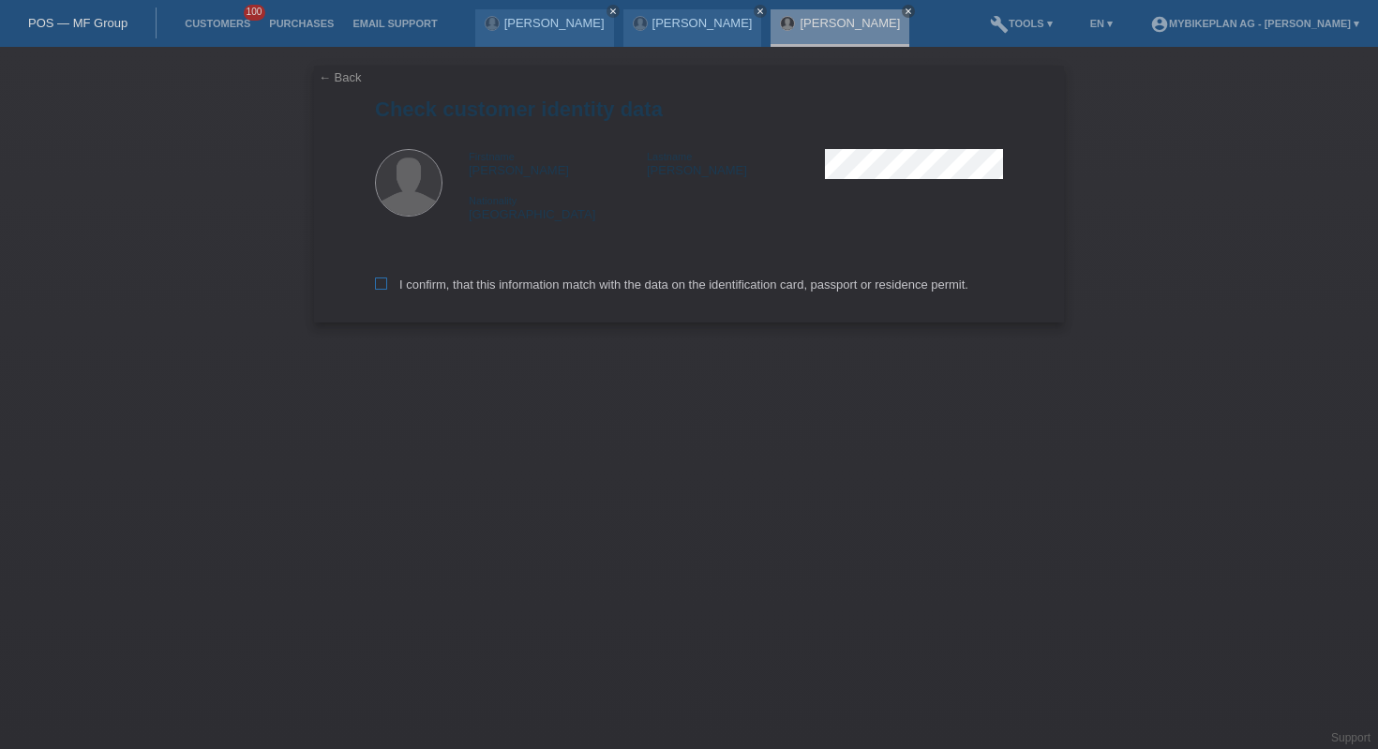
click at [538, 280] on label "I confirm, that this information match with the data on the identification card…" at bounding box center [671, 284] width 593 height 14
click at [387, 280] on input "I confirm, that this information match with the data on the identification card…" at bounding box center [381, 283] width 12 height 12
checkbox input "true"
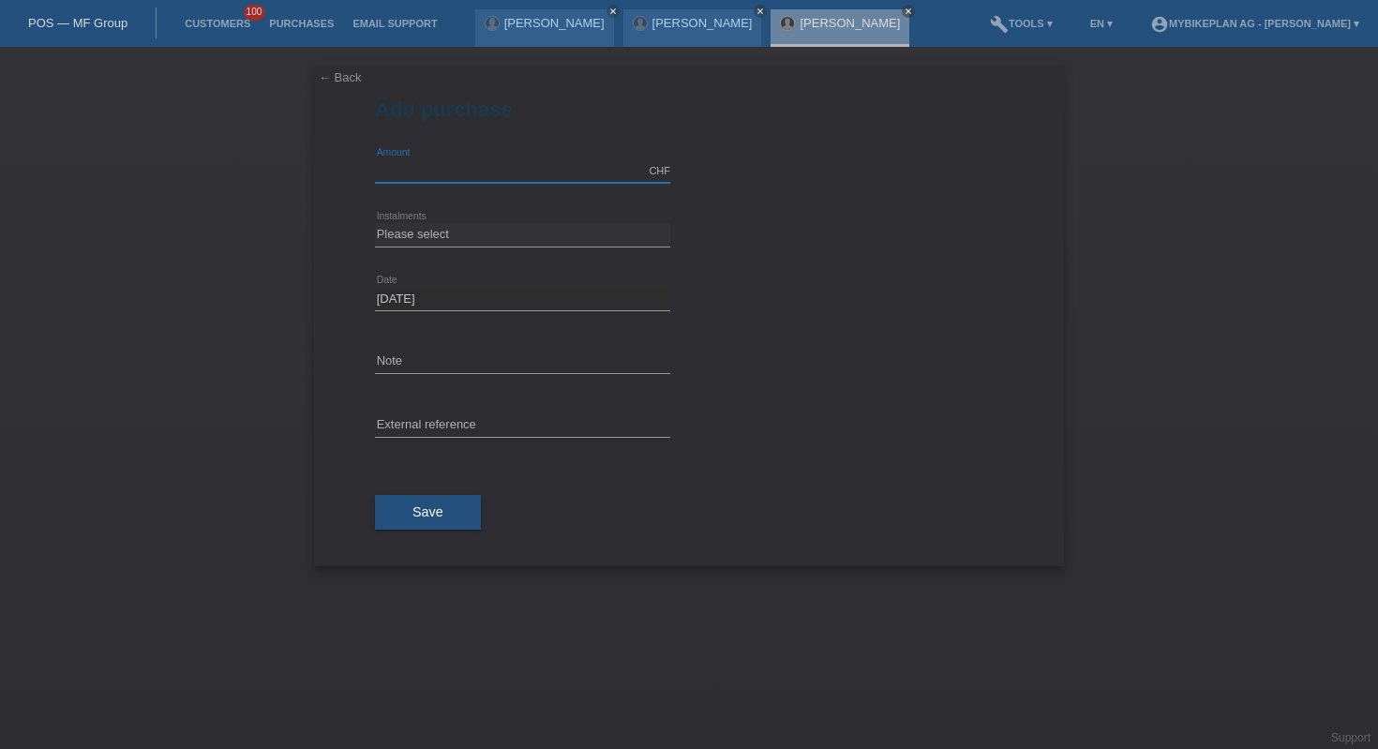
click at [540, 165] on input "text" at bounding box center [522, 170] width 295 height 23
type input "10000.00"
click at [542, 226] on select "Please select 6 instalments 12 instalments 18 instalments 24 instalments 36 ins…" at bounding box center [522, 234] width 295 height 22
select select "488"
click at [522, 412] on div "error External reference" at bounding box center [522, 427] width 295 height 64
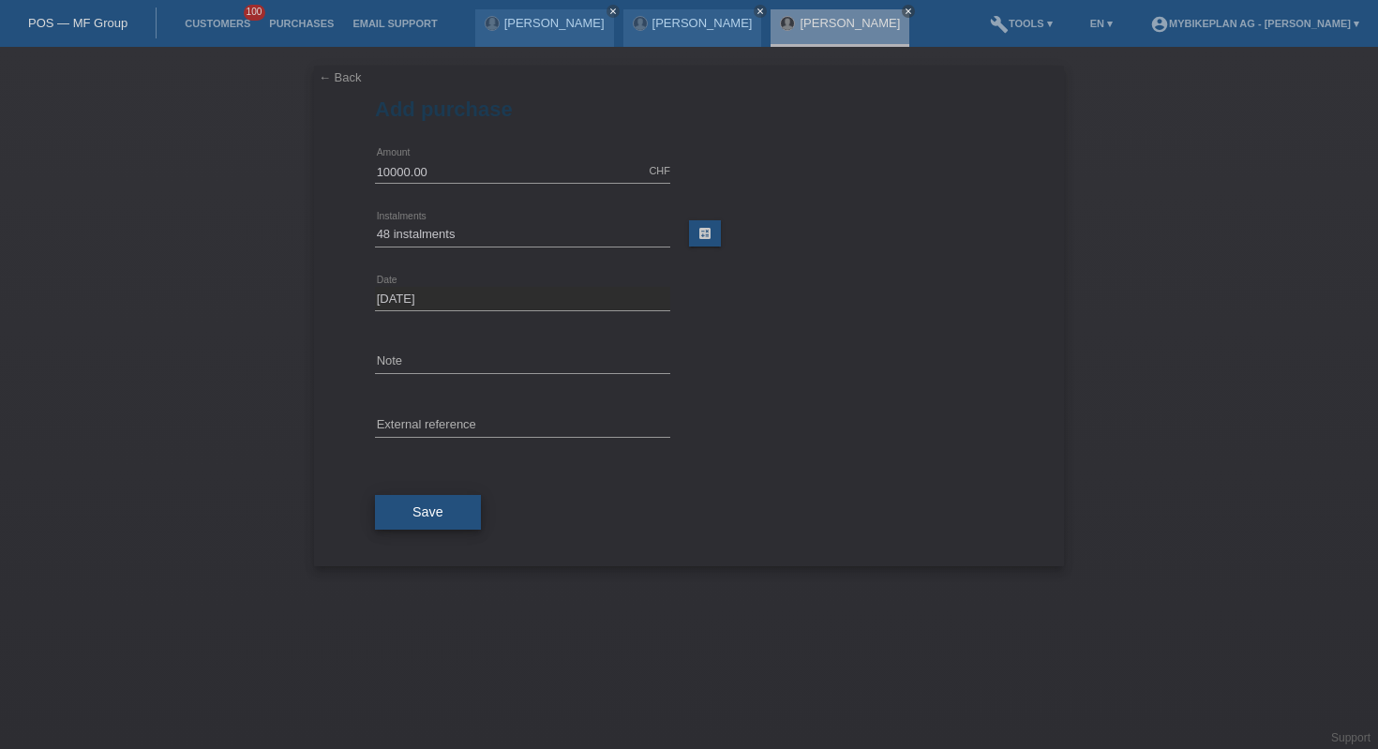
click at [446, 514] on button "Save" at bounding box center [428, 513] width 106 height 36
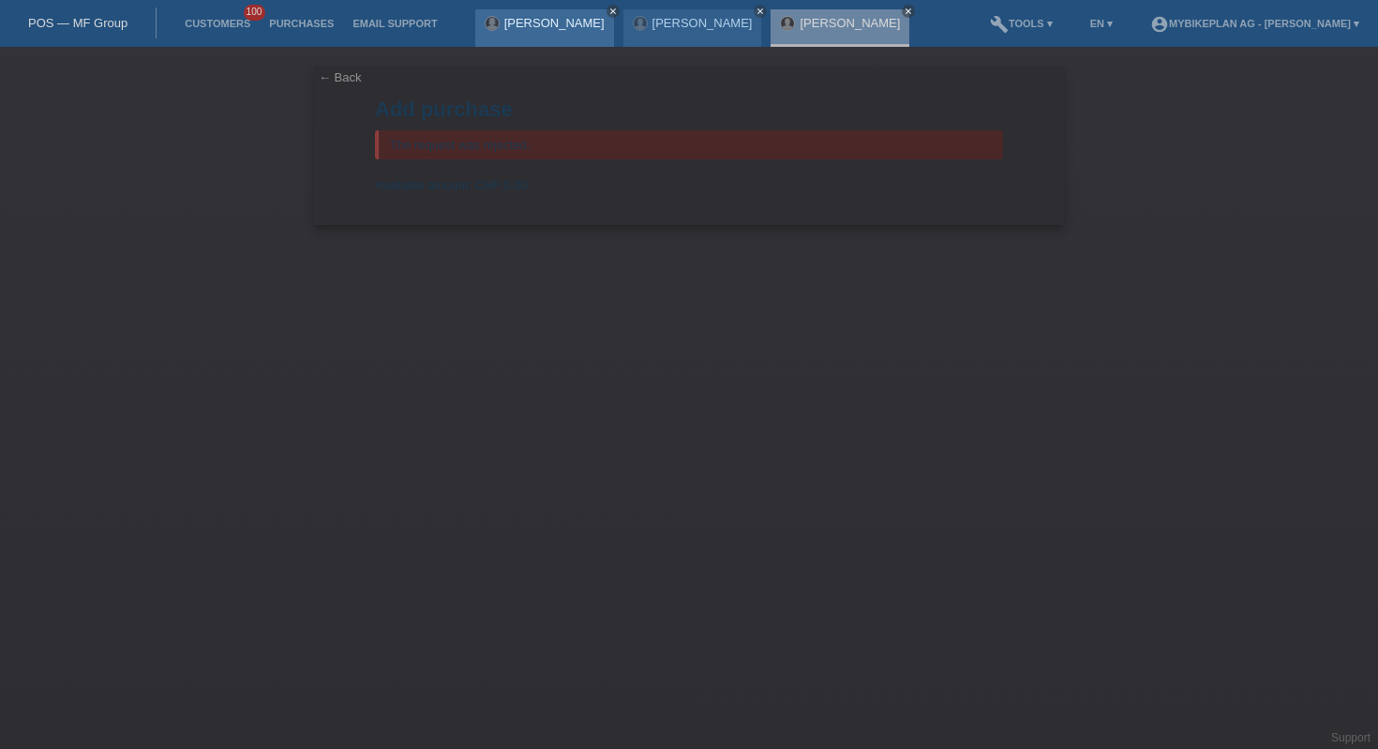
click at [618, 9] on icon "close" at bounding box center [612, 11] width 9 height 9
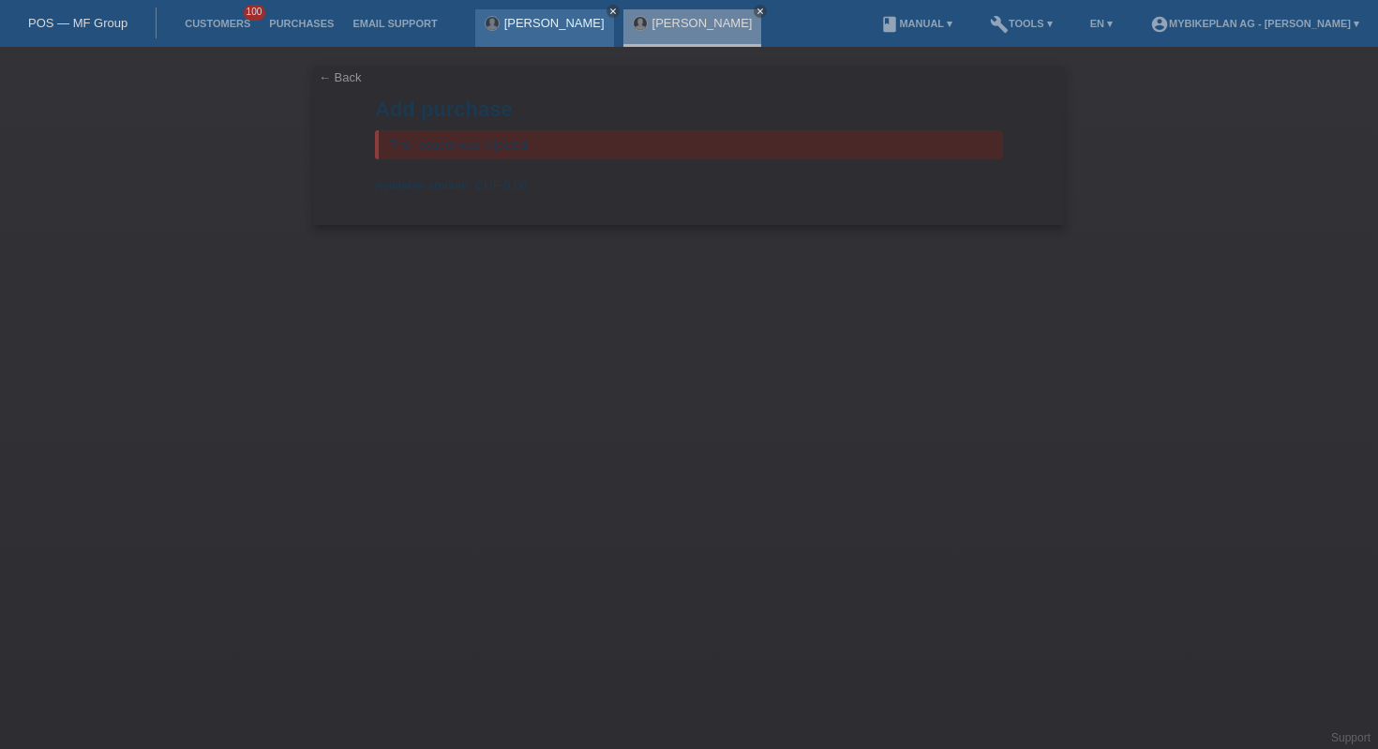
click at [611, 9] on icon "close" at bounding box center [612, 11] width 9 height 9
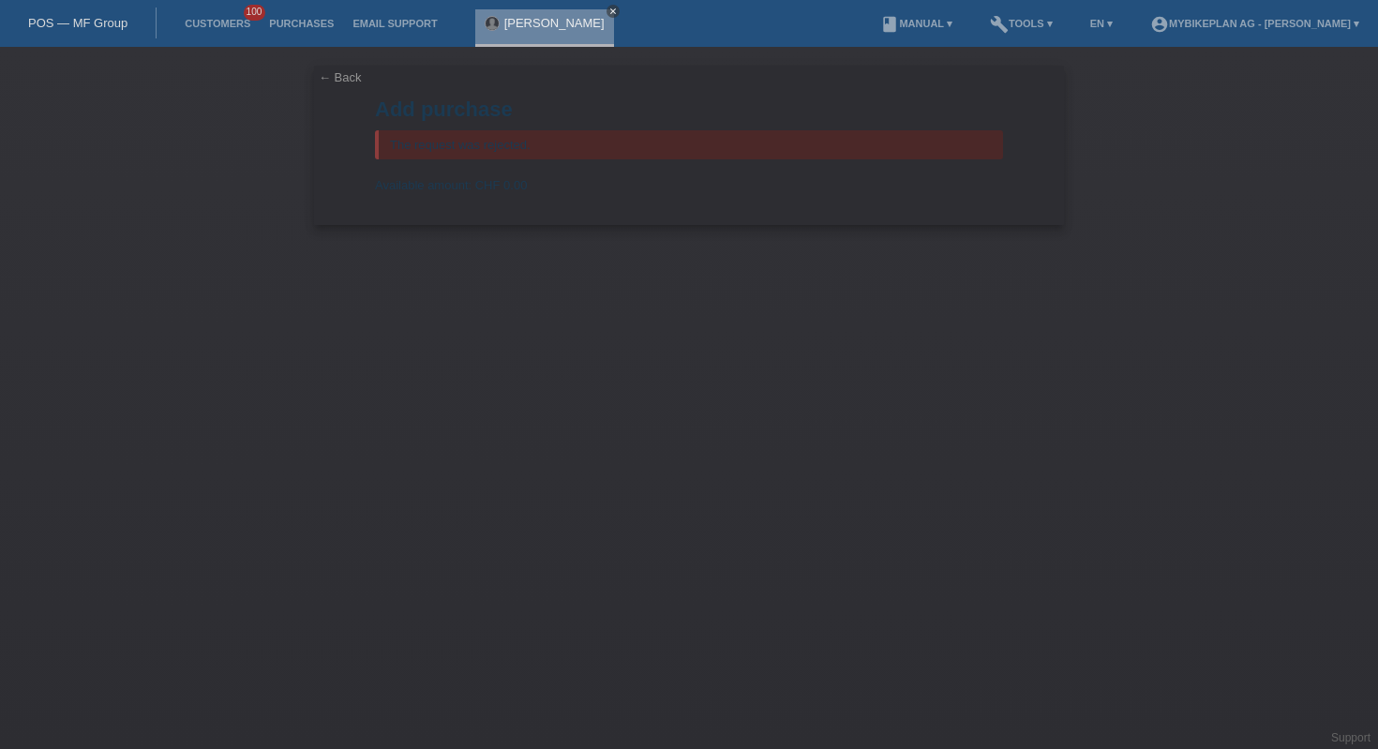
click at [608, 10] on icon "close" at bounding box center [612, 11] width 9 height 9
click at [88, 19] on link "POS — MF Group" at bounding box center [77, 23] width 99 height 14
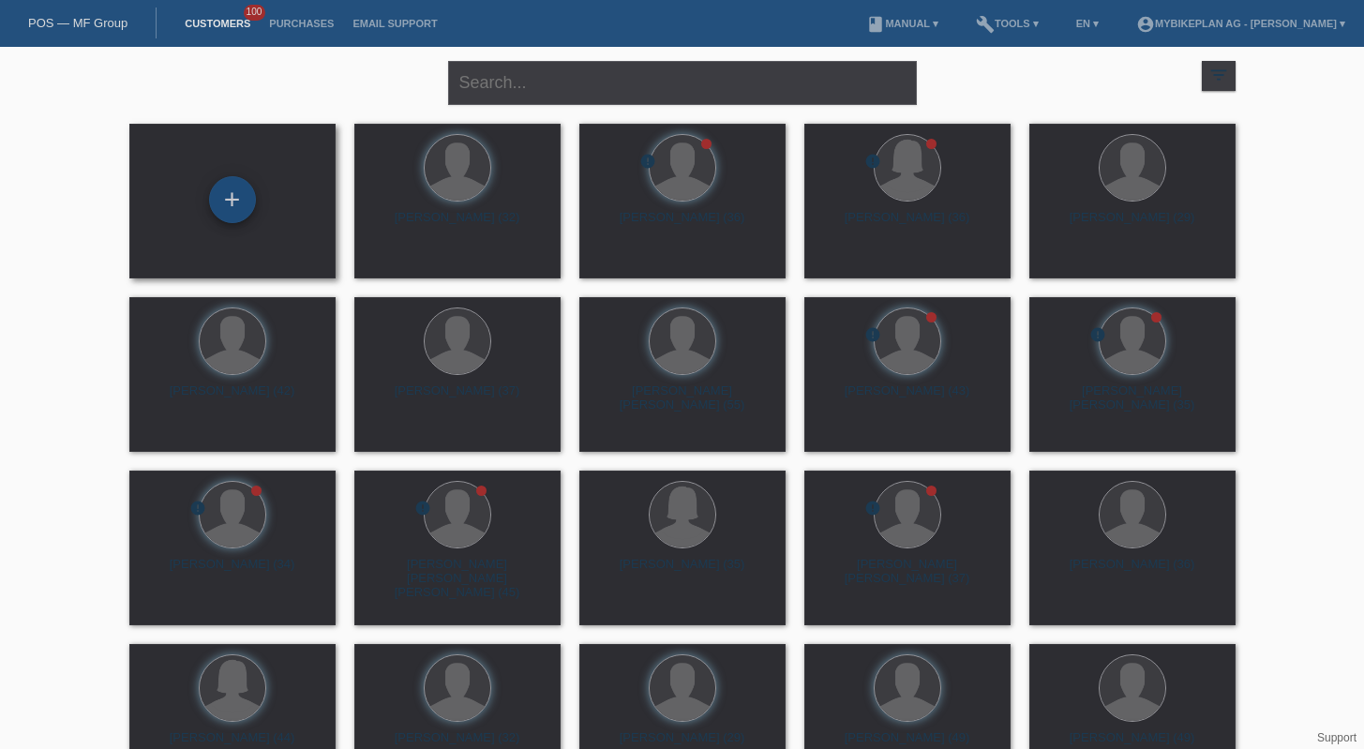
click at [250, 185] on div "+" at bounding box center [232, 199] width 47 height 47
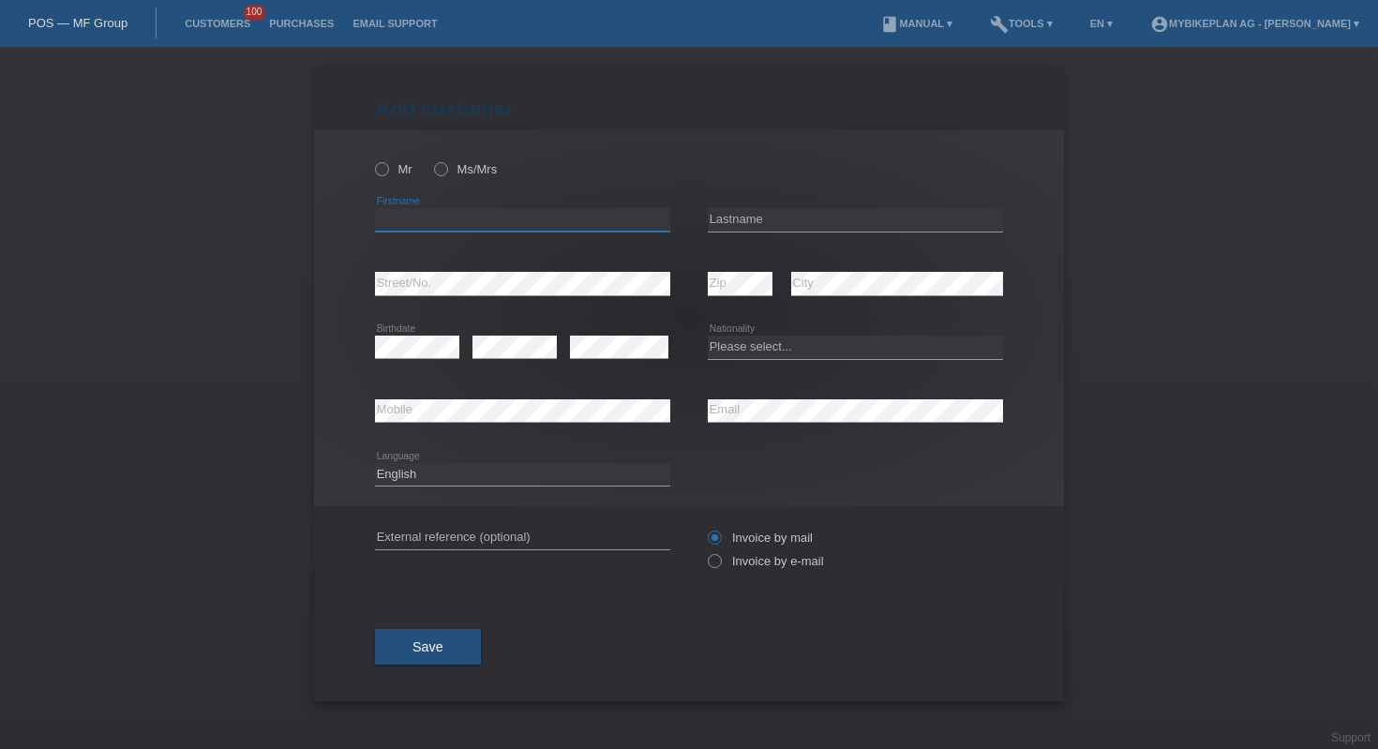
click at [548, 216] on input "text" at bounding box center [522, 219] width 295 height 23
type input "[PERSON_NAME]"
click at [863, 214] on input "text" at bounding box center [855, 219] width 295 height 23
type input "imhof"
click at [585, 297] on div "error Street/No." at bounding box center [522, 284] width 295 height 64
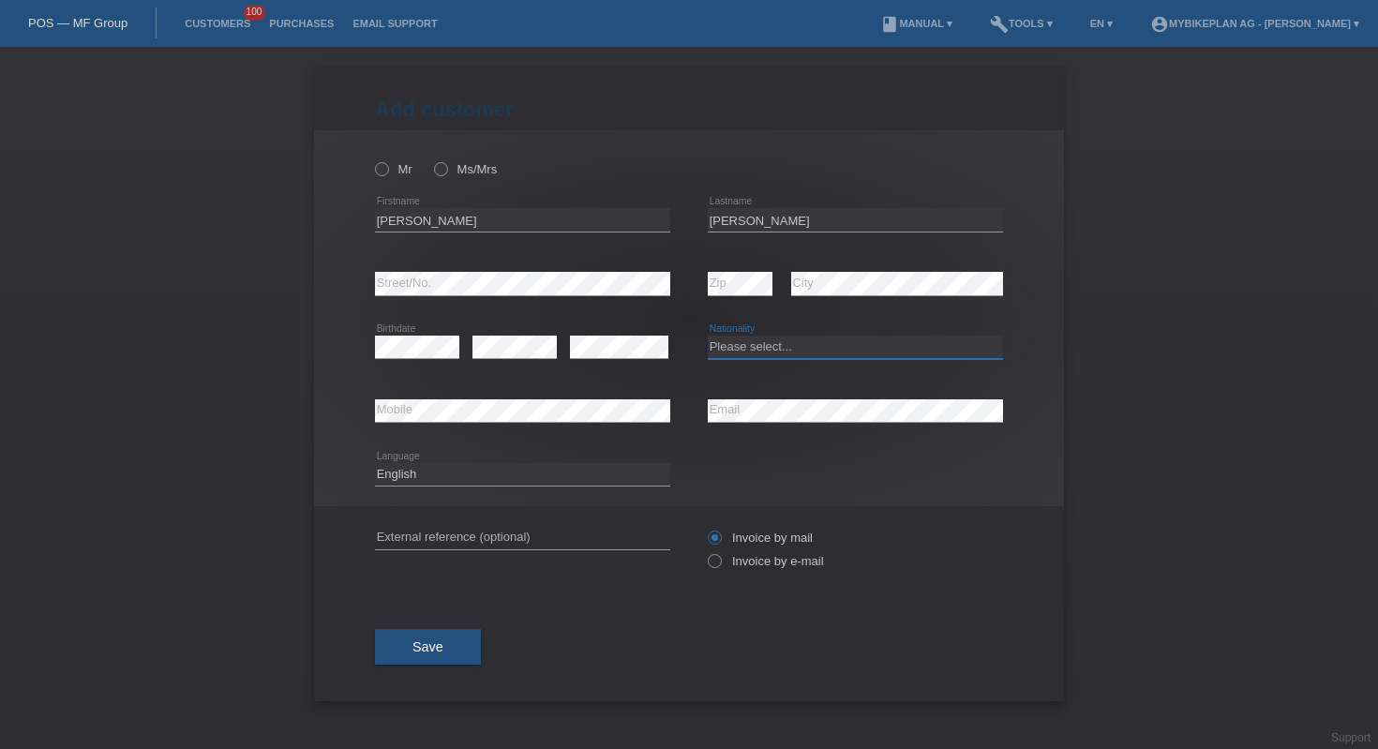
click at [785, 352] on select "Please select... Switzerland Austria Germany Liechtenstein ------------ Afghani…" at bounding box center [855, 347] width 295 height 22
select select "CH"
click at [605, 470] on select "Deutsch Français Italiano English" at bounding box center [522, 474] width 295 height 22
select select "de"
click at [380, 178] on div "Mr Ms/Mrs" at bounding box center [522, 169] width 295 height 38
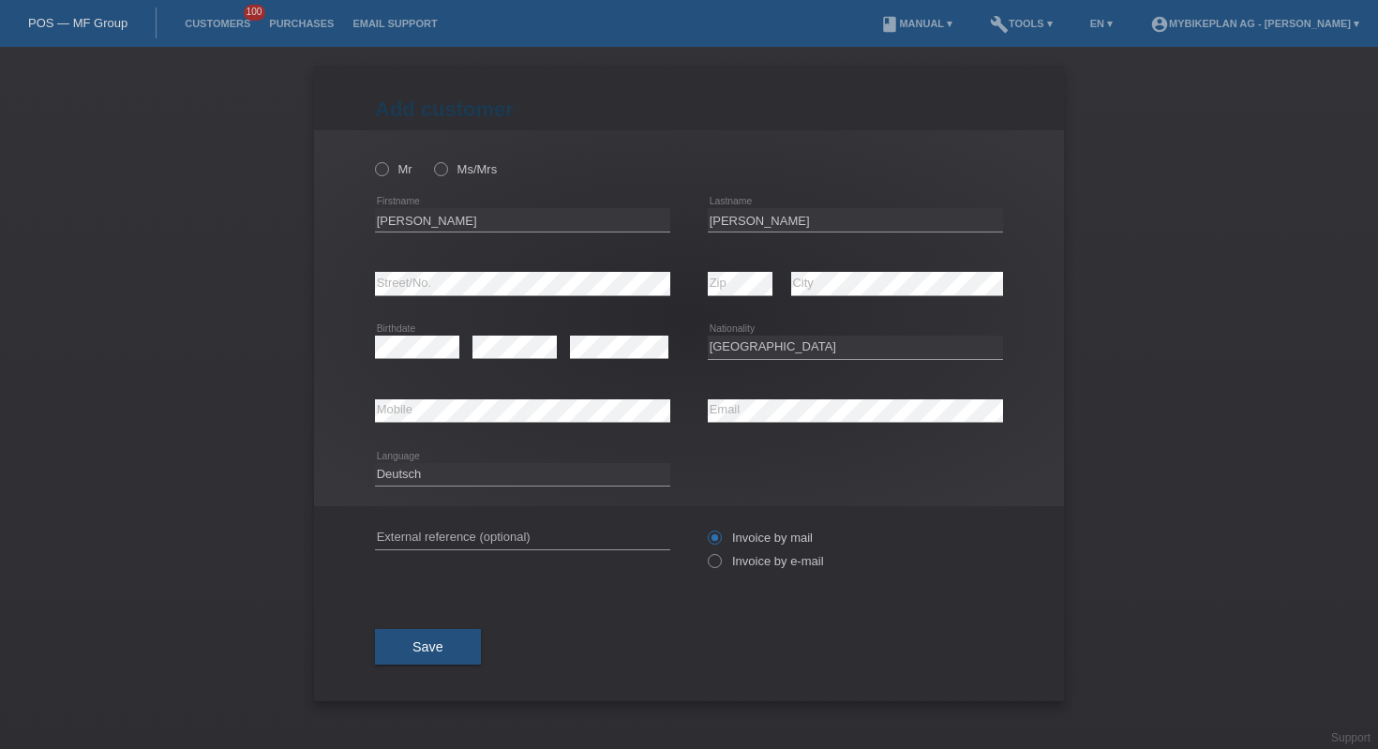
click at [380, 178] on div "Mr Ms/Mrs" at bounding box center [522, 169] width 295 height 38
click at [372, 159] on icon at bounding box center [372, 159] width 0 height 0
click at [382, 169] on input "Mr" at bounding box center [381, 168] width 12 height 12
radio input "true"
click at [712, 572] on input "Invoice by e-mail" at bounding box center [714, 565] width 12 height 23
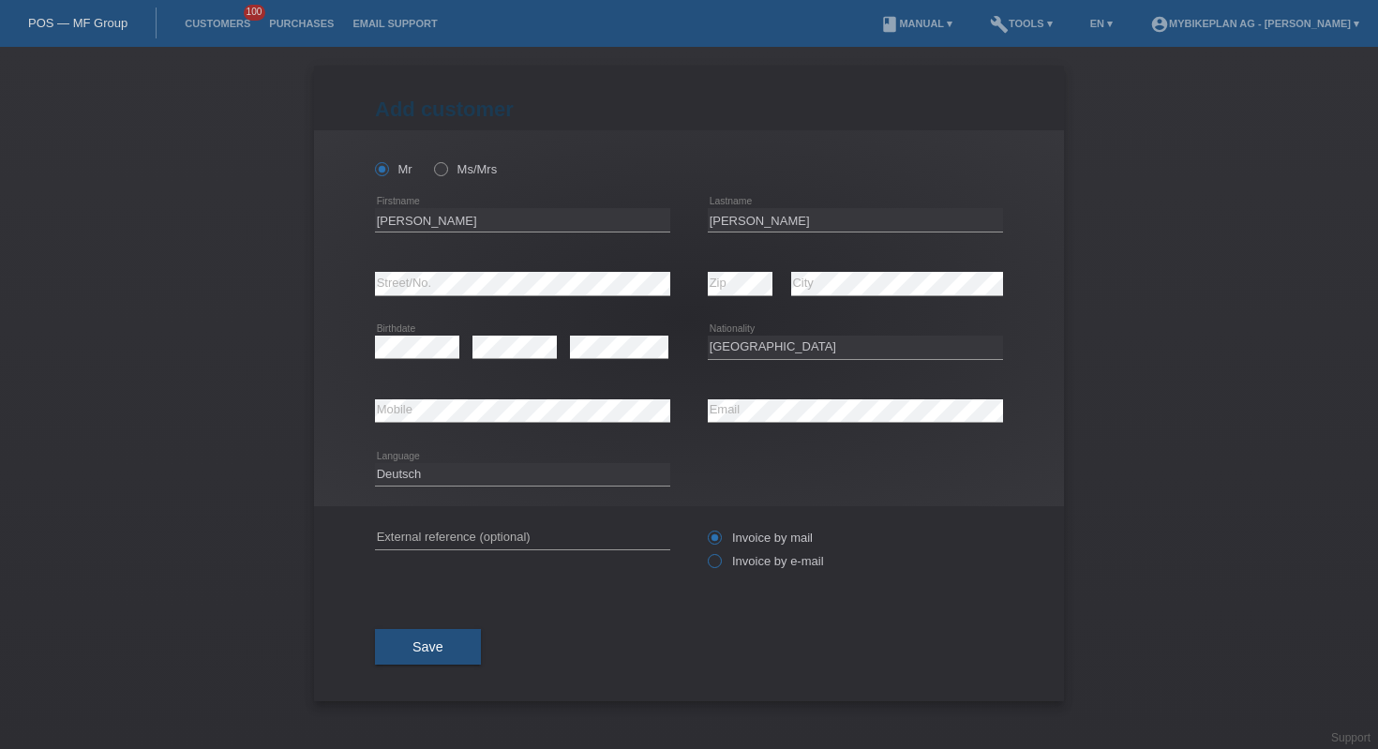
radio input "true"
click at [429, 654] on span "Save" at bounding box center [427, 646] width 31 height 15
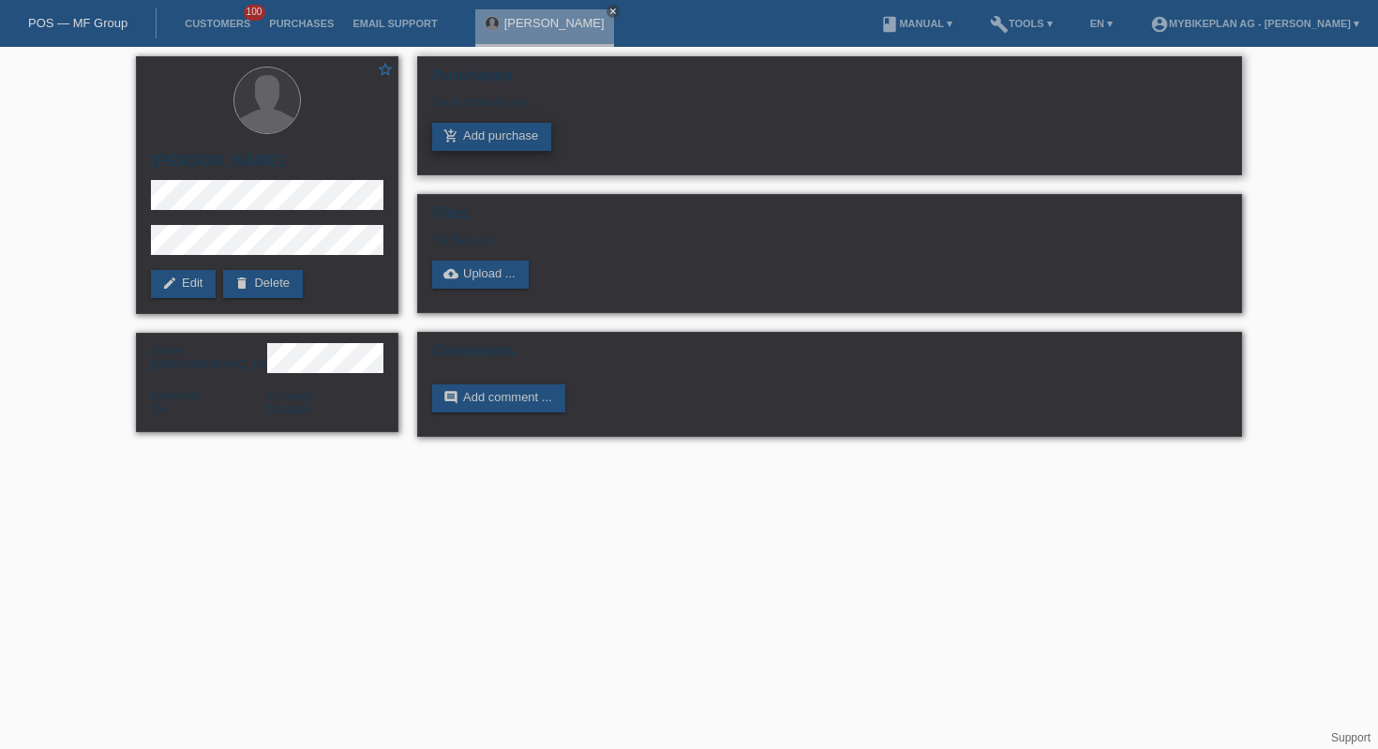
click at [526, 142] on link "add_shopping_cart Add purchase" at bounding box center [491, 137] width 119 height 28
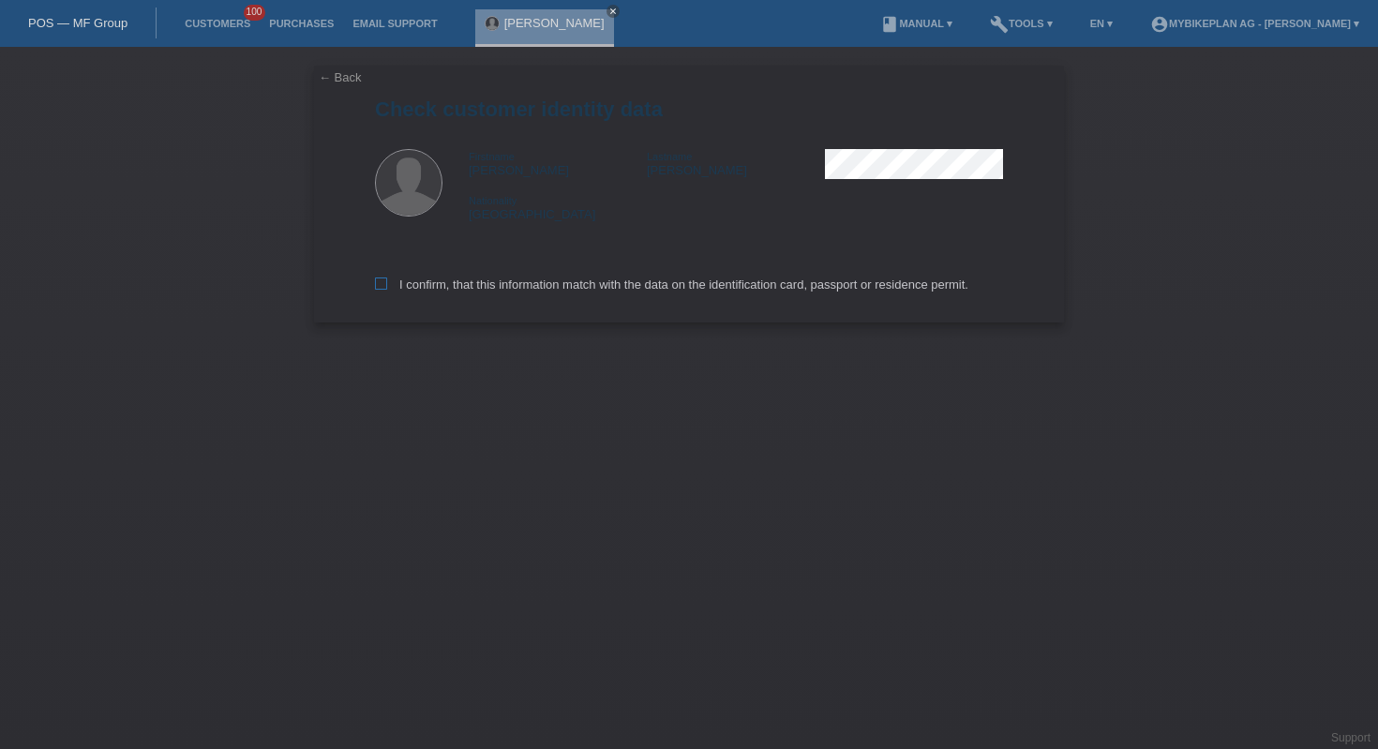
click at [506, 290] on label "I confirm, that this information match with the data on the identification card…" at bounding box center [671, 284] width 593 height 14
click at [387, 290] on input "I confirm, that this information match with the data on the identification card…" at bounding box center [381, 283] width 12 height 12
checkbox input "true"
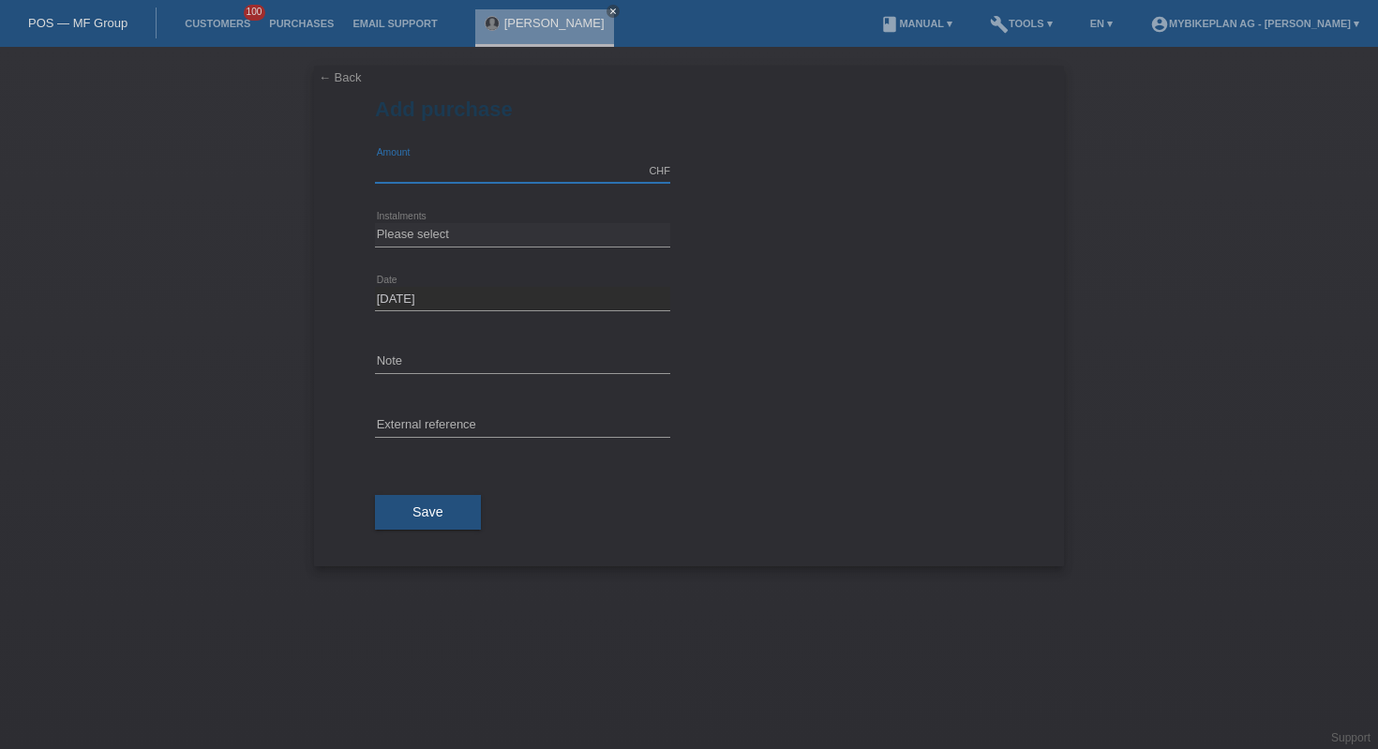
click at [502, 172] on input "text" at bounding box center [522, 170] width 295 height 23
type input "10000.00"
click at [510, 236] on select "Please select 6 instalments 12 instalments 18 instalments 24 instalments 36 ins…" at bounding box center [522, 234] width 295 height 22
select select "488"
click at [397, 522] on button "Save" at bounding box center [428, 513] width 106 height 36
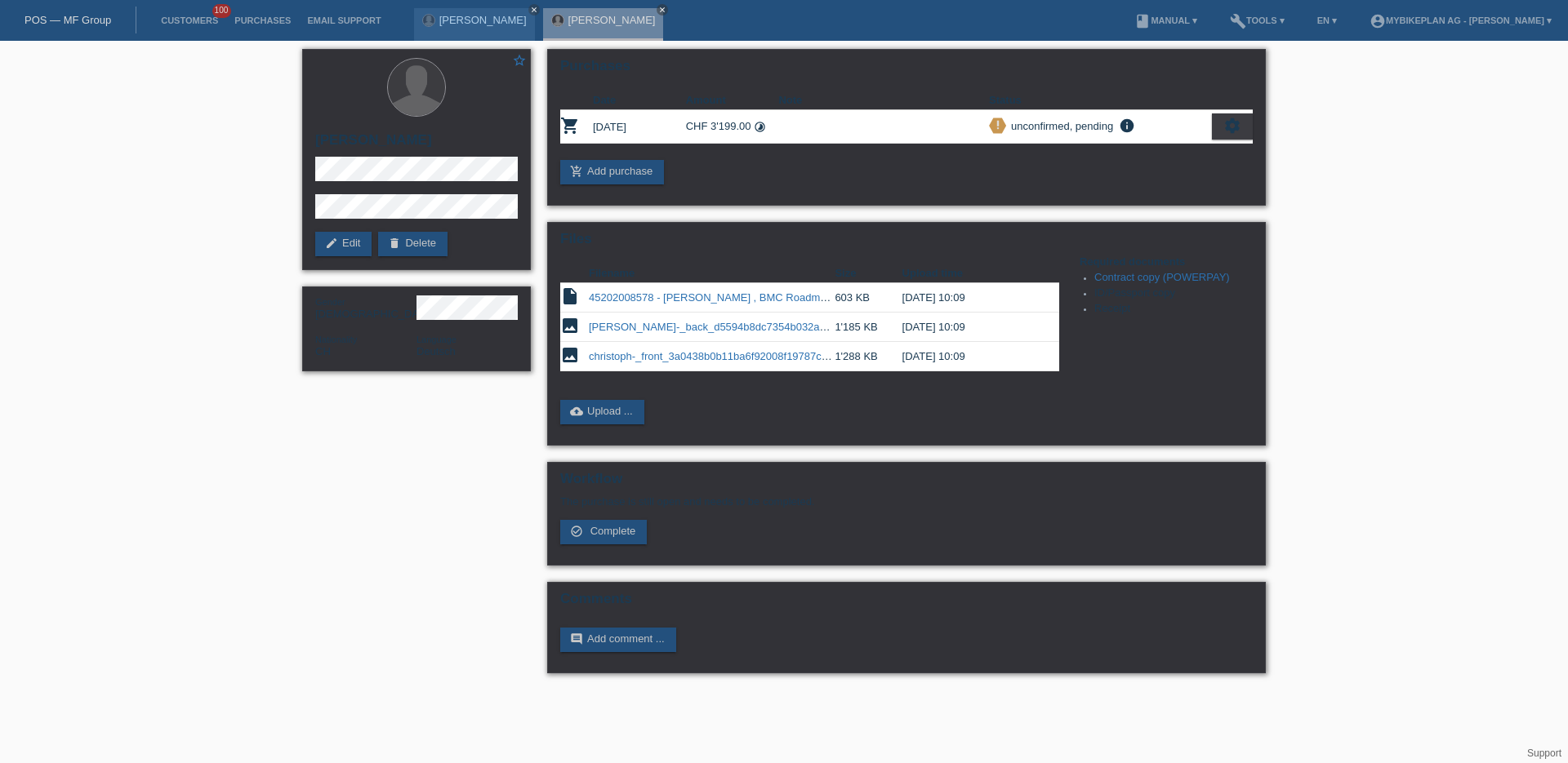
click at [84, 26] on div "POS — MF Group" at bounding box center [68, 19] width 137 height 27
click at [84, 22] on link "POS — MF Group" at bounding box center [67, 20] width 86 height 12
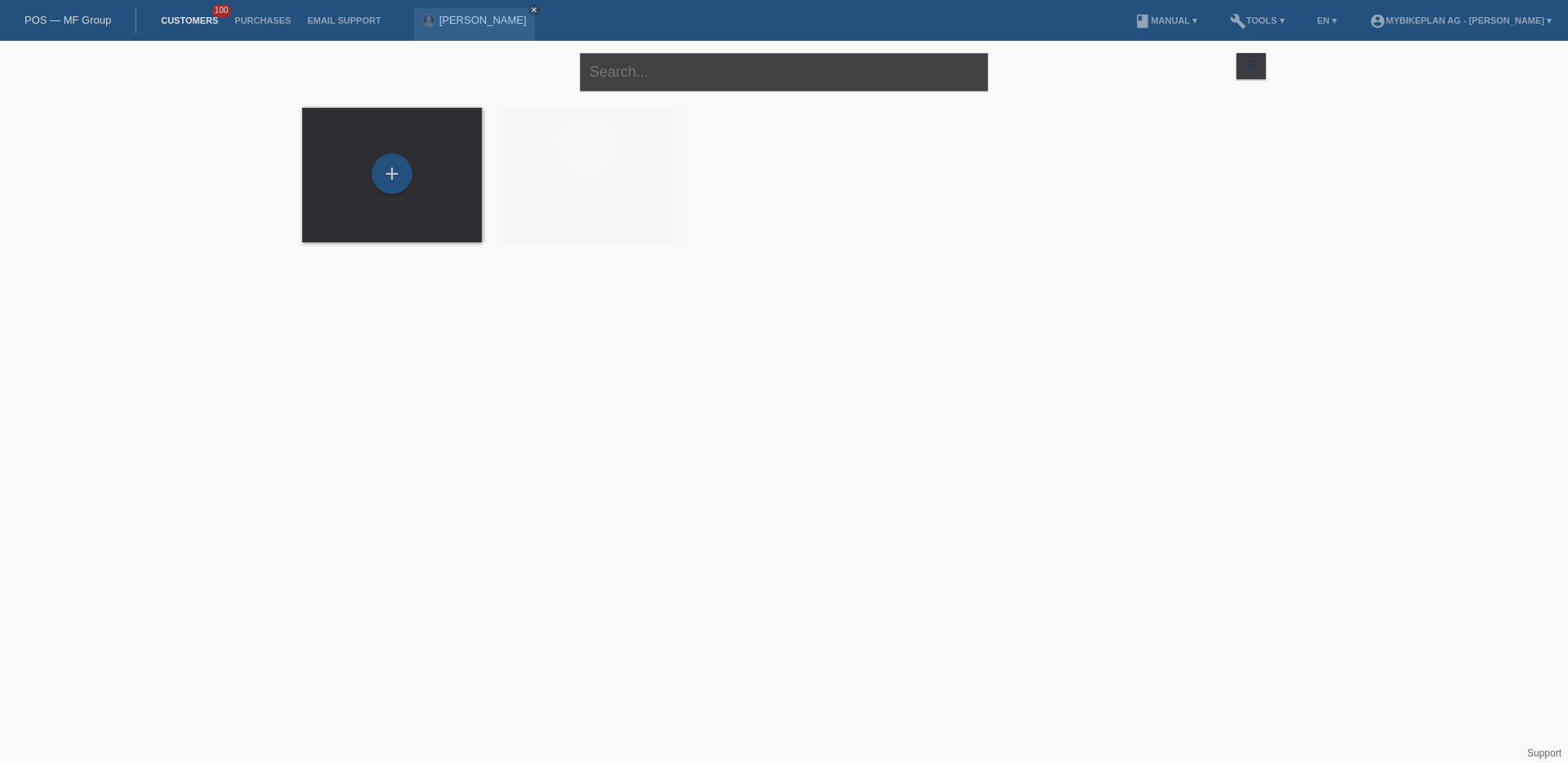
click at [692, 87] on input "text" at bounding box center [783, 72] width 409 height 38
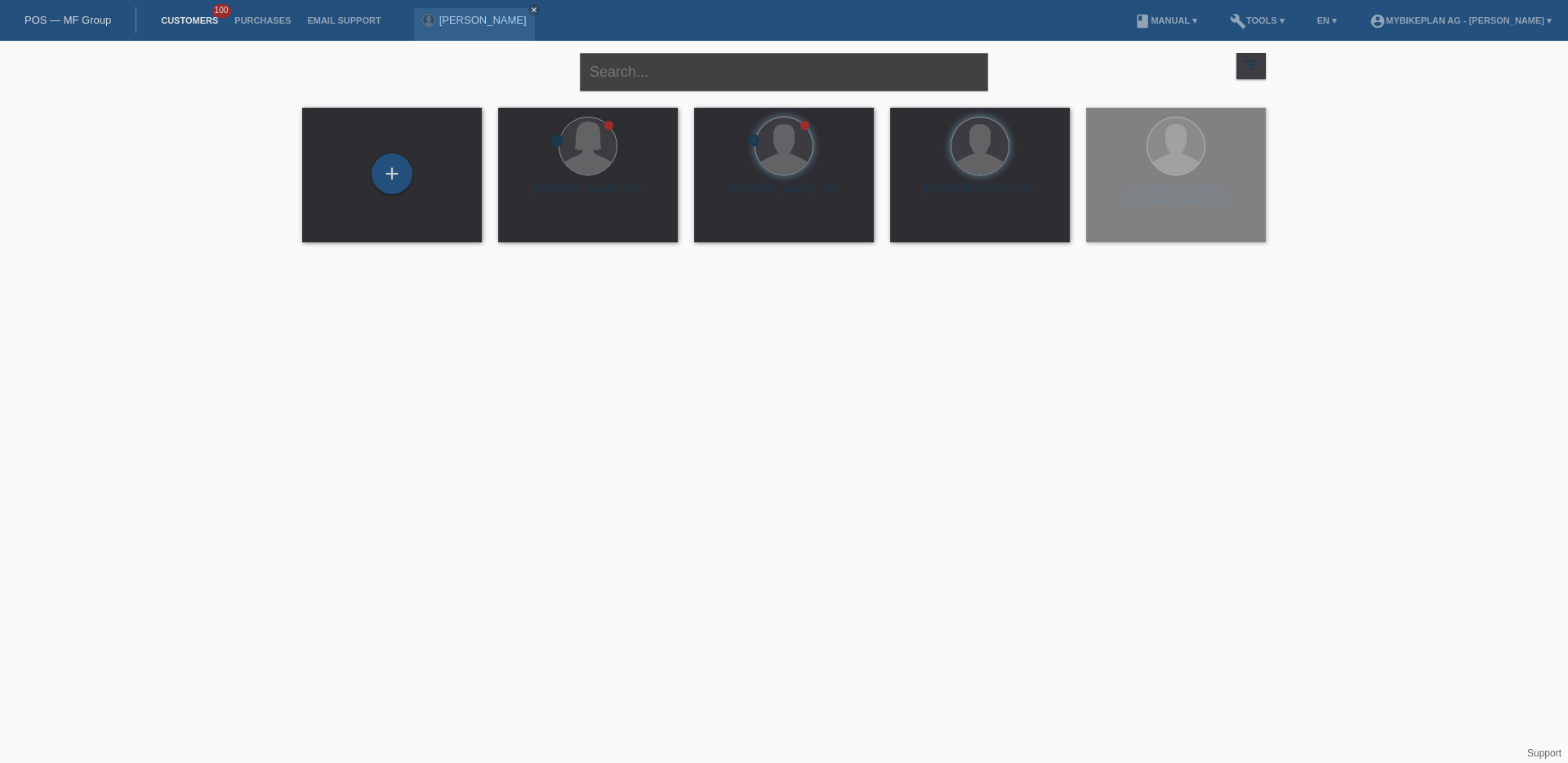
paste input "45231910521 - [PERSON_NAME] , Specialized Tarmac SL8 Expert"
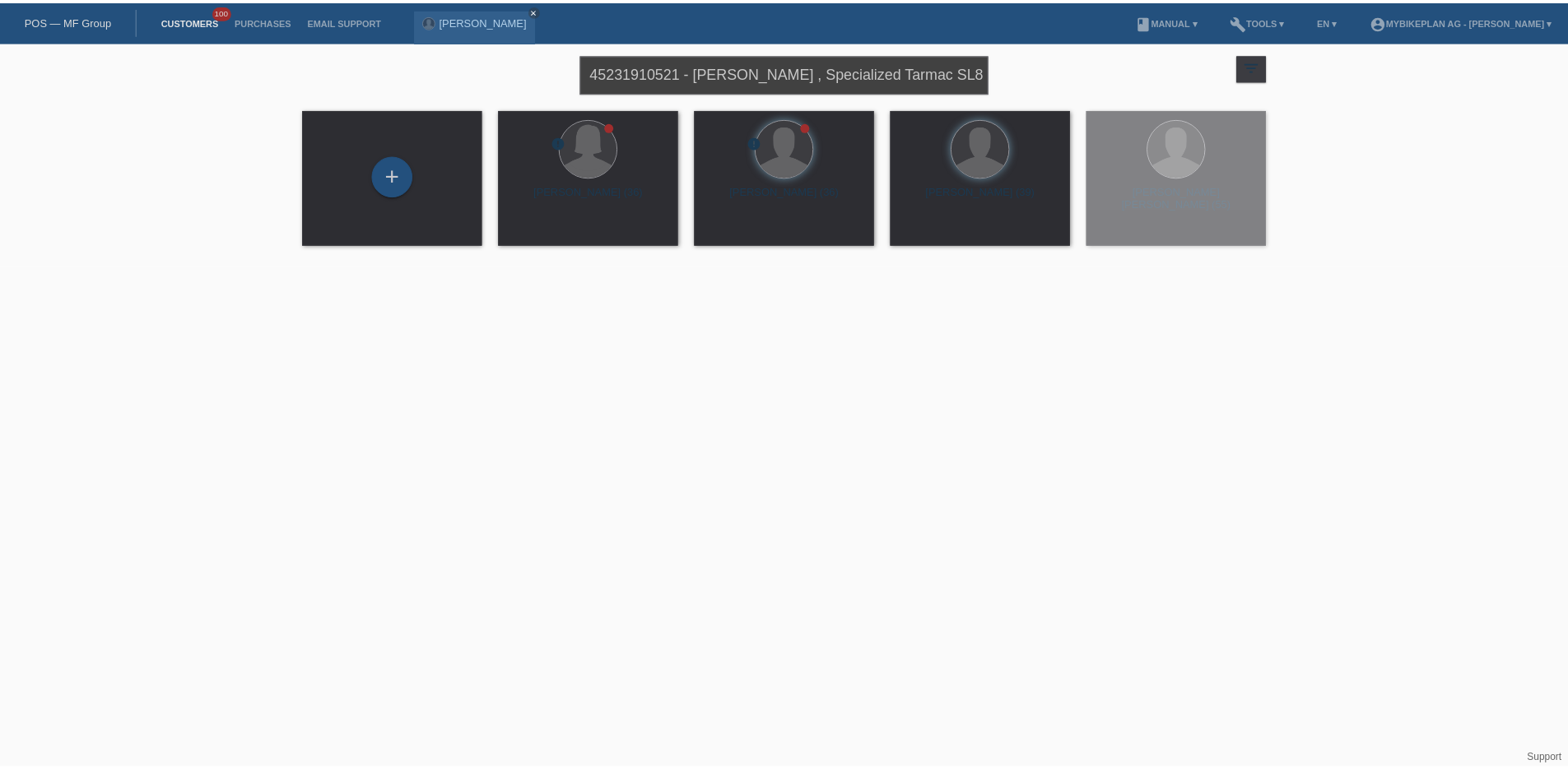
scroll to position [0, 40]
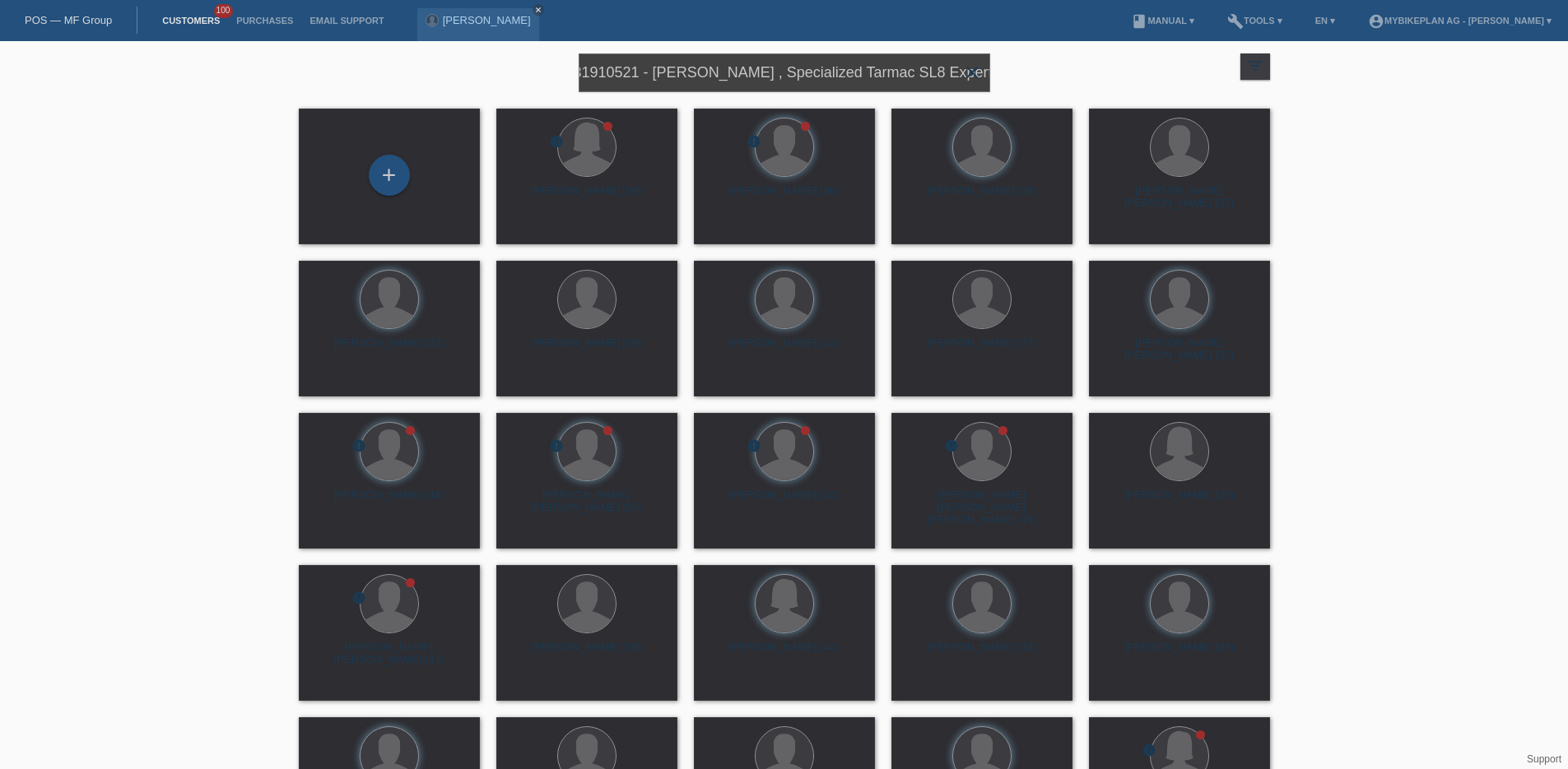
type input "45231910521 - [PERSON_NAME] , Specialized Tarmac SL8 Expert"
click at [542, 237] on div "launch Show" at bounding box center [525, 230] width 56 height 25
click at [527, 236] on div "launch Show" at bounding box center [525, 230] width 56 height 25
click at [526, 227] on span "Show" at bounding box center [533, 230] width 27 height 12
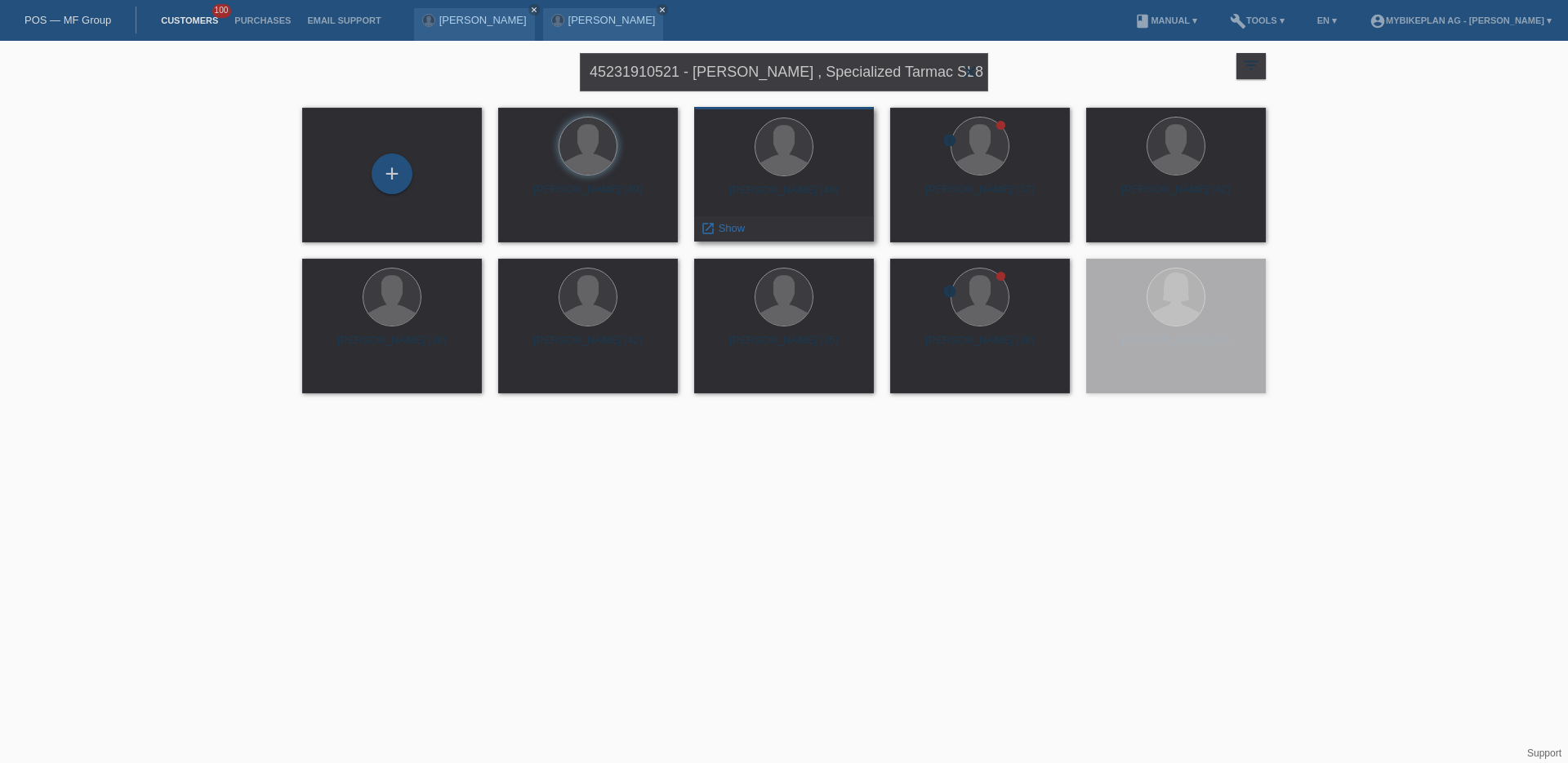
click at [747, 209] on div "[PERSON_NAME] (49)" at bounding box center [784, 197] width 153 height 26
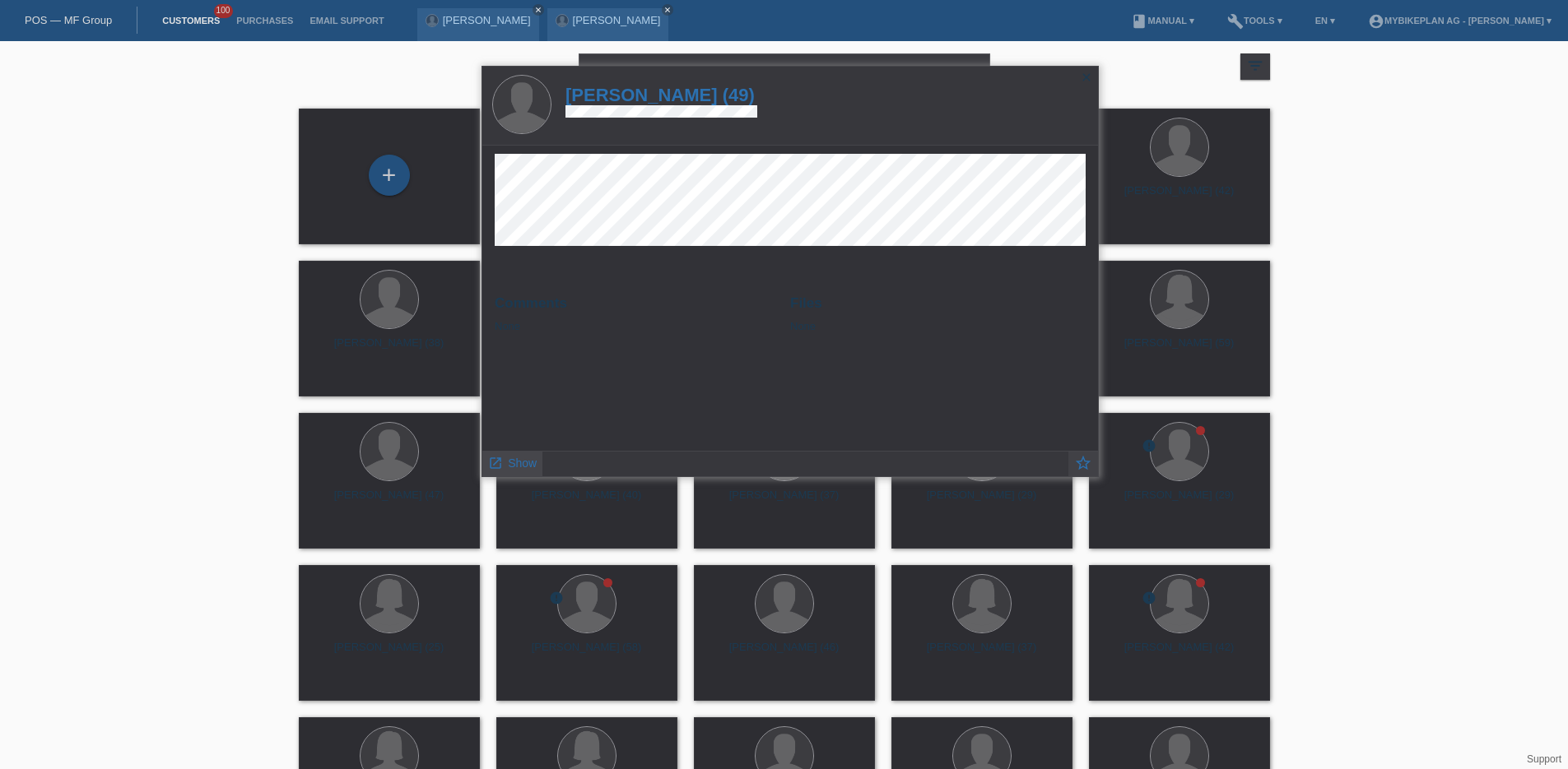
click at [521, 457] on span "Show" at bounding box center [521, 463] width 29 height 13
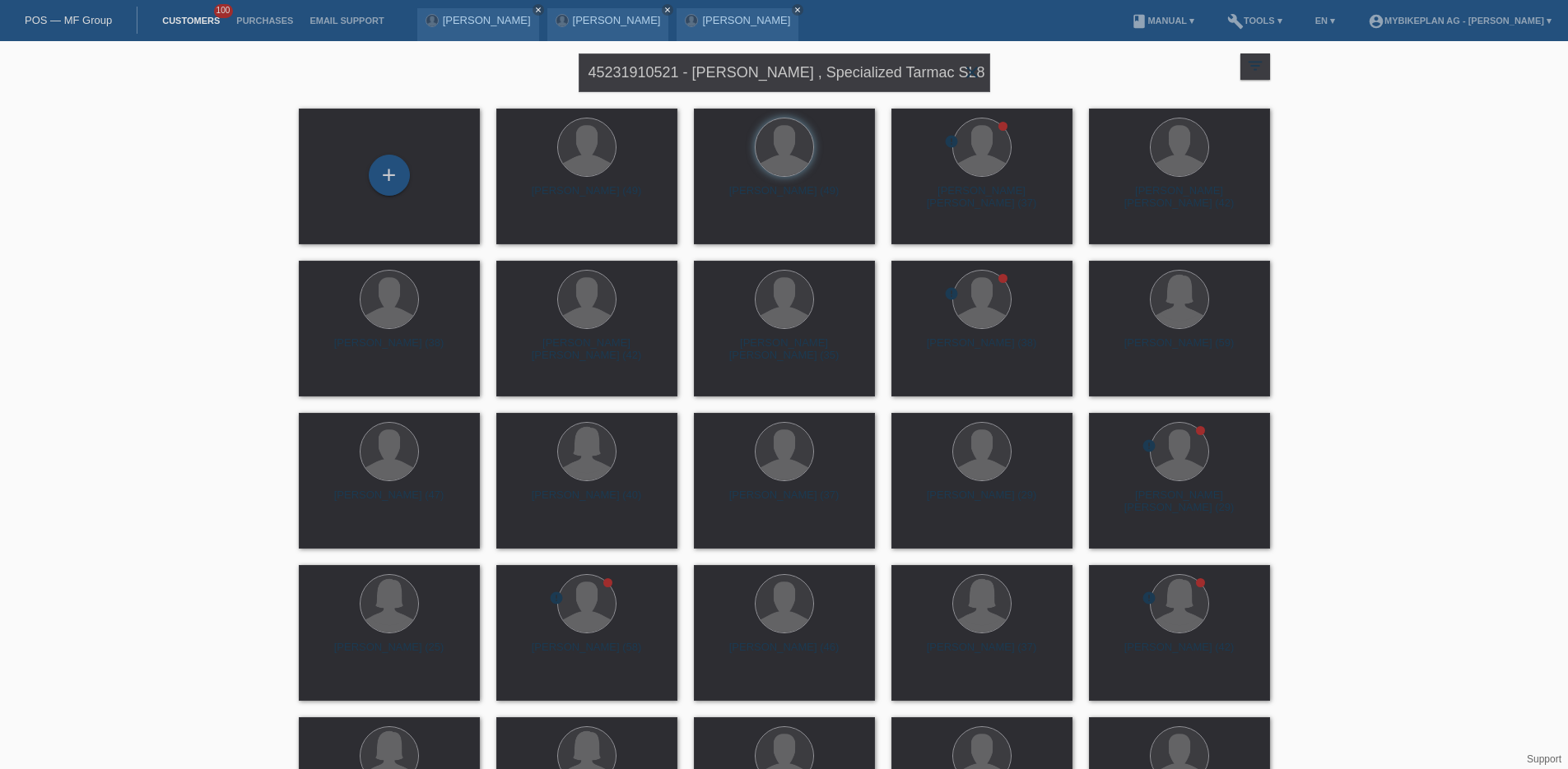
click at [715, 72] on input "45231910521 - [PERSON_NAME] , Specialized Tarmac SL8 Expert" at bounding box center [784, 73] width 412 height 39
click at [715, 72] on input "45231910521 - Manuel Boscardin , Specialized Tarmac SL8 Expert" at bounding box center [784, 73] width 412 height 39
paste input "Marc DIETHELM"
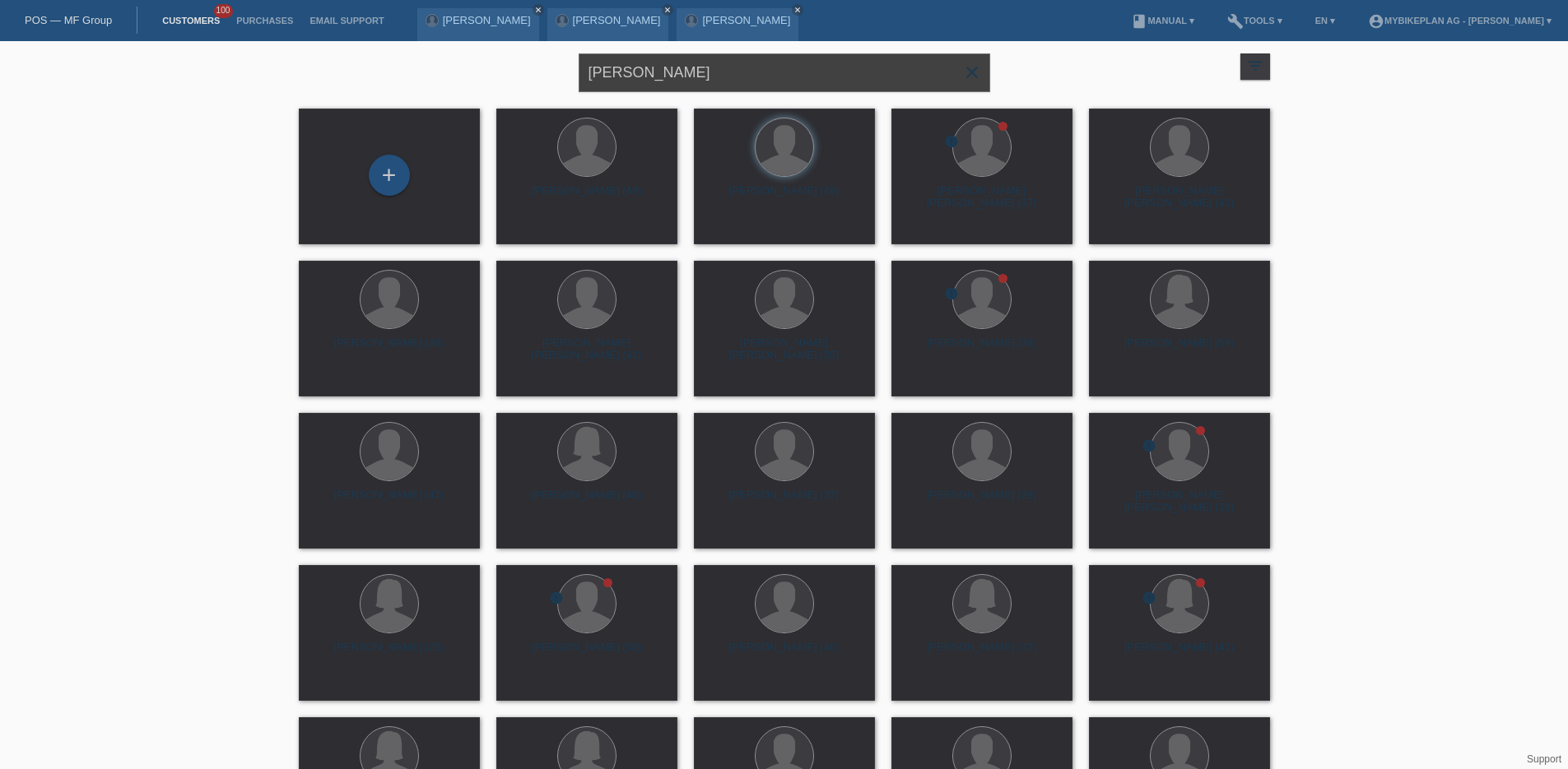
type input "Marc DIETHELM"
click at [526, 226] on span "Show" at bounding box center [533, 230] width 27 height 12
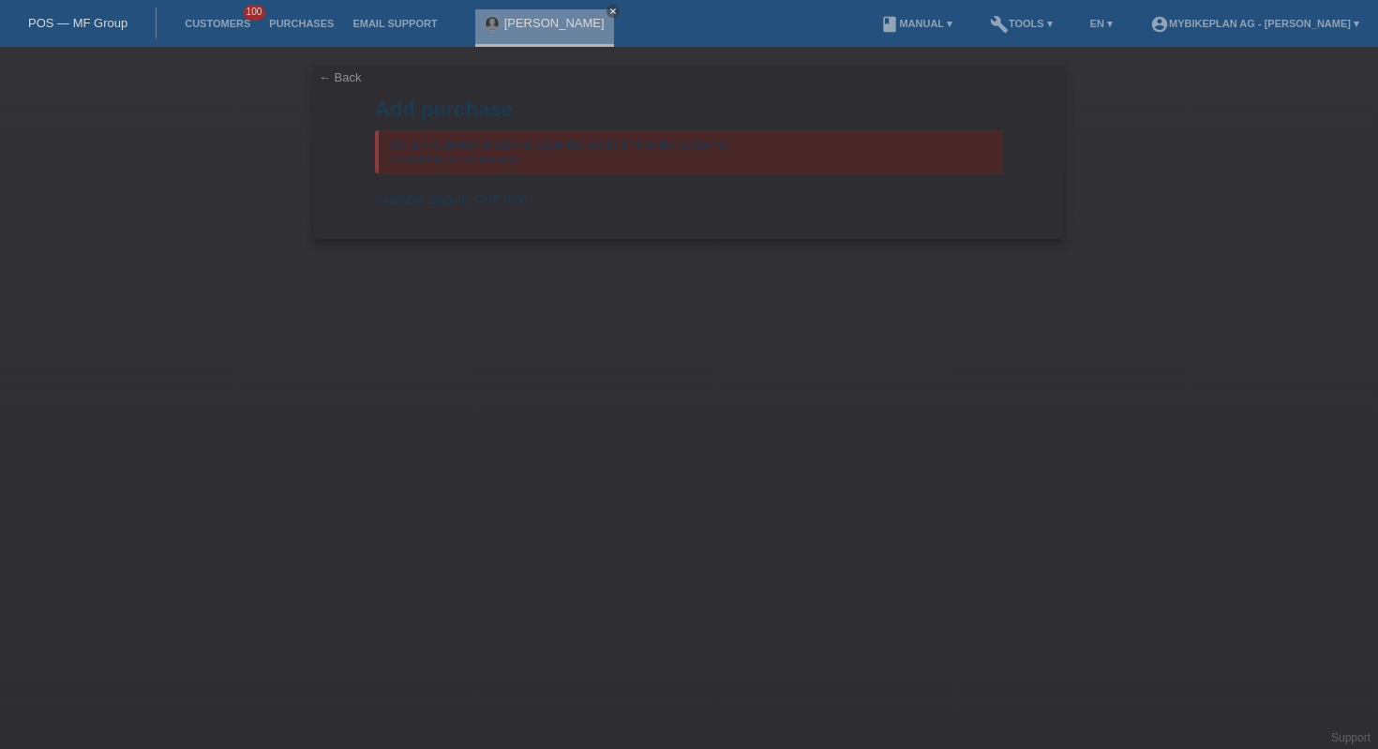
click at [103, 25] on link "POS — MF Group" at bounding box center [77, 23] width 99 height 14
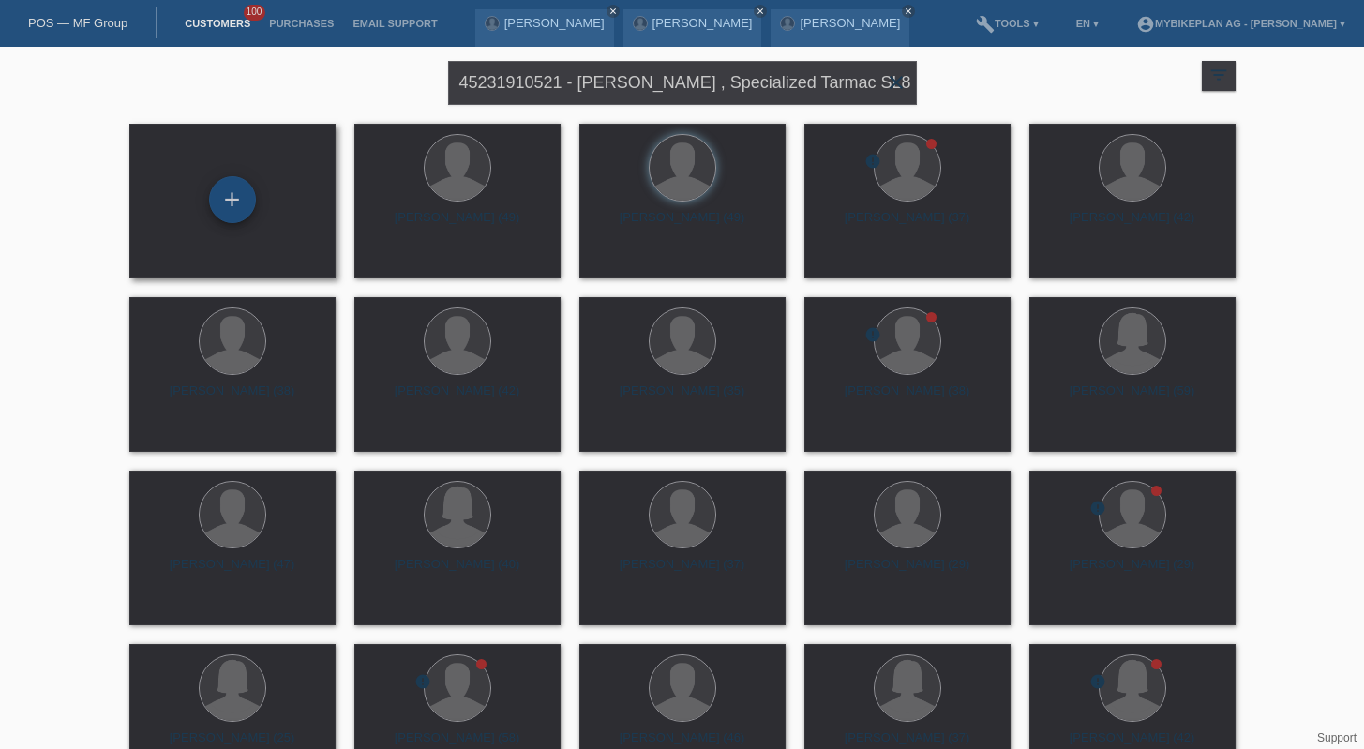
click at [247, 199] on div "+" at bounding box center [232, 199] width 47 height 47
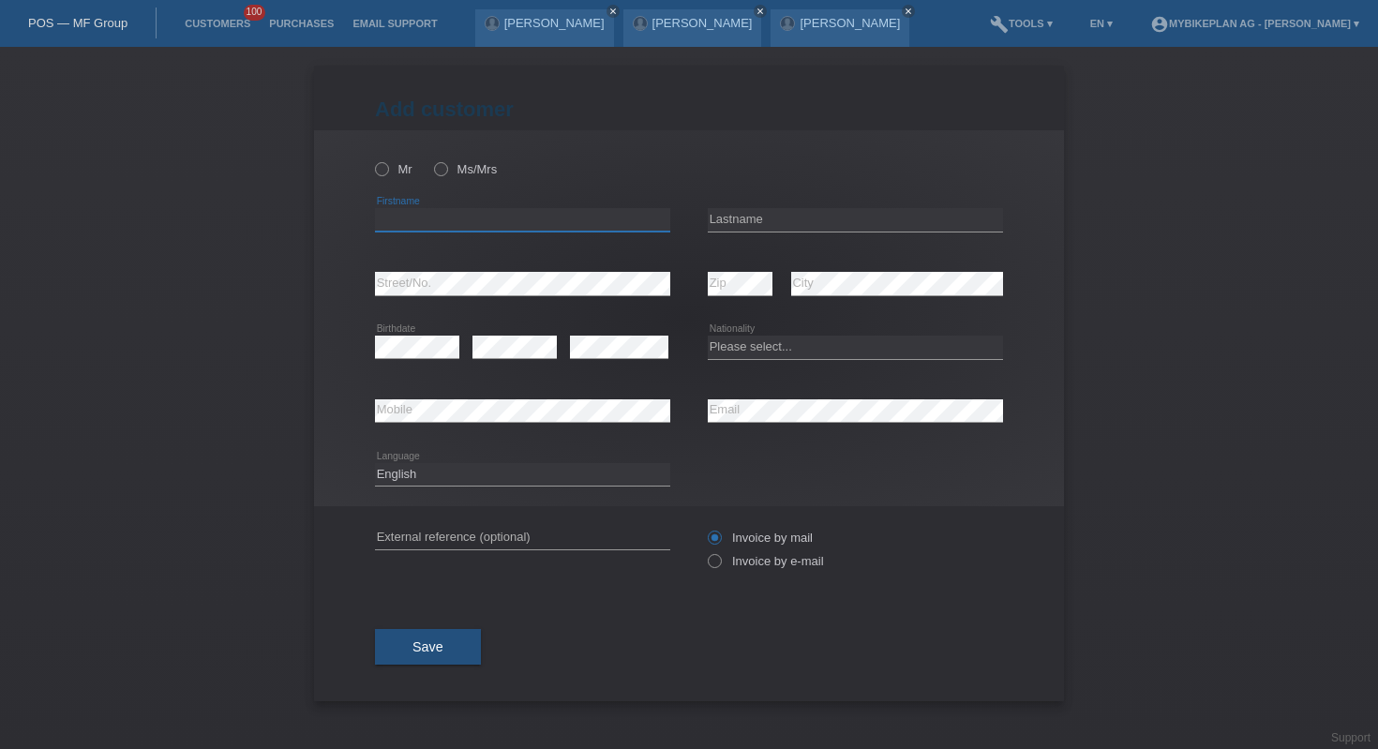
click at [589, 213] on input "text" at bounding box center [522, 219] width 295 height 23
paste input "Оleksandr"
type input "Оleksandr"
click at [393, 170] on label "Mr" at bounding box center [393, 169] width 37 height 14
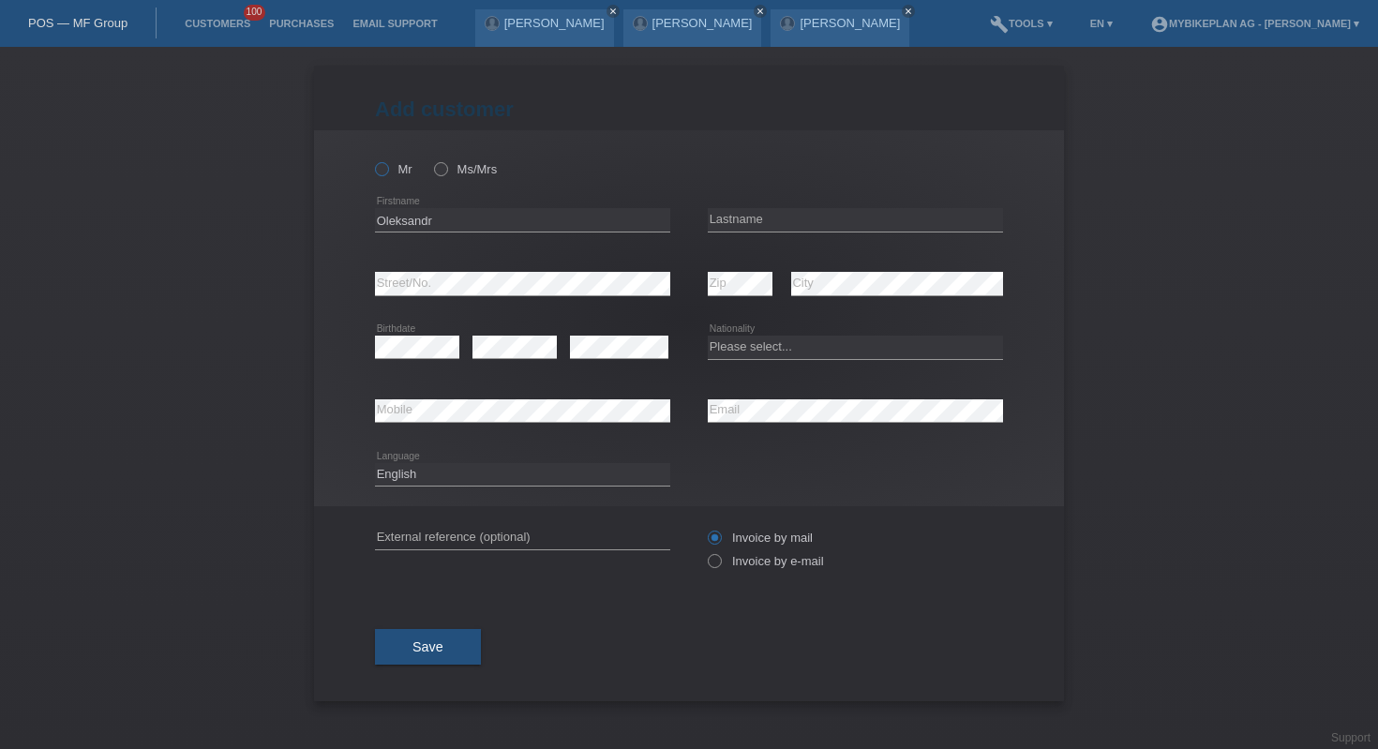
click at [387, 170] on input "Mr" at bounding box center [381, 168] width 12 height 12
radio input "true"
click at [782, 220] on input "text" at bounding box center [855, 219] width 295 height 23
paste input "Sarazhyn"
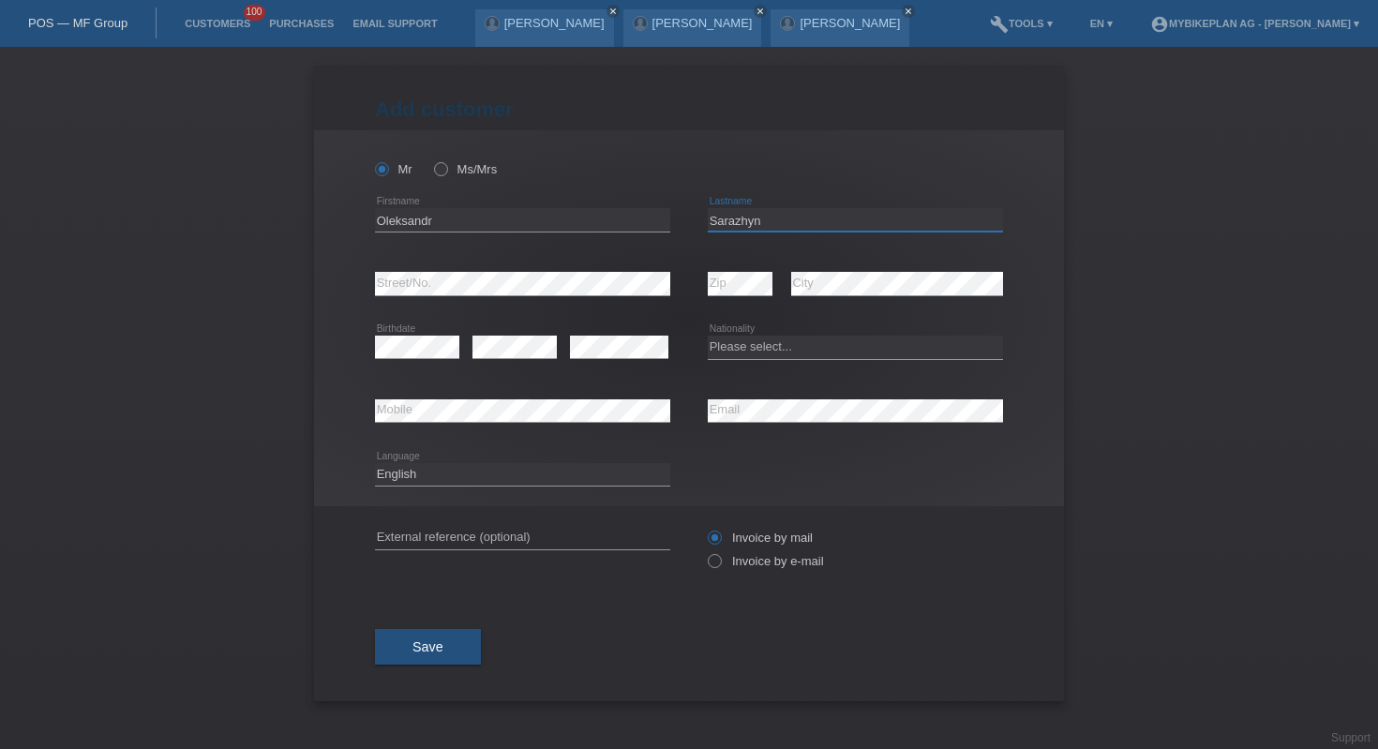
type input "Sarazhyn"
click at [787, 357] on select "Please select... Switzerland Austria Germany Liechtenstein ------------ Afghani…" at bounding box center [855, 347] width 295 height 22
select select "CH"
click at [760, 565] on label "Invoice by e-mail" at bounding box center [766, 561] width 116 height 14
click at [720, 565] on input "Invoice by e-mail" at bounding box center [714, 565] width 12 height 23
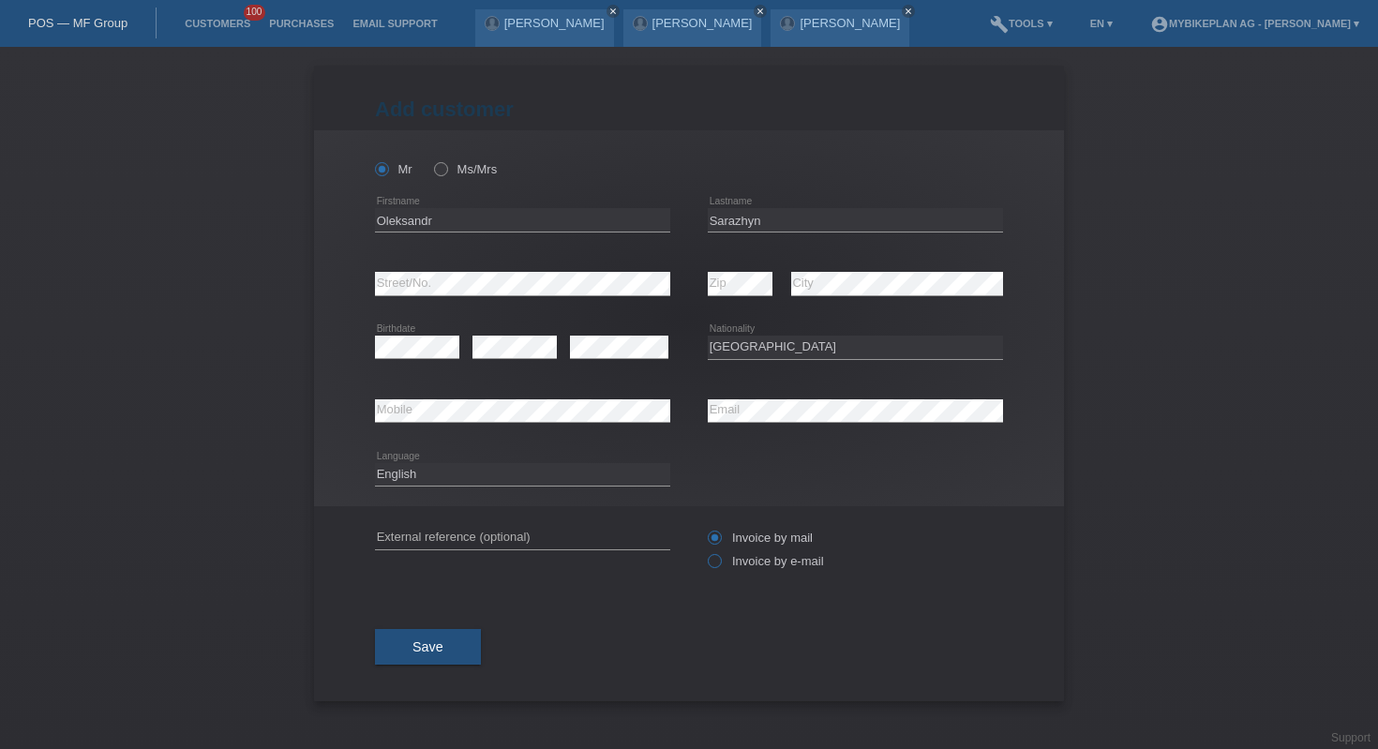
radio input "true"
click at [382, 644] on button "Save" at bounding box center [428, 647] width 106 height 36
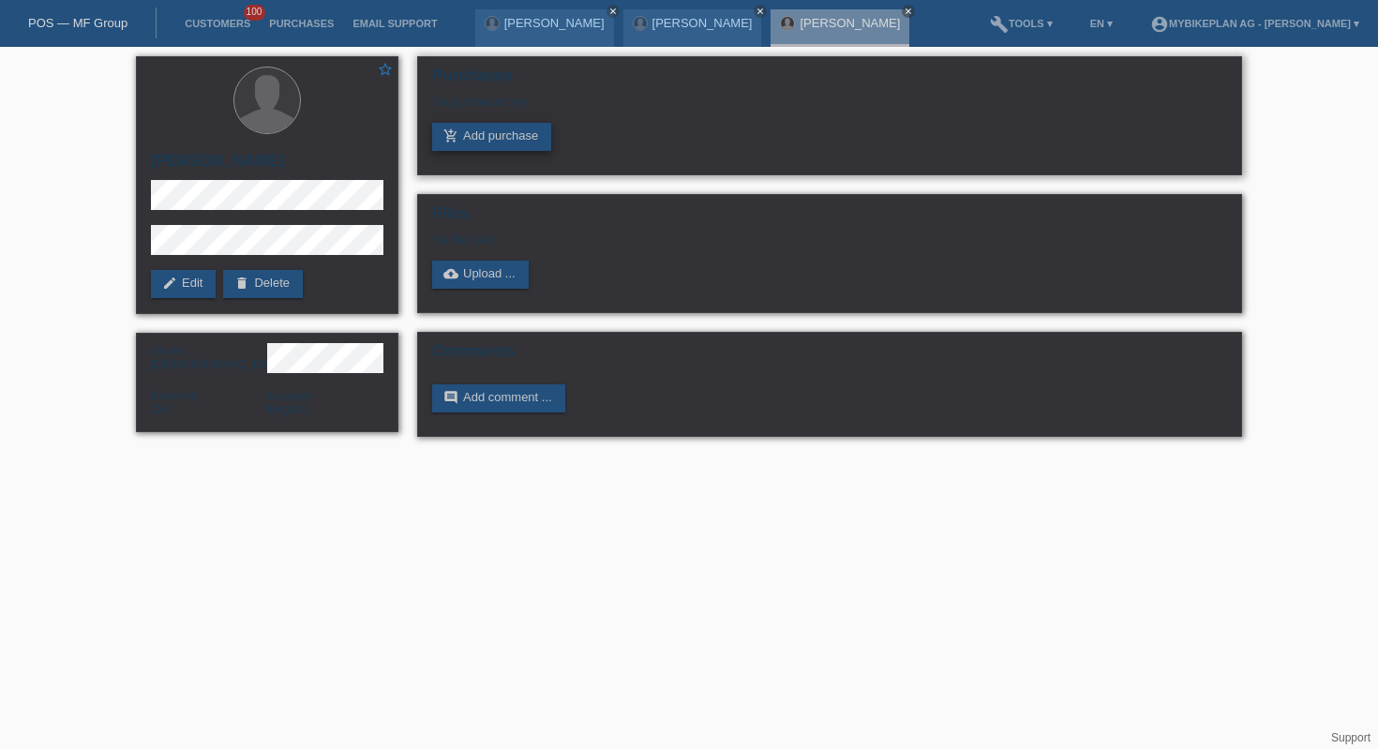
click at [476, 139] on link "add_shopping_cart Add purchase" at bounding box center [491, 137] width 119 height 28
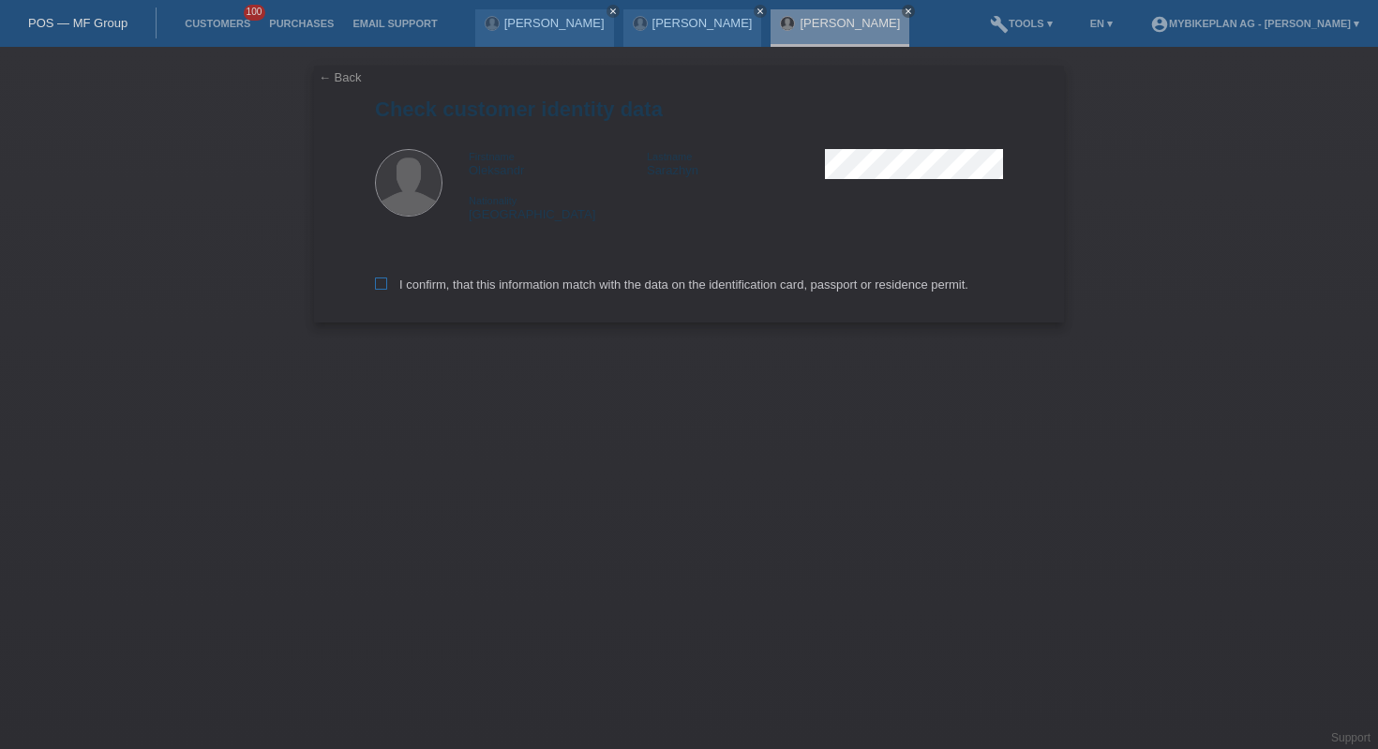
click at [522, 288] on label "I confirm, that this information match with the data on the identification card…" at bounding box center [671, 284] width 593 height 14
click at [387, 288] on input "I confirm, that this information match with the data on the identification card…" at bounding box center [381, 283] width 12 height 12
checkbox input "true"
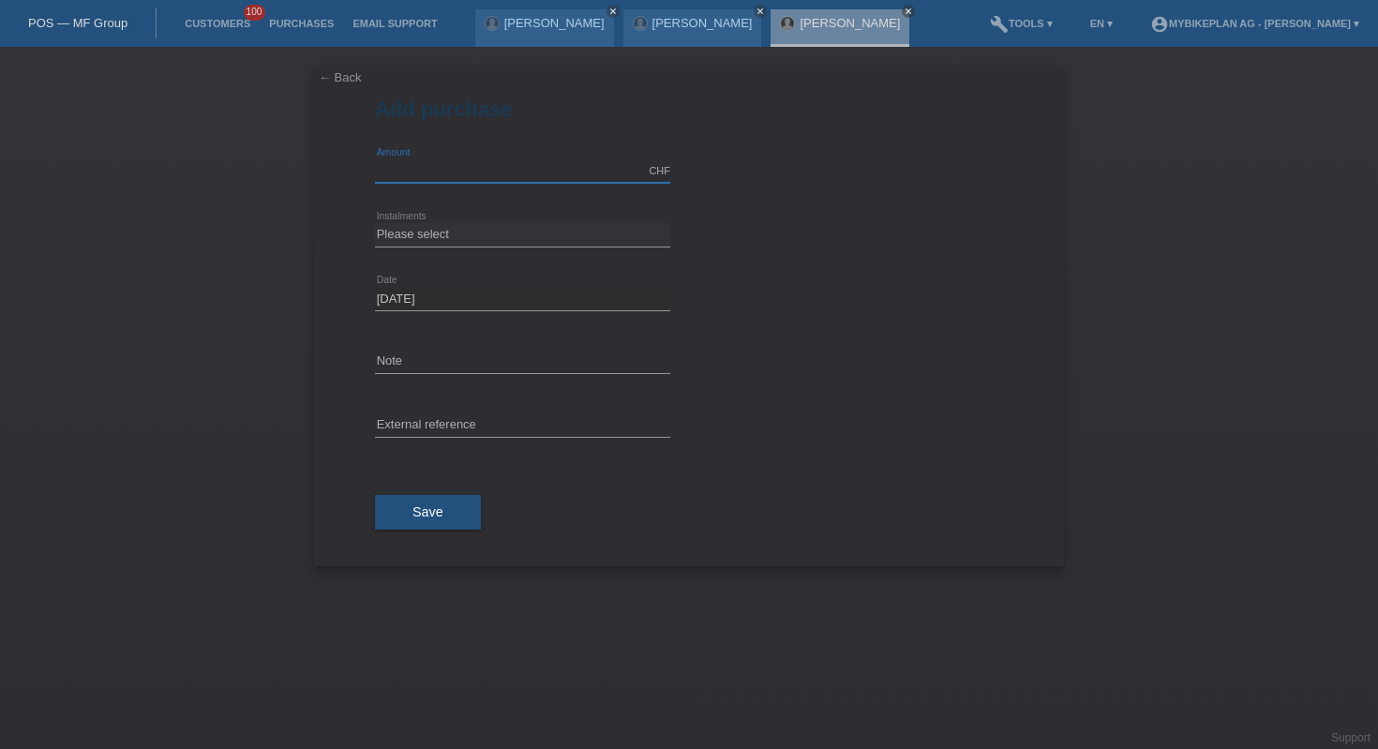
click at [516, 171] on input "text" at bounding box center [522, 170] width 295 height 23
type input "10000.00"
click at [512, 223] on select "Please select 6 instalments 12 instalments 18 instalments 24 instalments 36 ins…" at bounding box center [522, 234] width 295 height 22
select select "488"
click at [524, 428] on input "text" at bounding box center [522, 425] width 295 height 23
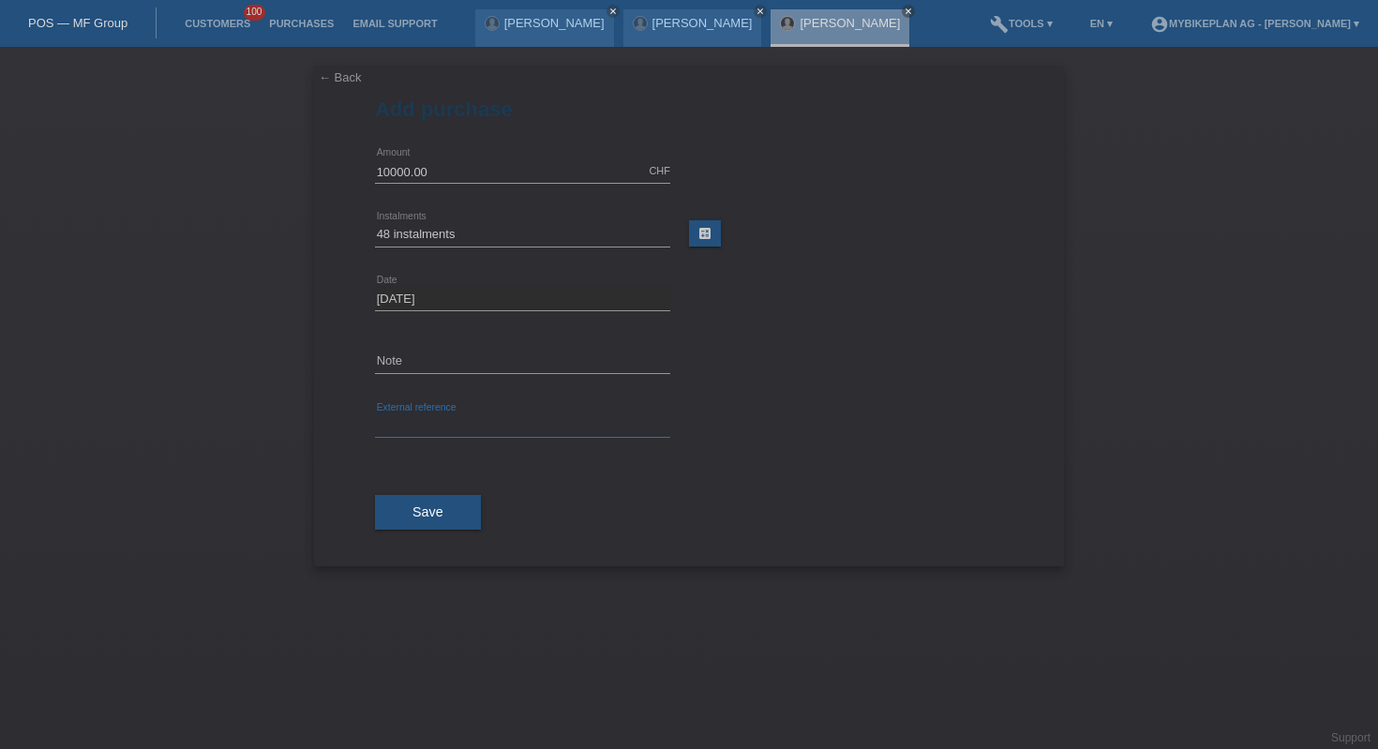
paste input "Sarazhyn"
type input "S"
click at [441, 500] on button "Save" at bounding box center [428, 513] width 106 height 36
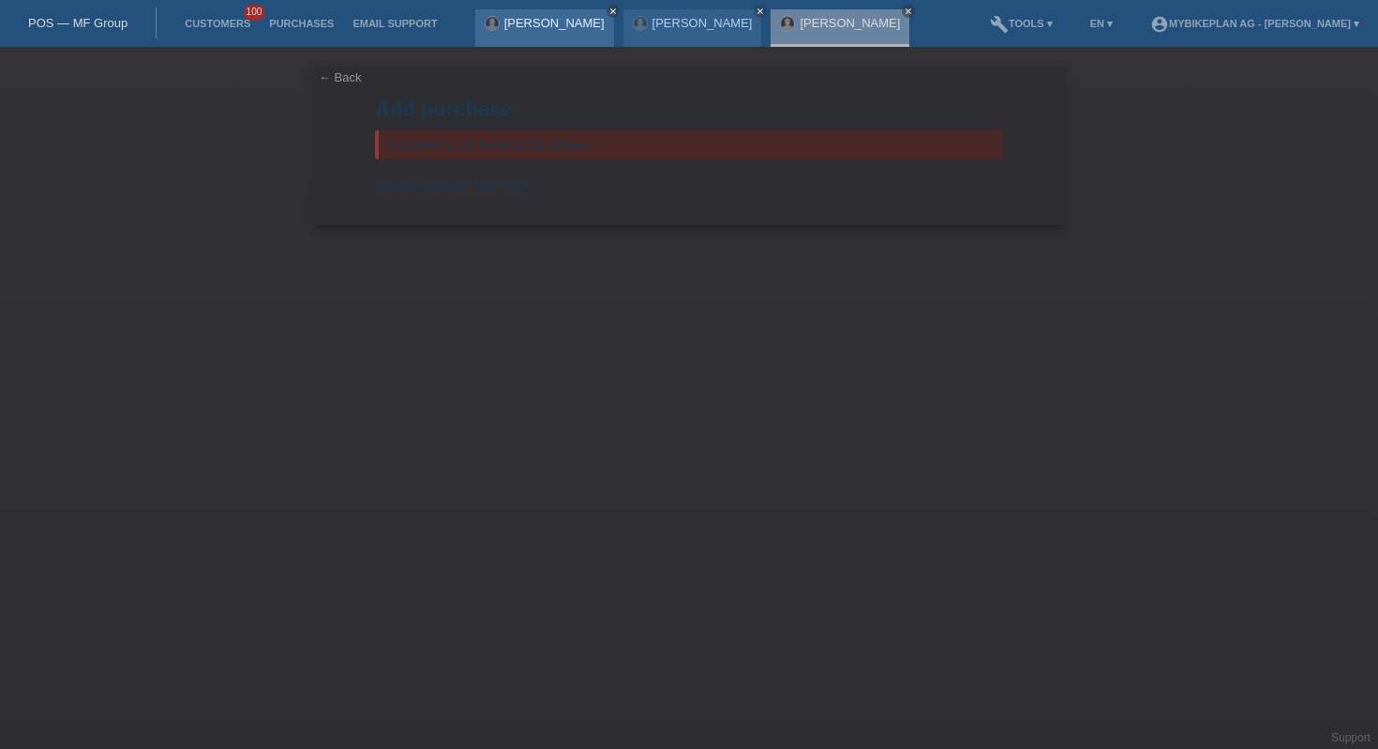
click at [608, 11] on icon "close" at bounding box center [612, 11] width 9 height 9
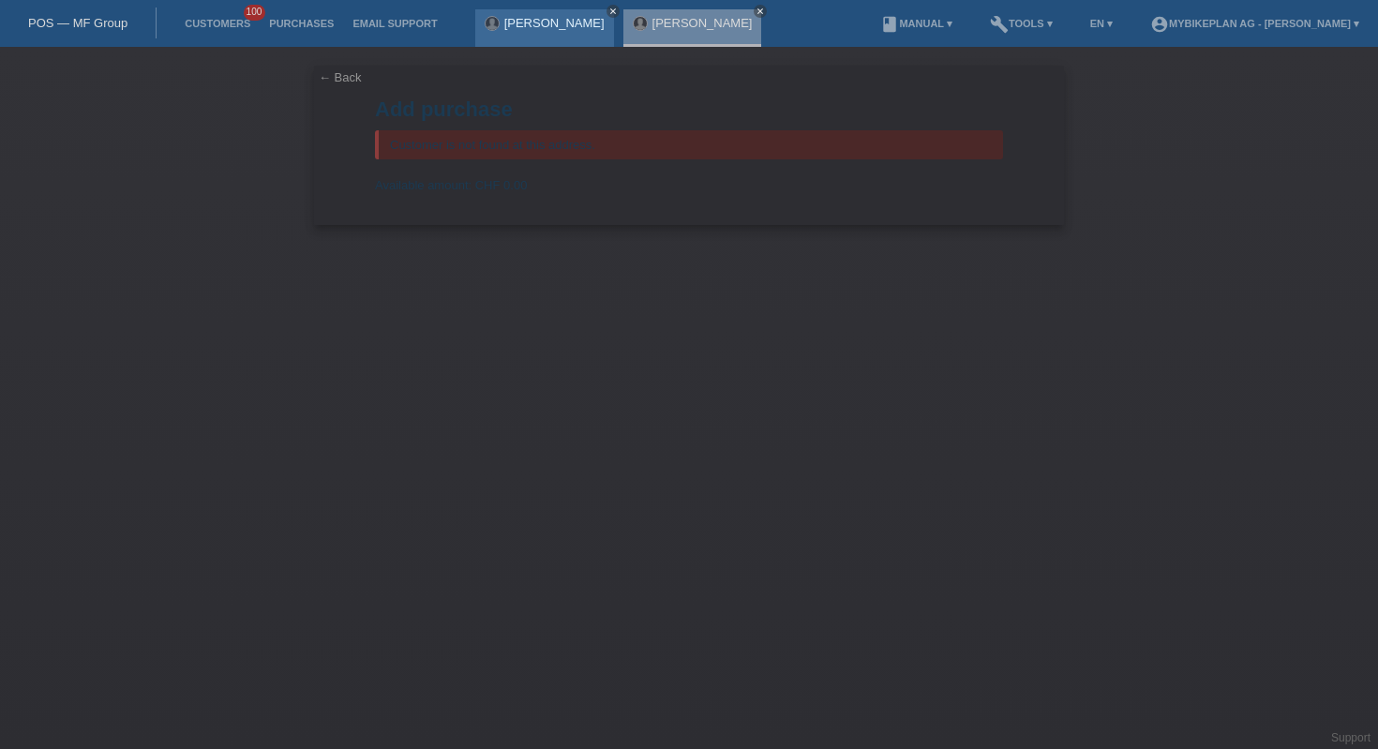
click at [608, 9] on icon "close" at bounding box center [612, 11] width 9 height 9
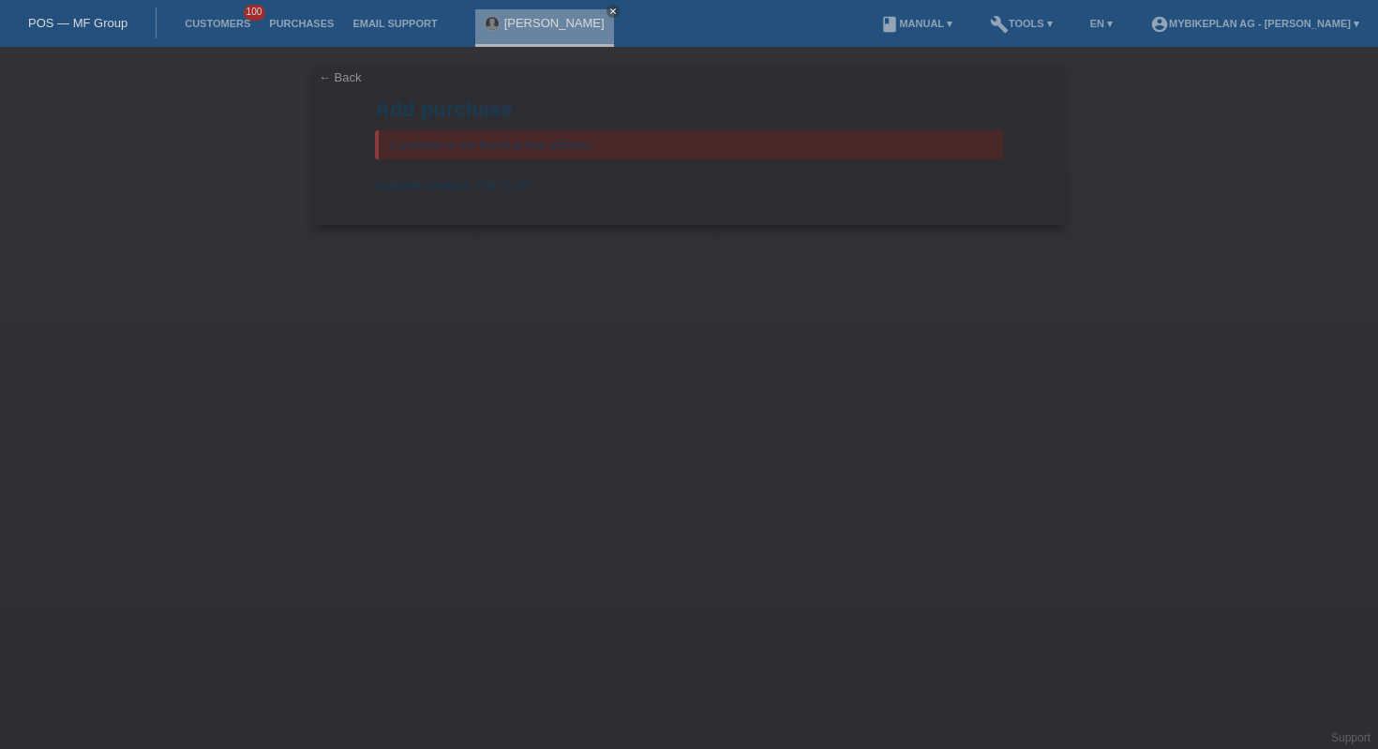
click at [623, 13] on div "Оleksandr Sarazhyn close" at bounding box center [549, 23] width 148 height 47
click at [620, 13] on link "close" at bounding box center [612, 11] width 13 height 13
click at [88, 16] on link "POS — MF Group" at bounding box center [77, 23] width 99 height 14
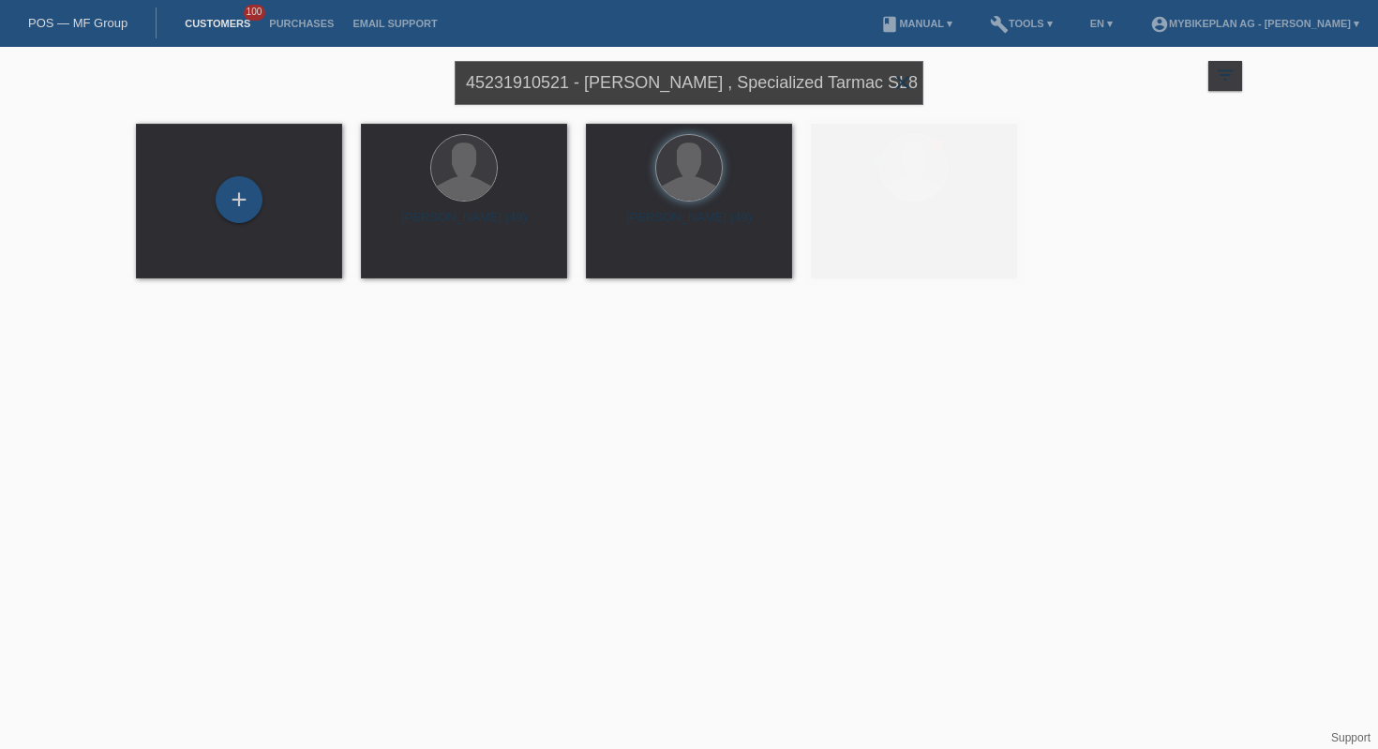
click at [827, 77] on input "45231910521 - Manuel Boscardin , Specialized Tarmac SL8 Expert" at bounding box center [689, 83] width 469 height 44
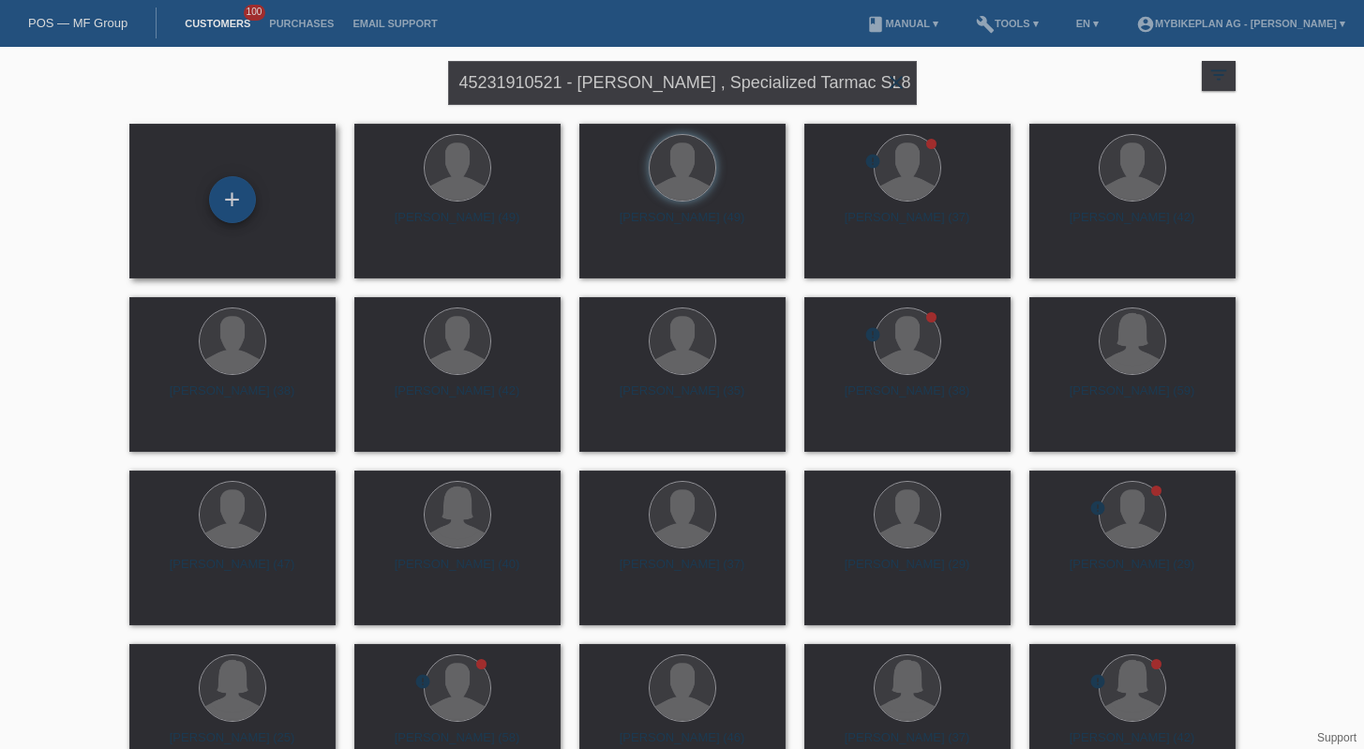
click at [236, 200] on div "+" at bounding box center [232, 199] width 47 height 47
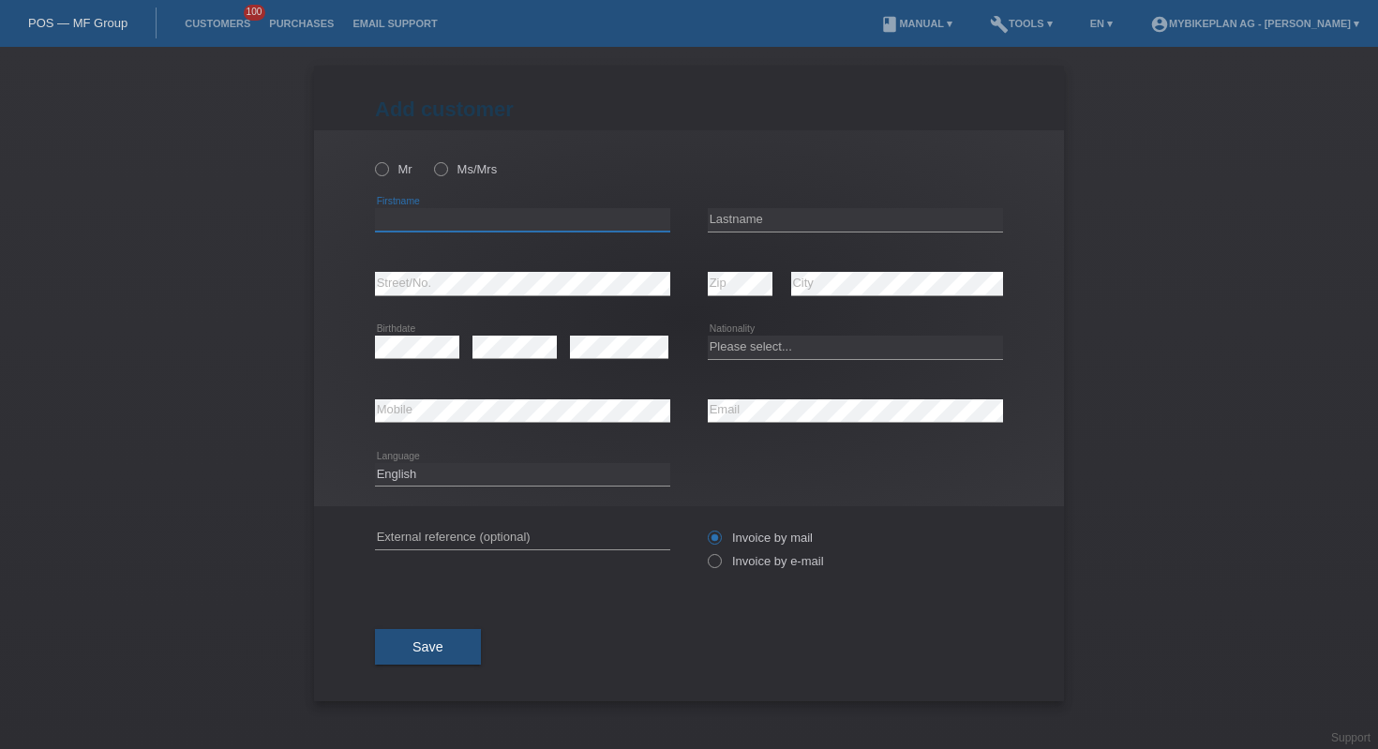
click at [557, 230] on input "text" at bounding box center [522, 219] width 295 height 23
type input "adrian"
click at [770, 221] on input "text" at bounding box center [855, 219] width 295 height 23
type input "karpiel"
click at [751, 358] on select "Please select... [GEOGRAPHIC_DATA] [GEOGRAPHIC_DATA] [GEOGRAPHIC_DATA] [GEOGRAP…" at bounding box center [855, 347] width 295 height 22
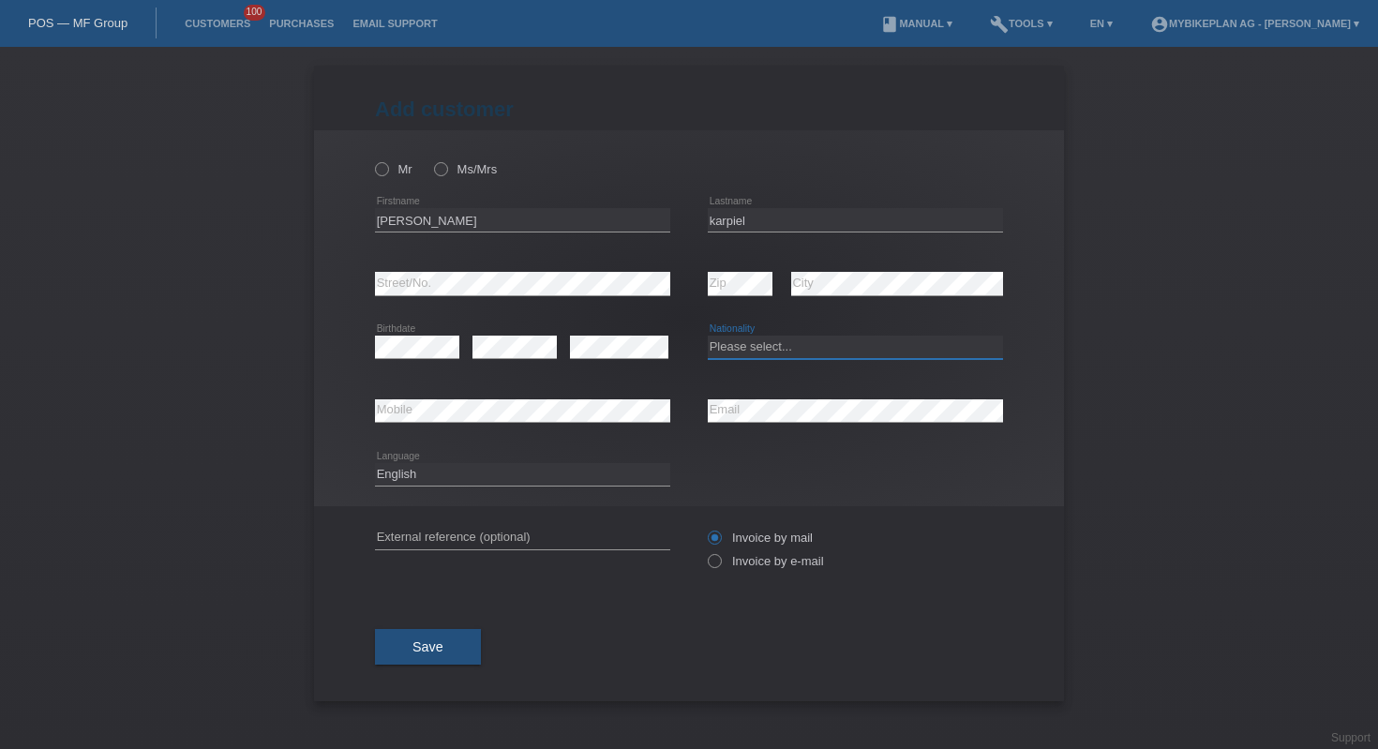
select select "CH"
click at [733, 560] on label "Invoice by e-mail" at bounding box center [766, 561] width 116 height 14
click at [720, 560] on input "Invoice by e-mail" at bounding box center [714, 565] width 12 height 23
radio input "true"
click at [396, 172] on label "Mr" at bounding box center [393, 169] width 37 height 14
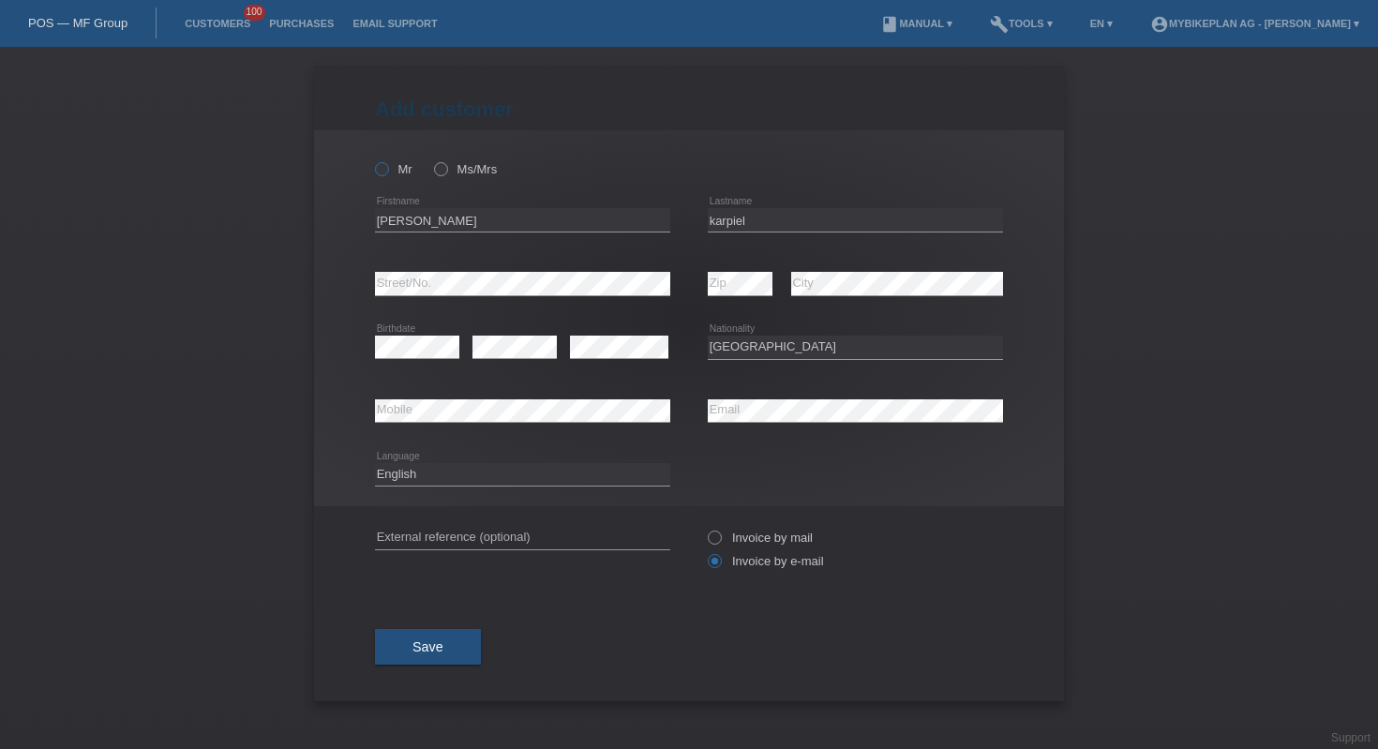
click at [387, 172] on input "Mr" at bounding box center [381, 168] width 12 height 12
radio input "true"
click at [457, 622] on div "Save" at bounding box center [689, 646] width 628 height 109
click at [456, 649] on button "Save" at bounding box center [428, 647] width 106 height 36
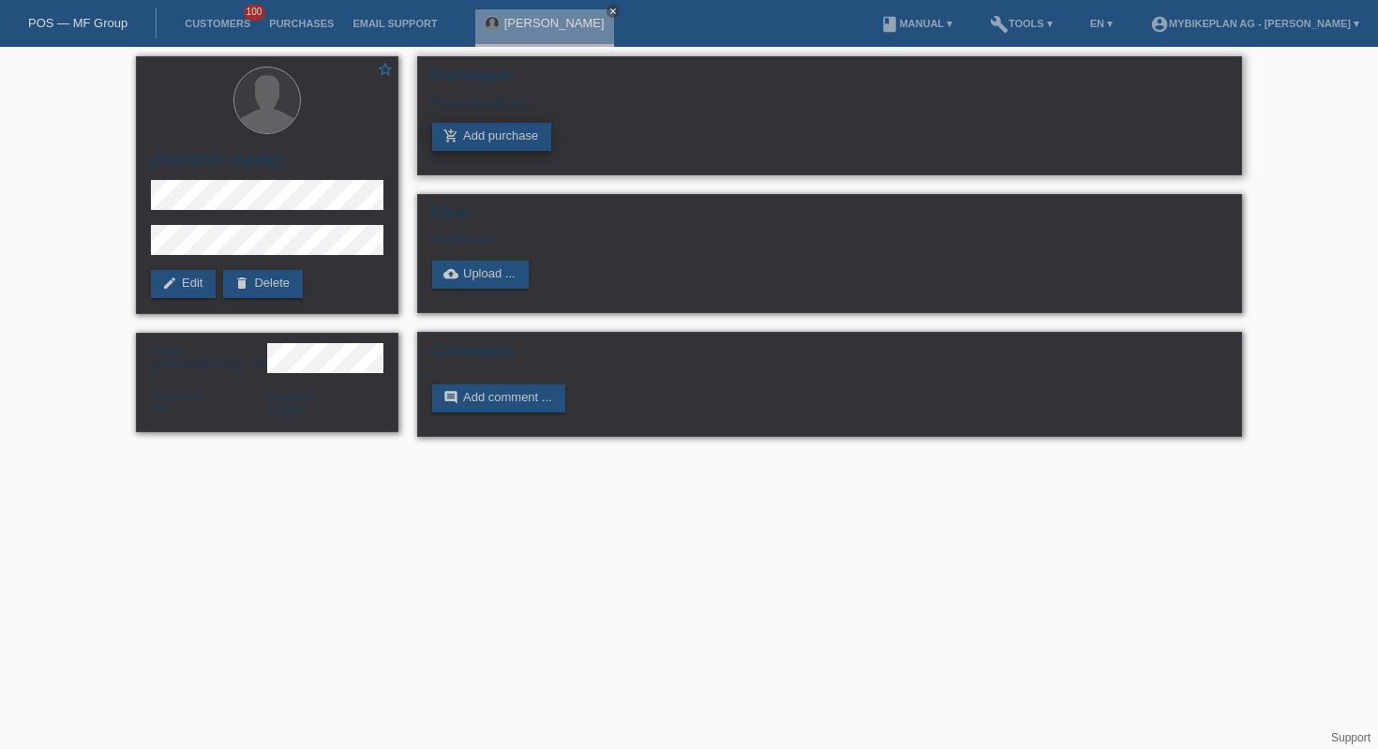
click at [507, 150] on link "add_shopping_cart Add purchase" at bounding box center [491, 137] width 119 height 28
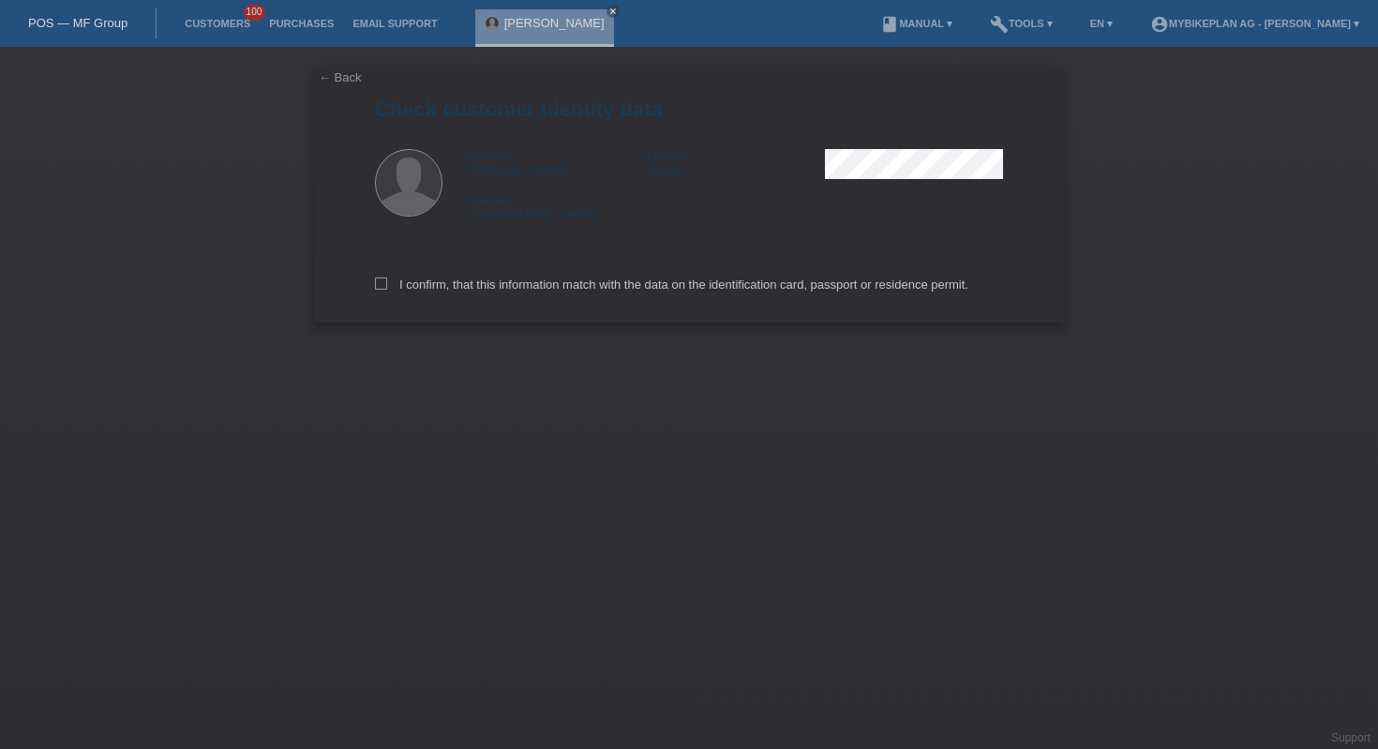
click at [501, 298] on div "I confirm, that this information match with the data on the identification card…" at bounding box center [689, 281] width 628 height 82
click at [501, 291] on label "I confirm, that this information match with the data on the identification card…" at bounding box center [671, 284] width 593 height 14
click at [387, 290] on input "I confirm, that this information match with the data on the identification card…" at bounding box center [381, 283] width 12 height 12
checkbox input "true"
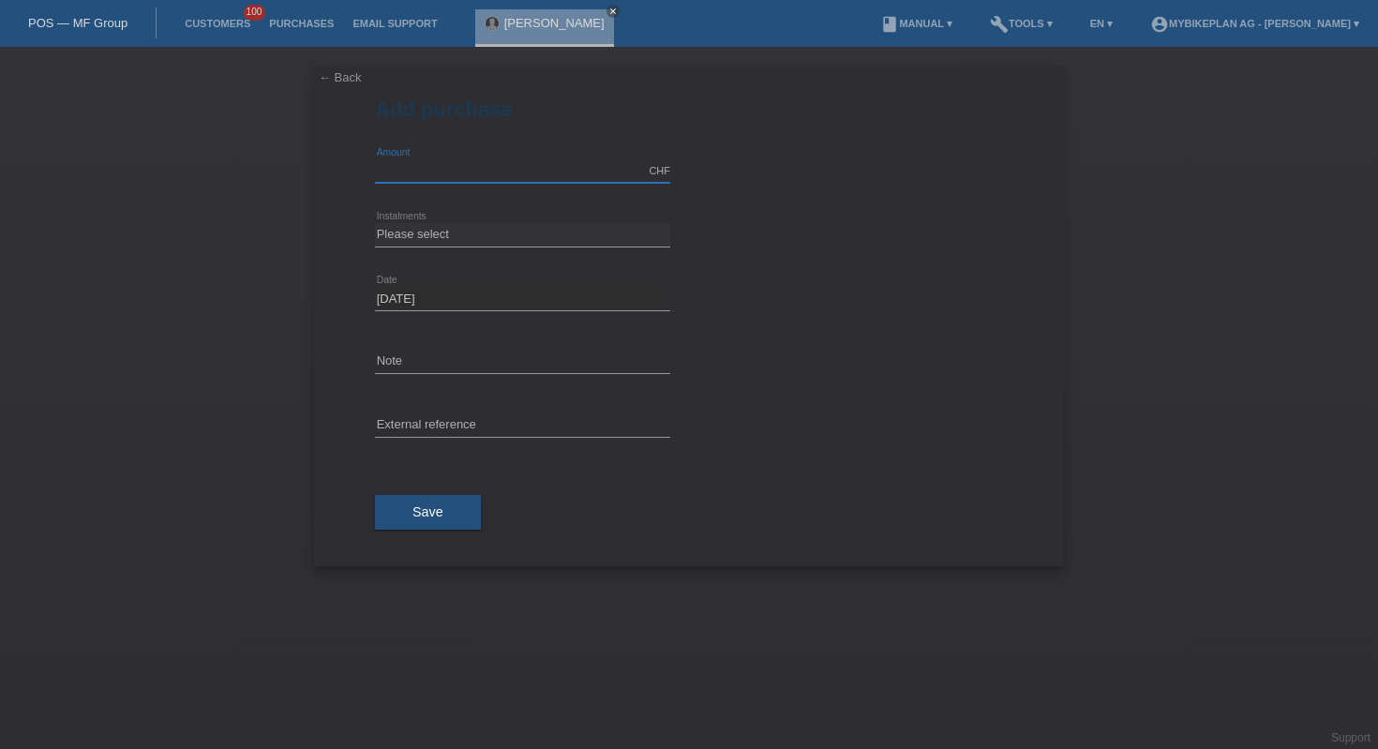
click at [518, 176] on input "text" at bounding box center [522, 170] width 295 height 23
type input "10000.00"
click at [518, 235] on select "Please select 6 instalments 12 instalments 18 instalments 24 instalments 36 ins…" at bounding box center [522, 234] width 295 height 22
select select "488"
click at [431, 501] on button "Save" at bounding box center [428, 513] width 106 height 36
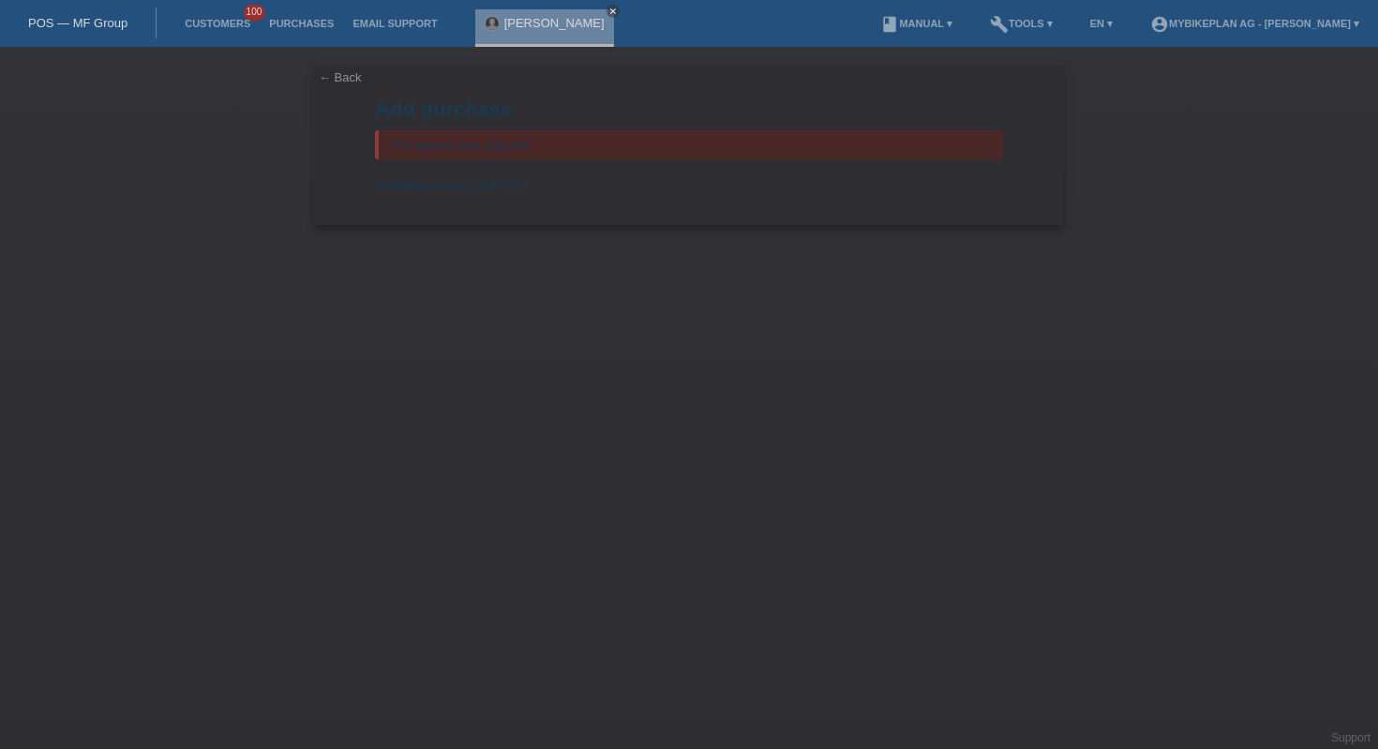
click at [98, 17] on link "POS — MF Group" at bounding box center [77, 23] width 99 height 14
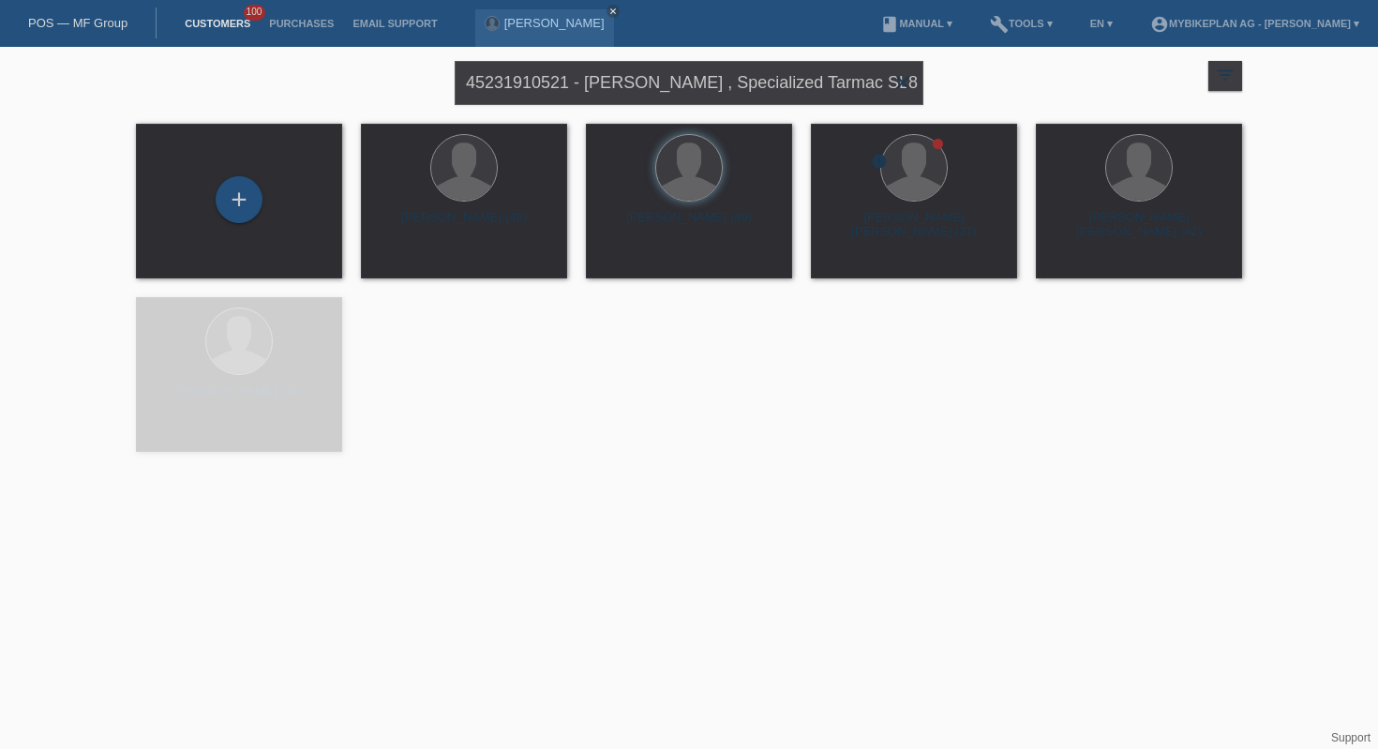
click at [899, 75] on icon "close" at bounding box center [902, 82] width 22 height 22
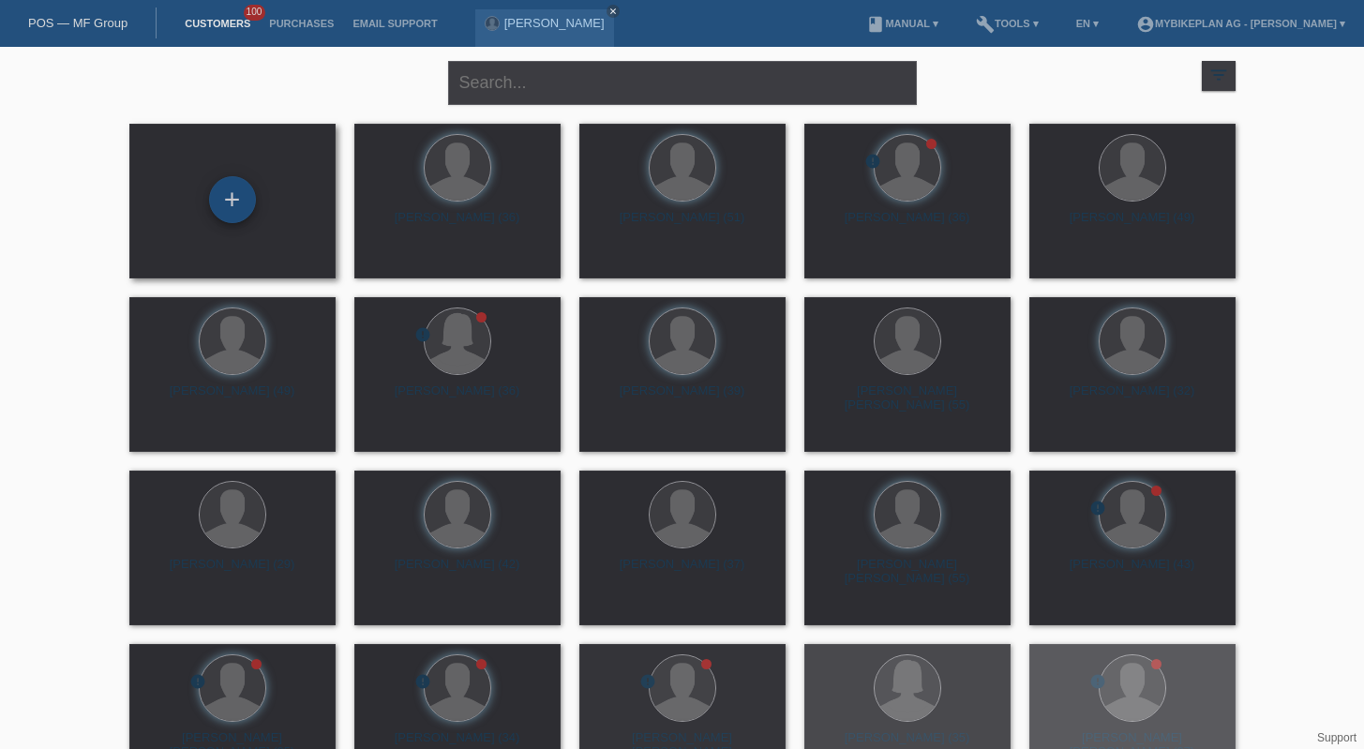
click at [229, 202] on div "+" at bounding box center [232, 199] width 47 height 47
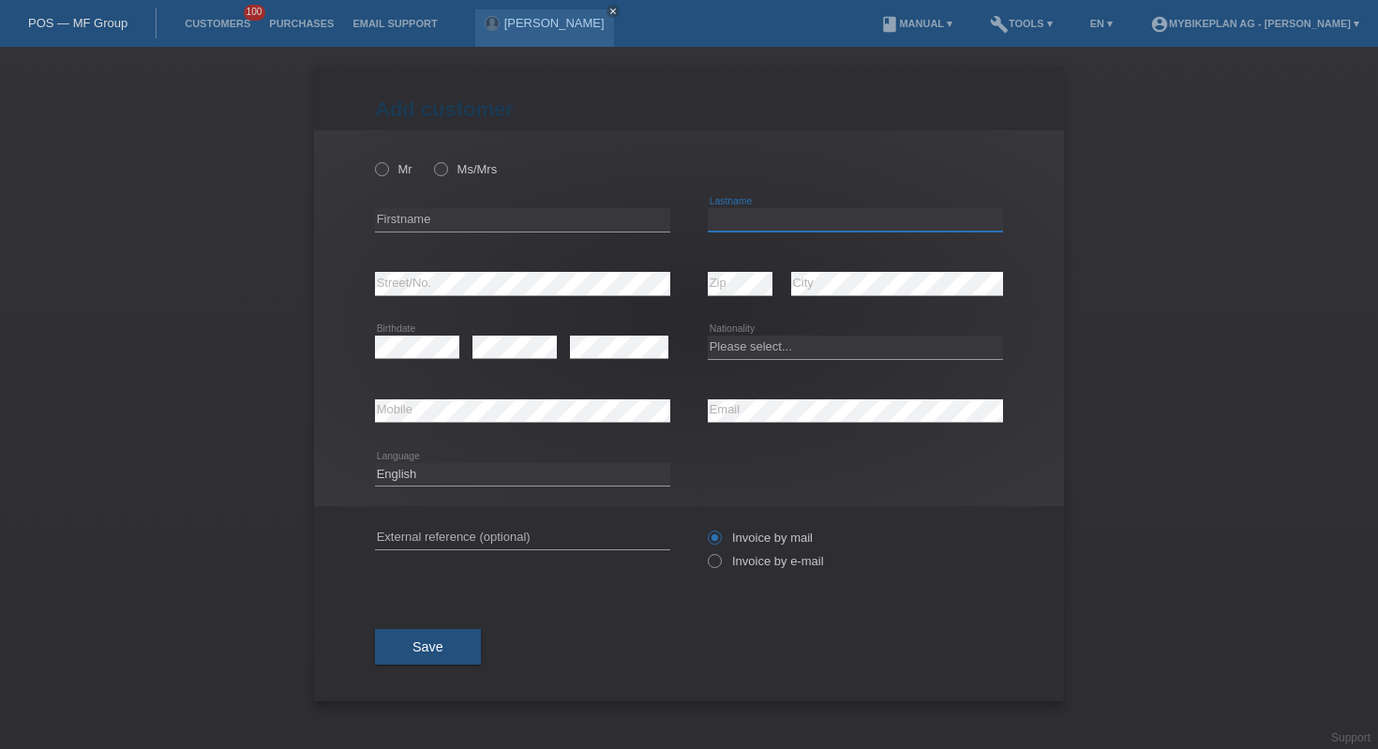
click at [758, 220] on input "text" at bounding box center [855, 219] width 295 height 23
paste input "[DEMOGRAPHIC_DATA]"
type input "[DEMOGRAPHIC_DATA]"
click at [547, 222] on input "text" at bounding box center [522, 219] width 295 height 23
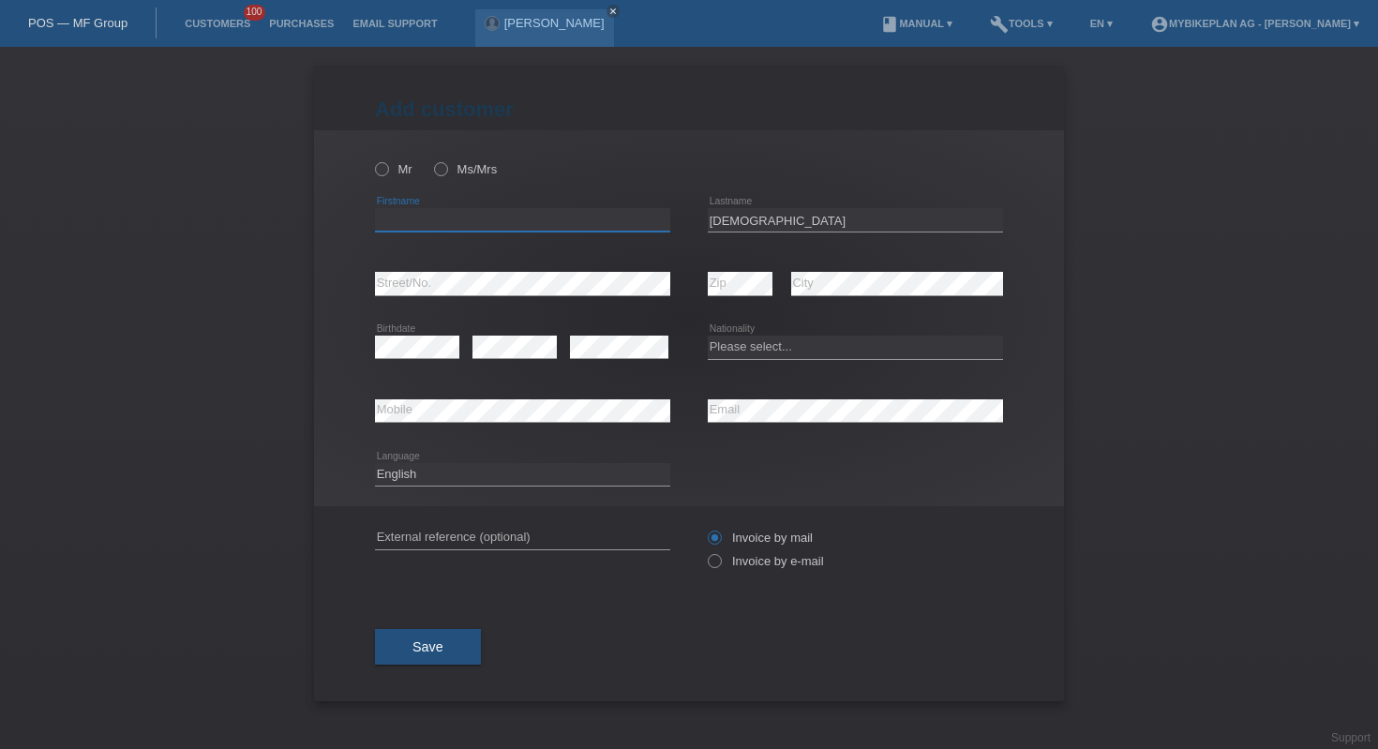
click at [547, 222] on input "text" at bounding box center [522, 219] width 295 height 23
paste input "Patrik"
type input "Patrik"
click at [760, 351] on select "Please select... Switzerland Austria Germany Liechtenstein ------------ Afghani…" at bounding box center [855, 347] width 295 height 22
select select "CH"
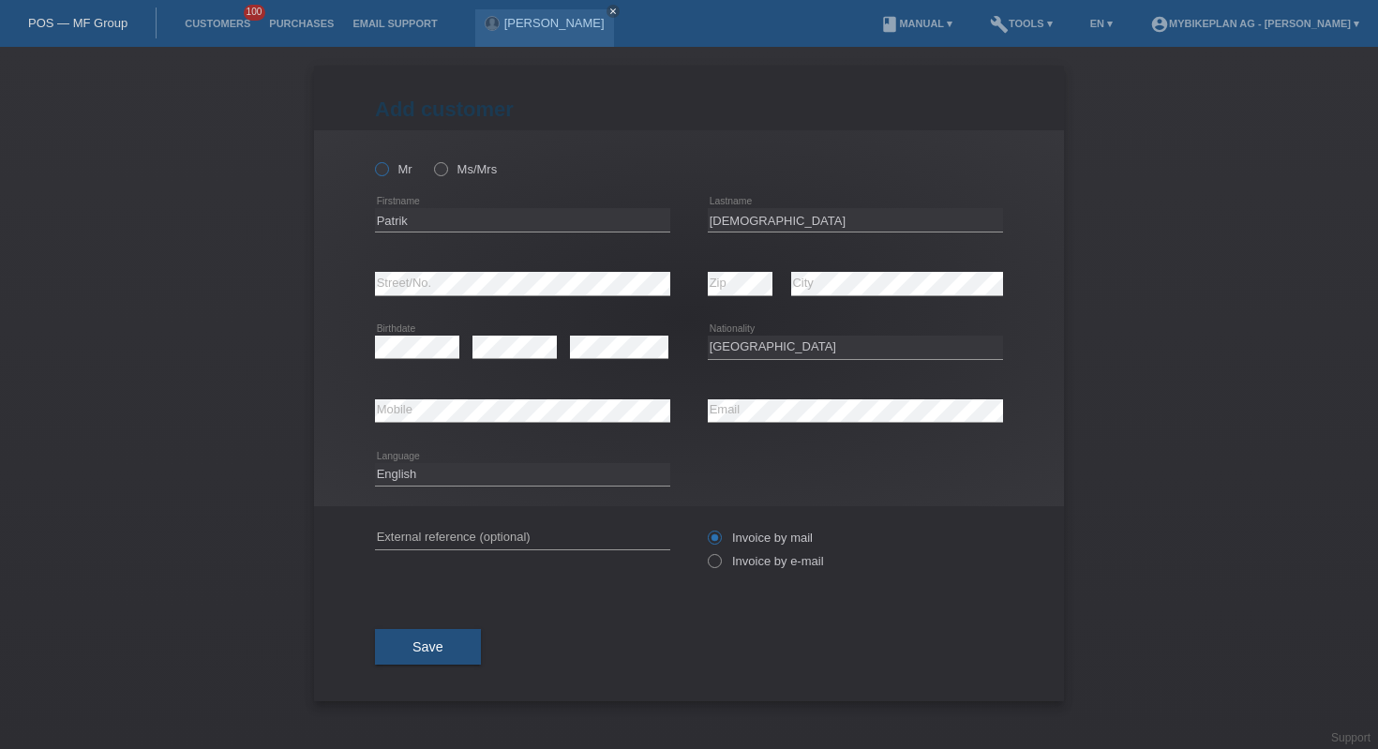
click at [398, 172] on label "Mr" at bounding box center [393, 169] width 37 height 14
click at [387, 172] on input "Mr" at bounding box center [381, 168] width 12 height 12
radio input "true"
click at [426, 648] on span "Save" at bounding box center [427, 646] width 31 height 15
click at [546, 476] on select "Deutsch Français Italiano English" at bounding box center [522, 474] width 295 height 22
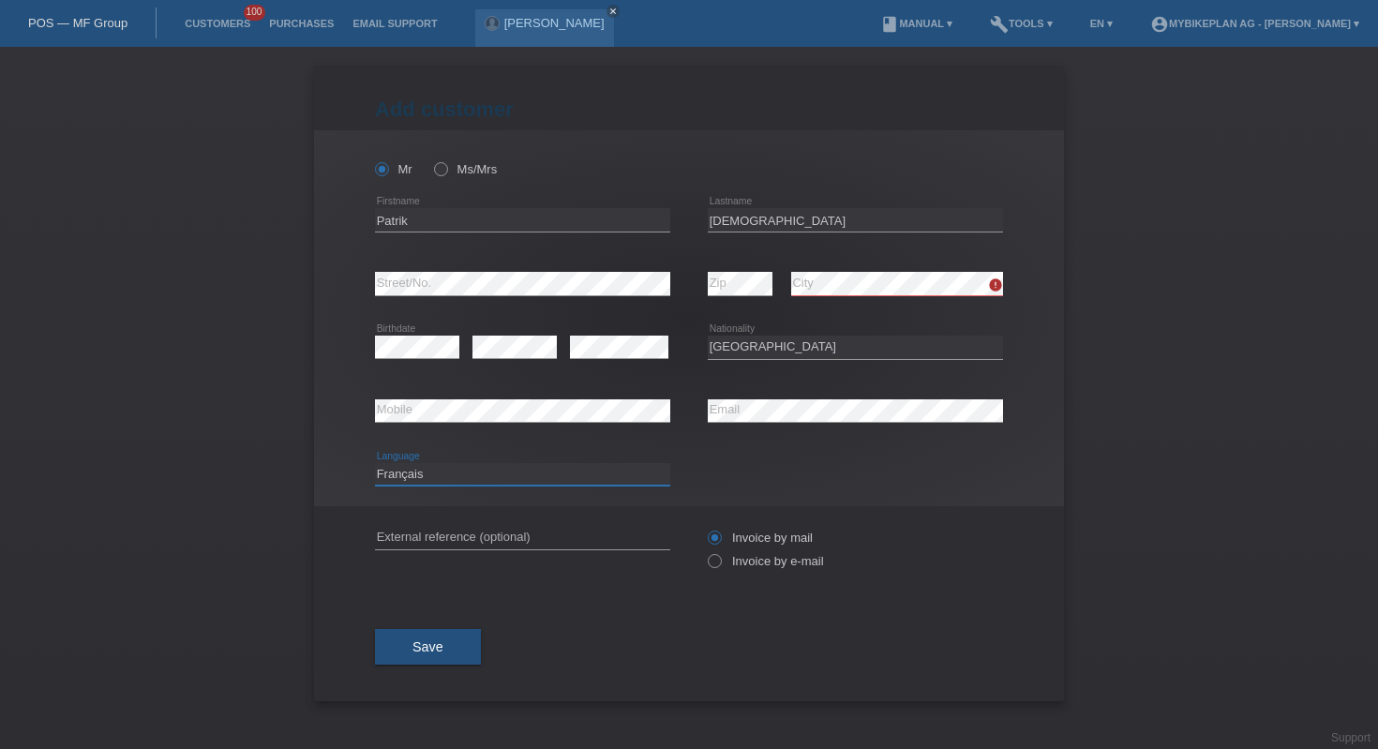
click at [494, 468] on select "Deutsch Français Italiano English" at bounding box center [522, 474] width 295 height 22
select select "de"
click at [705, 551] on icon at bounding box center [705, 551] width 0 height 0
click at [716, 566] on input "Invoice by e-mail" at bounding box center [714, 565] width 12 height 23
radio input "true"
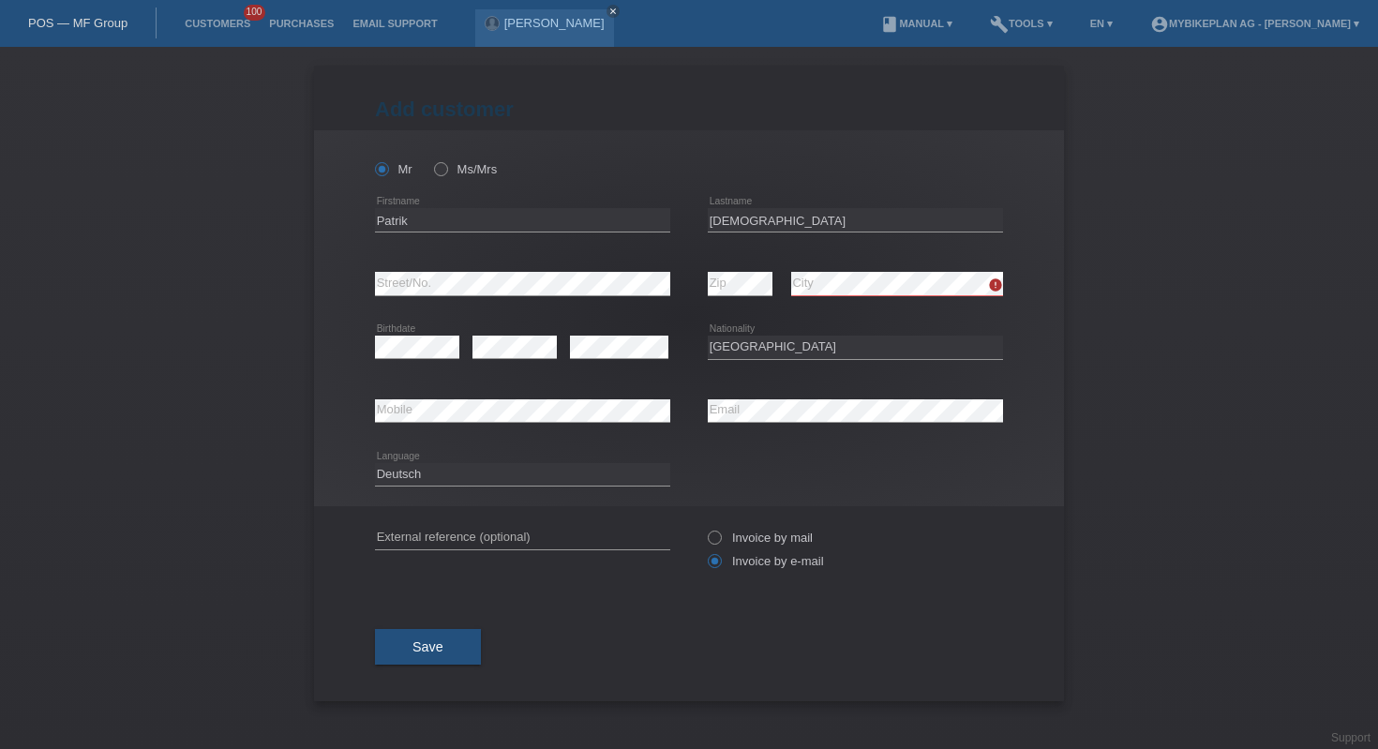
click at [724, 268] on div "error Zip" at bounding box center [740, 284] width 65 height 64
click at [772, 343] on select "Please select... [GEOGRAPHIC_DATA] [GEOGRAPHIC_DATA] [GEOGRAPHIC_DATA] [GEOGRAP…" at bounding box center [855, 347] width 295 height 22
click at [430, 646] on span "Save" at bounding box center [427, 646] width 31 height 15
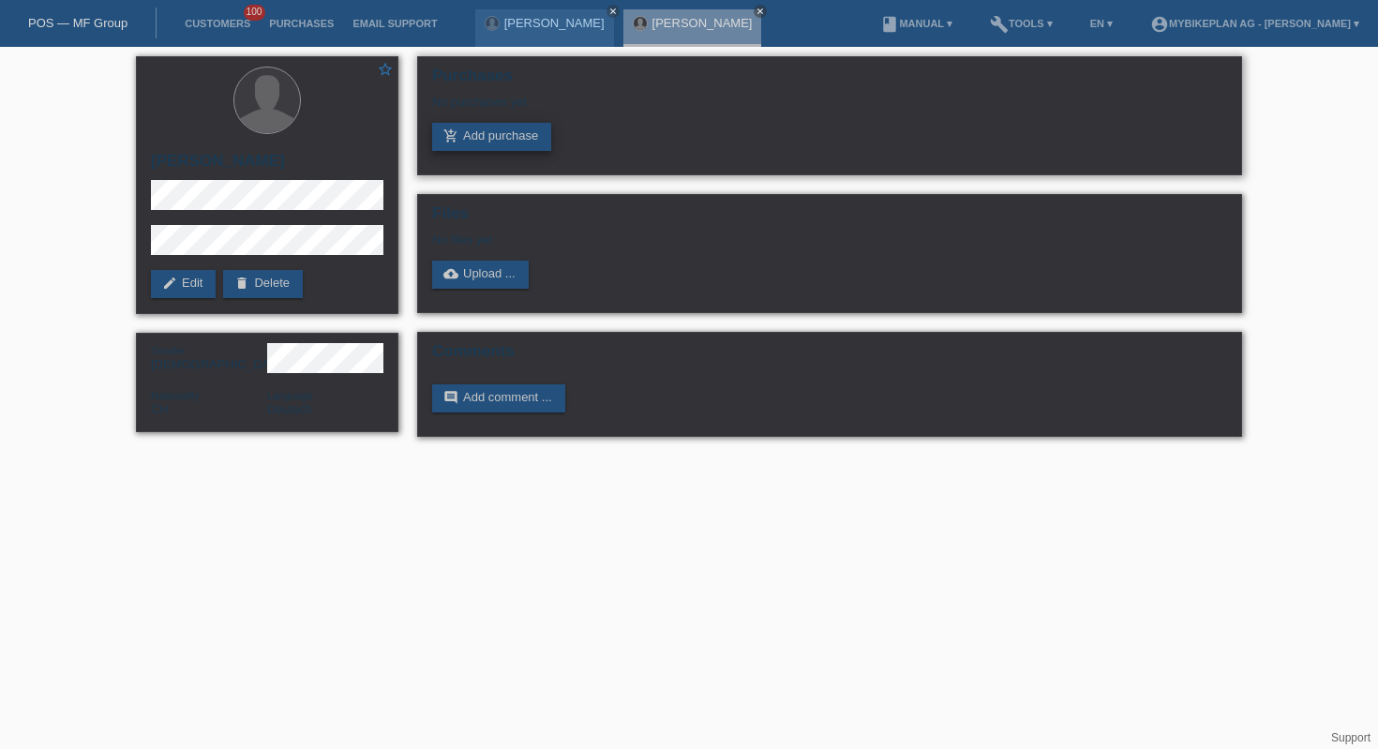
click at [488, 151] on link "add_shopping_cart Add purchase" at bounding box center [491, 137] width 119 height 28
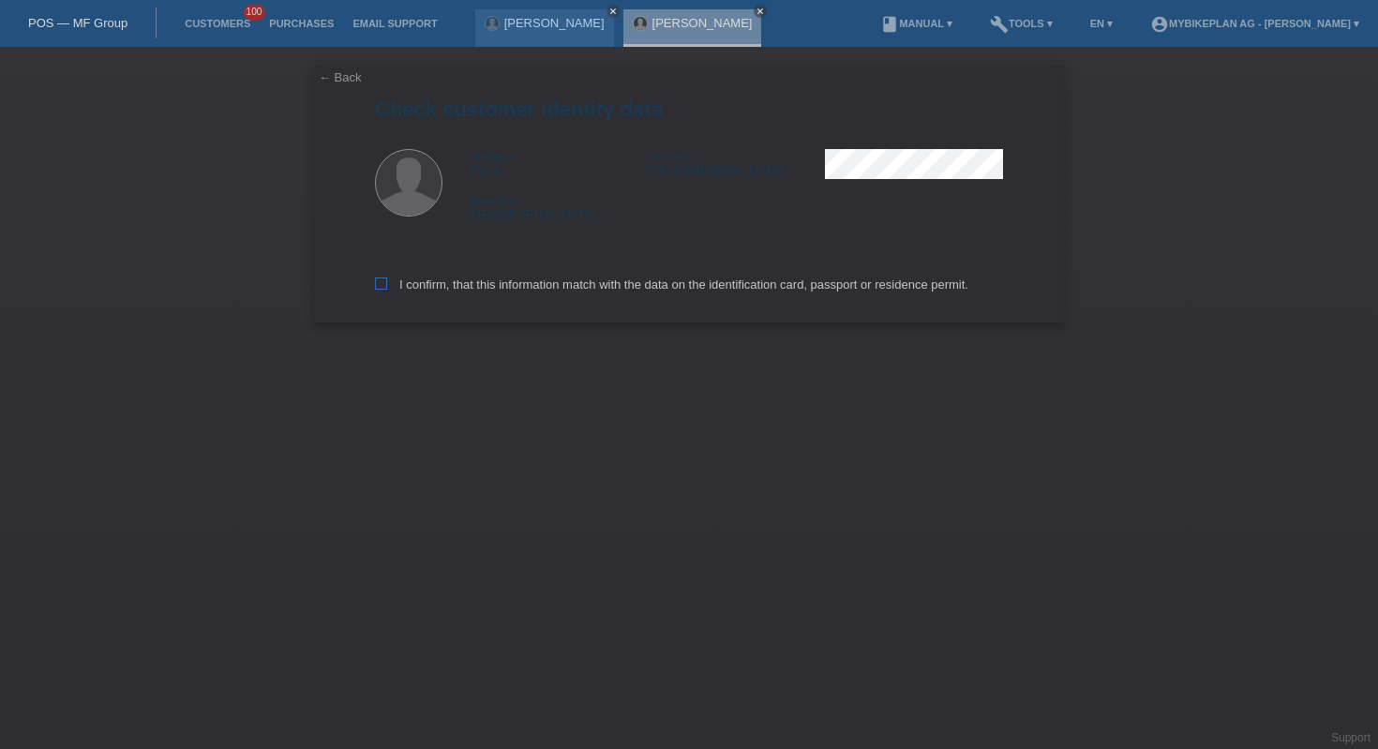
click at [483, 283] on label "I confirm, that this information match with the data on the identification card…" at bounding box center [671, 284] width 593 height 14
click at [387, 283] on input "I confirm, that this information match with the data on the identification card…" at bounding box center [381, 283] width 12 height 12
checkbox input "true"
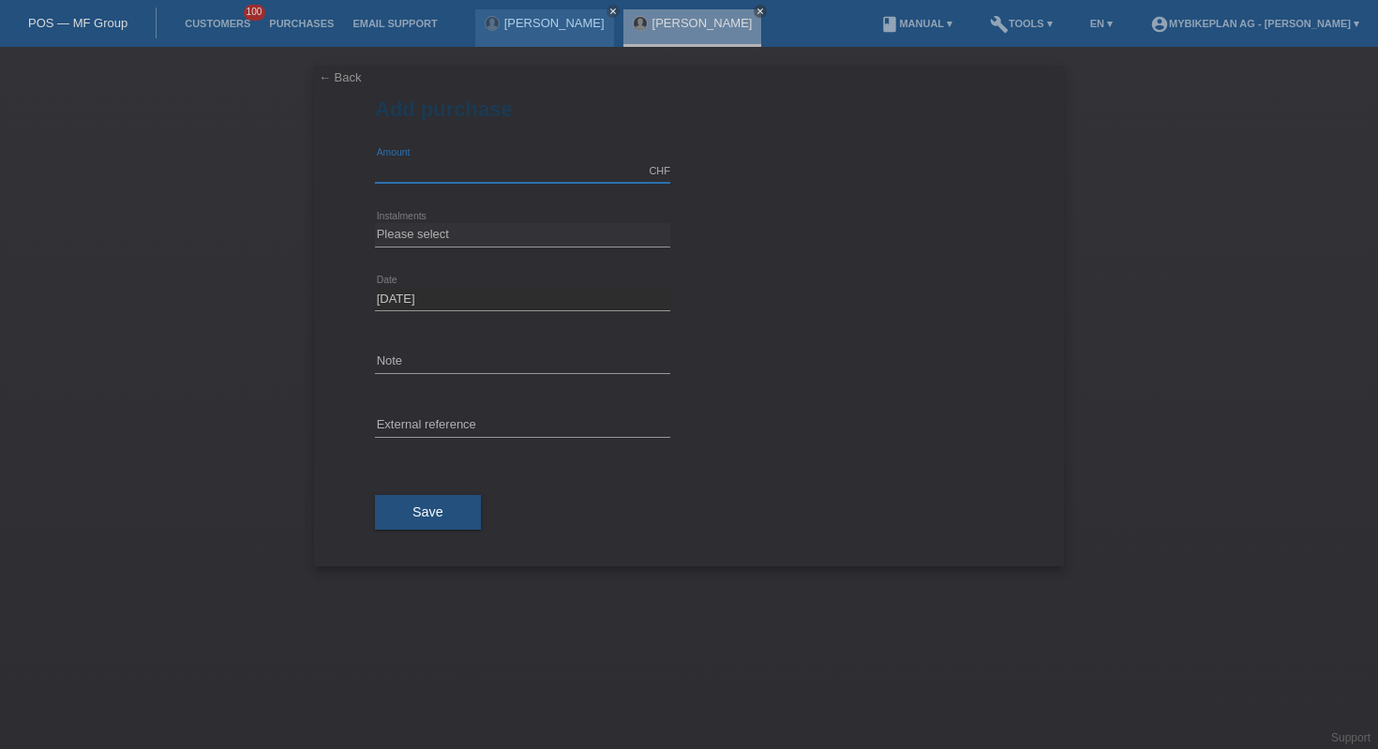
click at [482, 161] on input "text" at bounding box center [522, 170] width 295 height 23
type input "10000.00"
click at [504, 222] on div "Please select 6 instalments 12 instalments 18 instalments 24 instalments 36 ins…" at bounding box center [522, 235] width 295 height 64
click at [502, 249] on div "Please select 6 instalments 12 instalments 18 instalments 24 instalments 36 ins…" at bounding box center [522, 235] width 295 height 64
click at [501, 240] on select "Please select 6 instalments 12 instalments 18 instalments 24 instalments 36 ins…" at bounding box center [522, 234] width 295 height 22
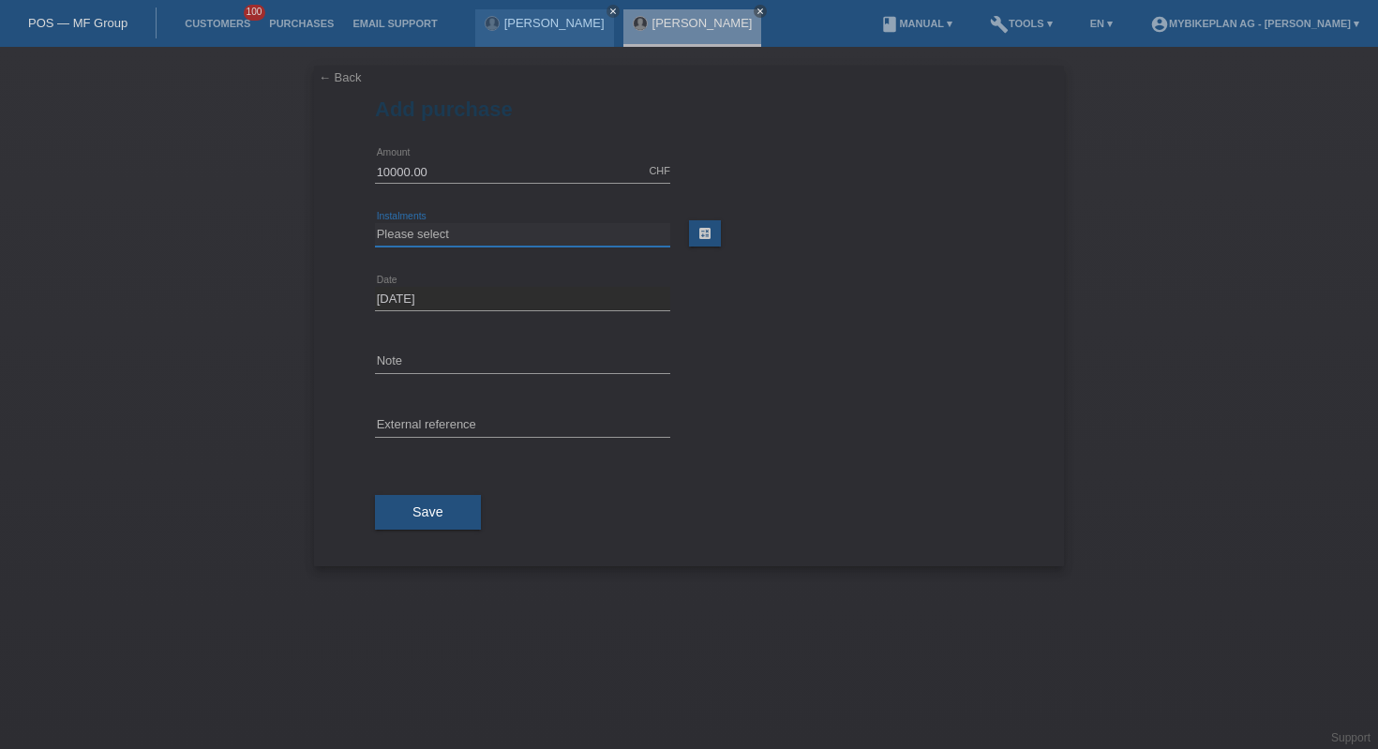
select select "488"
click at [417, 516] on span "Save" at bounding box center [427, 511] width 31 height 15
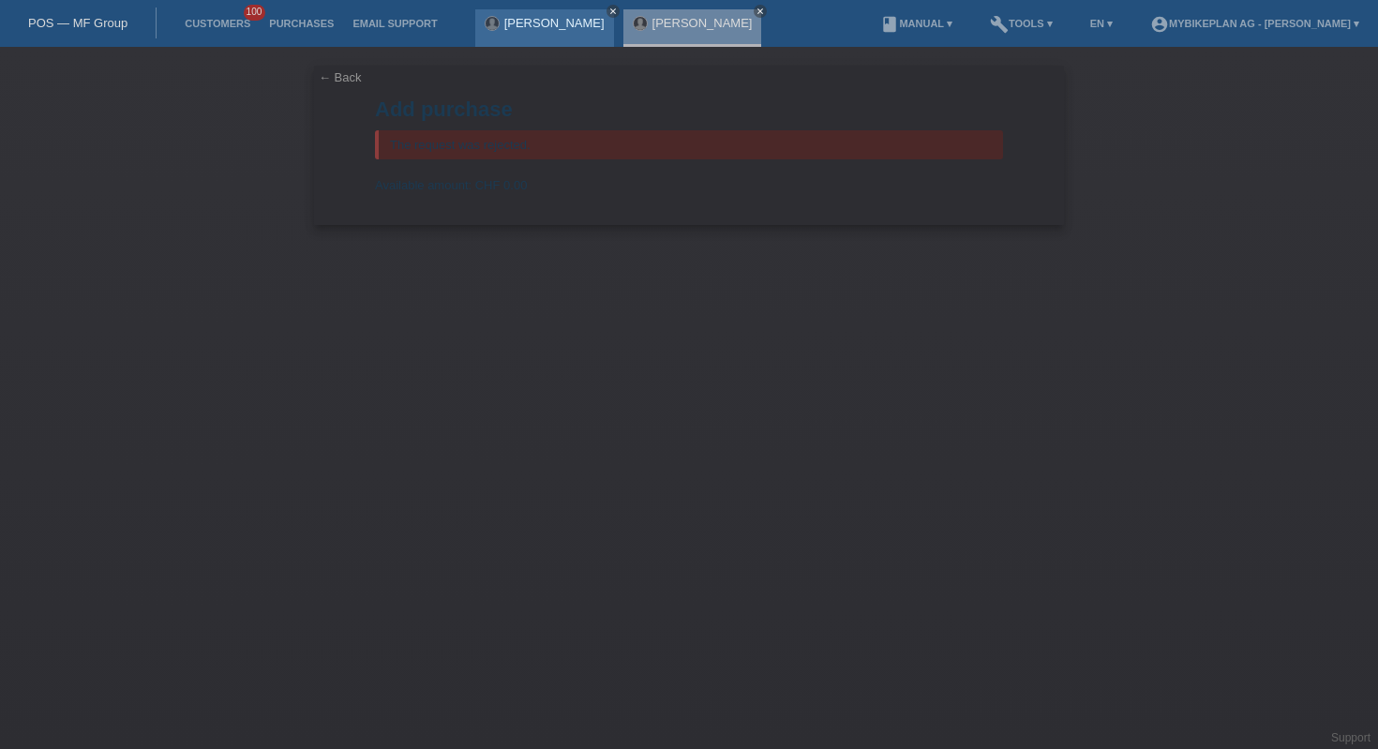
click at [608, 13] on icon "close" at bounding box center [612, 11] width 9 height 9
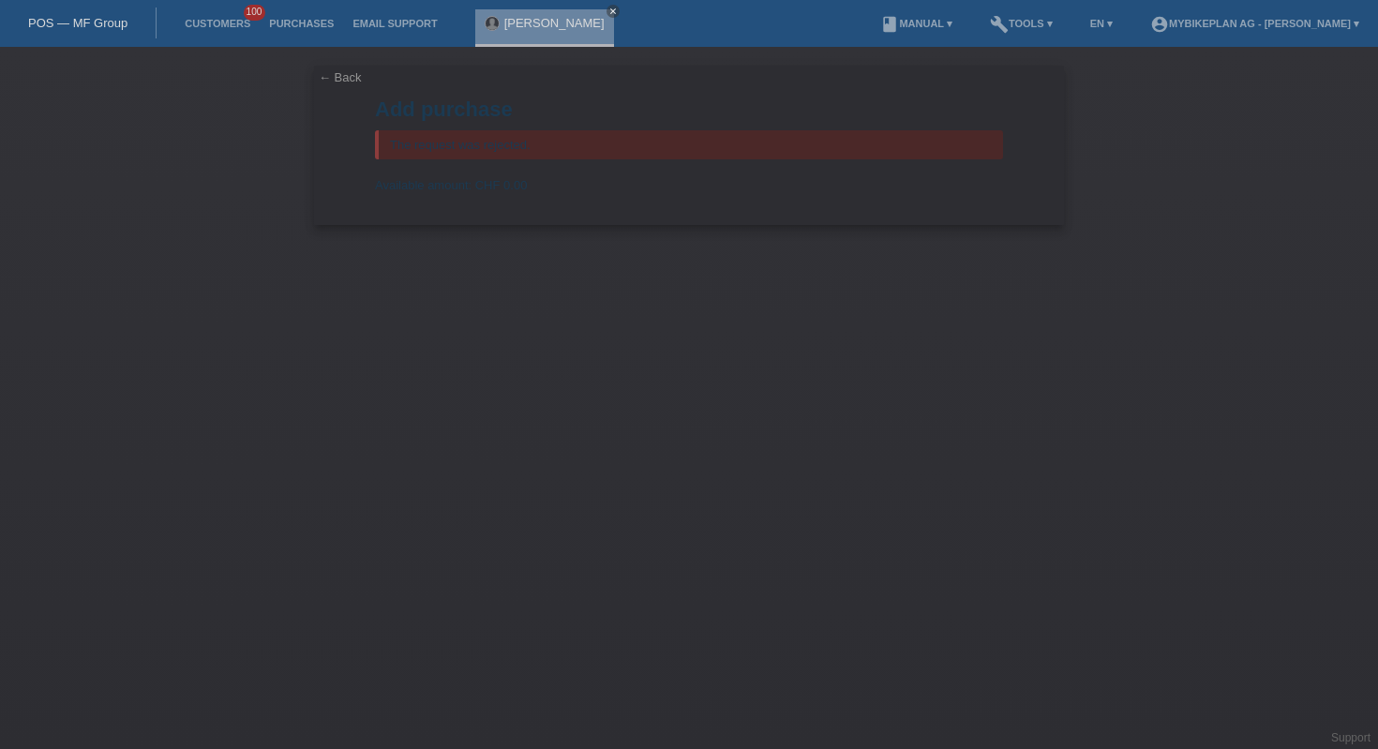
click at [608, 13] on icon "close" at bounding box center [612, 11] width 9 height 9
click at [109, 28] on link "POS — MF Group" at bounding box center [77, 23] width 99 height 14
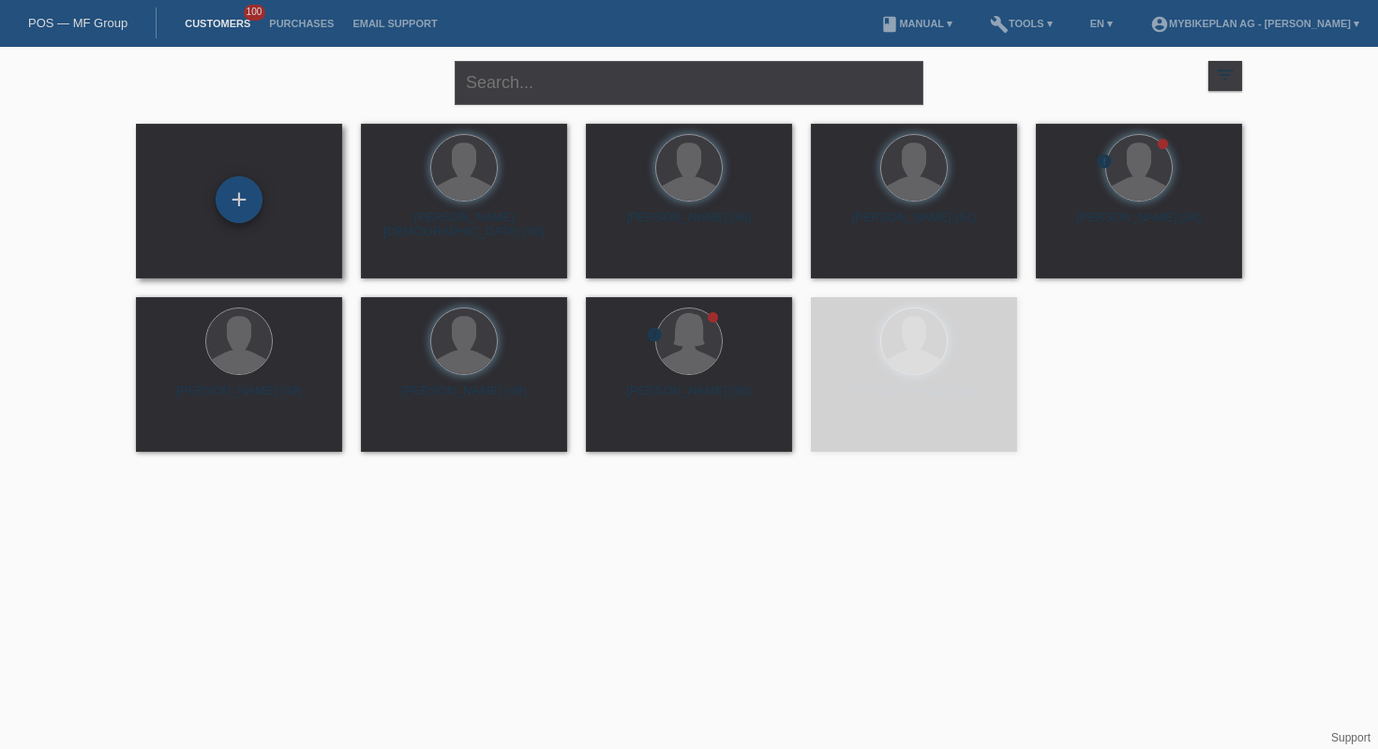
click at [245, 198] on div "+" at bounding box center [239, 199] width 47 height 47
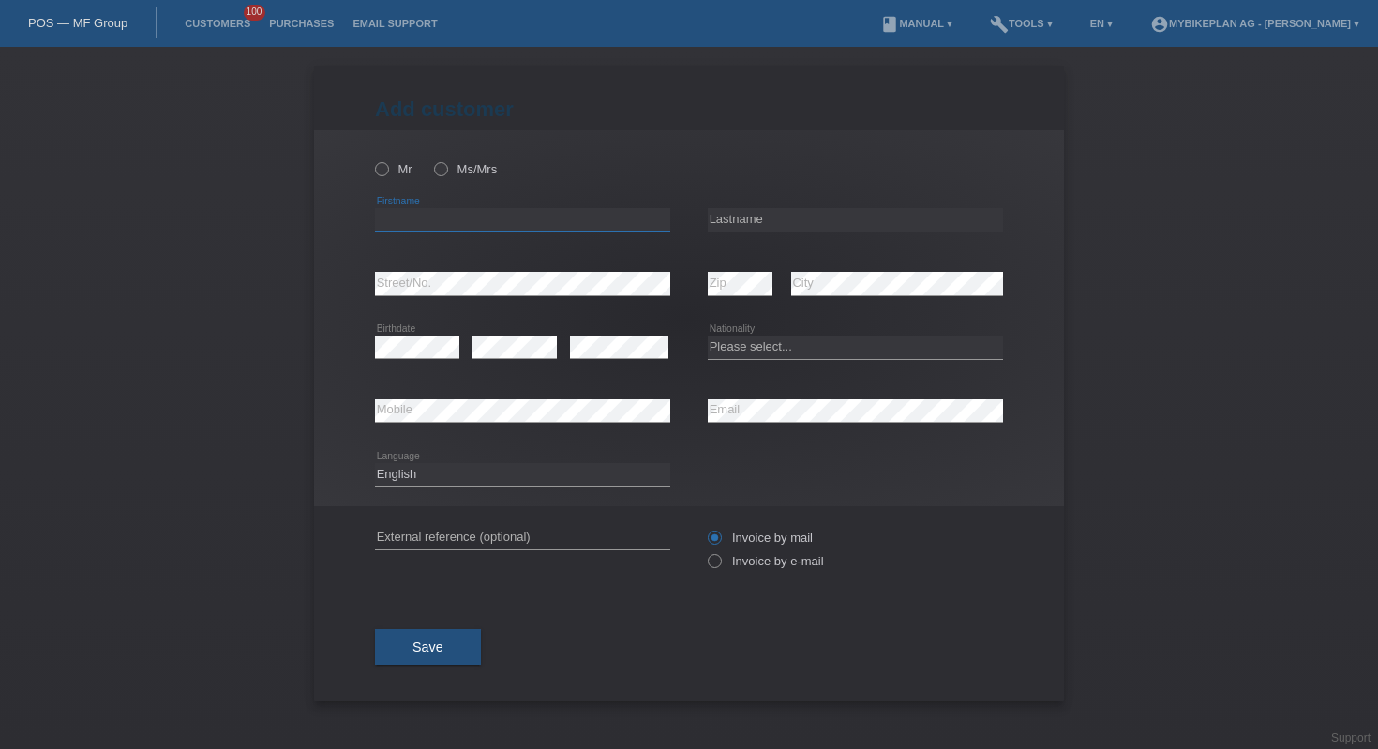
click at [560, 214] on input "text" at bounding box center [522, 219] width 295 height 23
type input "benedict"
click at [820, 212] on input "text" at bounding box center [855, 219] width 295 height 23
paste input "Düppre"
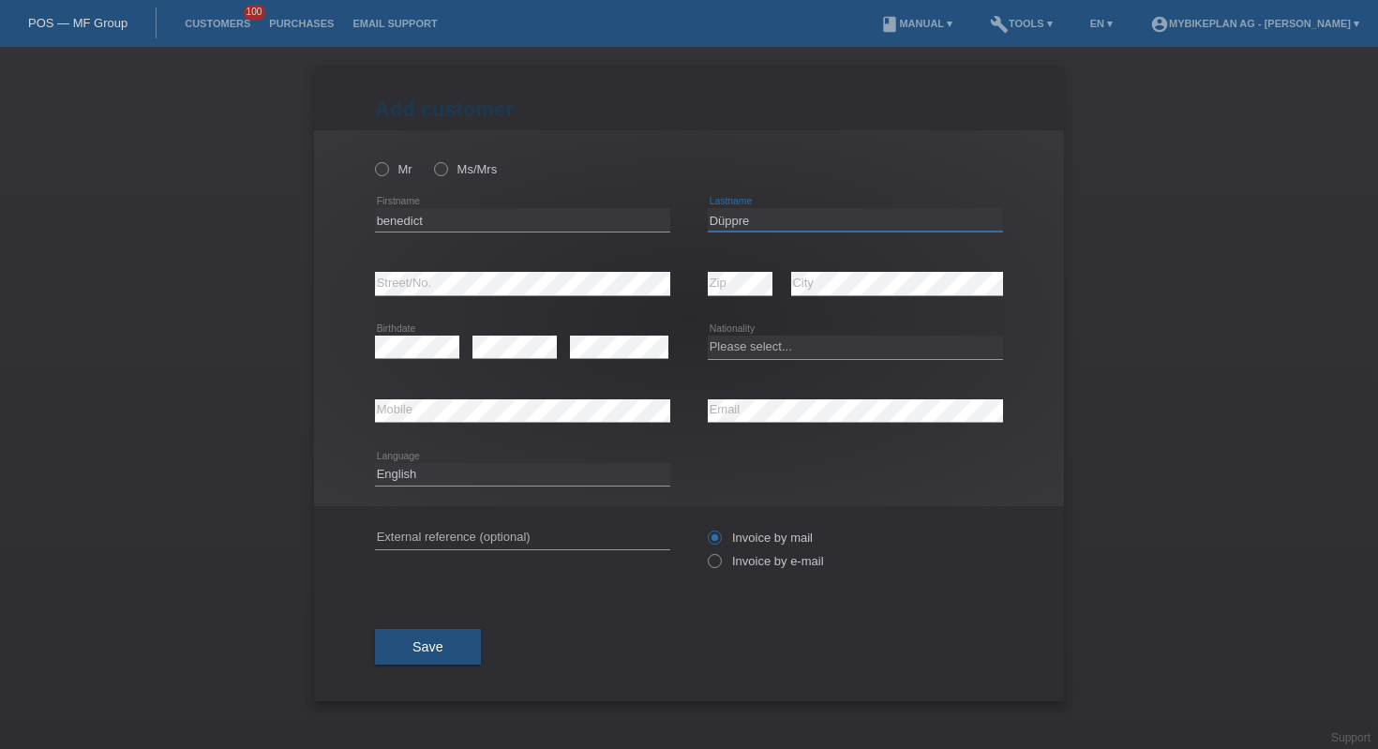
type input "Düppre"
click at [769, 303] on div "error Zip" at bounding box center [740, 284] width 65 height 64
click at [762, 359] on icon at bounding box center [855, 359] width 295 height 1
click at [762, 348] on select "Please select... [GEOGRAPHIC_DATA] [GEOGRAPHIC_DATA] [GEOGRAPHIC_DATA] [GEOGRAP…" at bounding box center [855, 347] width 295 height 22
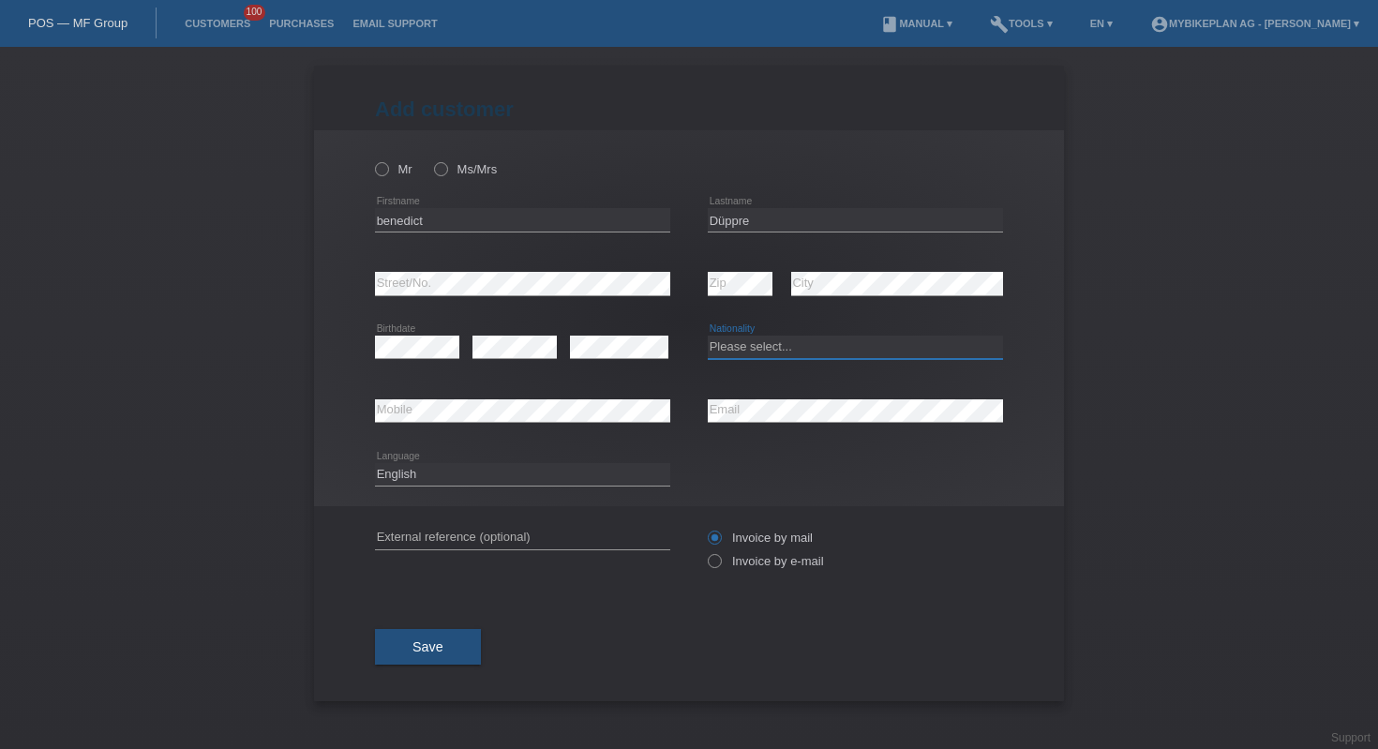
select select "DE"
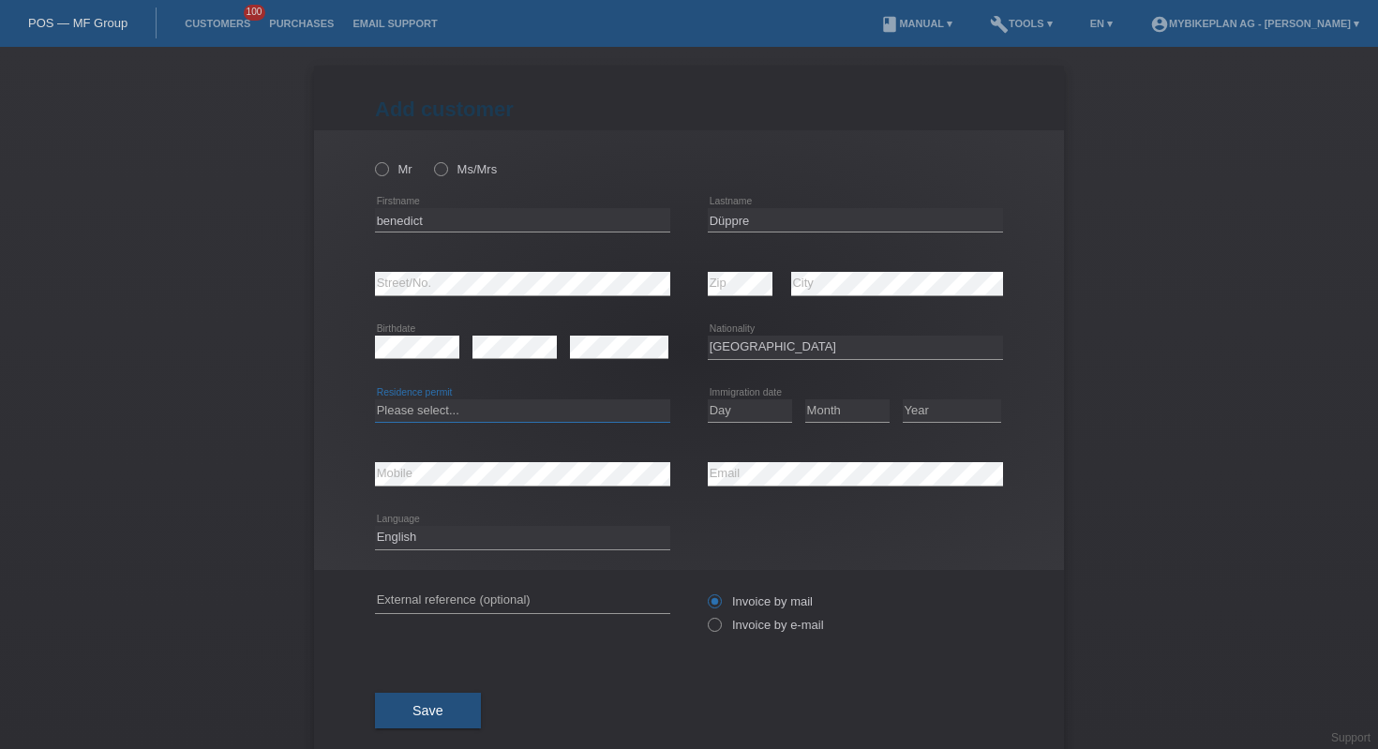
click at [536, 413] on select "Please select... C B B - Refugee status Other" at bounding box center [522, 410] width 295 height 22
select select "C"
click at [716, 403] on select "Day 01 02 03 04 05 06 07 08 09 10 11" at bounding box center [750, 410] width 84 height 22
select select "01"
click at [846, 409] on select "Month 01 02 03 04 05 06 07 08 09 10 11" at bounding box center [847, 410] width 84 height 22
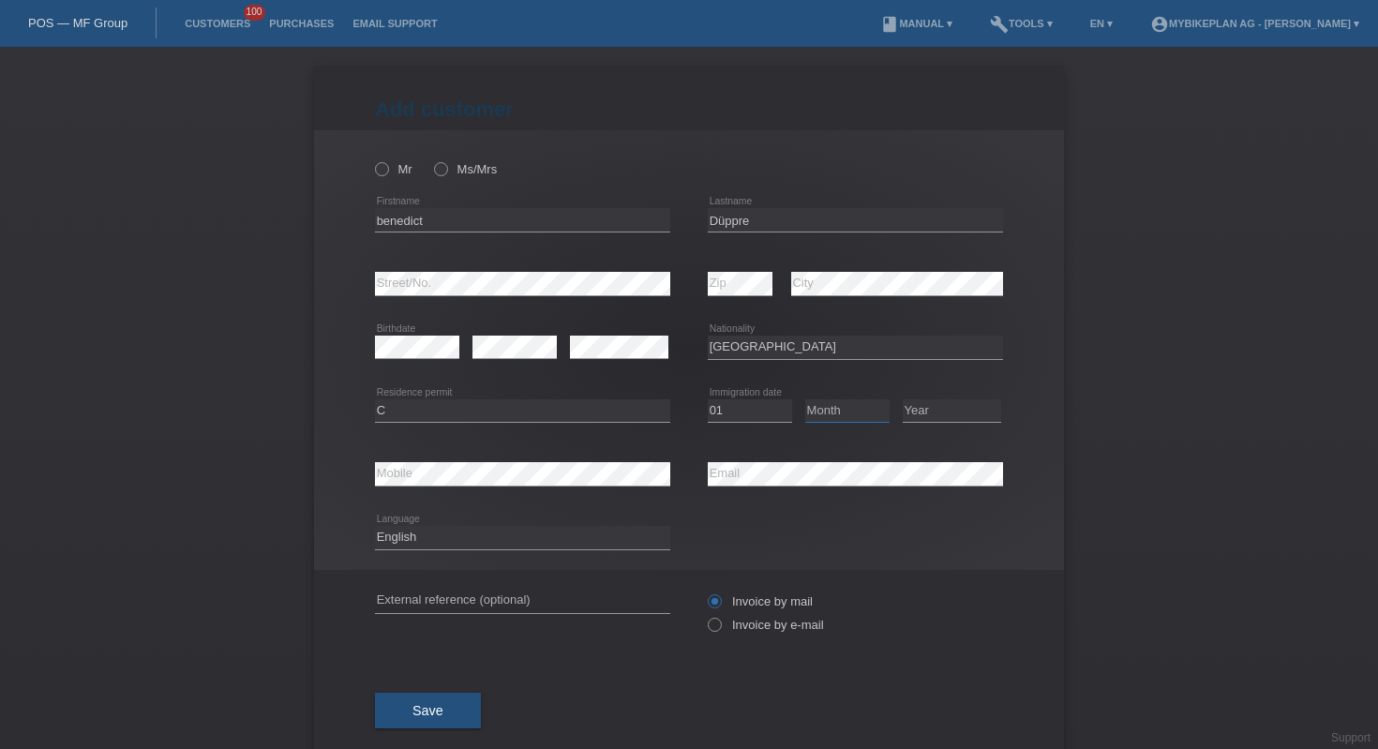
select select "03"
click at [944, 412] on select "Year 2025 2024 2023 2022 2021 2020 2019 2018 2017 2016 2015 2014 2013 2012 2011…" at bounding box center [952, 410] width 98 height 22
select select "2018"
click at [571, 534] on select "Deutsch Français Italiano English" at bounding box center [522, 537] width 295 height 22
select select "de"
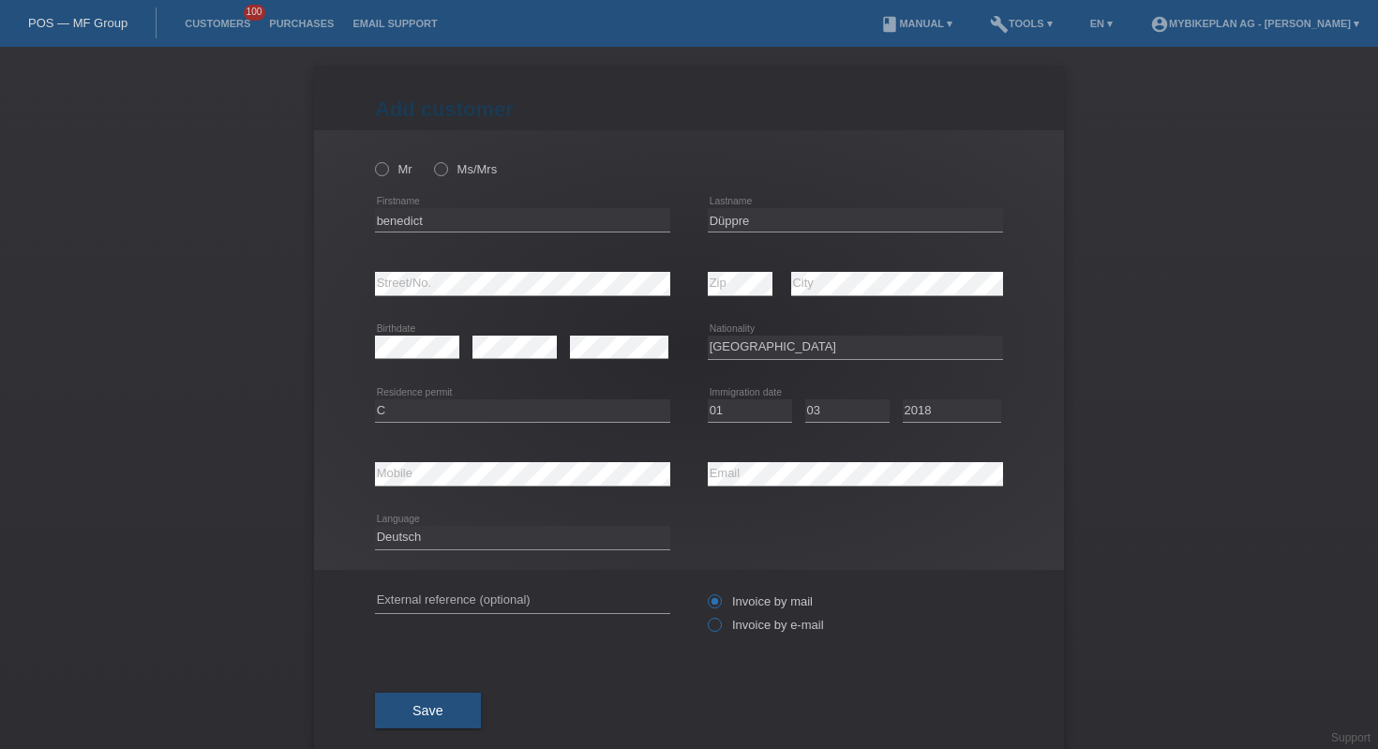
click at [705, 615] on icon at bounding box center [705, 615] width 0 height 0
click at [713, 631] on input "Invoice by e-mail" at bounding box center [714, 629] width 12 height 23
radio input "true"
click at [441, 179] on div "Mr Ms/Mrs" at bounding box center [522, 169] width 295 height 38
click at [431, 159] on icon at bounding box center [431, 159] width 0 height 0
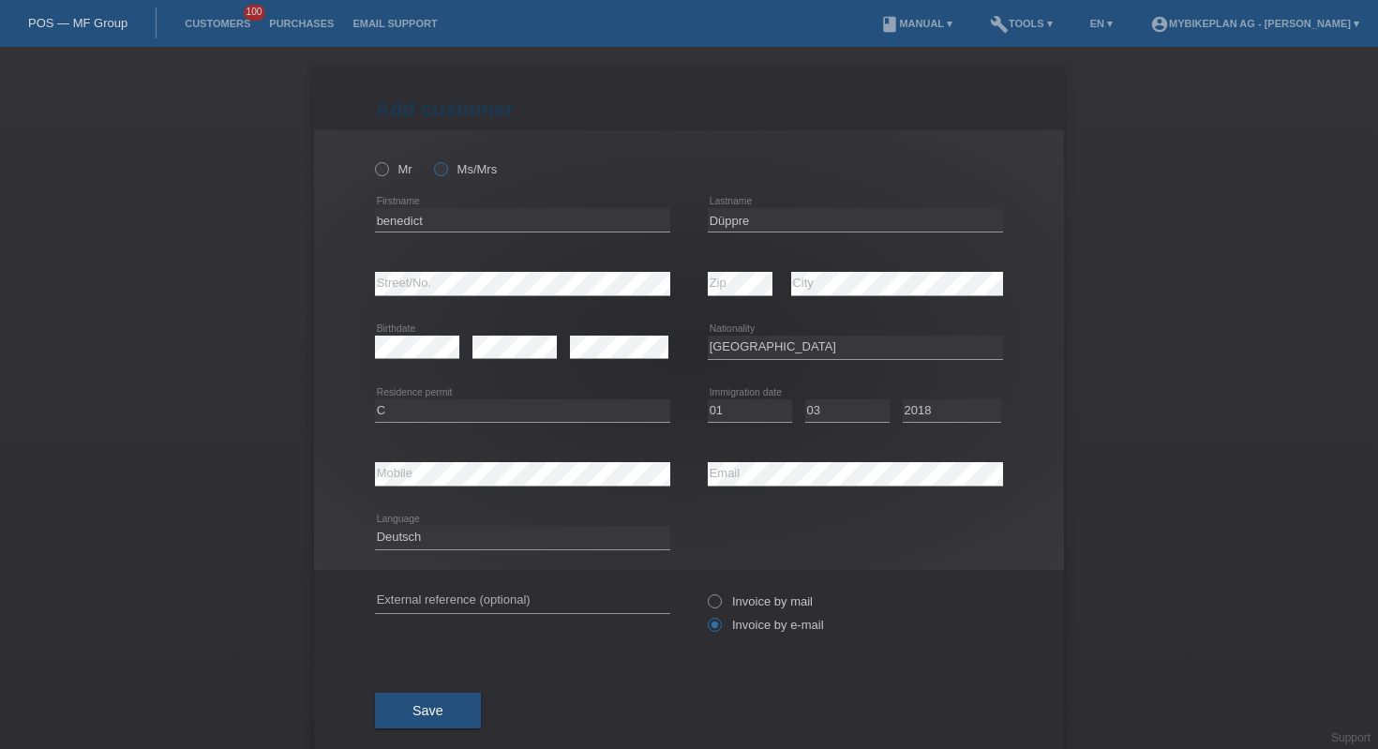
click at [440, 173] on input "Ms/Mrs" at bounding box center [440, 168] width 12 height 12
radio input "true"
click at [420, 701] on button "Save" at bounding box center [428, 711] width 106 height 36
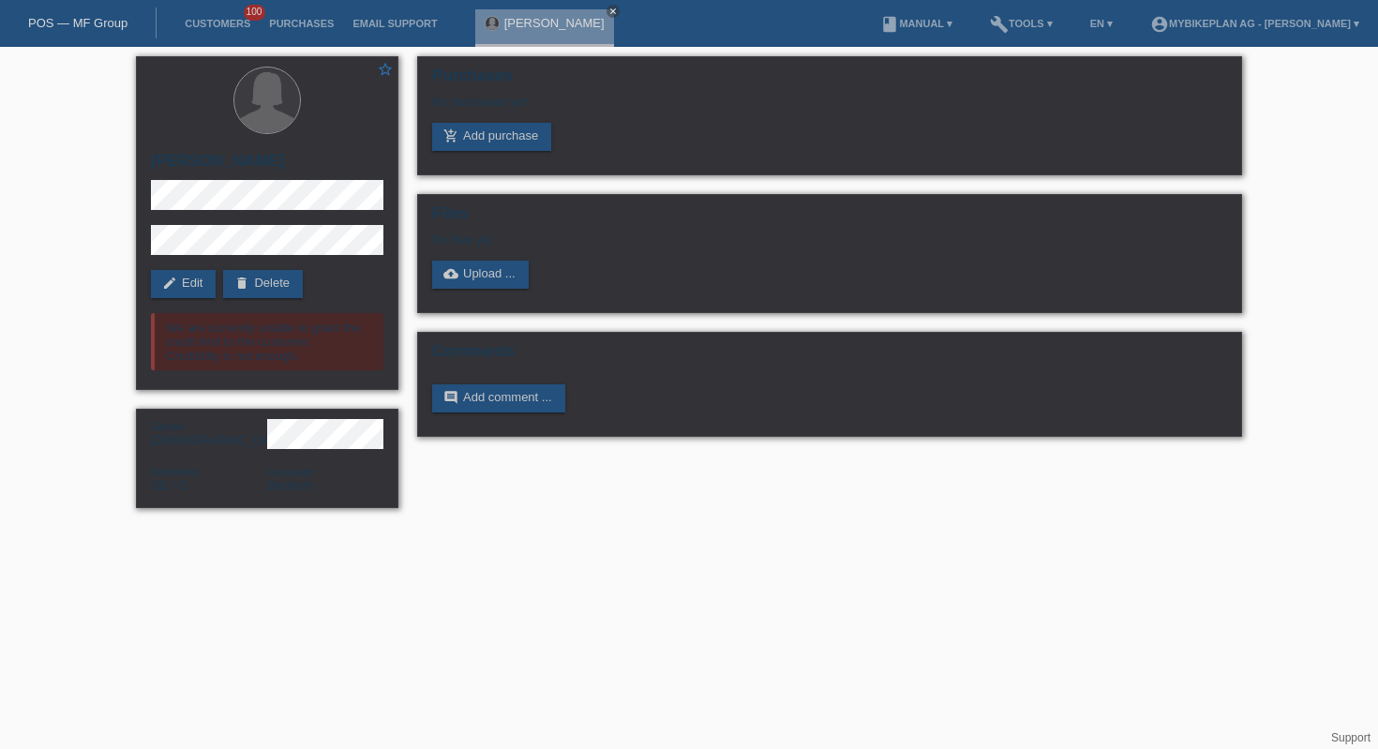
click at [91, 18] on link "POS — MF Group" at bounding box center [77, 23] width 99 height 14
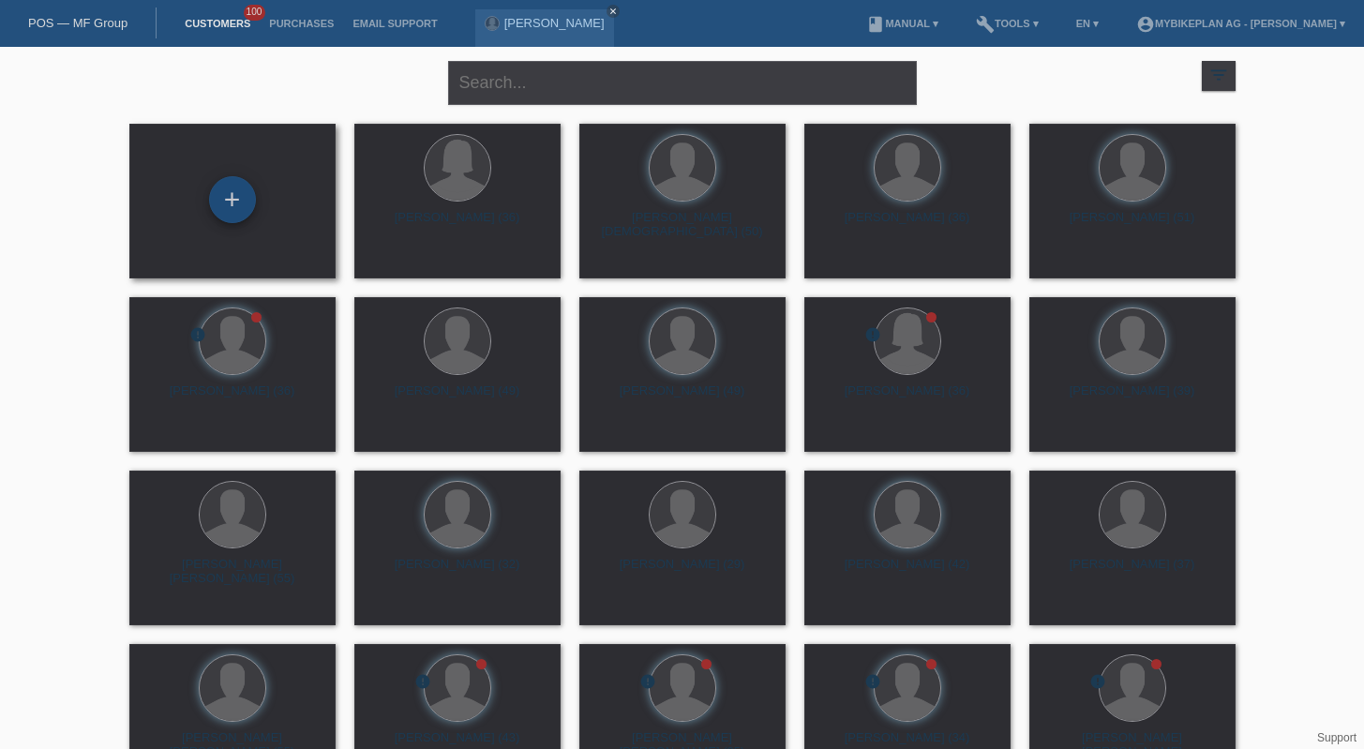
click at [240, 201] on div "+" at bounding box center [232, 199] width 47 height 47
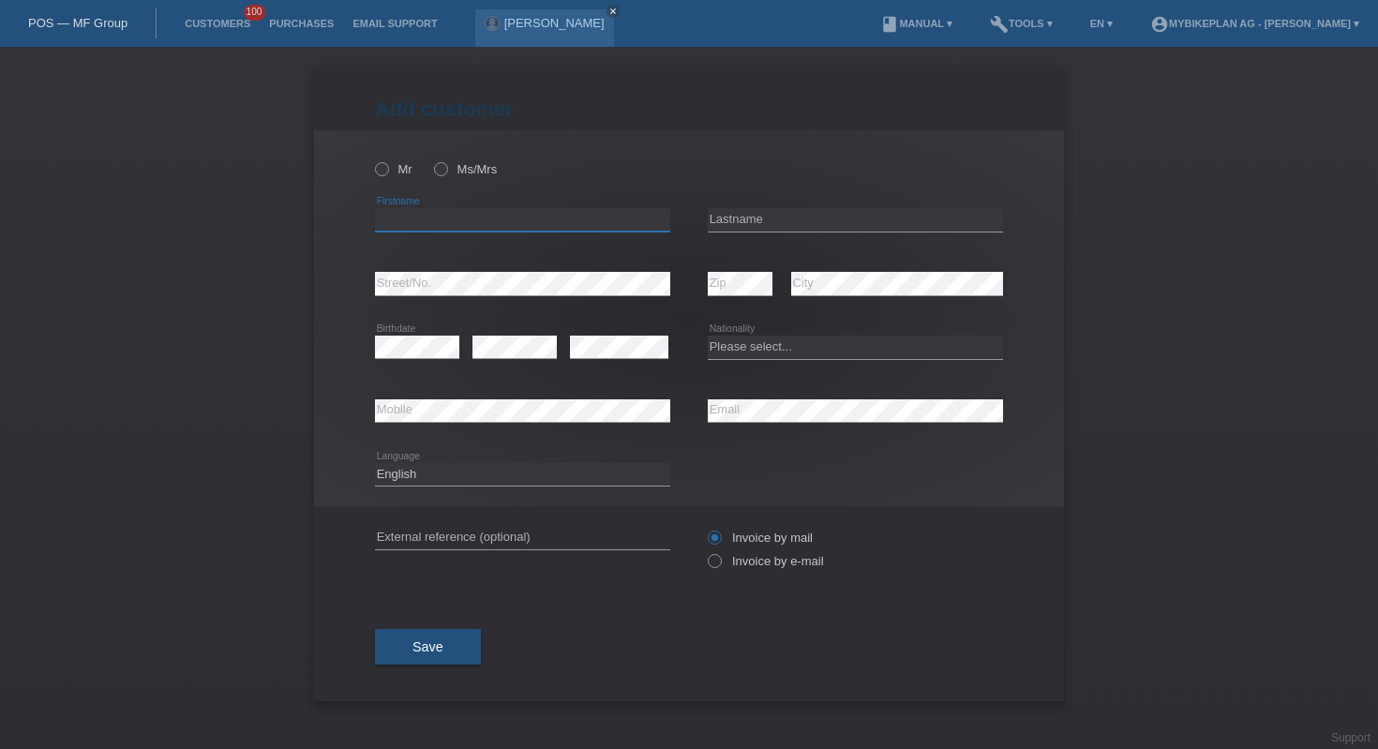
click at [402, 229] on input "text" at bounding box center [522, 219] width 295 height 23
click at [828, 226] on input "text" at bounding box center [855, 219] width 295 height 23
paste input "Safar"
type input "Safar"
click at [585, 223] on input "text" at bounding box center [522, 219] width 295 height 23
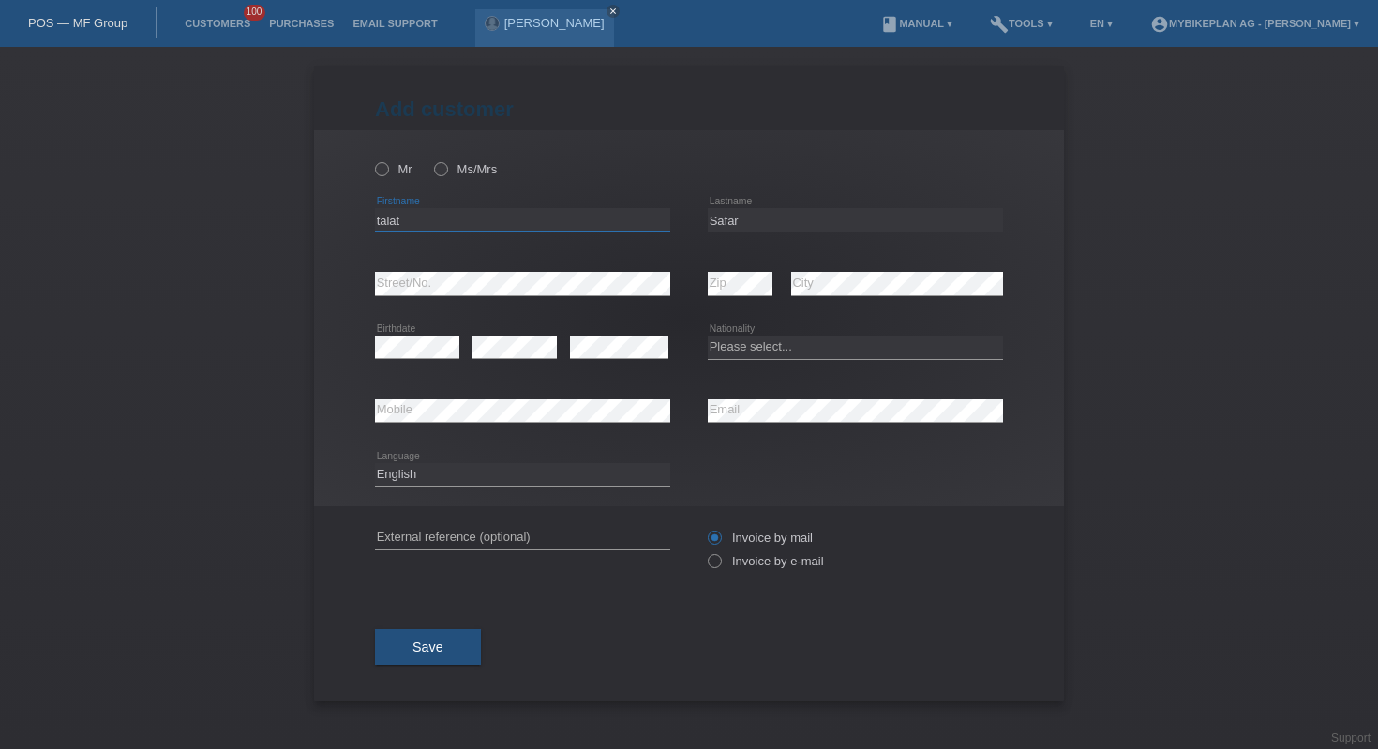
type input "talat"
click at [785, 346] on select "Please select... Switzerland Austria Germany Liechtenstein ------------ Afghani…" at bounding box center [855, 347] width 295 height 22
select select "CH"
click at [740, 566] on label "Invoice by e-mail" at bounding box center [766, 561] width 116 height 14
click at [720, 566] on input "Invoice by e-mail" at bounding box center [714, 565] width 12 height 23
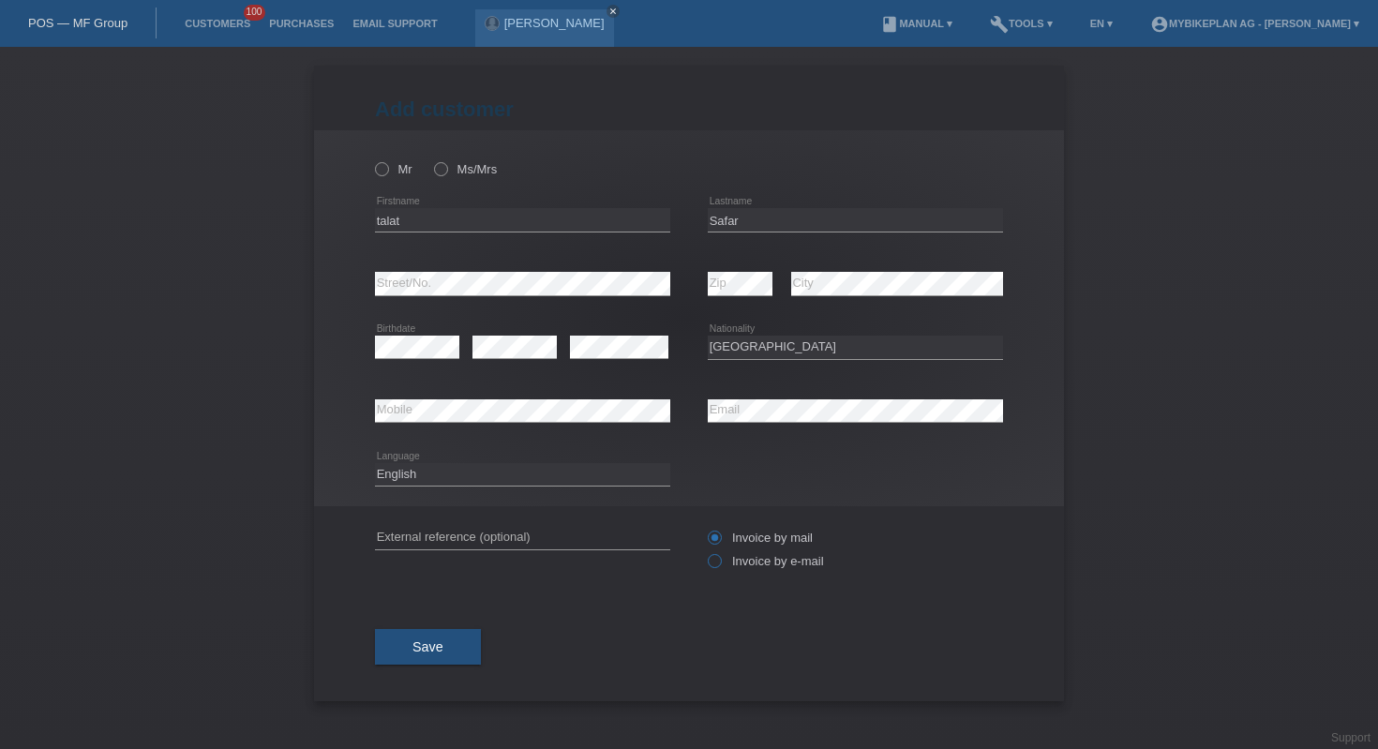
radio input "true"
click at [544, 474] on select "Deutsch Français Italiano English" at bounding box center [522, 474] width 295 height 22
click at [470, 474] on select "Deutsch Français Italiano English" at bounding box center [522, 474] width 295 height 22
select select "de"
click at [372, 159] on icon at bounding box center [372, 159] width 0 height 0
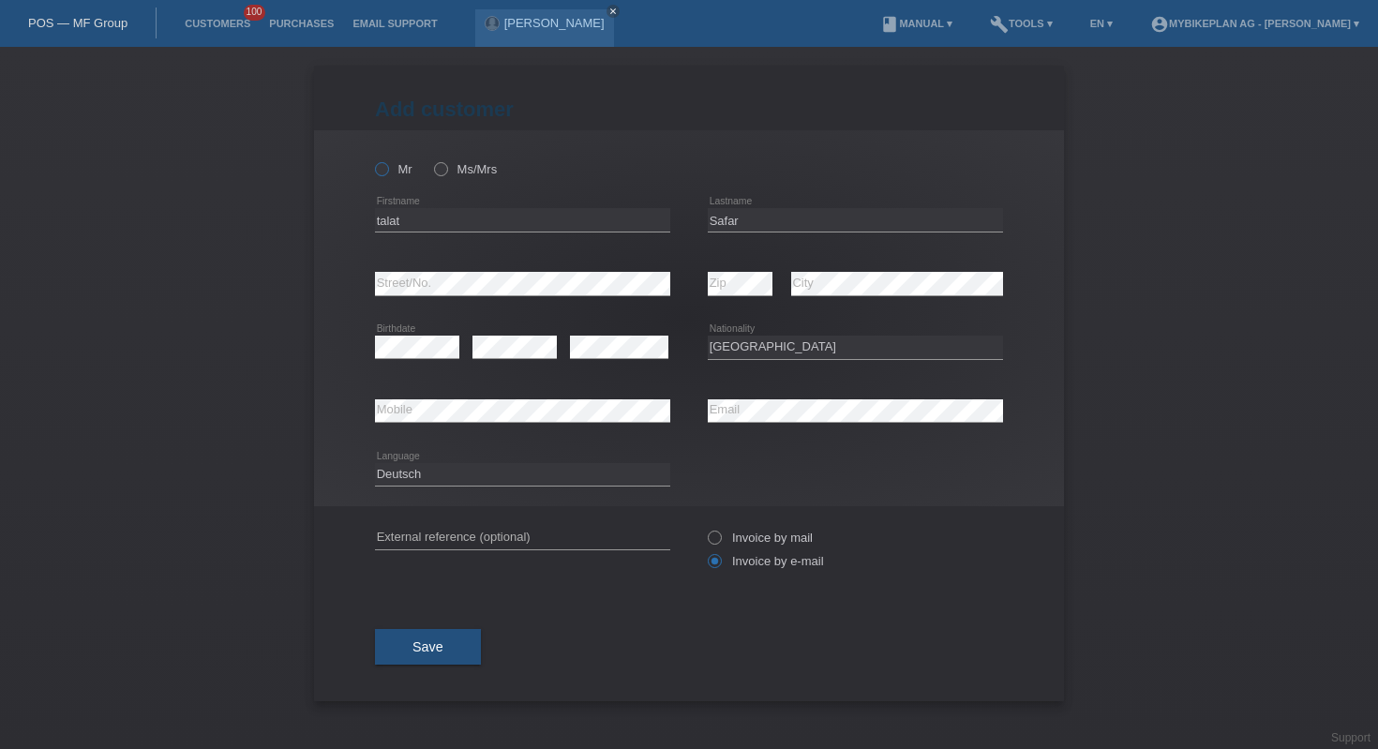
click at [379, 174] on input "Mr" at bounding box center [381, 168] width 12 height 12
radio input "true"
click at [430, 659] on button "Save" at bounding box center [428, 647] width 106 height 36
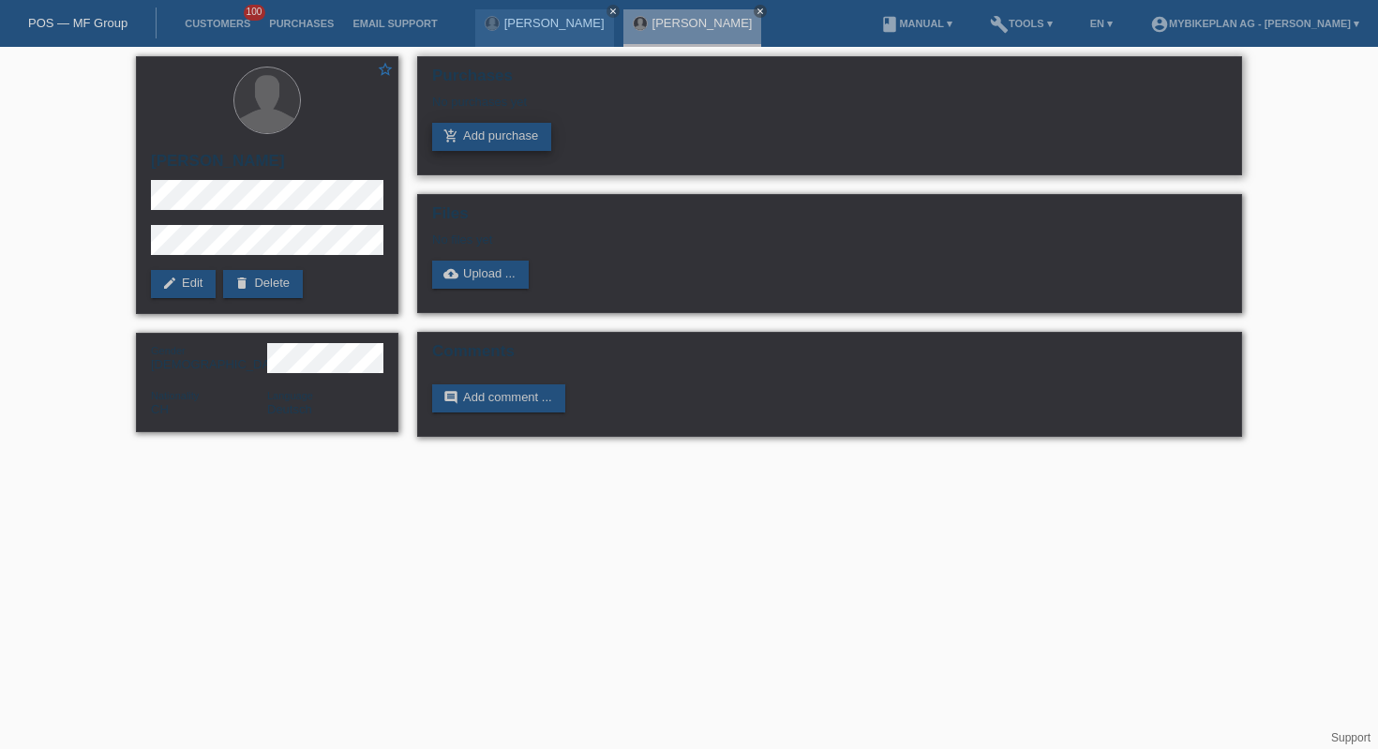
click at [500, 130] on link "add_shopping_cart Add purchase" at bounding box center [491, 137] width 119 height 28
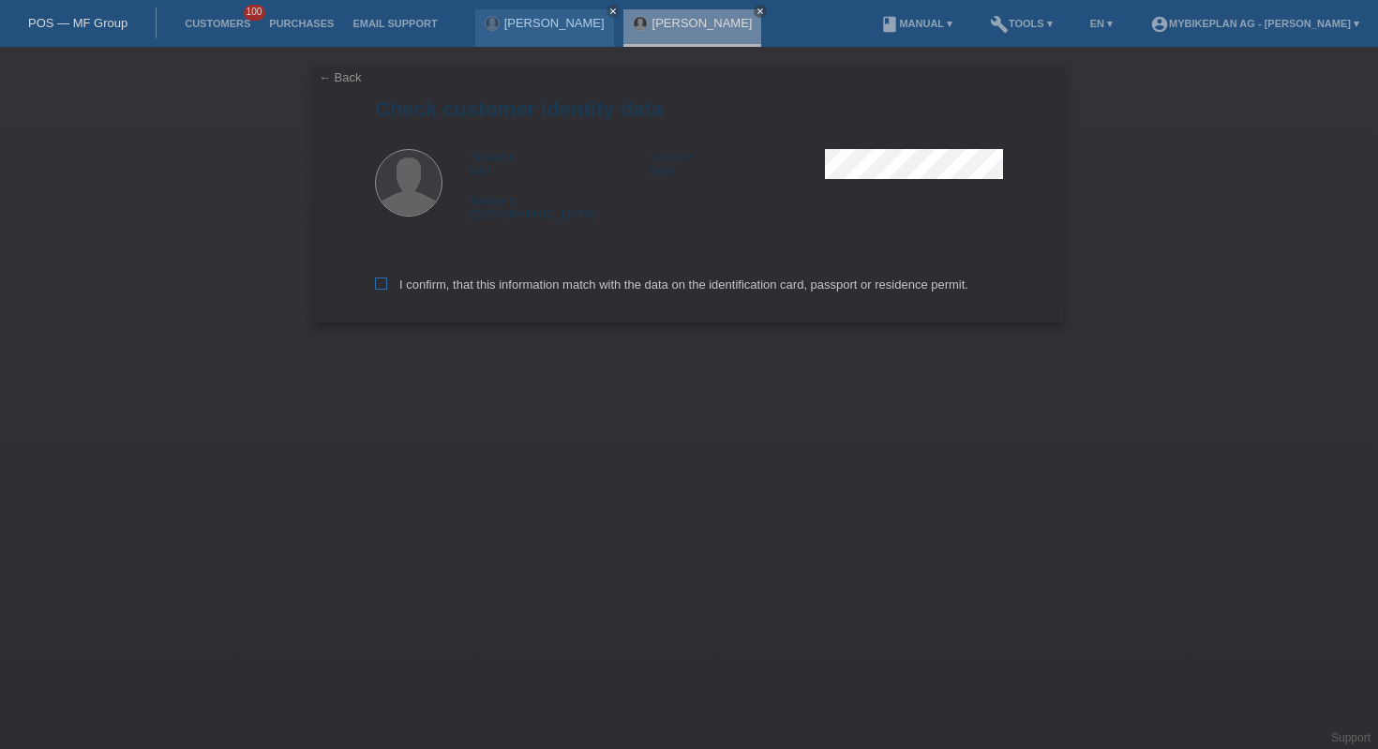
click at [531, 286] on label "I confirm, that this information match with the data on the identification card…" at bounding box center [671, 284] width 593 height 14
click at [387, 286] on input "I confirm, that this information match with the data on the identification card…" at bounding box center [381, 283] width 12 height 12
checkbox input "true"
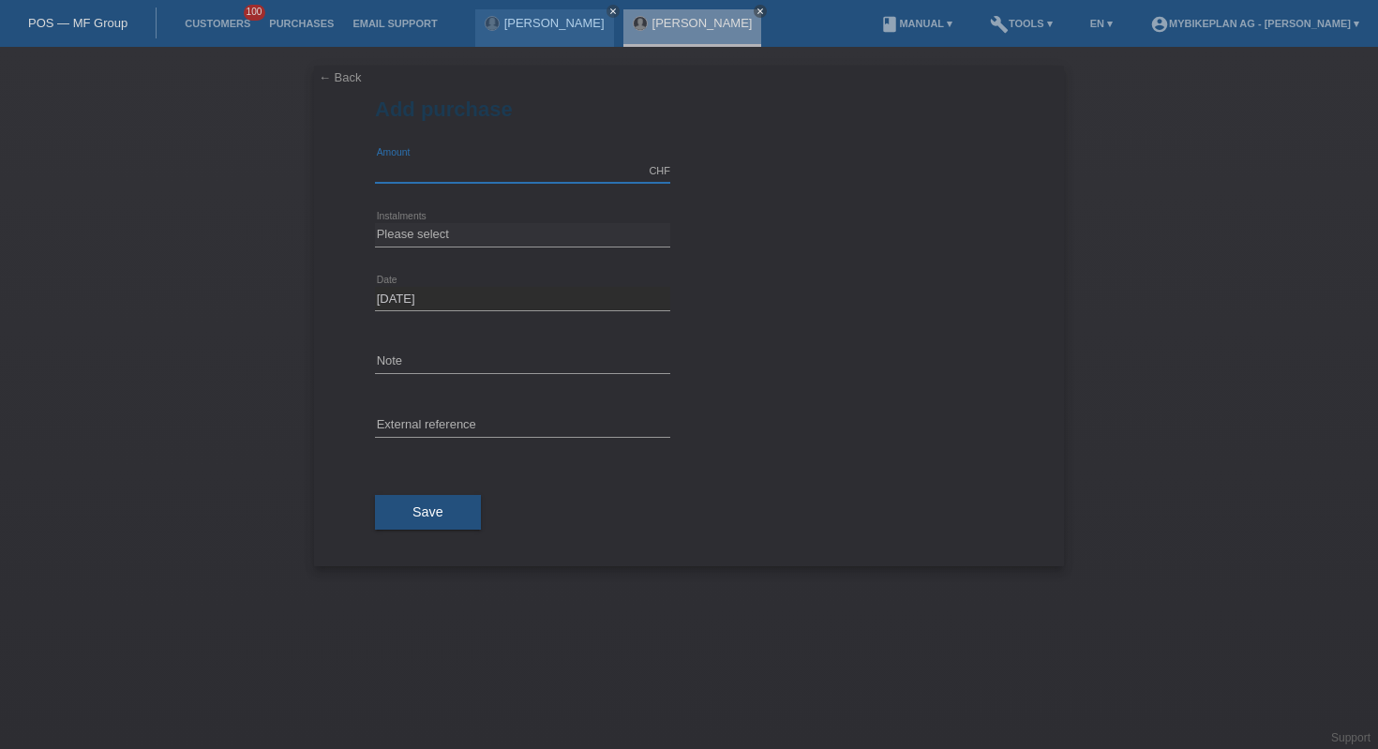
click at [463, 162] on input "text" at bounding box center [522, 170] width 295 height 23
type input "10000.00"
click at [511, 229] on select "Please select 6 instalments 12 instalments 18 instalments 24 instalments 36 ins…" at bounding box center [522, 234] width 295 height 22
select select "488"
click at [396, 511] on button "Save" at bounding box center [428, 513] width 106 height 36
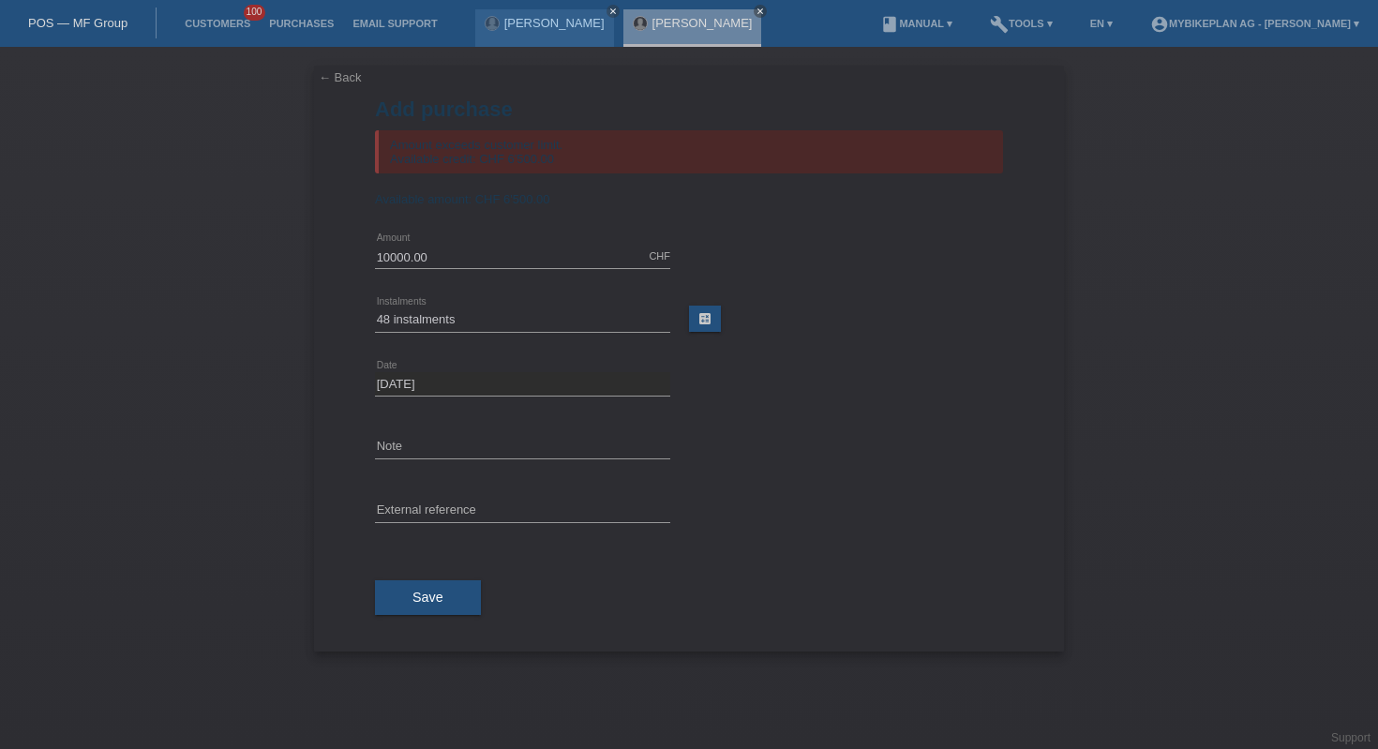
click at [84, 31] on div "POS — MF Group" at bounding box center [78, 22] width 157 height 31
click at [85, 22] on link "POS — MF Group" at bounding box center [77, 23] width 99 height 14
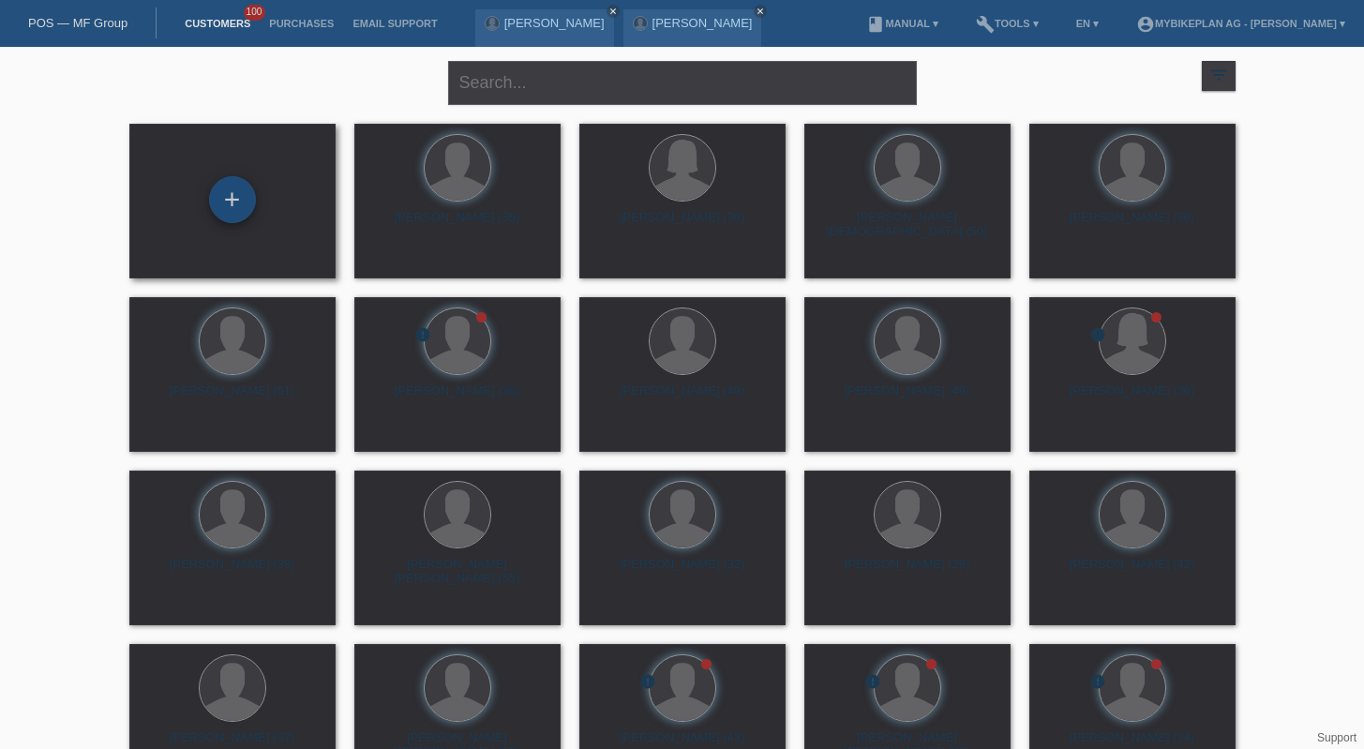
click at [239, 212] on div "+" at bounding box center [232, 199] width 47 height 47
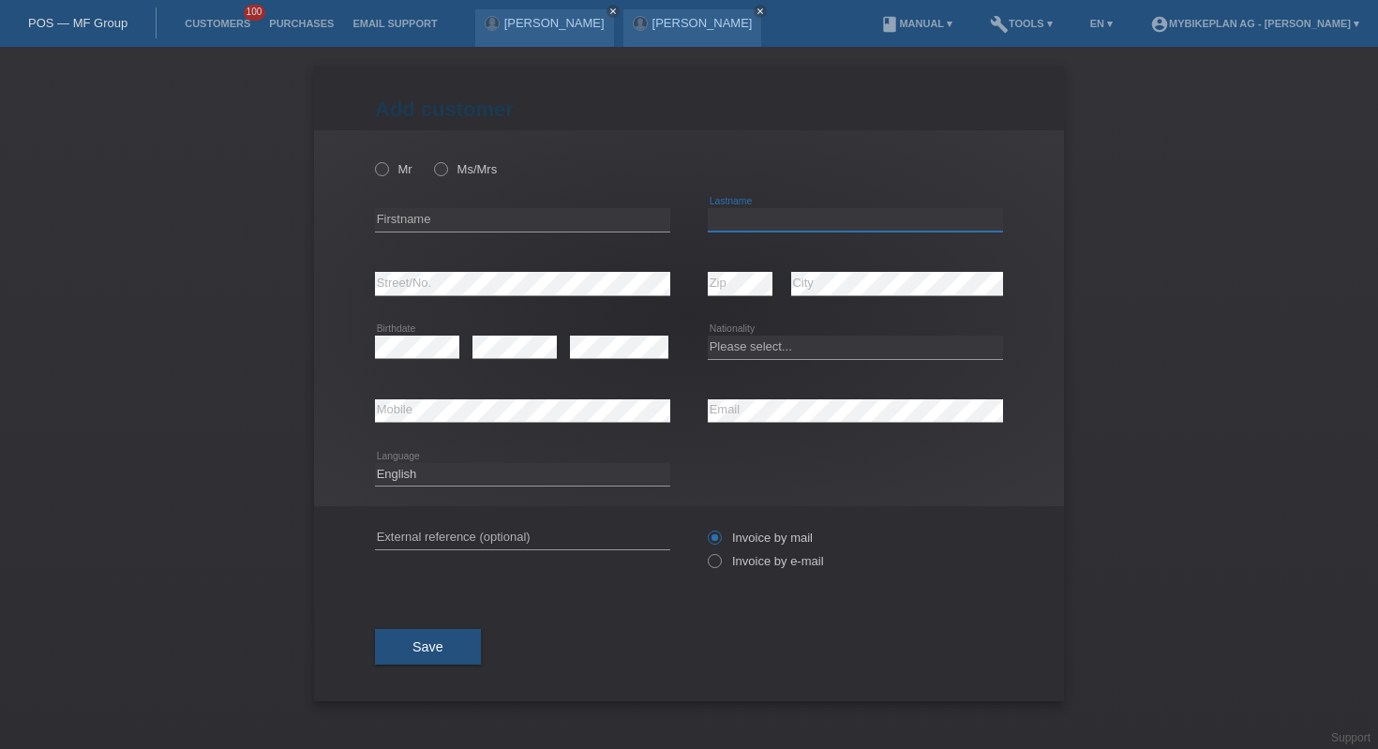
click at [779, 218] on input "text" at bounding box center [855, 219] width 295 height 23
paste input "Röösli"
type input "Röösli"
click at [533, 215] on input "text" at bounding box center [522, 219] width 295 height 23
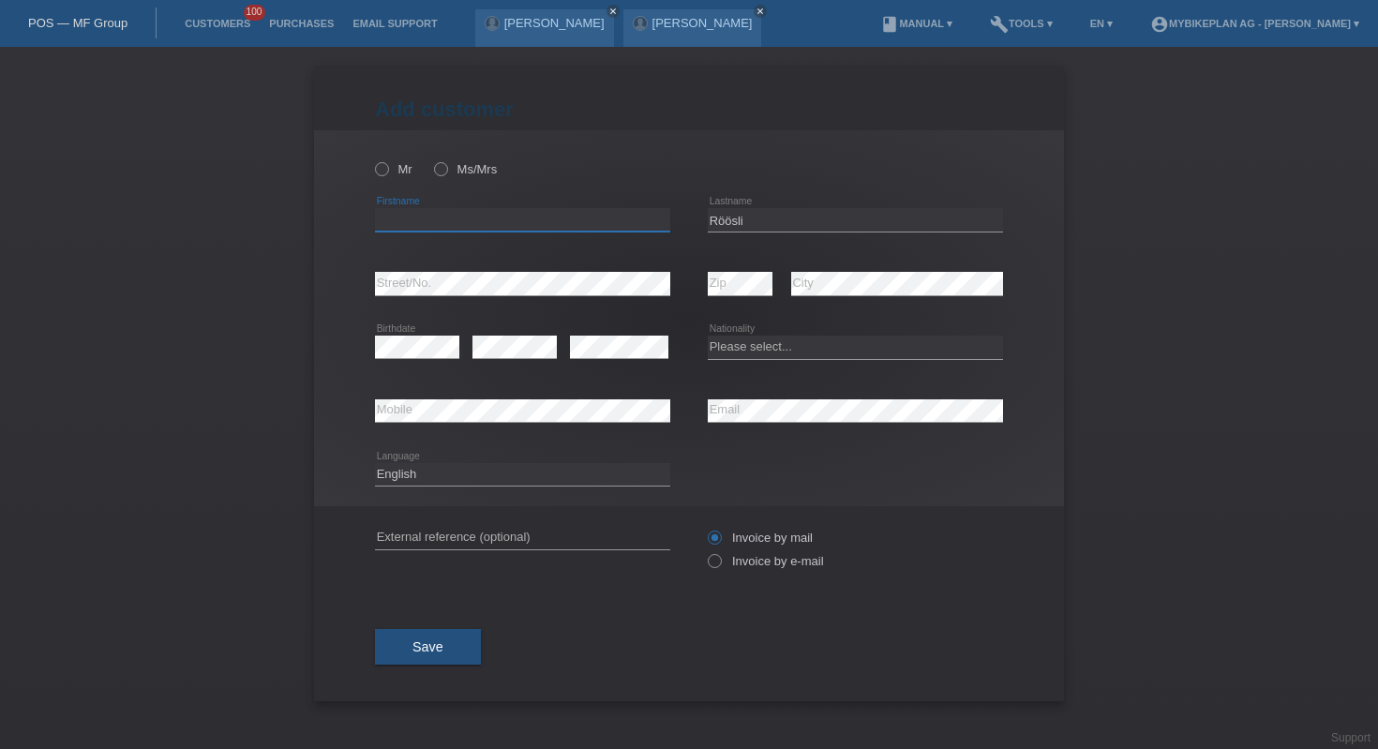
paste input "Kevin James"
type input "Kevin James"
click at [397, 172] on label "Mr" at bounding box center [393, 169] width 37 height 14
click at [387, 172] on input "Mr" at bounding box center [381, 168] width 12 height 12
radio input "true"
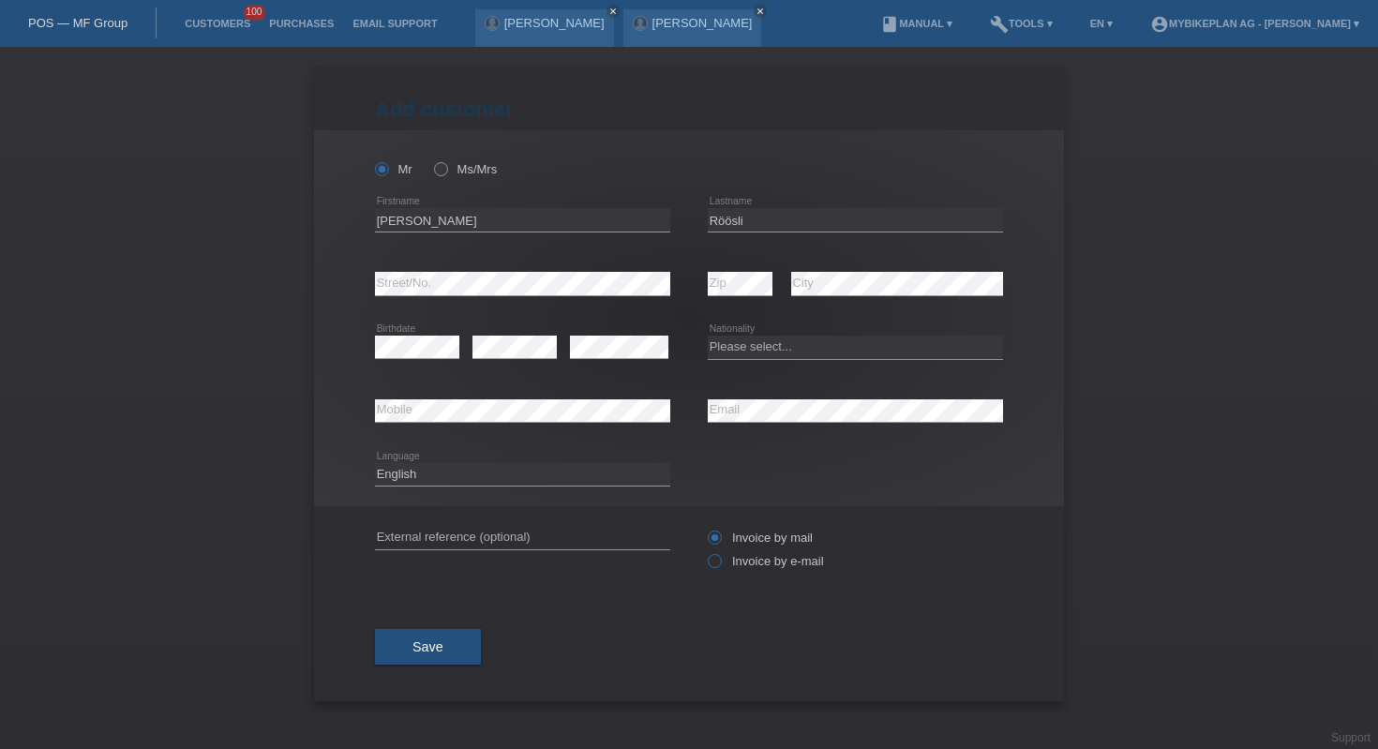
click at [729, 568] on label "Invoice by e-mail" at bounding box center [766, 561] width 116 height 14
click at [720, 570] on input "Invoice by e-mail" at bounding box center [714, 565] width 12 height 23
radio input "true"
click at [435, 636] on button "Save" at bounding box center [428, 647] width 106 height 36
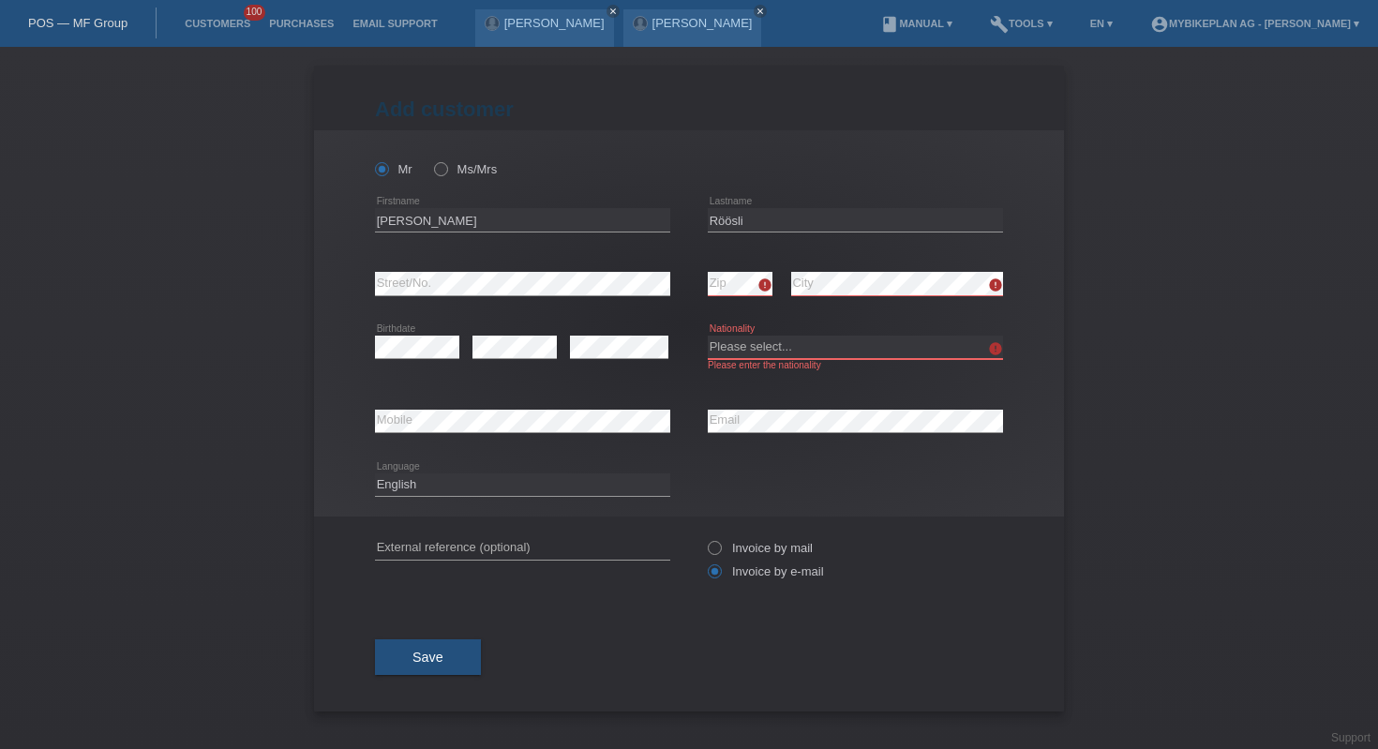
click at [773, 343] on select "Please select... Switzerland Austria Germany Liechtenstein ------------ Afghani…" at bounding box center [855, 347] width 295 height 22
select select "CH"
click at [433, 665] on span "Save" at bounding box center [427, 657] width 31 height 15
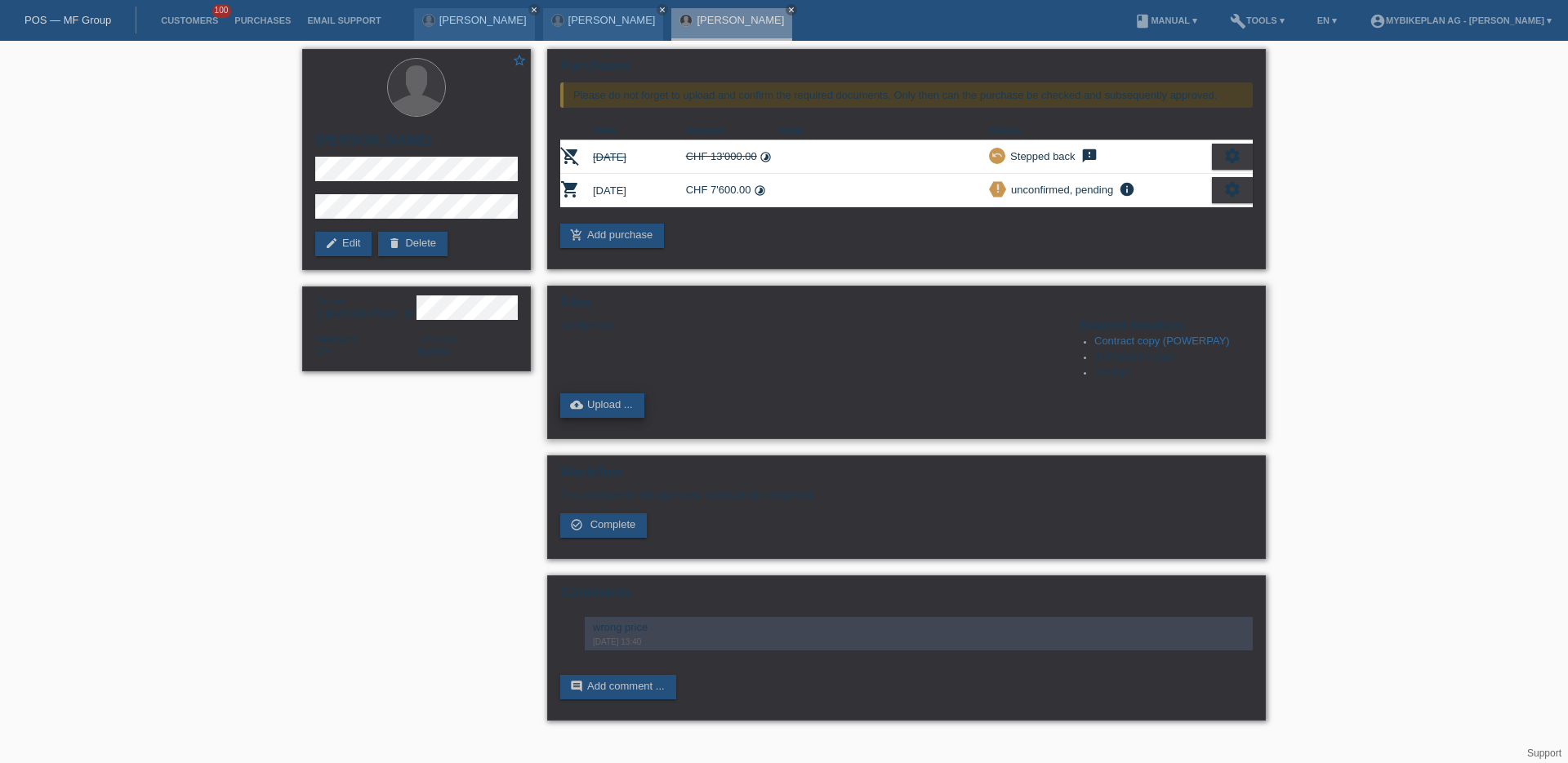
click at [625, 395] on link "cloud_upload Upload ..." at bounding box center [602, 406] width 84 height 24
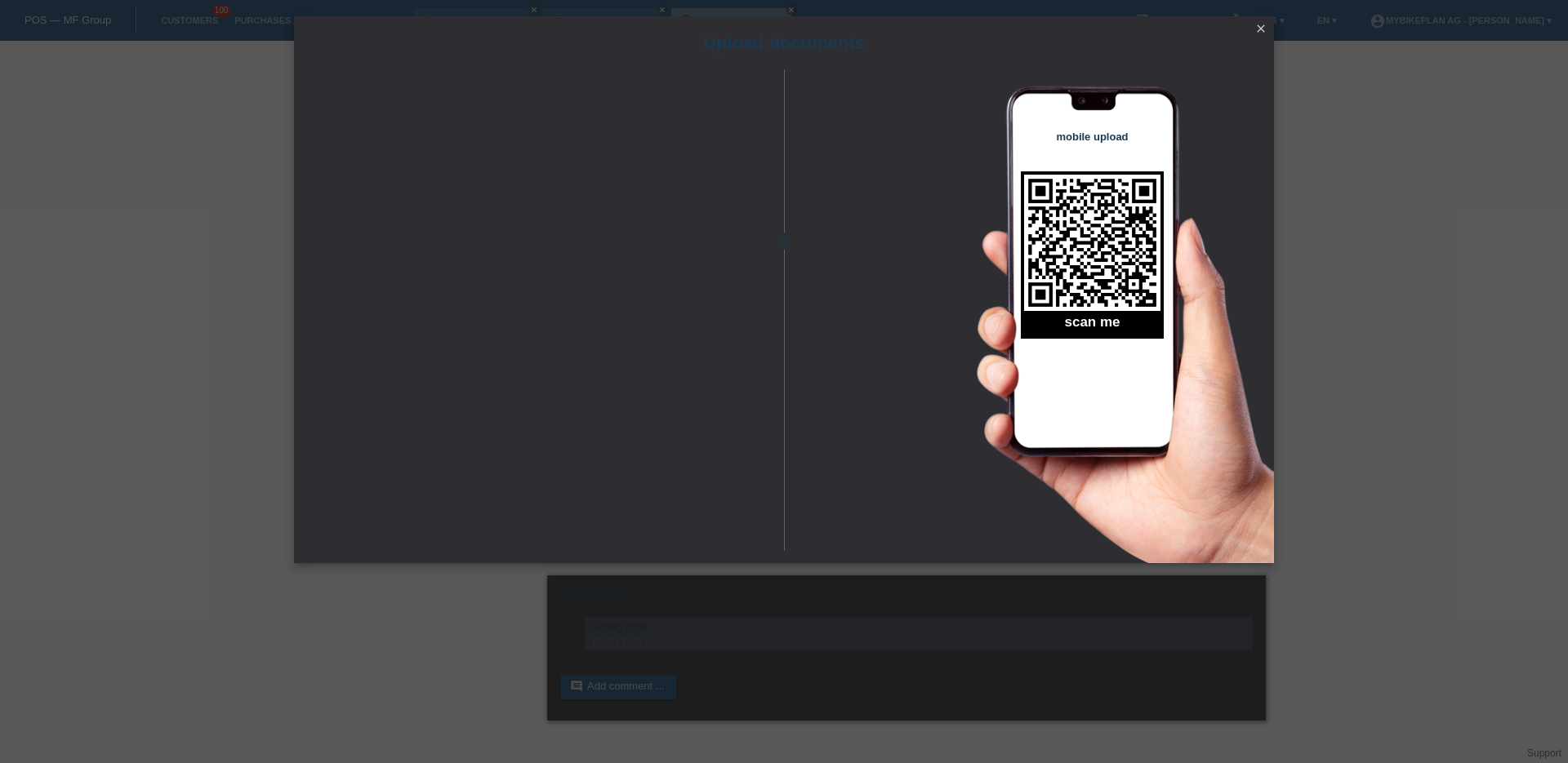
click at [1399, 524] on div "Upload documents or mobile upload scan me close" at bounding box center [784, 382] width 1568 height 763
click at [1255, 28] on icon "close" at bounding box center [1260, 28] width 13 height 13
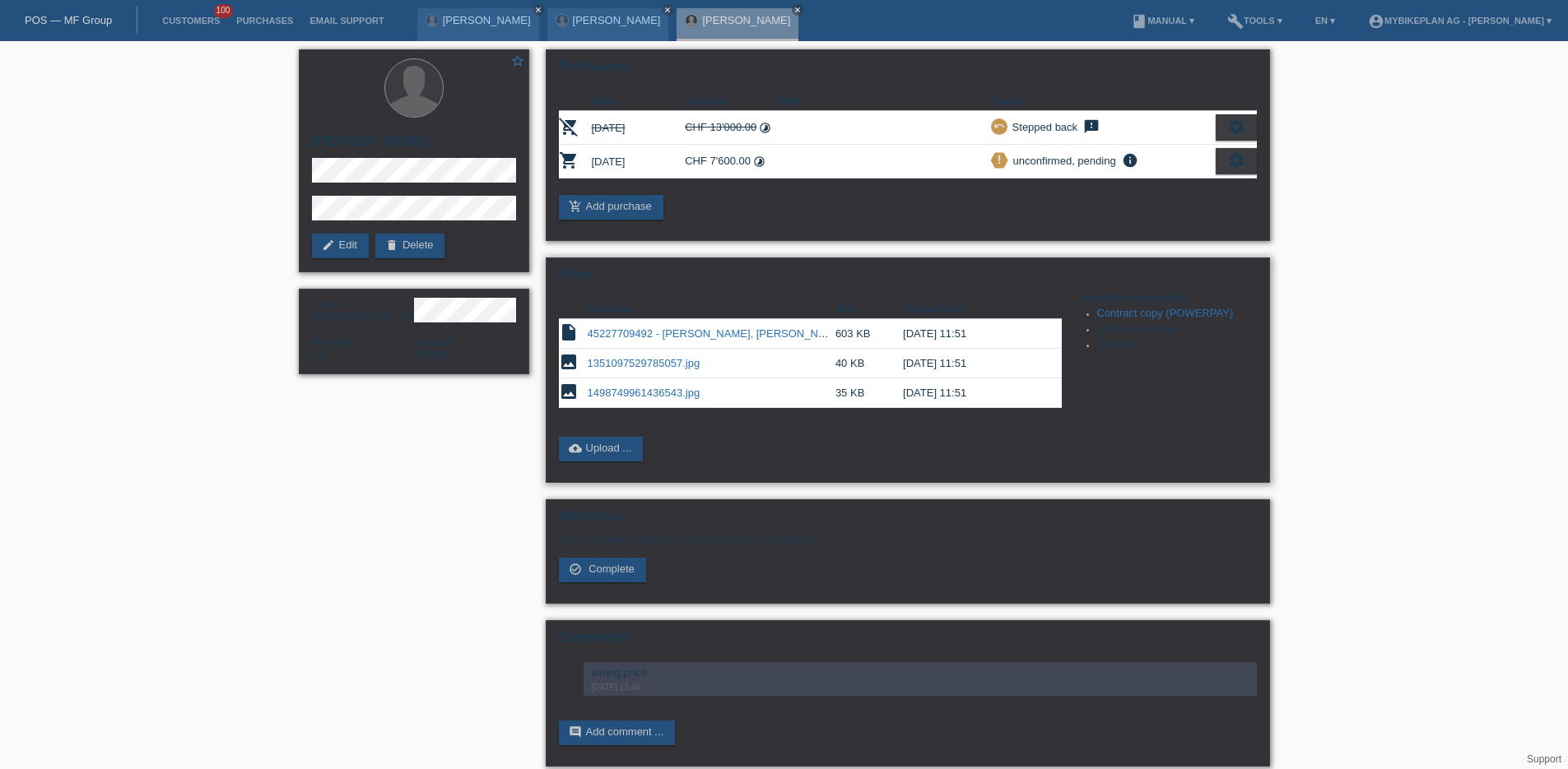
click at [637, 388] on link "1498749961436543.jpg" at bounding box center [644, 393] width 112 height 12
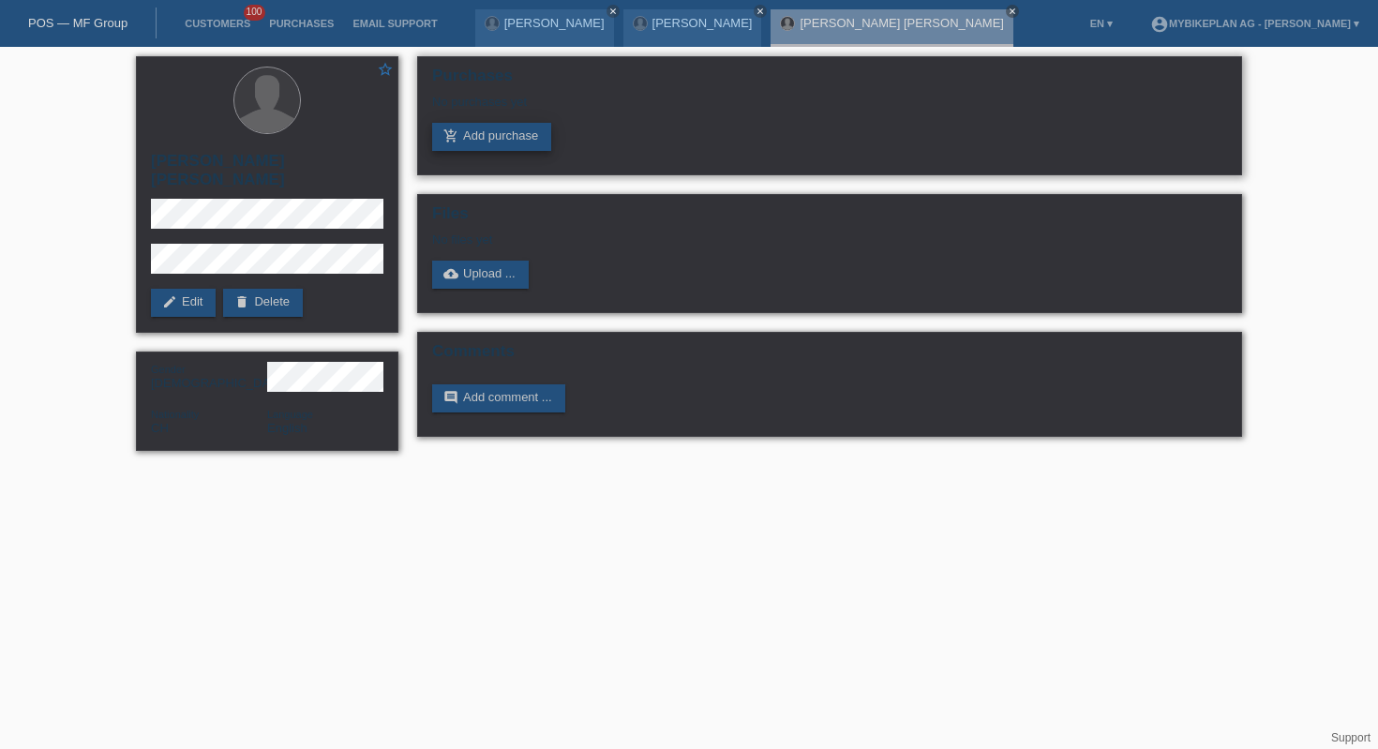
click at [521, 135] on link "add_shopping_cart Add purchase" at bounding box center [491, 137] width 119 height 28
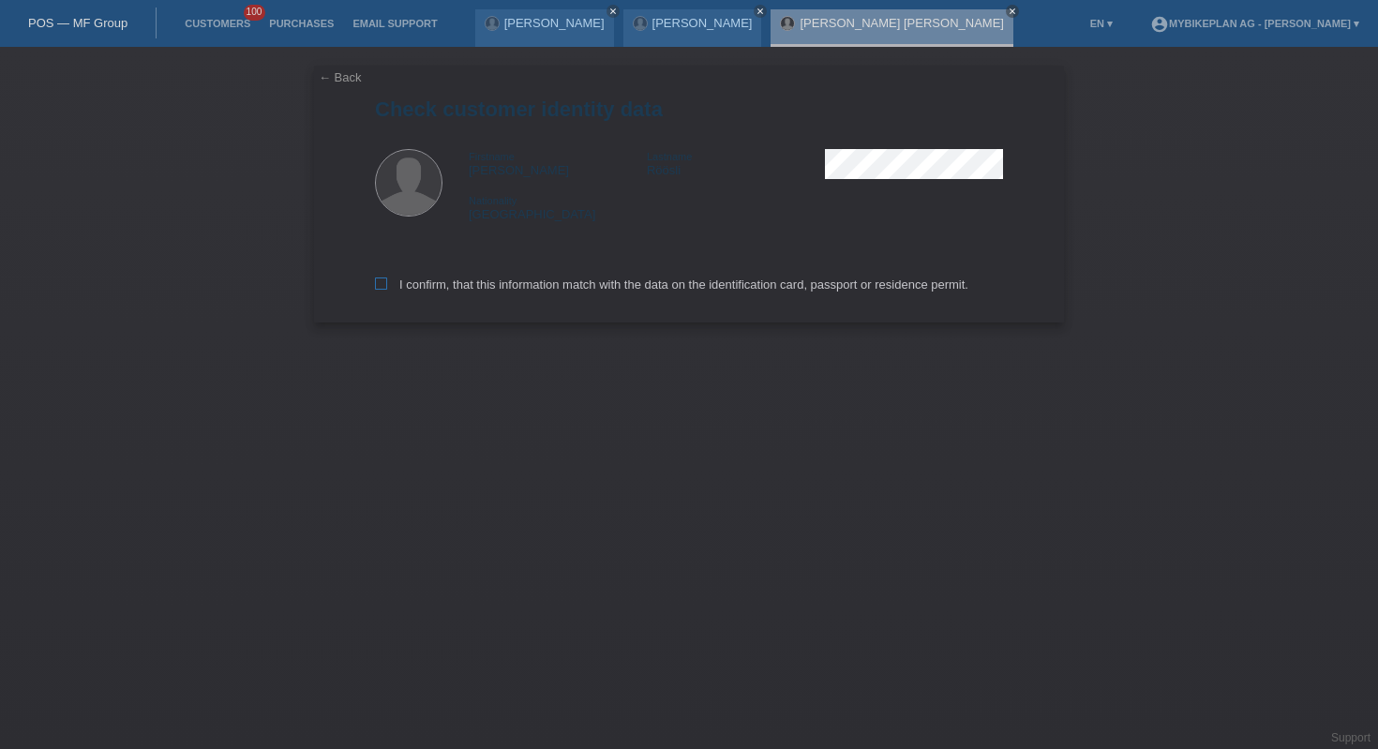
click at [724, 291] on label "I confirm, that this information match with the data on the identification card…" at bounding box center [671, 284] width 593 height 14
click at [387, 290] on input "I confirm, that this information match with the data on the identification card…" at bounding box center [381, 283] width 12 height 12
checkbox input "true"
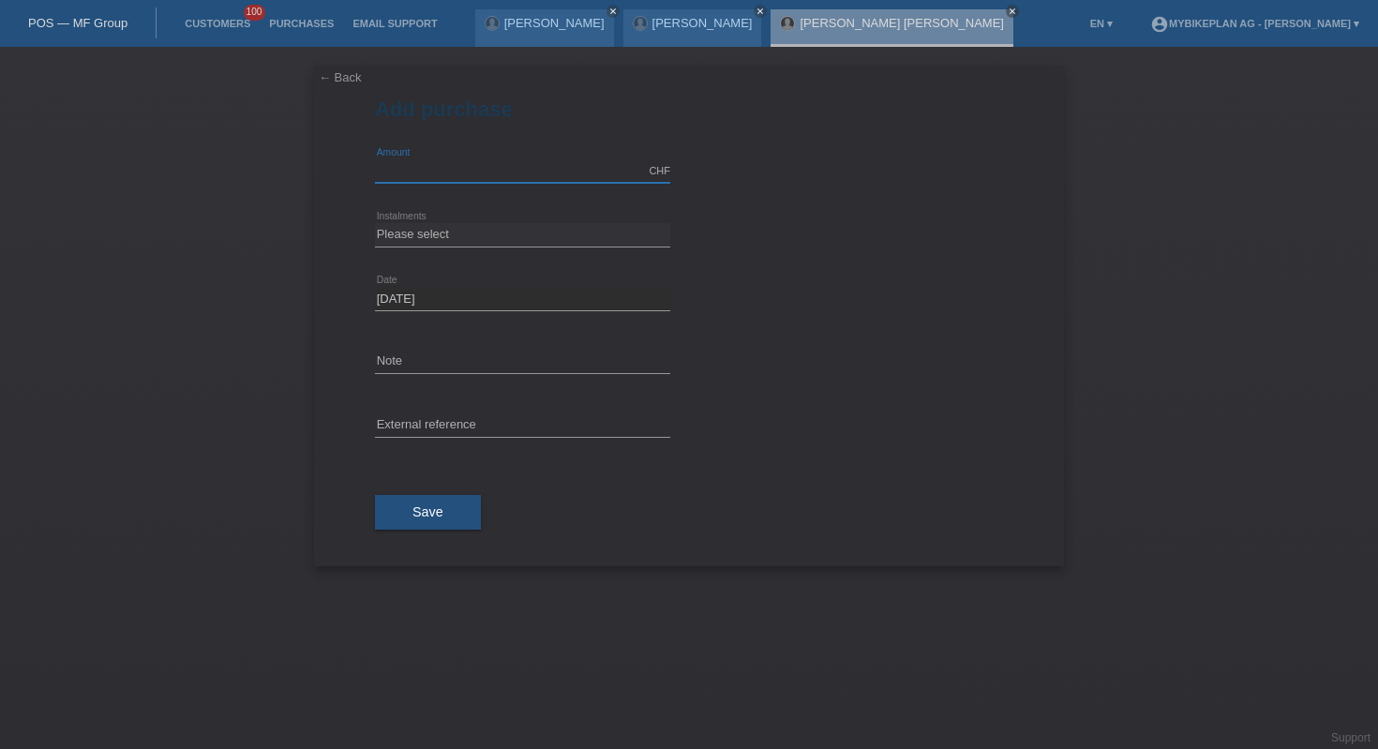
click at [484, 172] on input "text" at bounding box center [522, 170] width 295 height 23
type input "10000.00"
click at [519, 235] on select "Please select 6 instalments 12 instalments 18 instalments 24 instalments 36 ins…" at bounding box center [522, 234] width 295 height 22
select select "488"
click at [426, 506] on span "Save" at bounding box center [427, 511] width 31 height 15
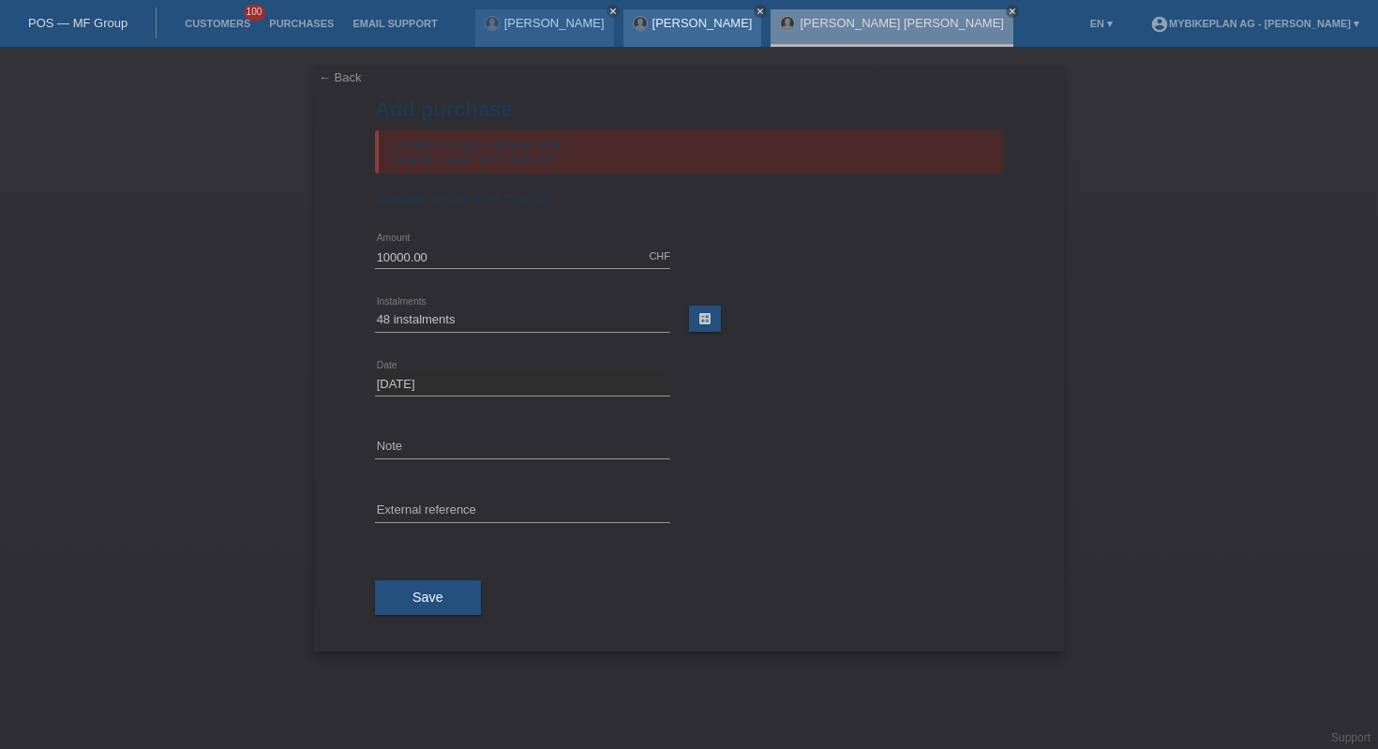
click at [755, 10] on icon "close" at bounding box center [759, 11] width 9 height 9
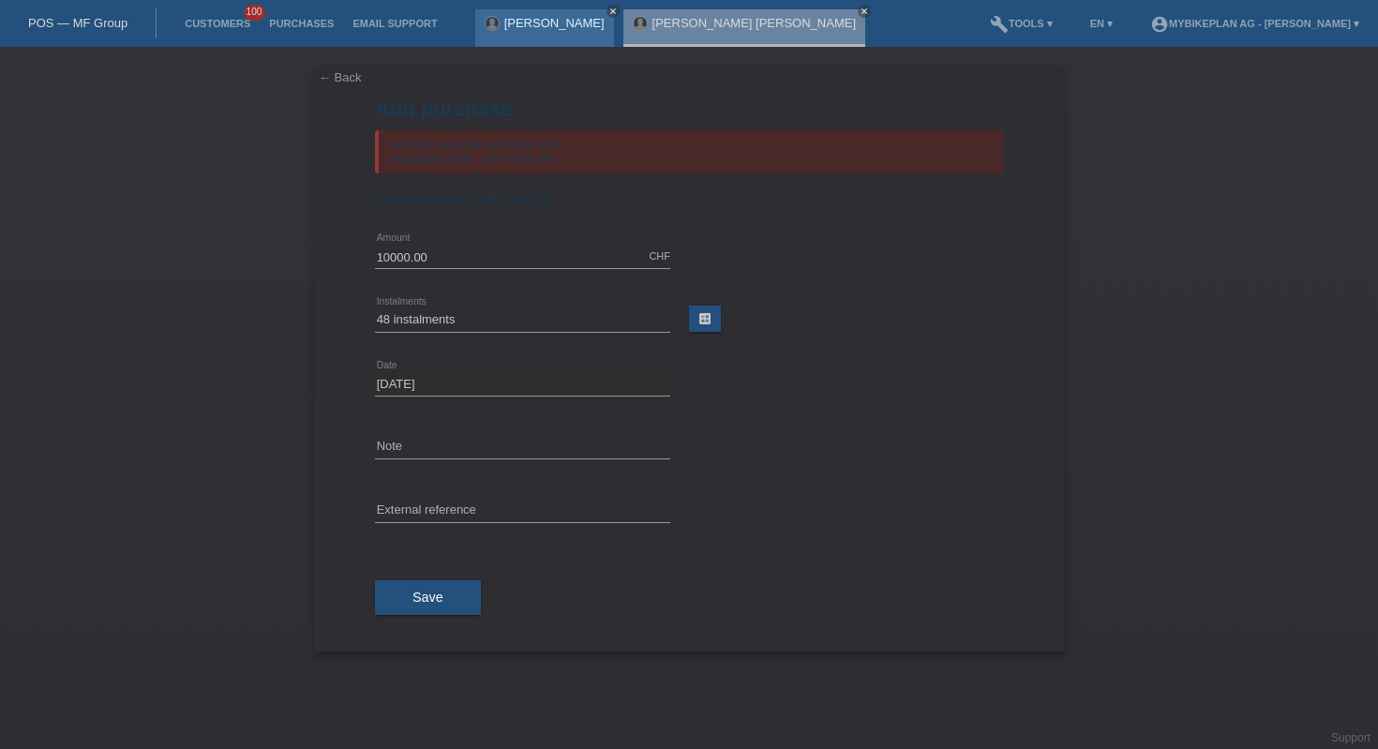
click at [608, 10] on icon "close" at bounding box center [612, 11] width 9 height 9
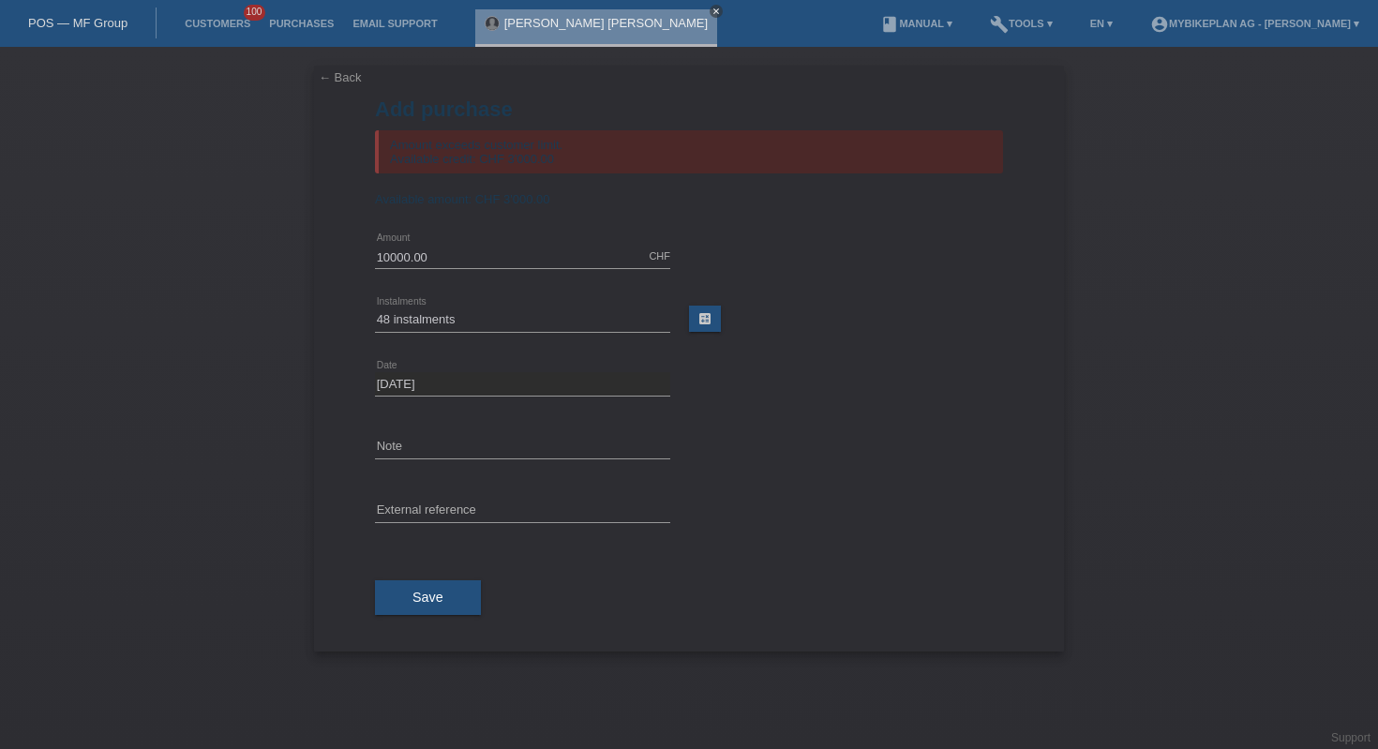
click at [711, 9] on icon "close" at bounding box center [715, 11] width 9 height 9
